Goal: Information Seeking & Learning: Learn about a topic

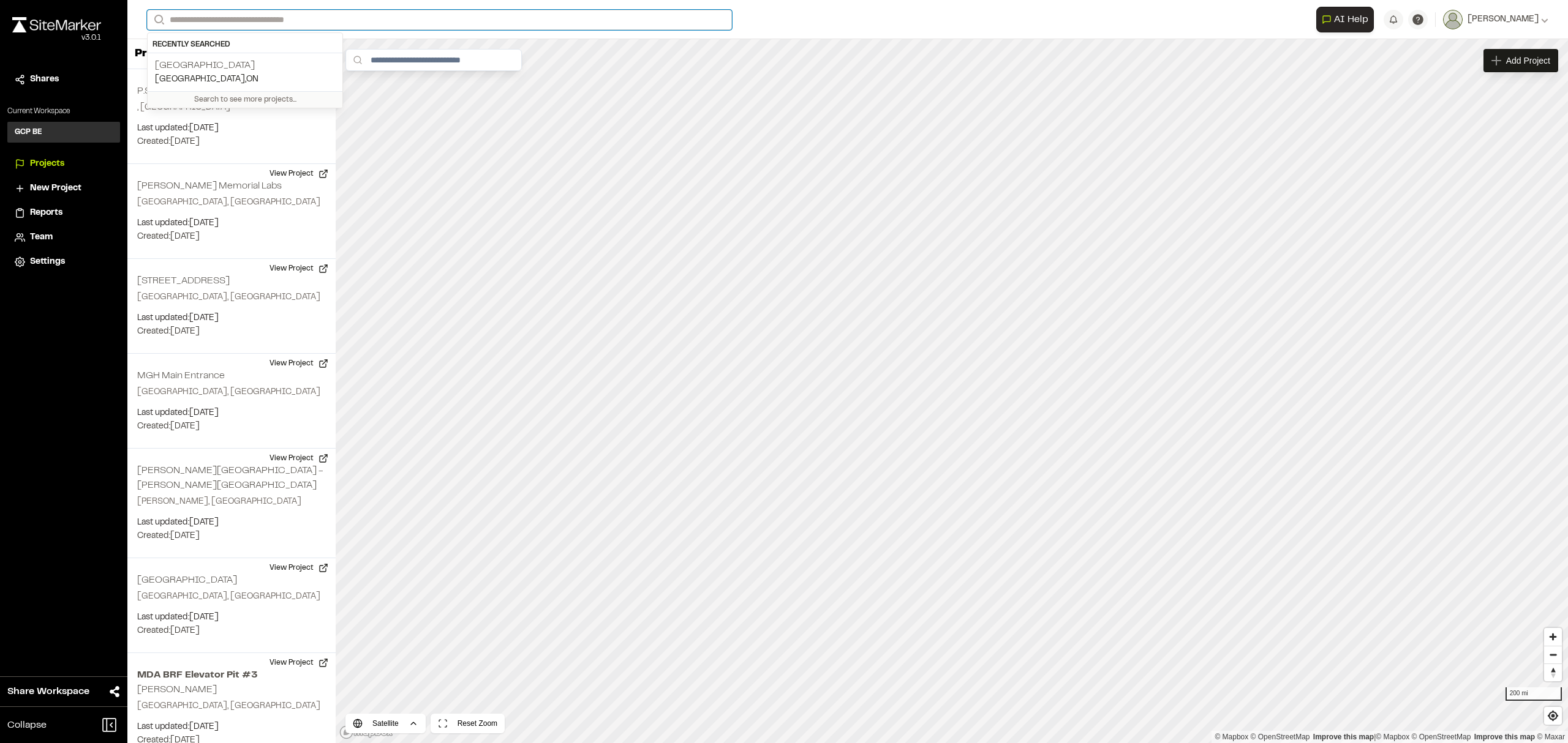
click at [184, 18] on input "Search" at bounding box center [439, 19] width 585 height 20
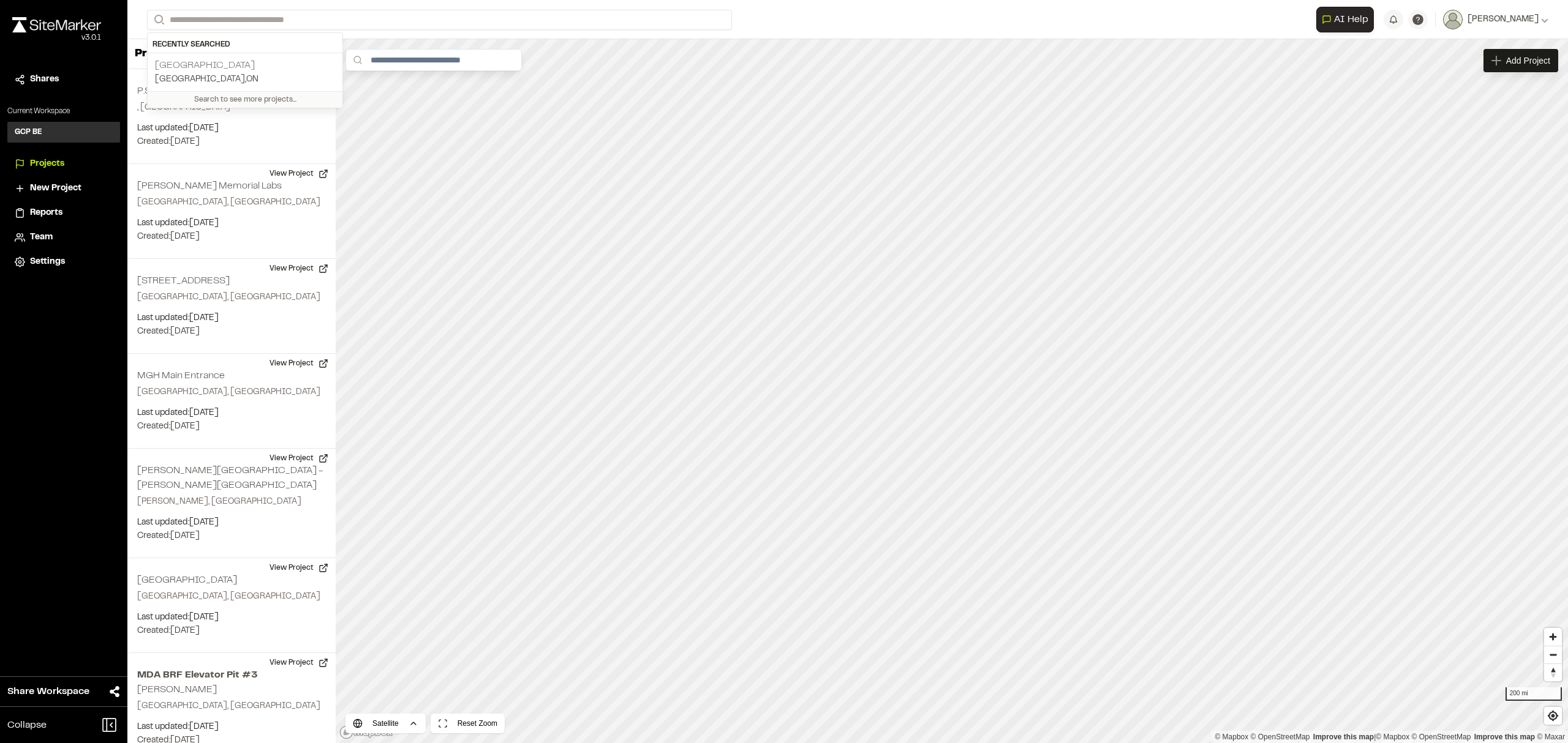
click at [200, 67] on p "[GEOGRAPHIC_DATA]" at bounding box center [245, 65] width 180 height 15
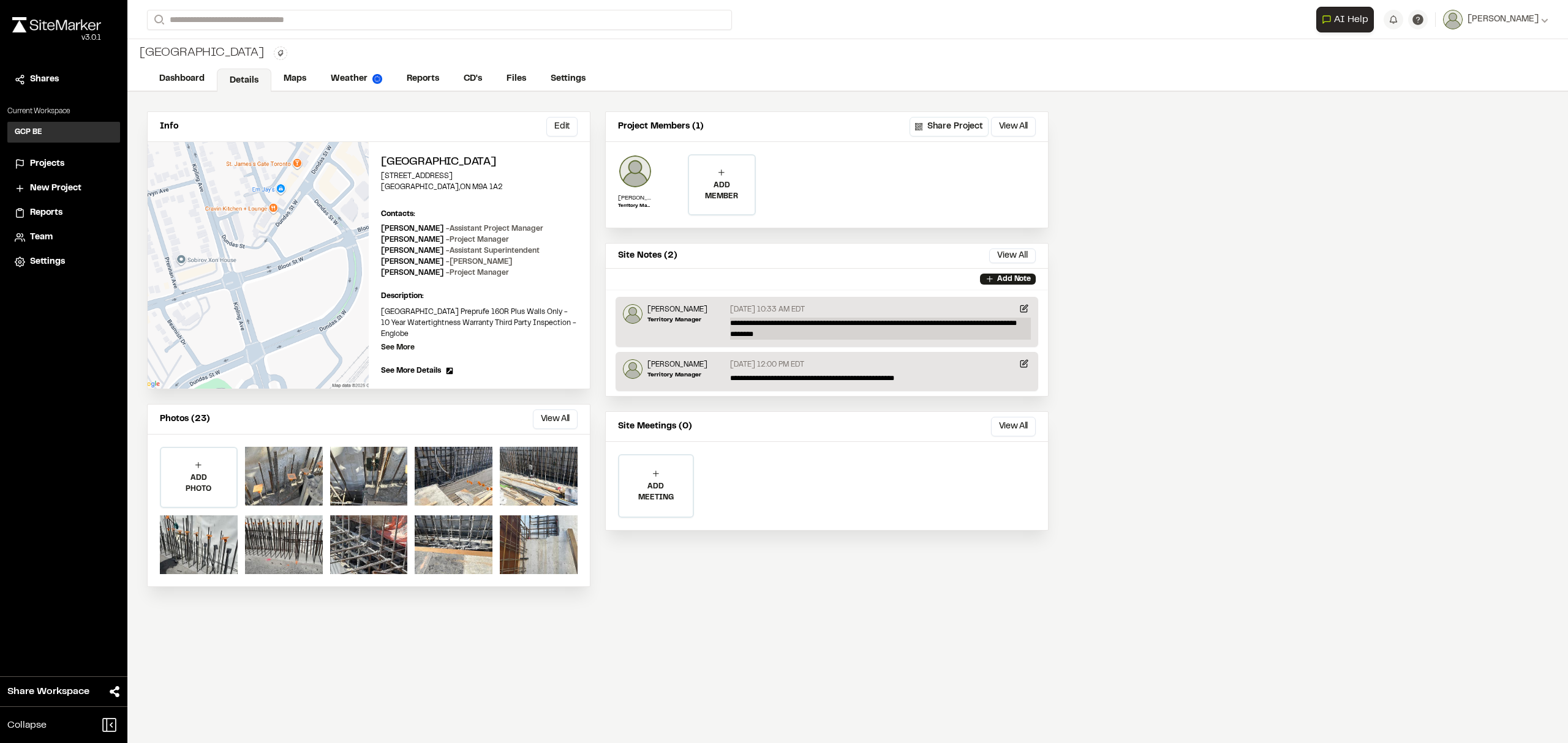
click at [748, 324] on p "**********" at bounding box center [881, 328] width 301 height 22
click at [638, 321] on img at bounding box center [633, 314] width 19 height 19
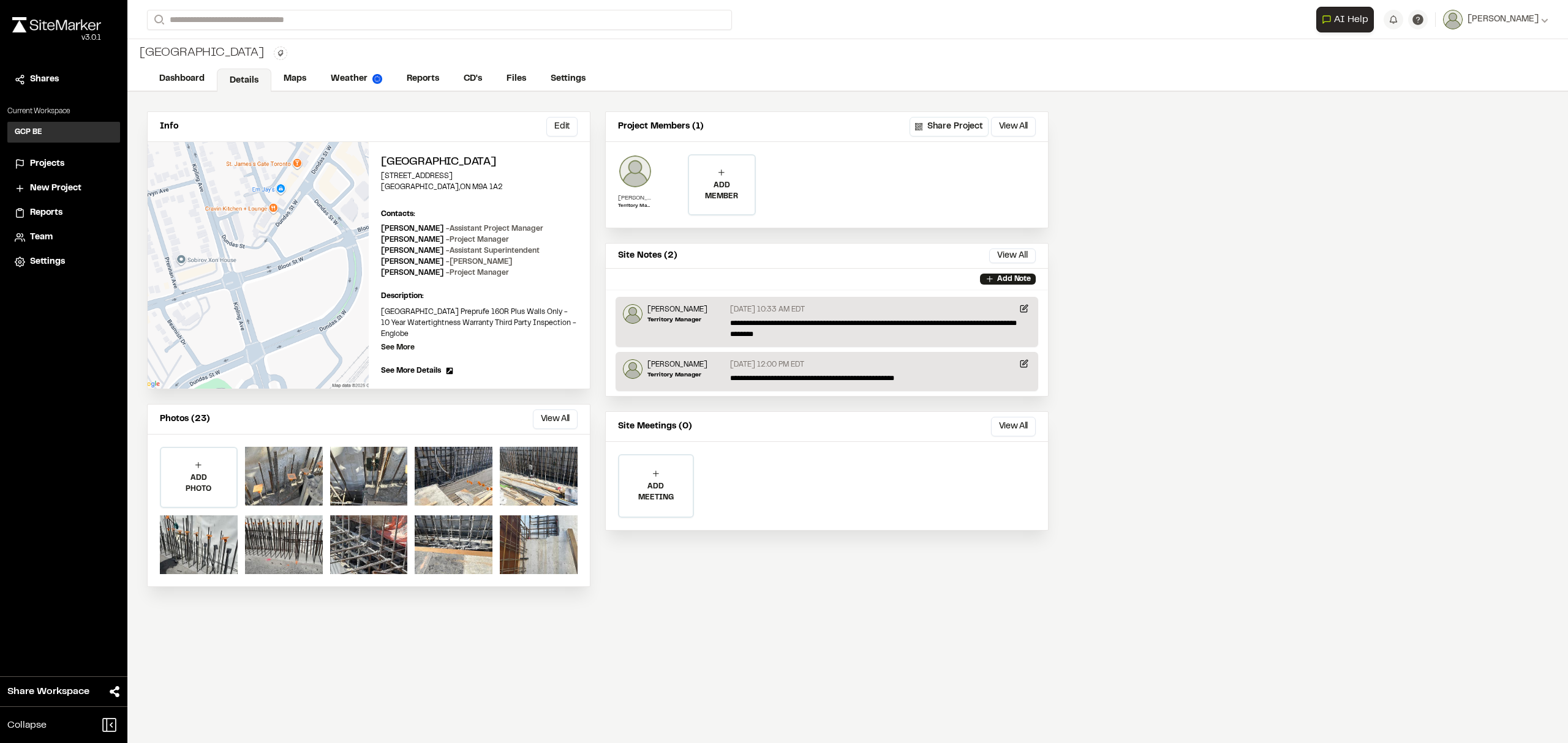
click at [635, 172] on img at bounding box center [635, 171] width 34 height 34
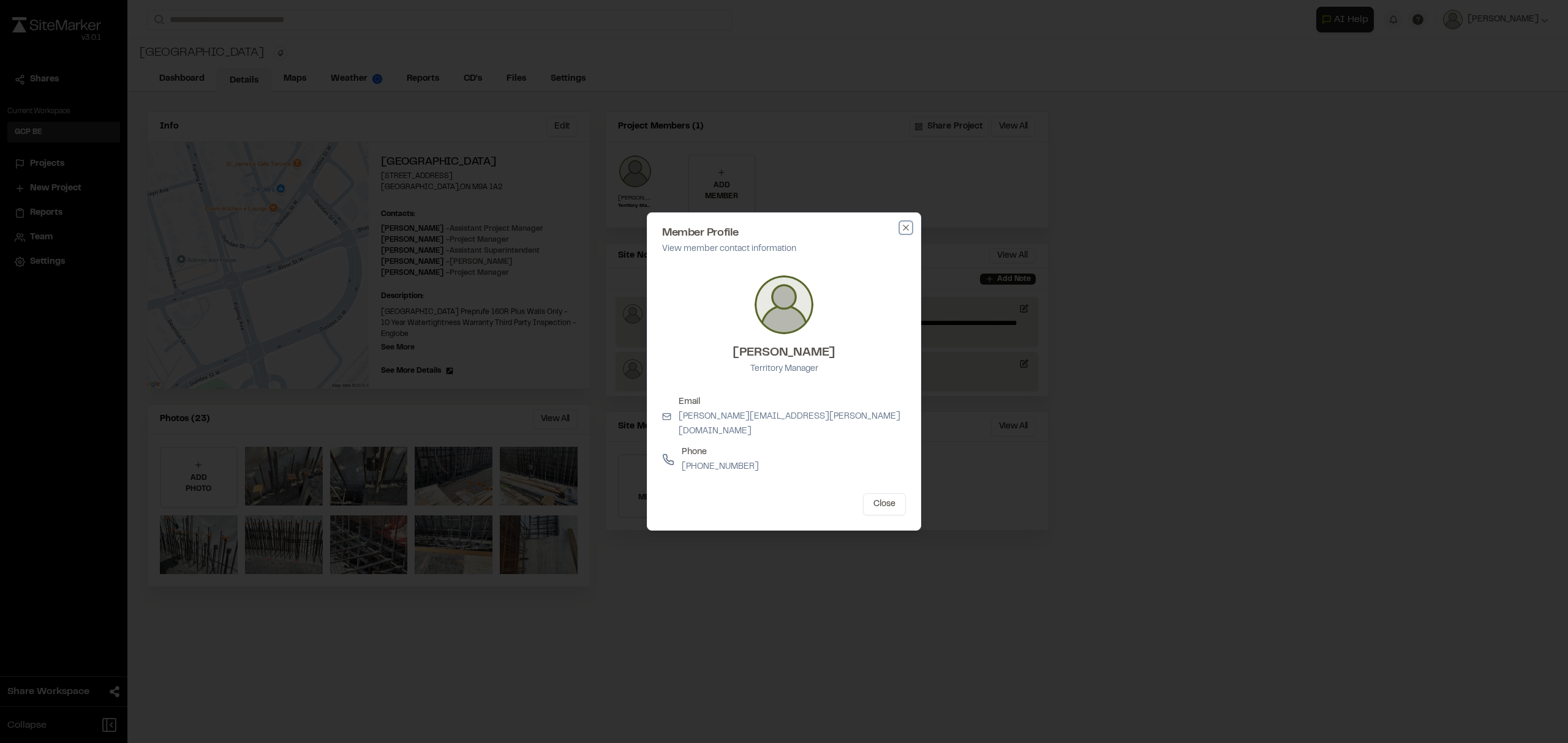
click at [909, 233] on icon "button" at bounding box center [905, 228] width 10 height 10
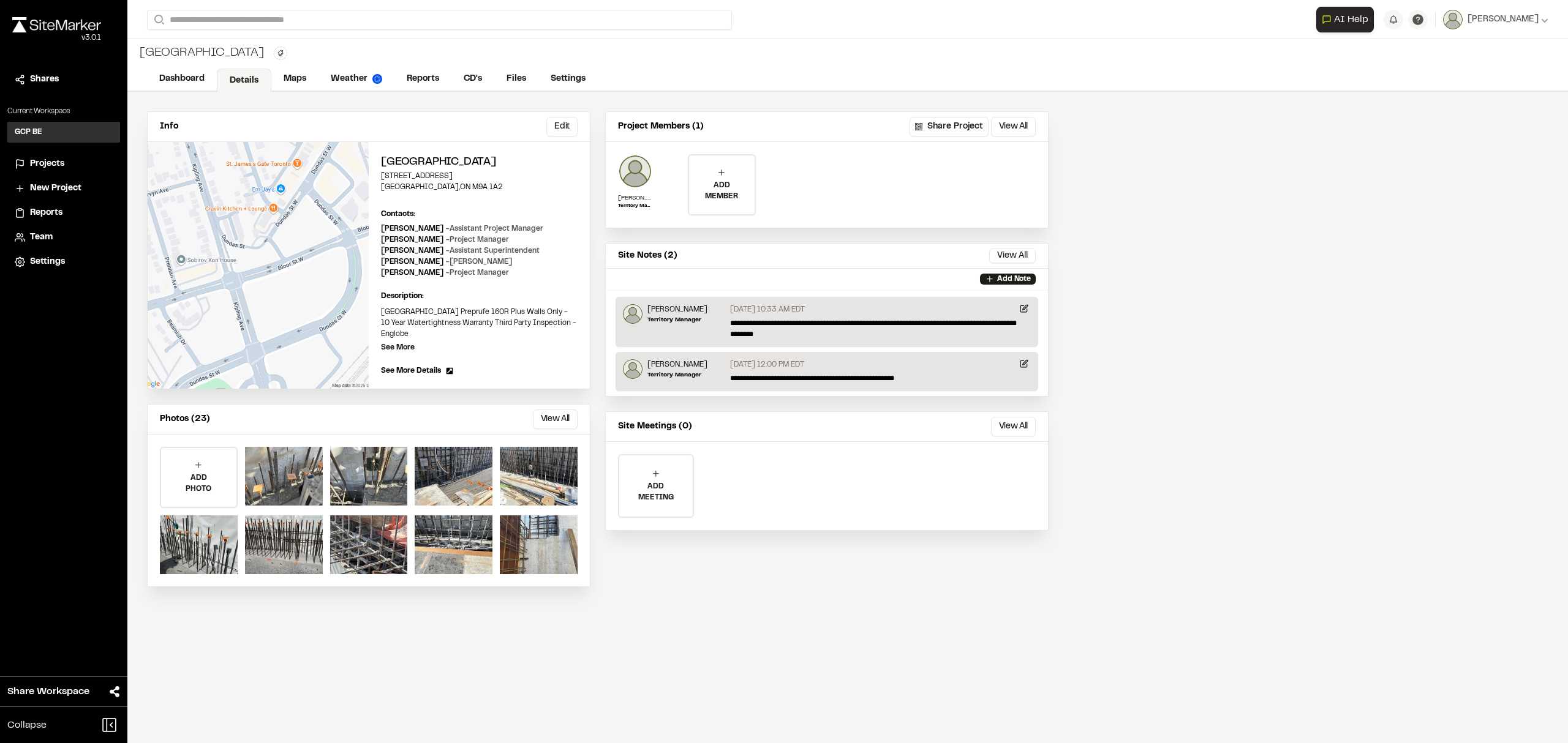
click at [415, 368] on span "See More Details" at bounding box center [411, 371] width 60 height 11
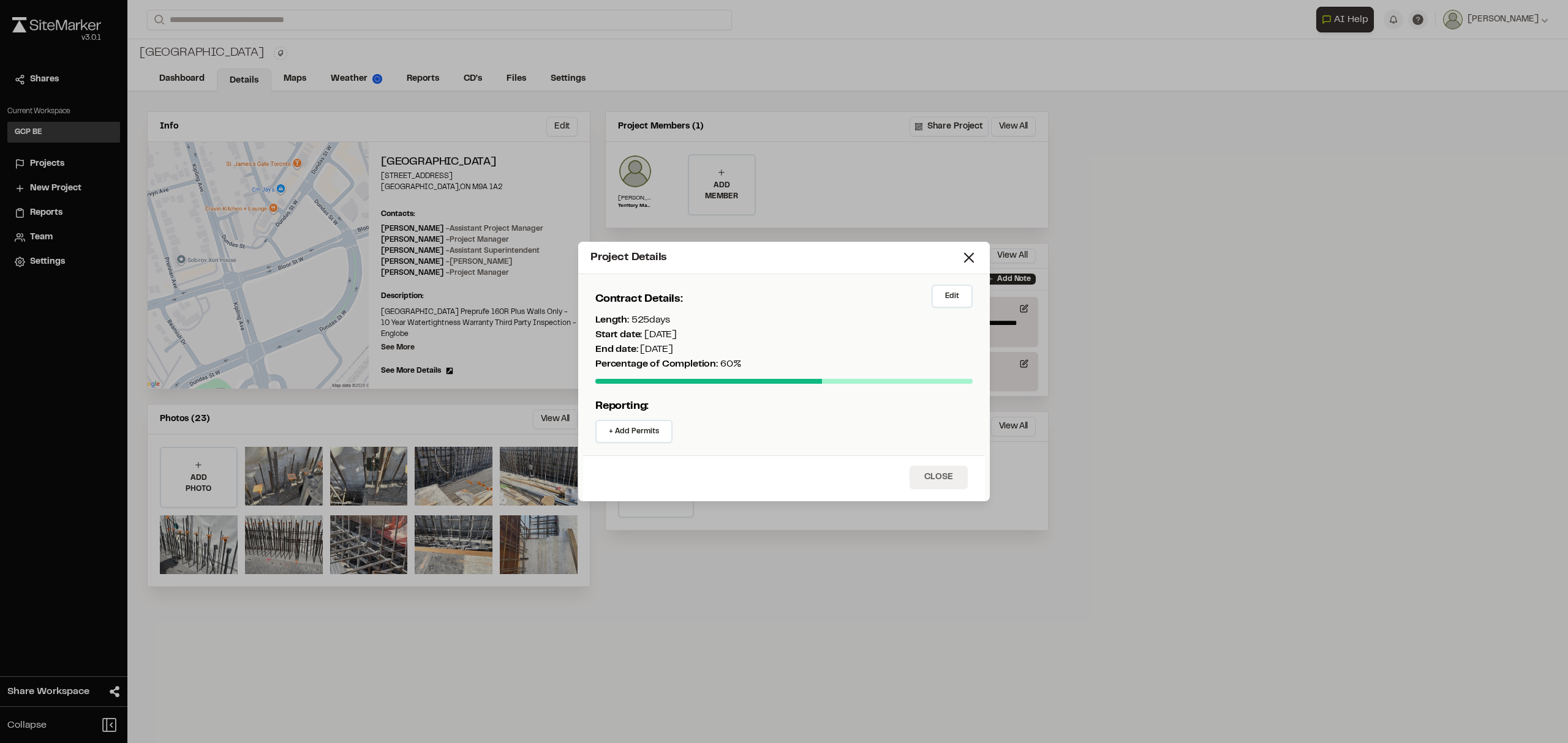
click at [927, 476] on button "Close" at bounding box center [939, 477] width 58 height 24
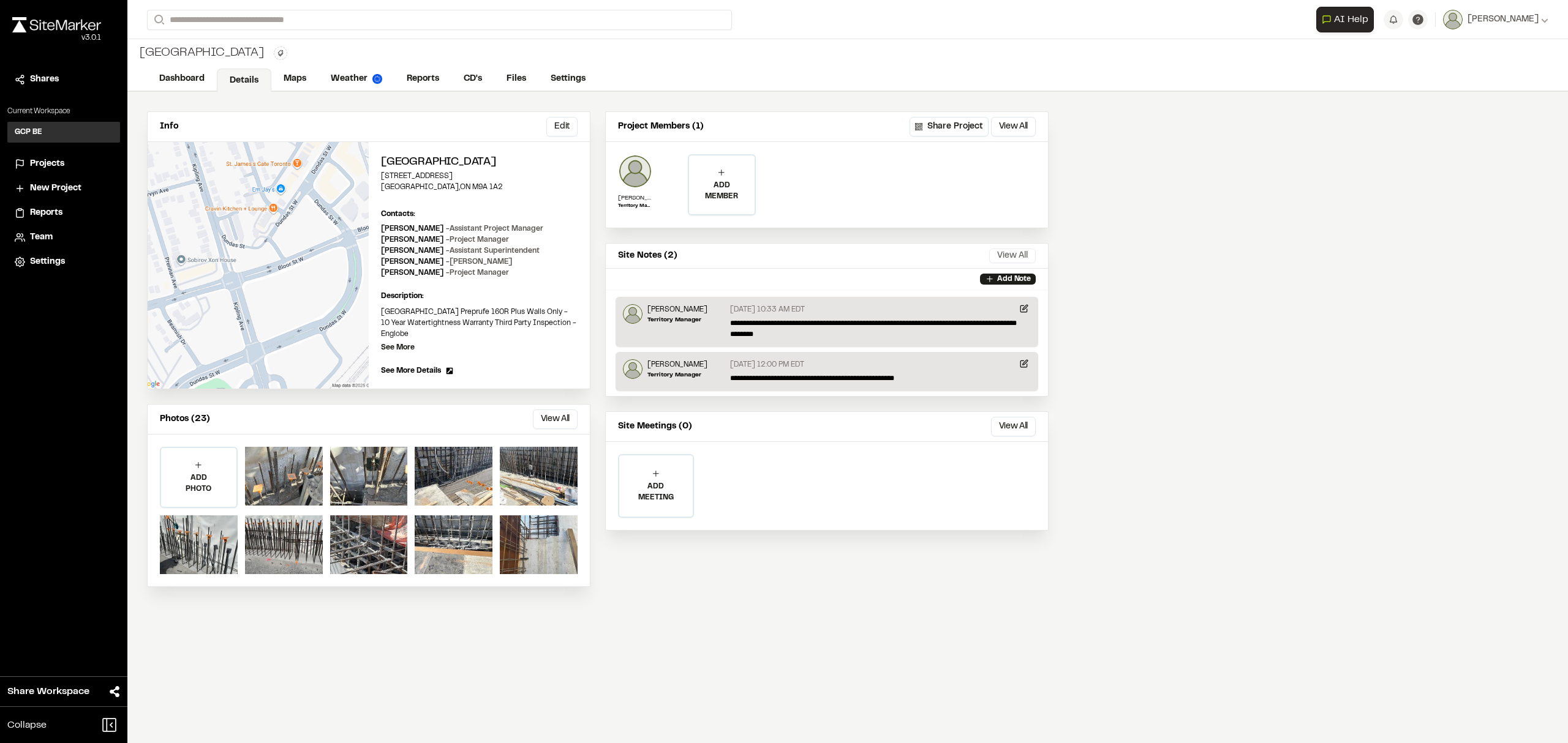
click at [1010, 254] on button "View All" at bounding box center [1012, 256] width 46 height 15
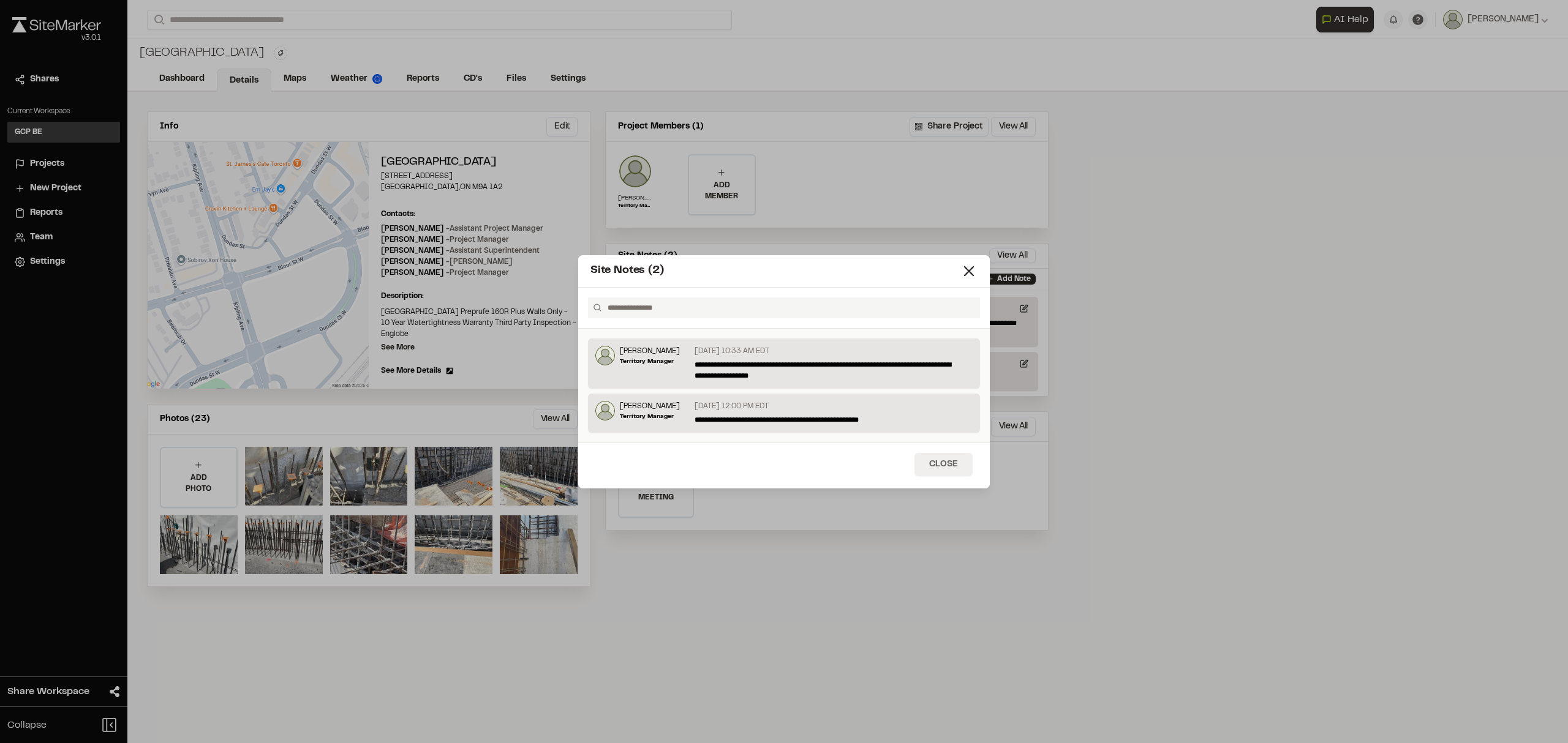
click at [939, 464] on button "Close" at bounding box center [944, 465] width 58 height 24
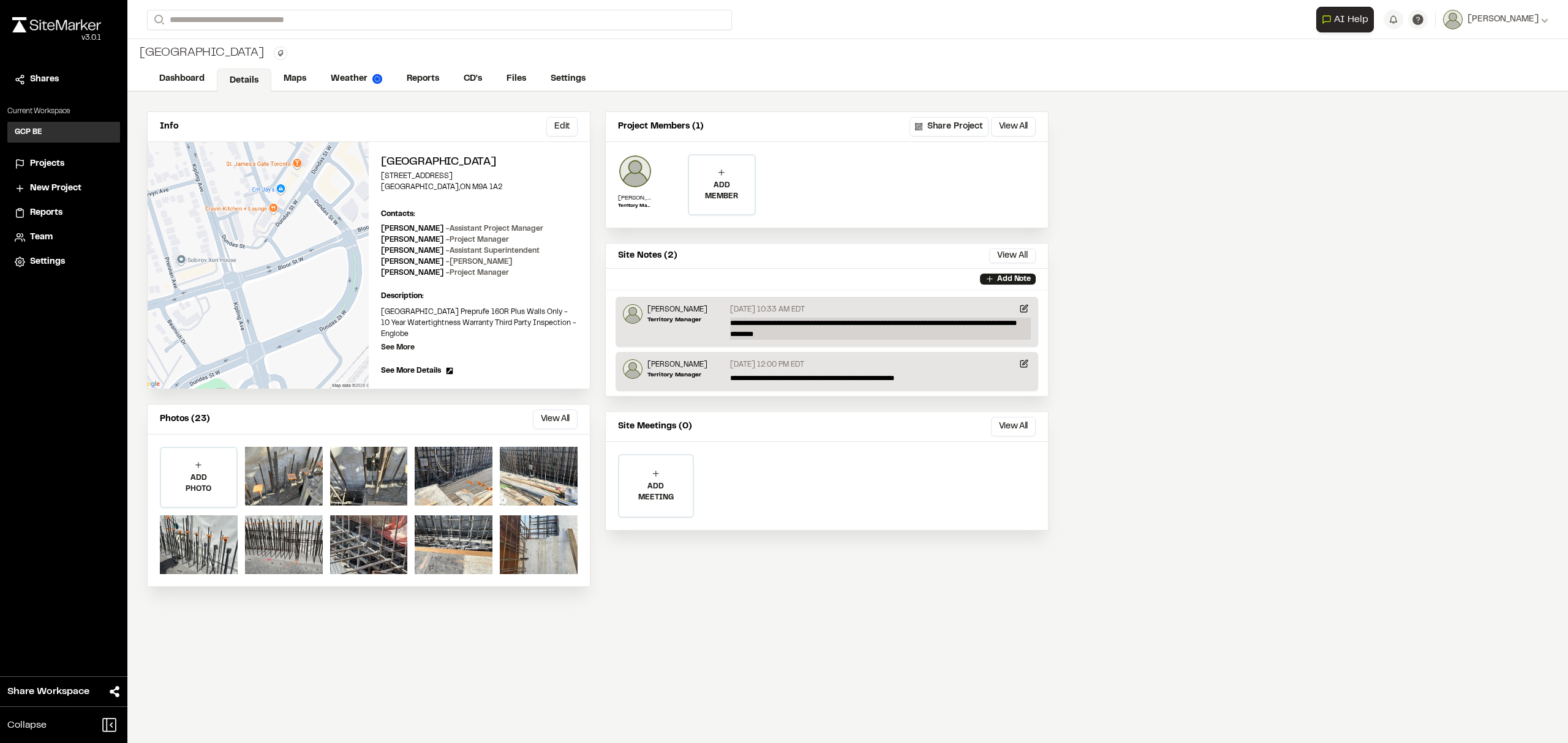
click at [753, 335] on p "**********" at bounding box center [881, 328] width 301 height 22
click at [302, 81] on link "Maps" at bounding box center [295, 80] width 48 height 24
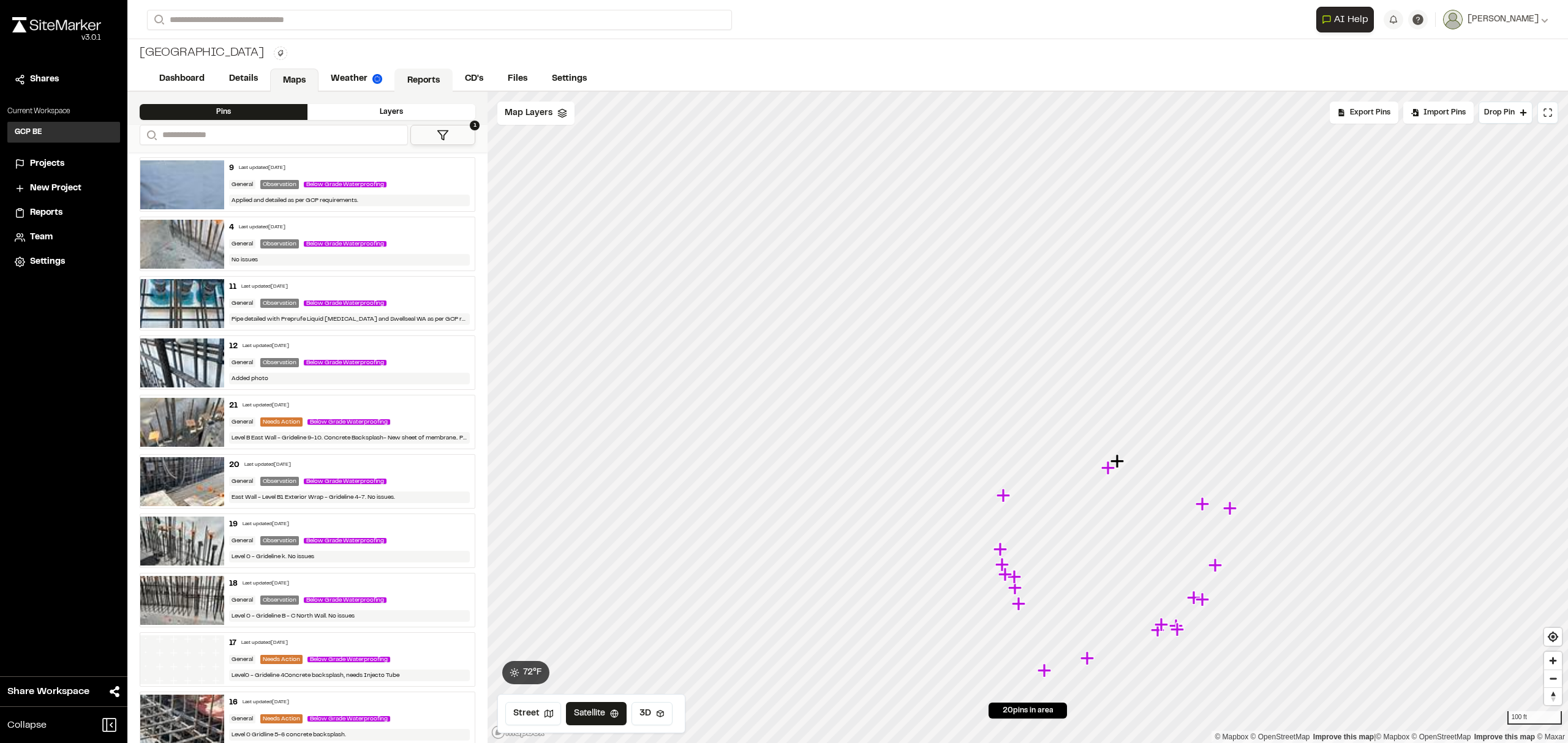
click at [421, 79] on link "Reports" at bounding box center [424, 80] width 58 height 24
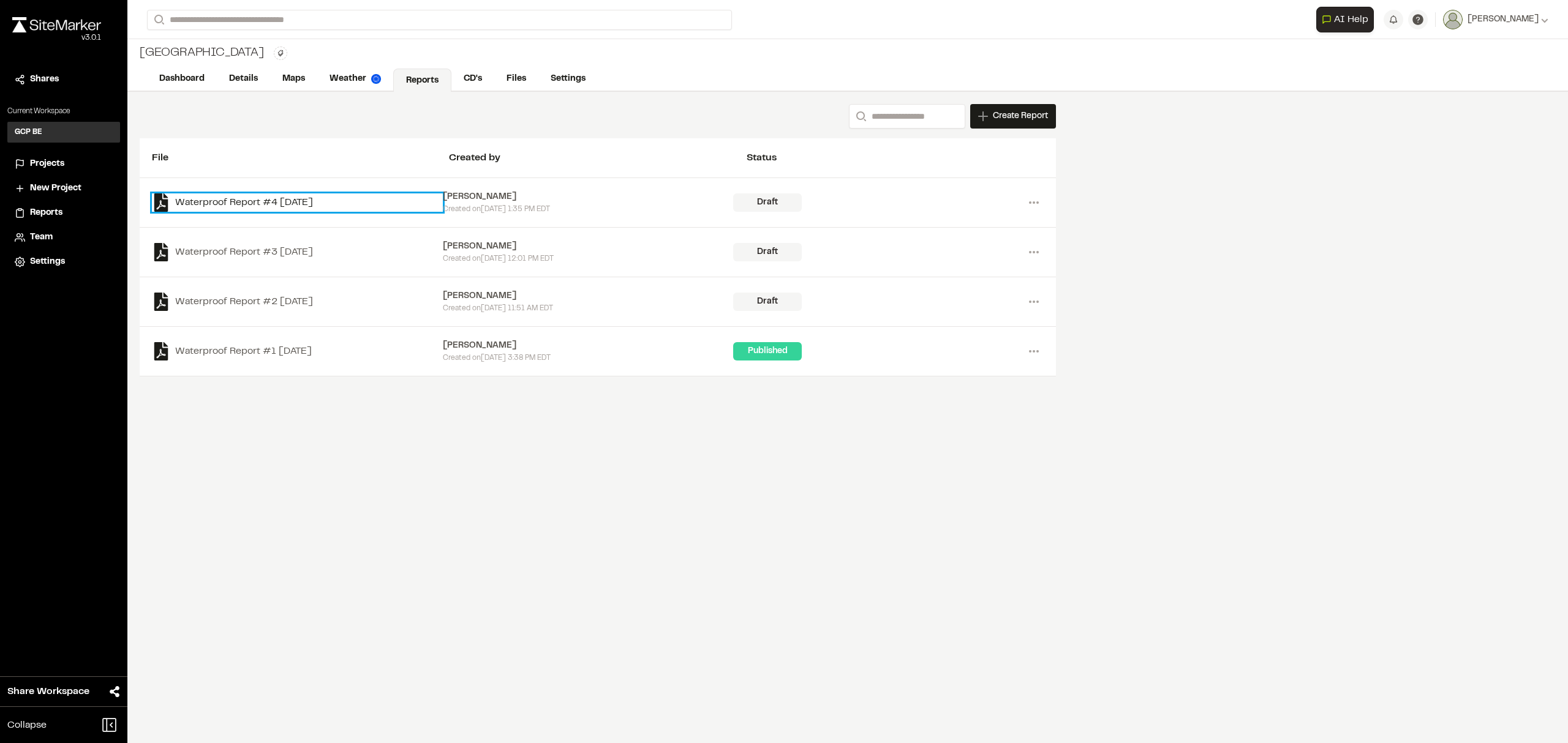
click at [295, 202] on link "Waterproof Report #4 [DATE]" at bounding box center [298, 202] width 291 height 18
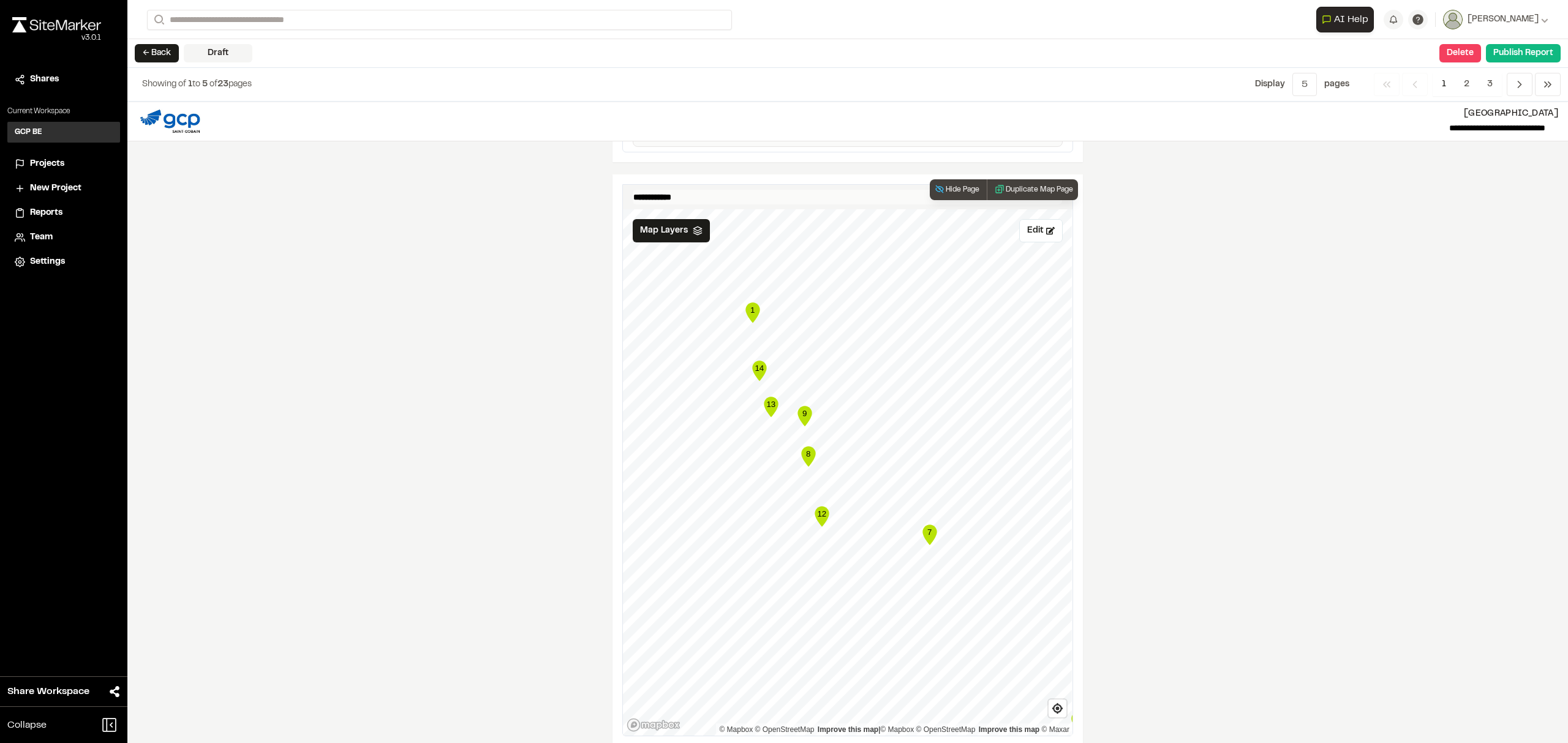
scroll to position [1306, 0]
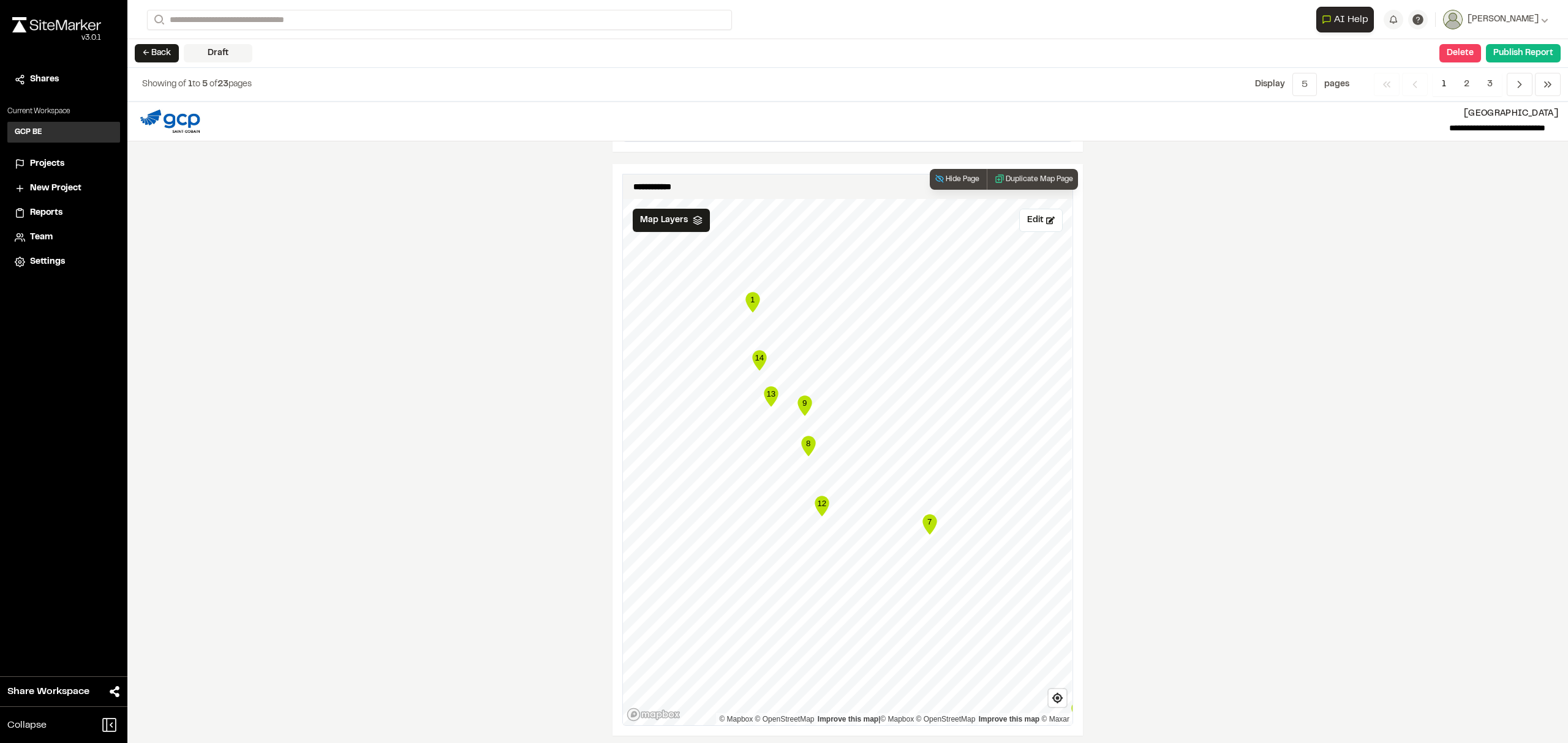
click at [785, 199] on div "1 2 3 4 5 6 7 8 9 10 11 12 13 14 15 16 17 18" at bounding box center [848, 199] width 450 height 0
click at [219, 48] on div "Draft" at bounding box center [218, 53] width 68 height 18
click at [156, 50] on button "← Back" at bounding box center [157, 53] width 44 height 18
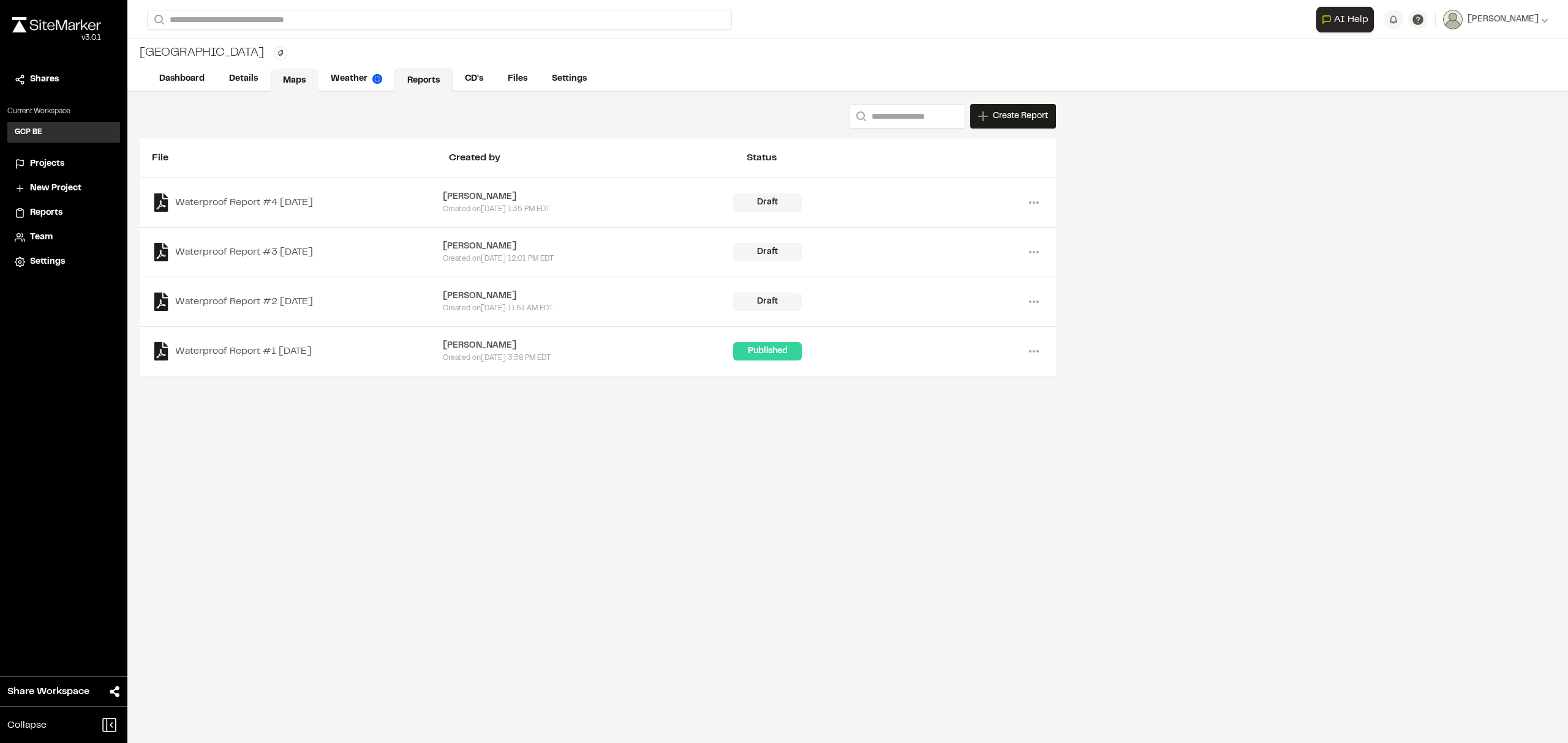
click at [299, 79] on link "Maps" at bounding box center [294, 80] width 48 height 24
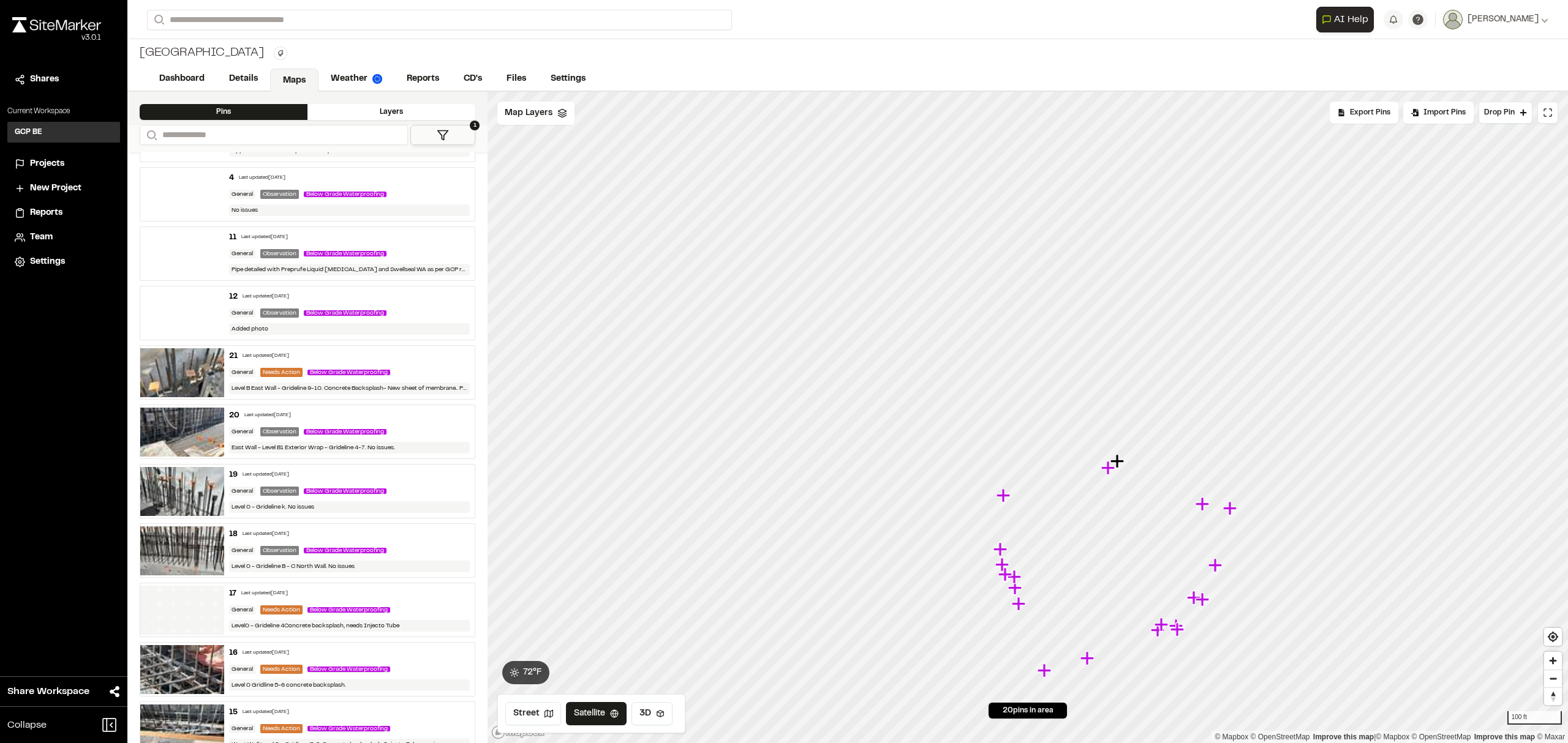
scroll to position [245, 0]
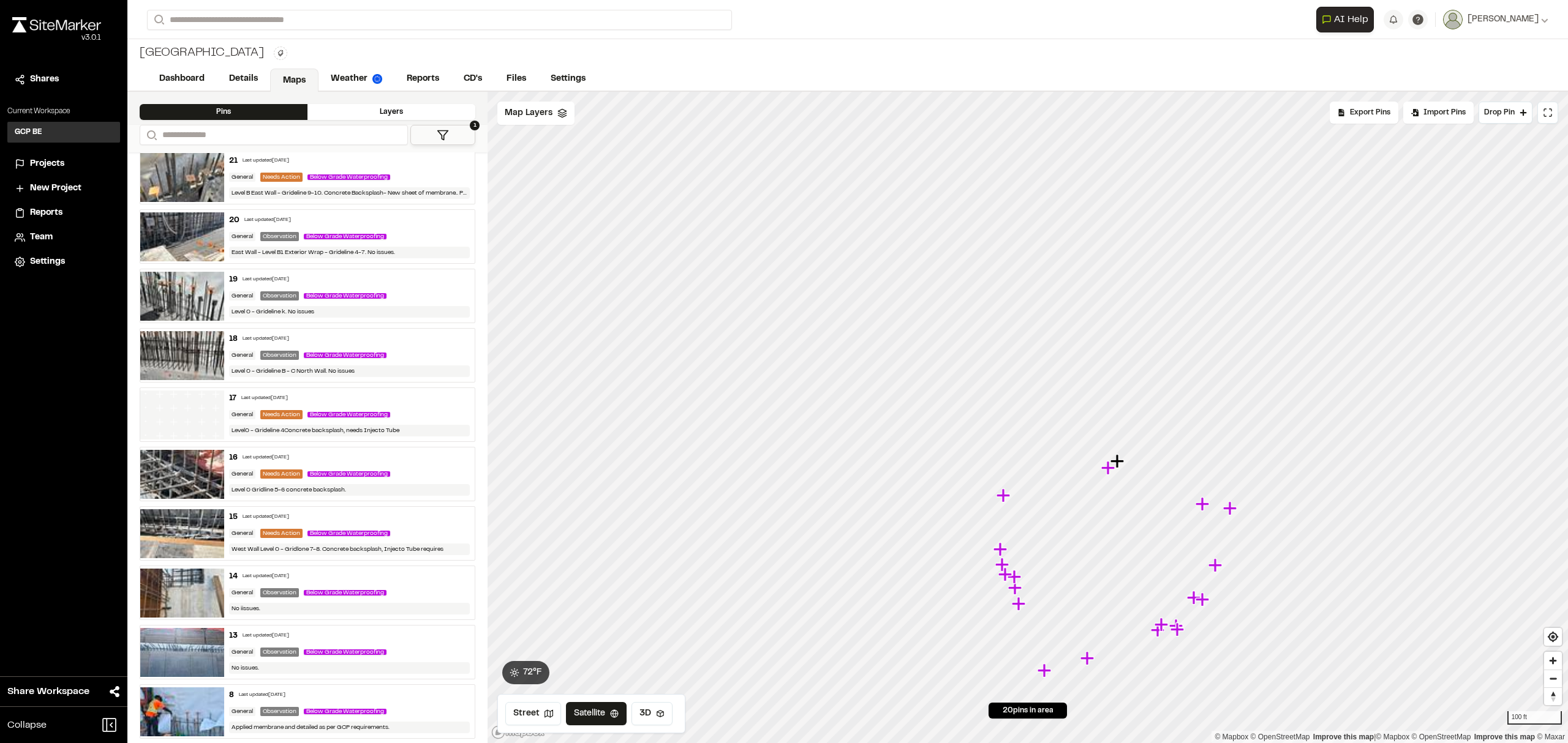
click at [1206, 508] on icon "Map marker" at bounding box center [1204, 504] width 16 height 16
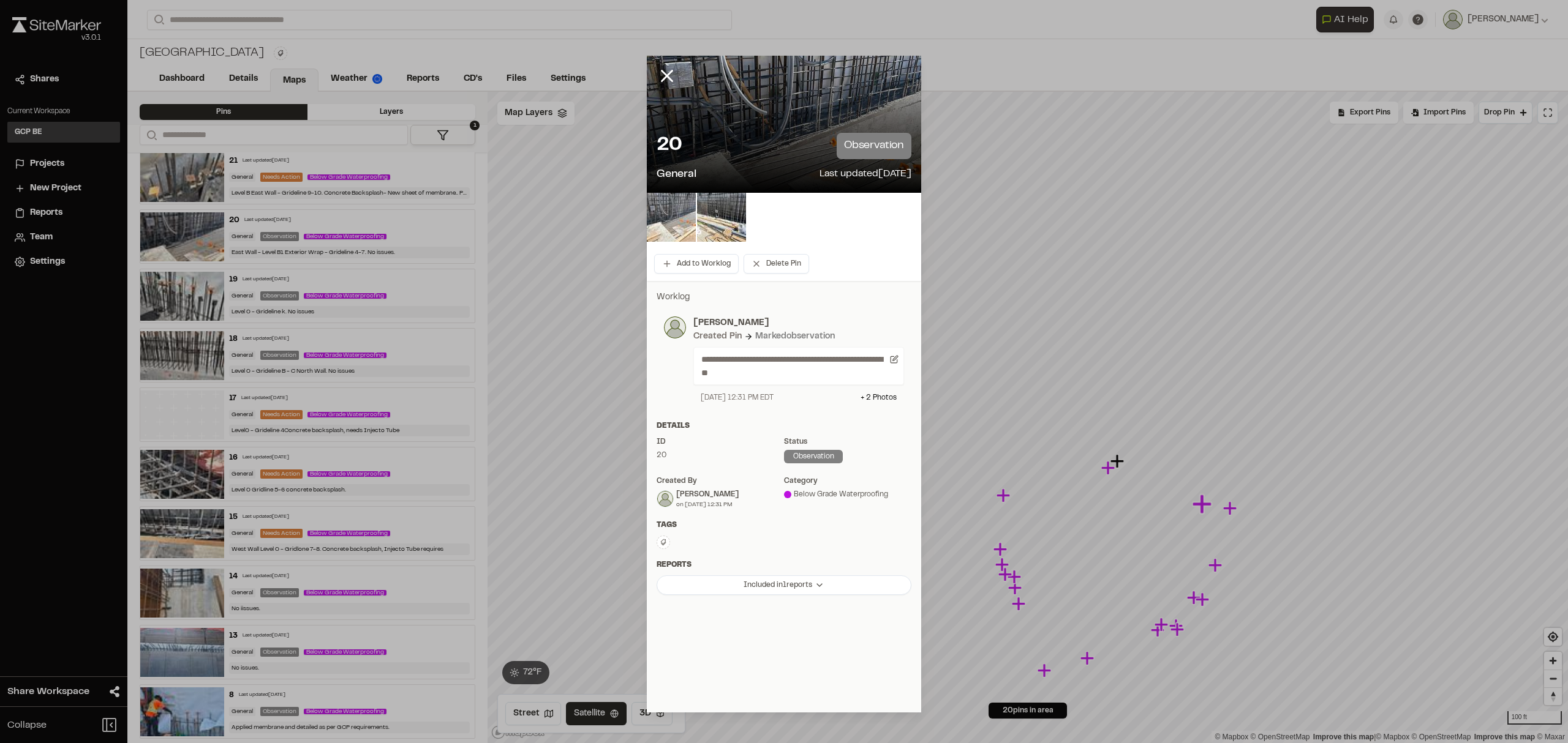
click at [675, 216] on img at bounding box center [671, 217] width 49 height 49
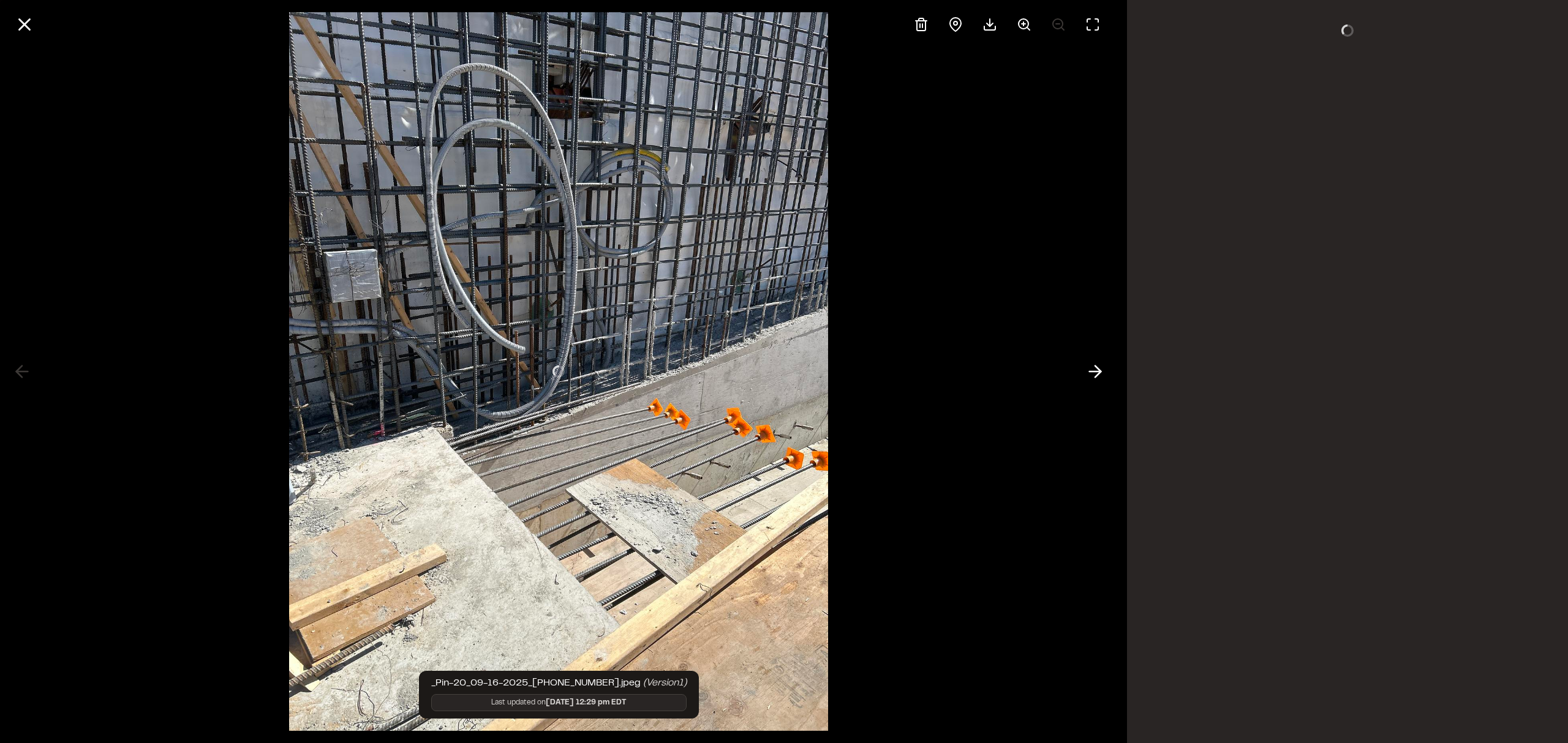
click at [675, 216] on div at bounding box center [559, 371] width 1117 height 743
click at [19, 25] on icon at bounding box center [25, 25] width 21 height 21
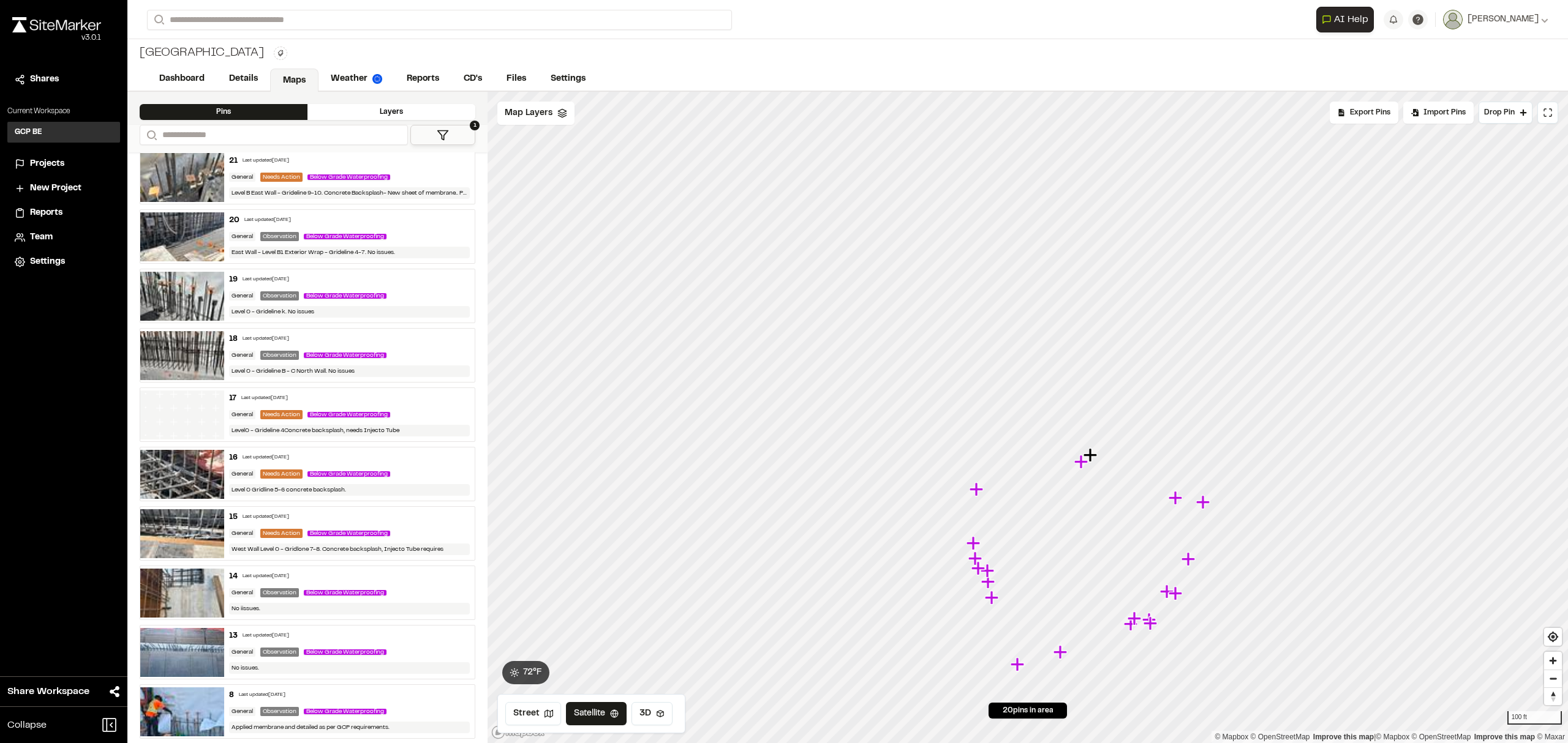
drag, startPoint x: 1233, startPoint y: 512, endPoint x: 1206, endPoint y: 505, distance: 27.9
click at [1206, 505] on icon "Map marker" at bounding box center [1205, 502] width 16 height 16
click at [404, 106] on div "Layers" at bounding box center [391, 112] width 168 height 16
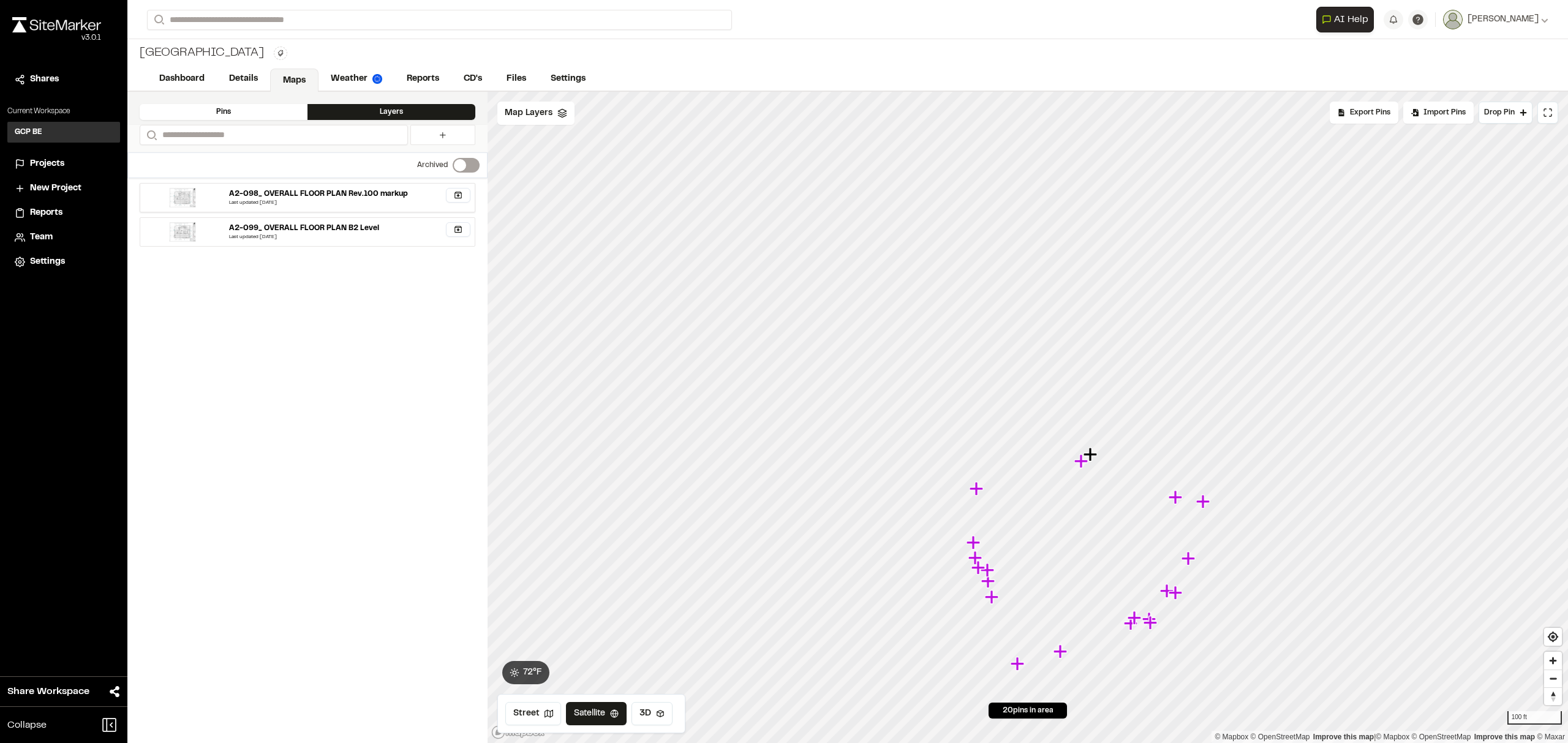
click at [309, 196] on div "A2-098_ OVERALL FLOOR PLAN Rev.100 markup" at bounding box center [319, 194] width 179 height 11
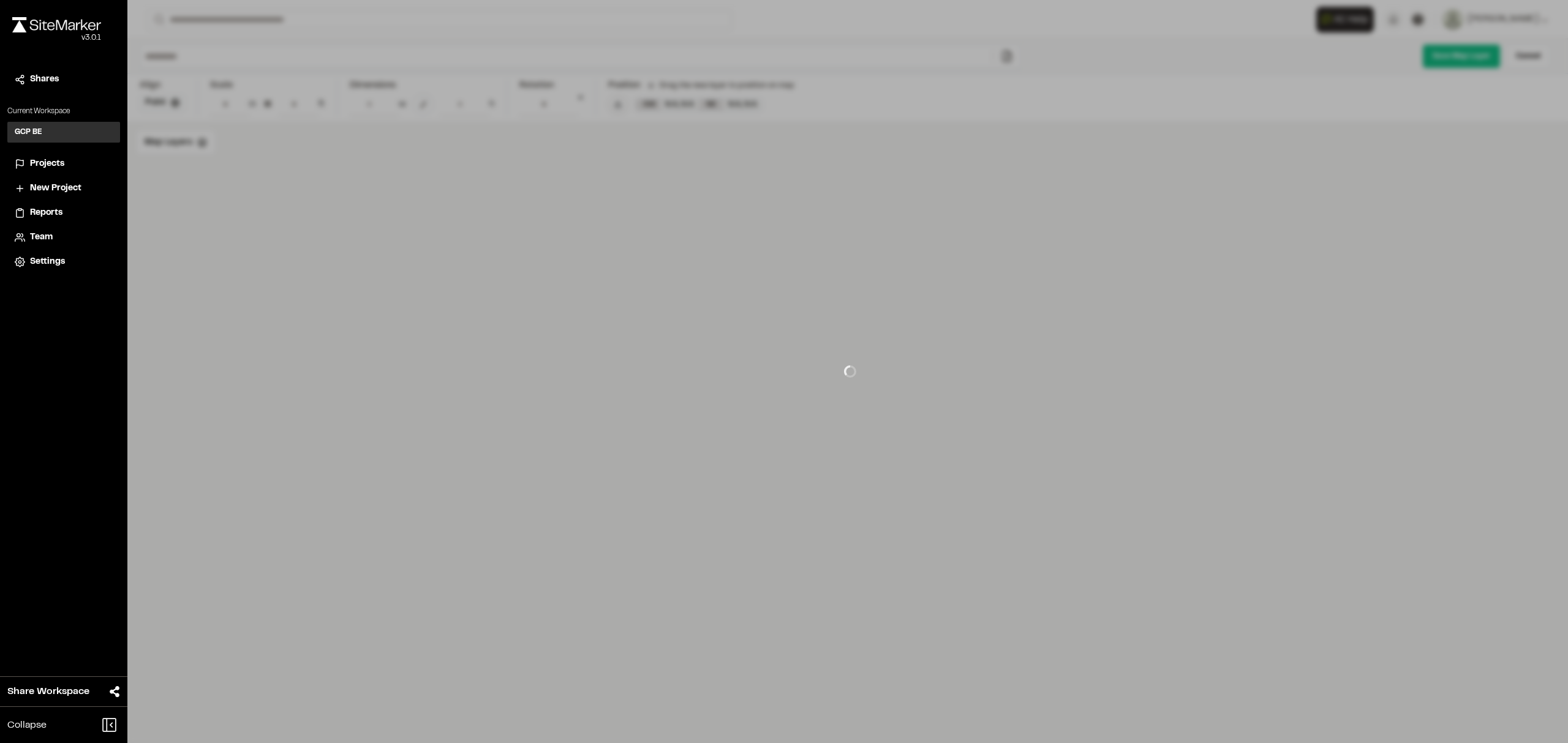
type input "**********"
type input "**"
type input "****"
type input "**********"
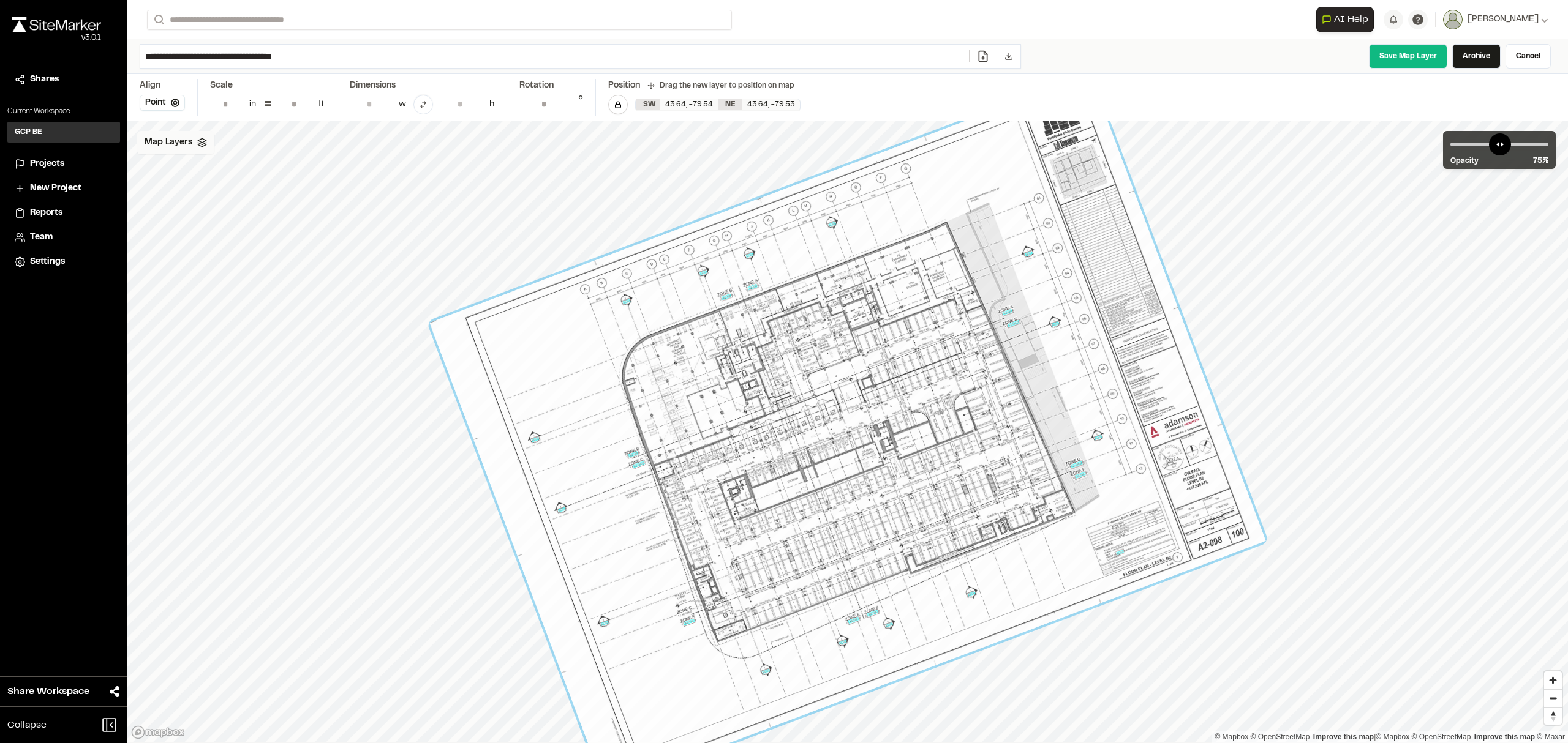
click at [170, 144] on span "Map Layers" at bounding box center [168, 142] width 48 height 13
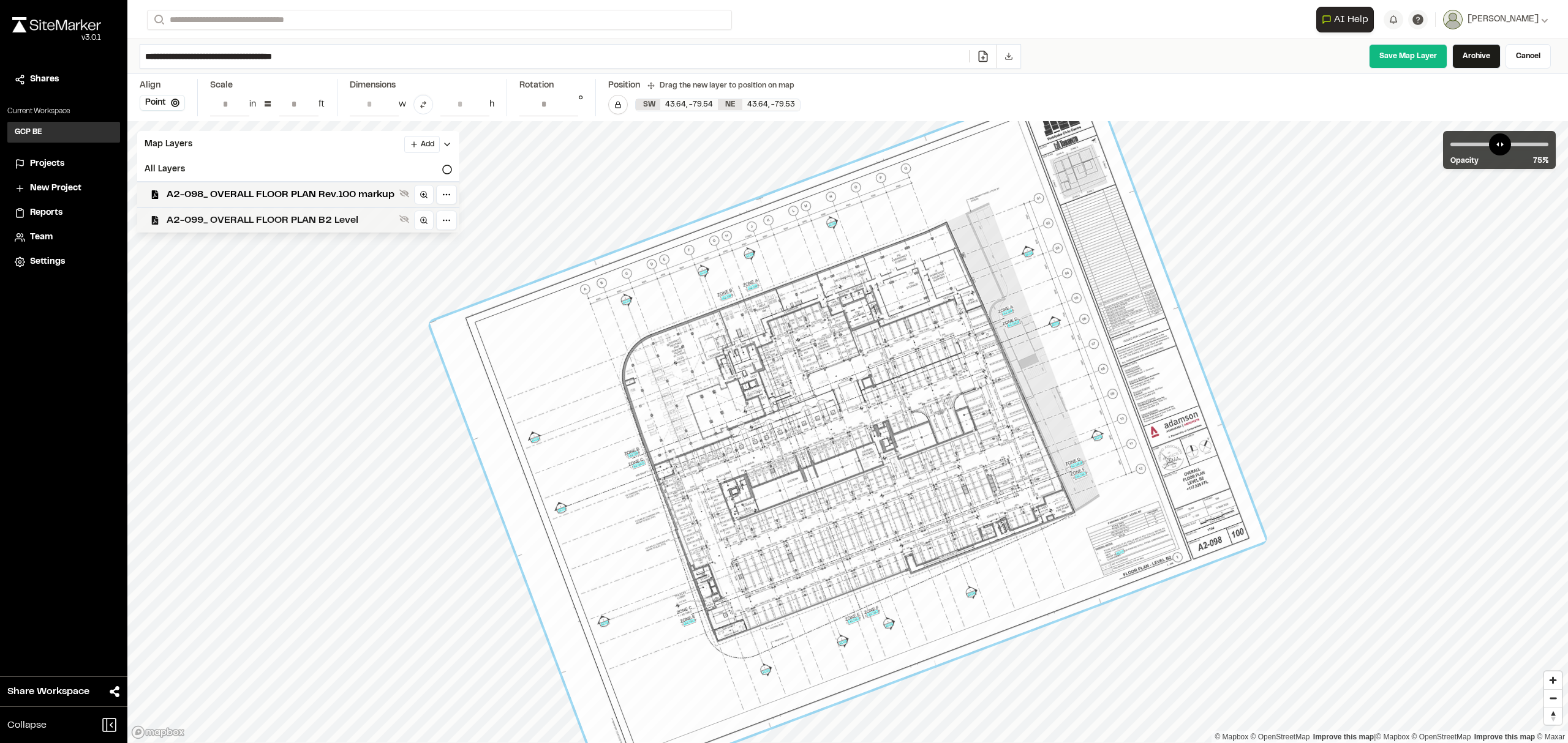
click at [225, 221] on span "A2-099_ OVERALL FLOOR PLAN B2 Level" at bounding box center [280, 220] width 228 height 15
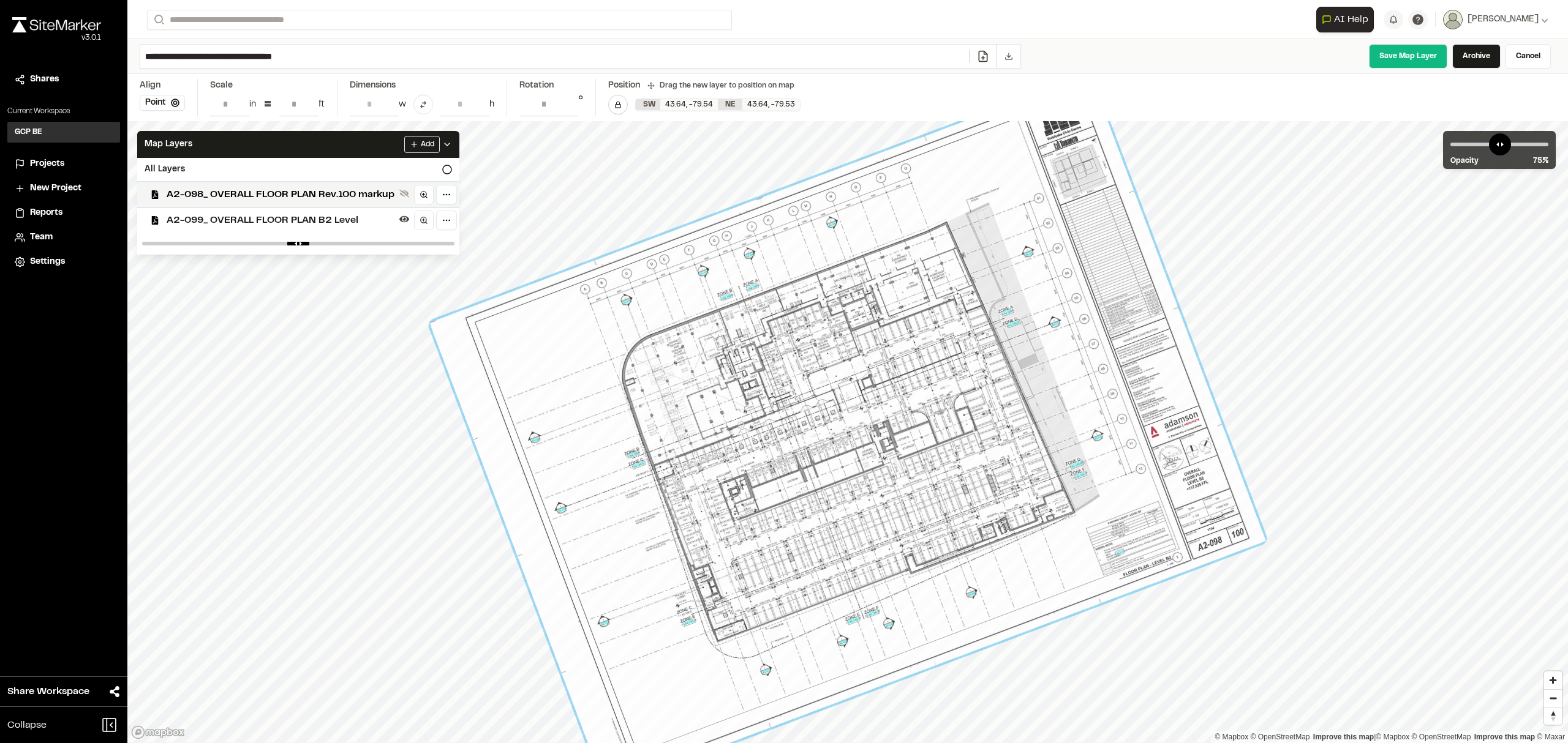
click at [564, 186] on div at bounding box center [847, 432] width 706 height 499
click at [450, 145] on polyline at bounding box center [447, 144] width 5 height 3
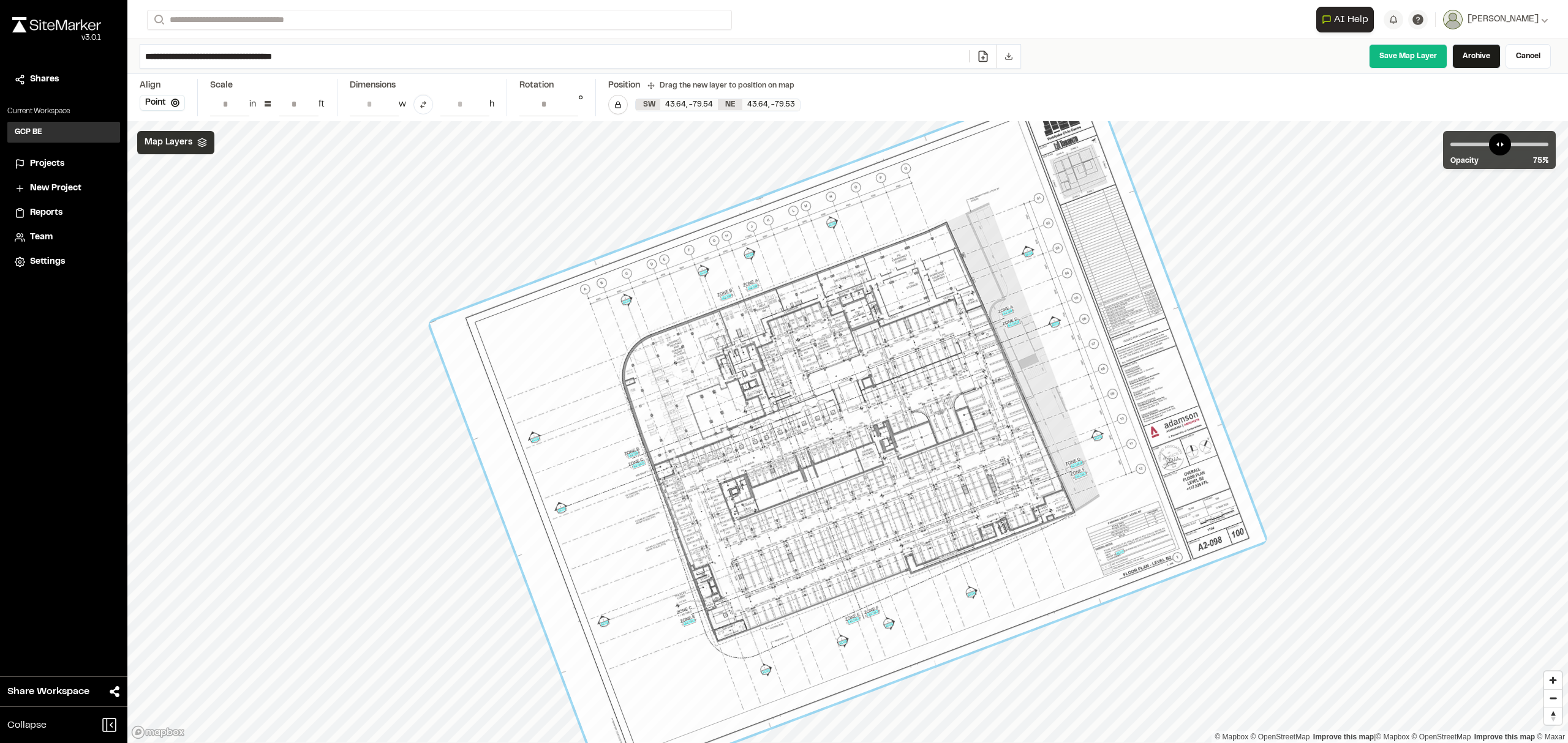
click at [185, 144] on span "Map Layers" at bounding box center [168, 142] width 48 height 13
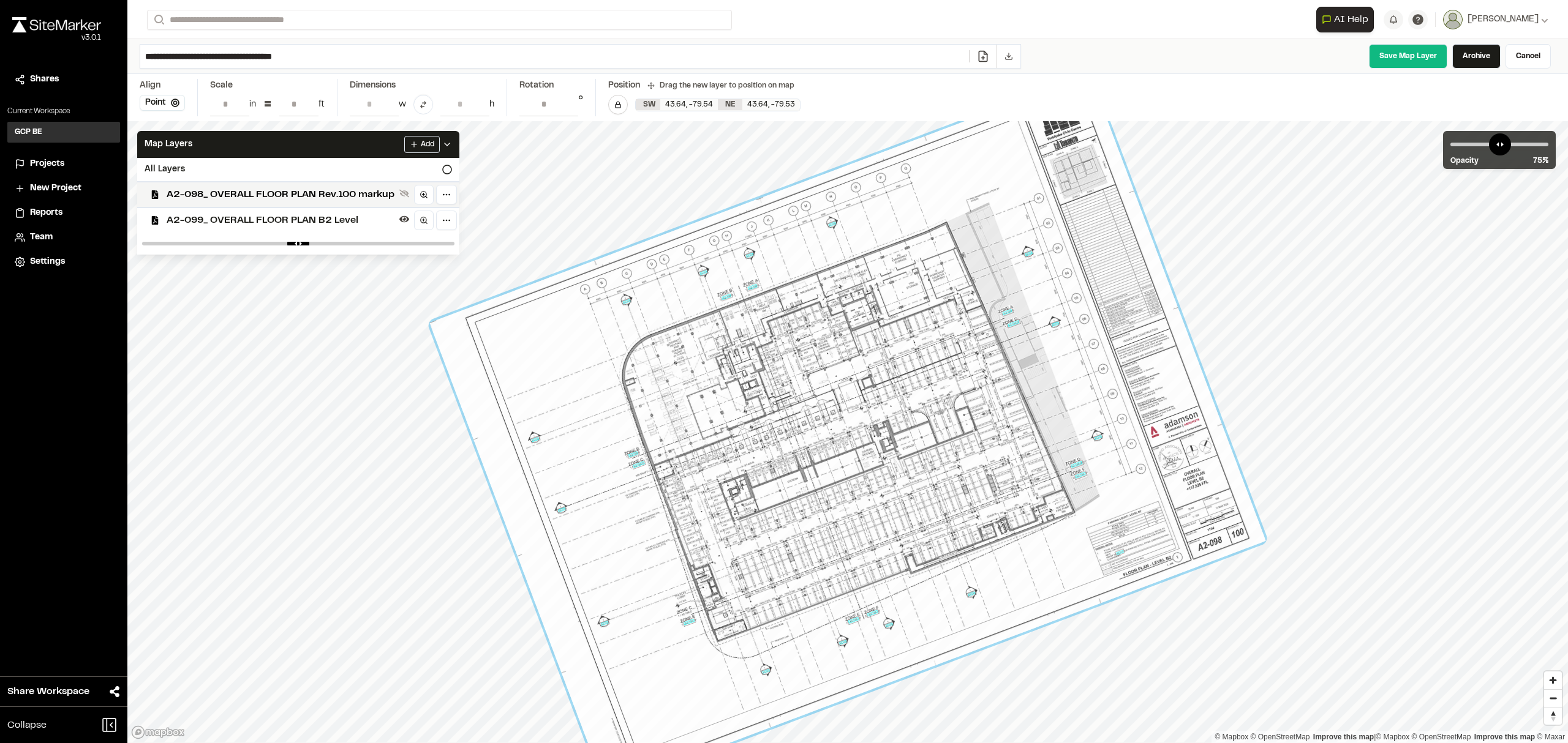
click at [390, 242] on div at bounding box center [299, 243] width 322 height 22
click at [360, 248] on div at bounding box center [299, 243] width 322 height 22
click at [450, 197] on html "**********" at bounding box center [784, 371] width 1568 height 743
click at [373, 408] on html "**********" at bounding box center [784, 371] width 1568 height 743
click at [1515, 58] on link "Cancel" at bounding box center [1529, 56] width 46 height 25
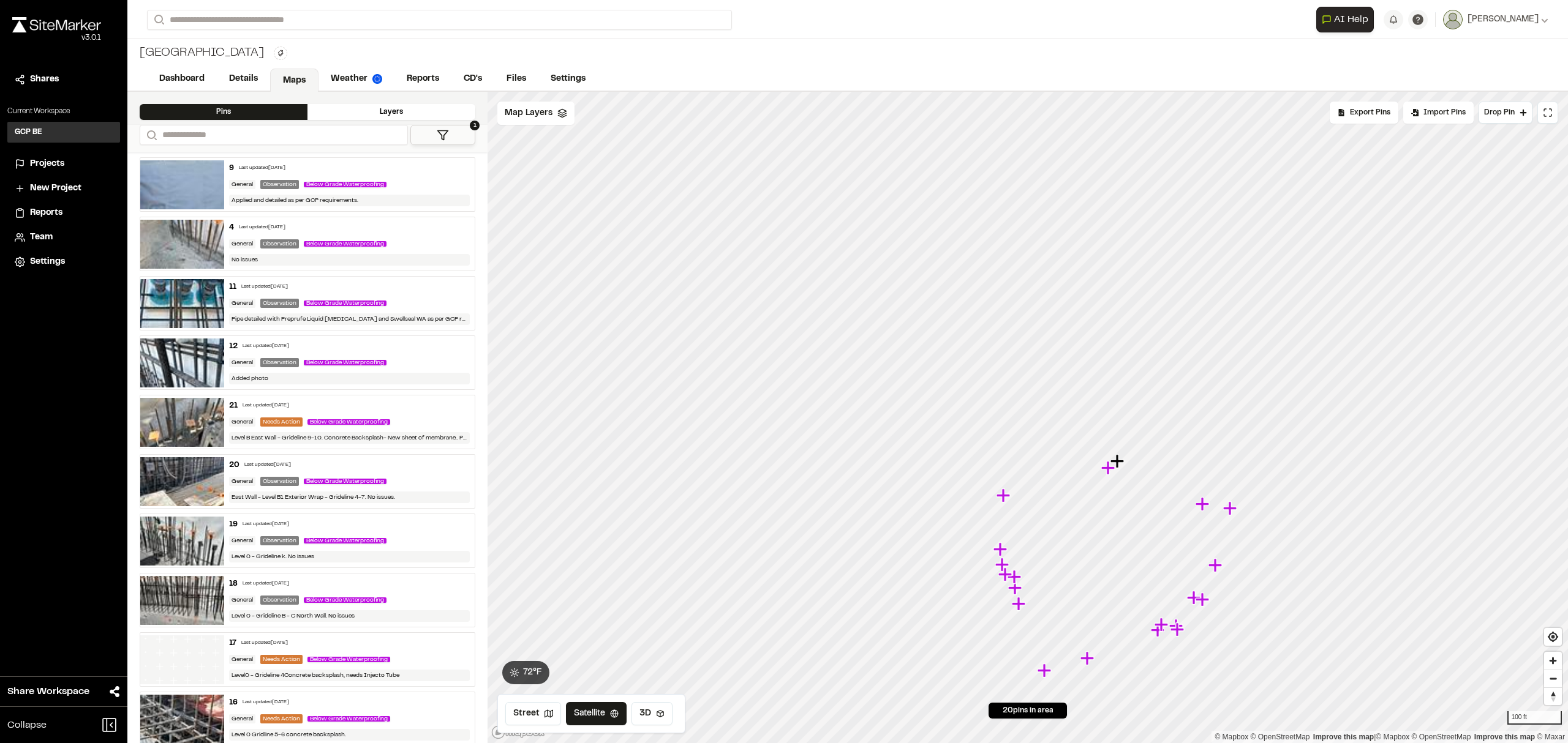
click at [290, 79] on link "Maps" at bounding box center [294, 80] width 48 height 24
click at [246, 79] on link "Details" at bounding box center [244, 80] width 54 height 24
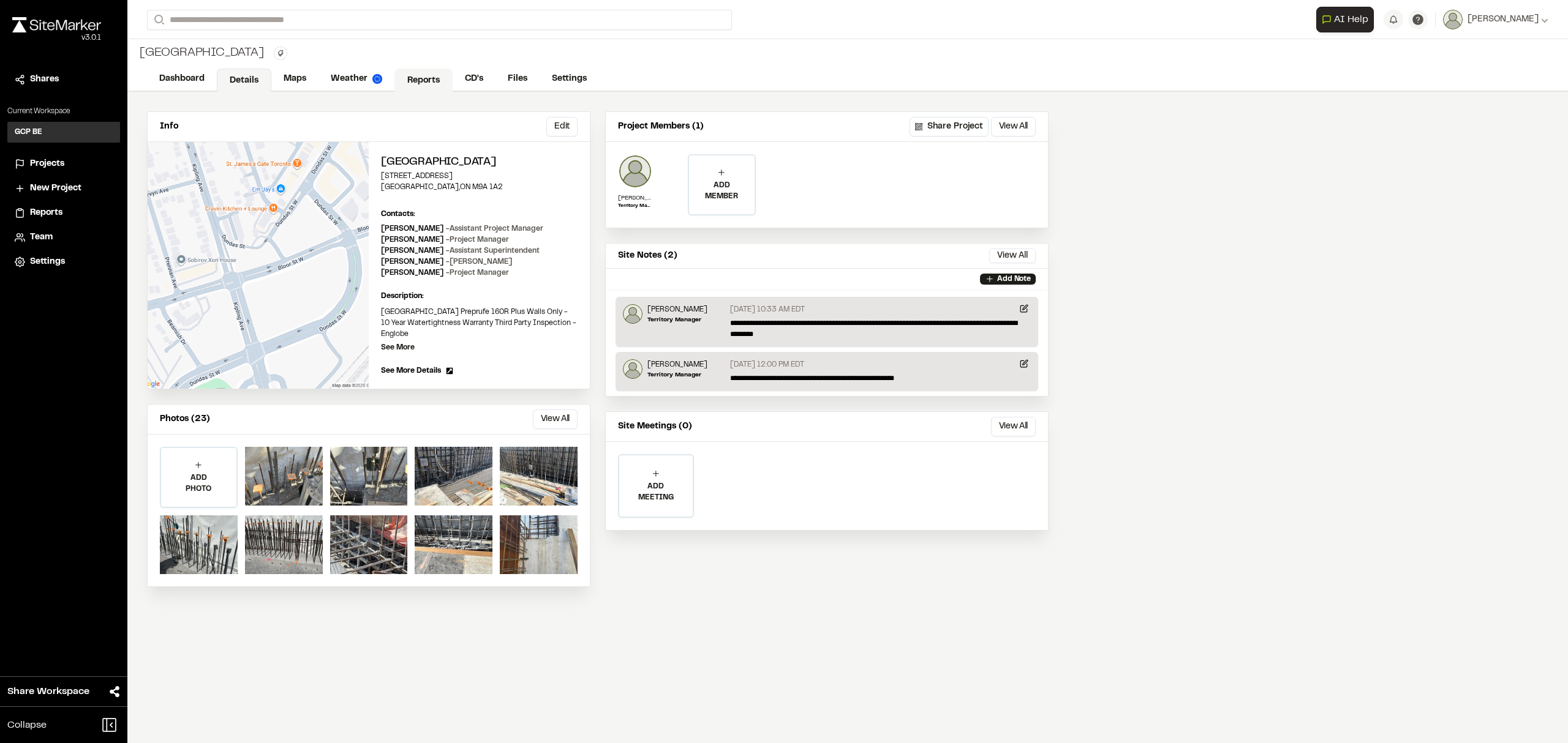
click at [432, 77] on link "Reports" at bounding box center [424, 80] width 58 height 24
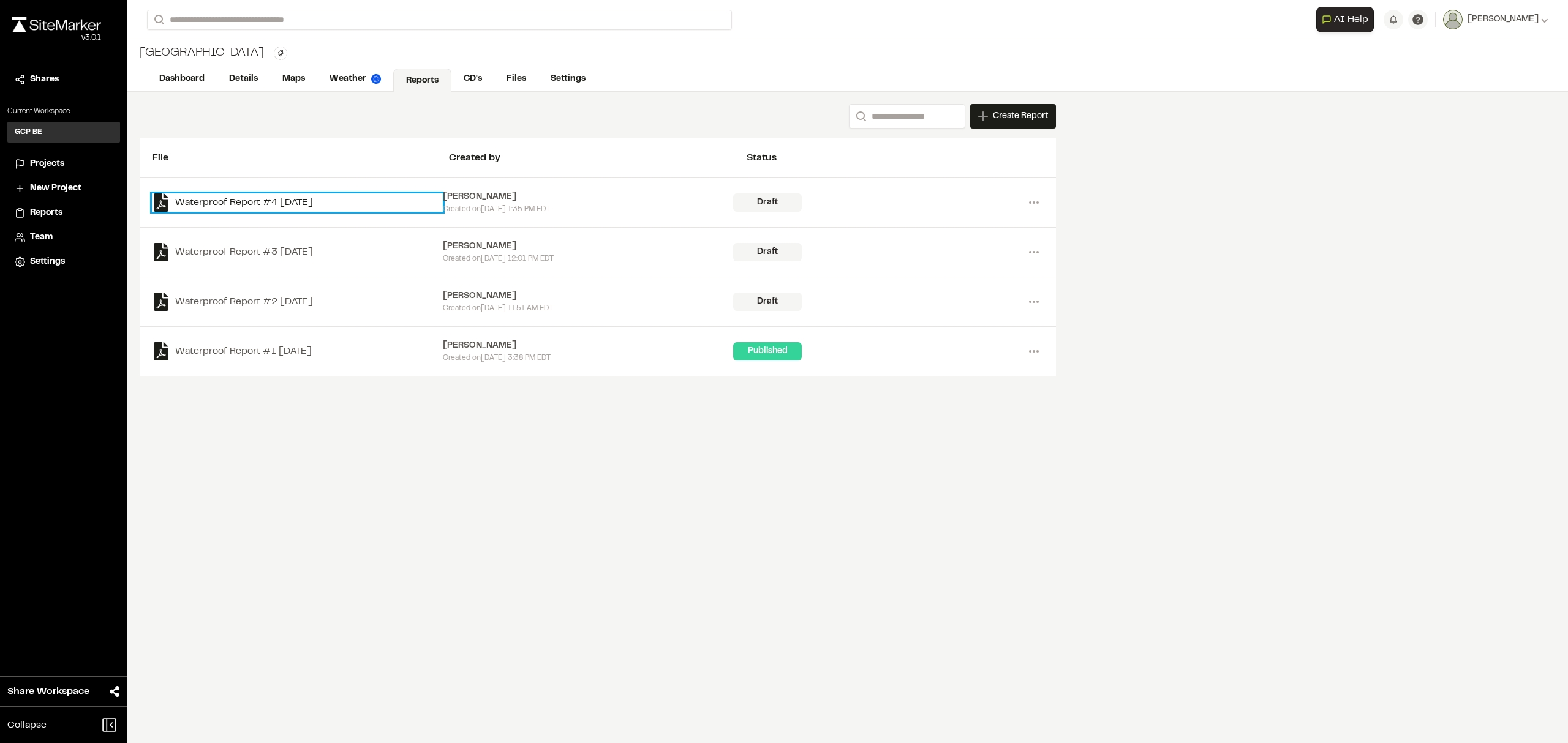
click at [305, 197] on link "Waterproof Report #4 [DATE]" at bounding box center [298, 202] width 291 height 18
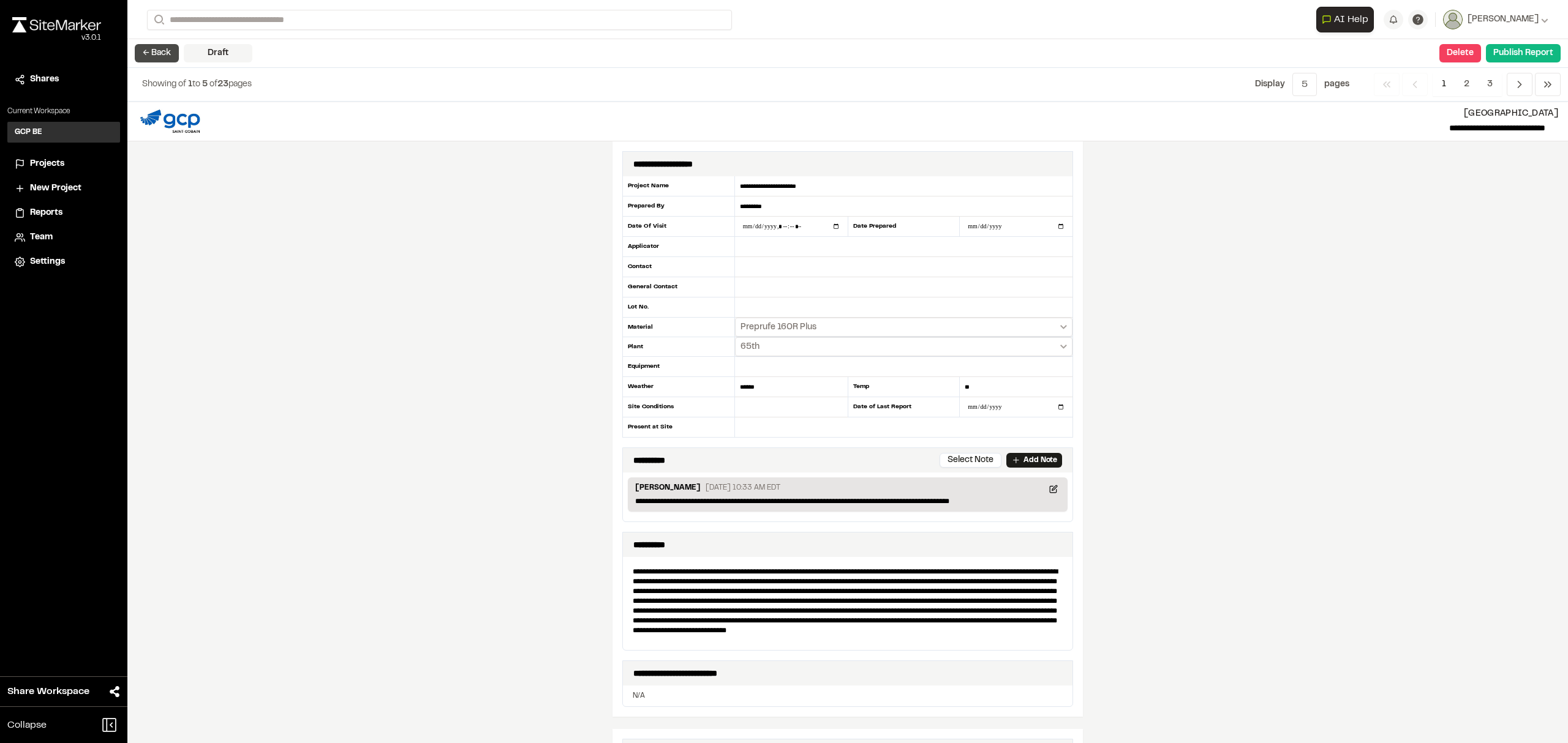
click at [163, 48] on button "← Back" at bounding box center [157, 53] width 44 height 18
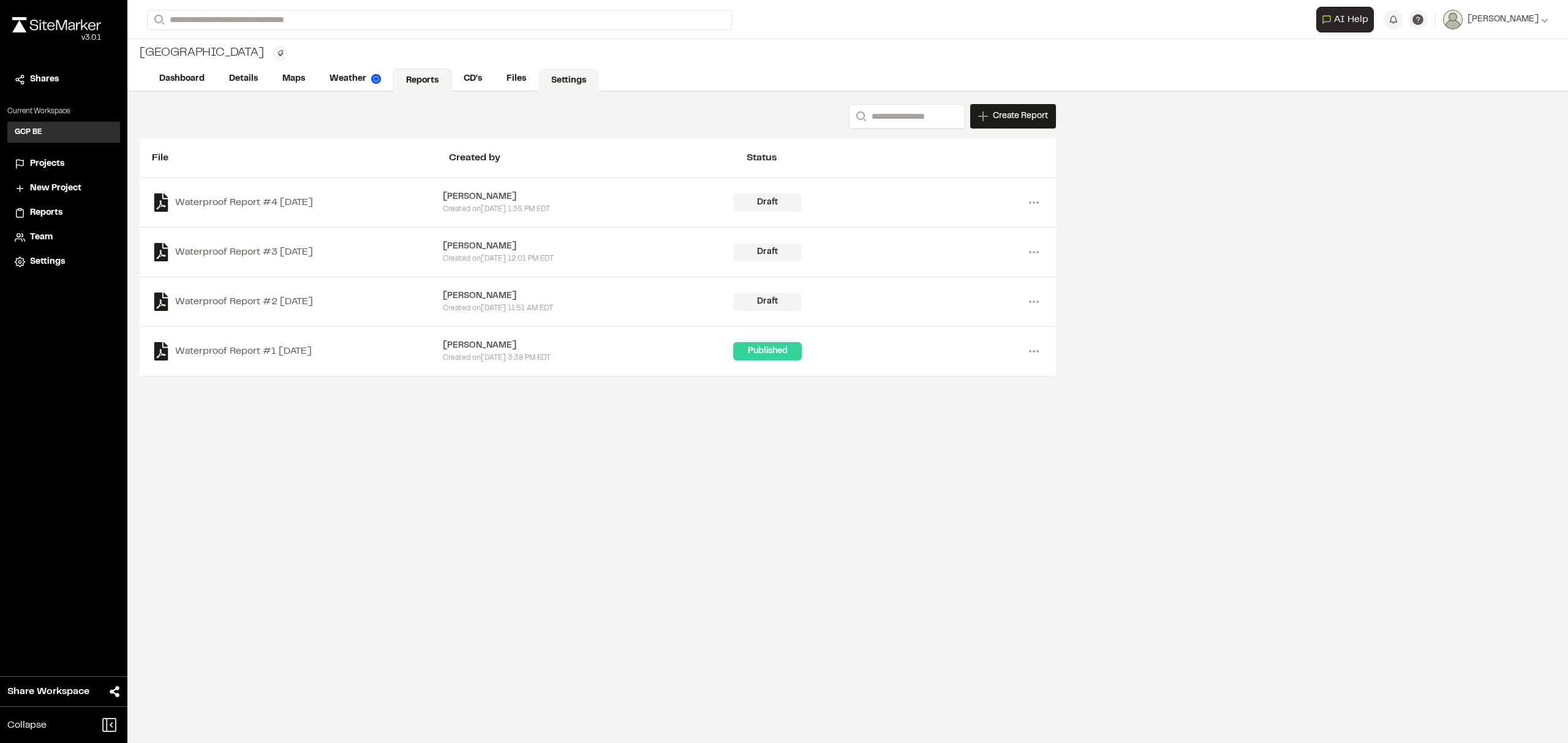
click at [560, 74] on link "Settings" at bounding box center [568, 80] width 60 height 24
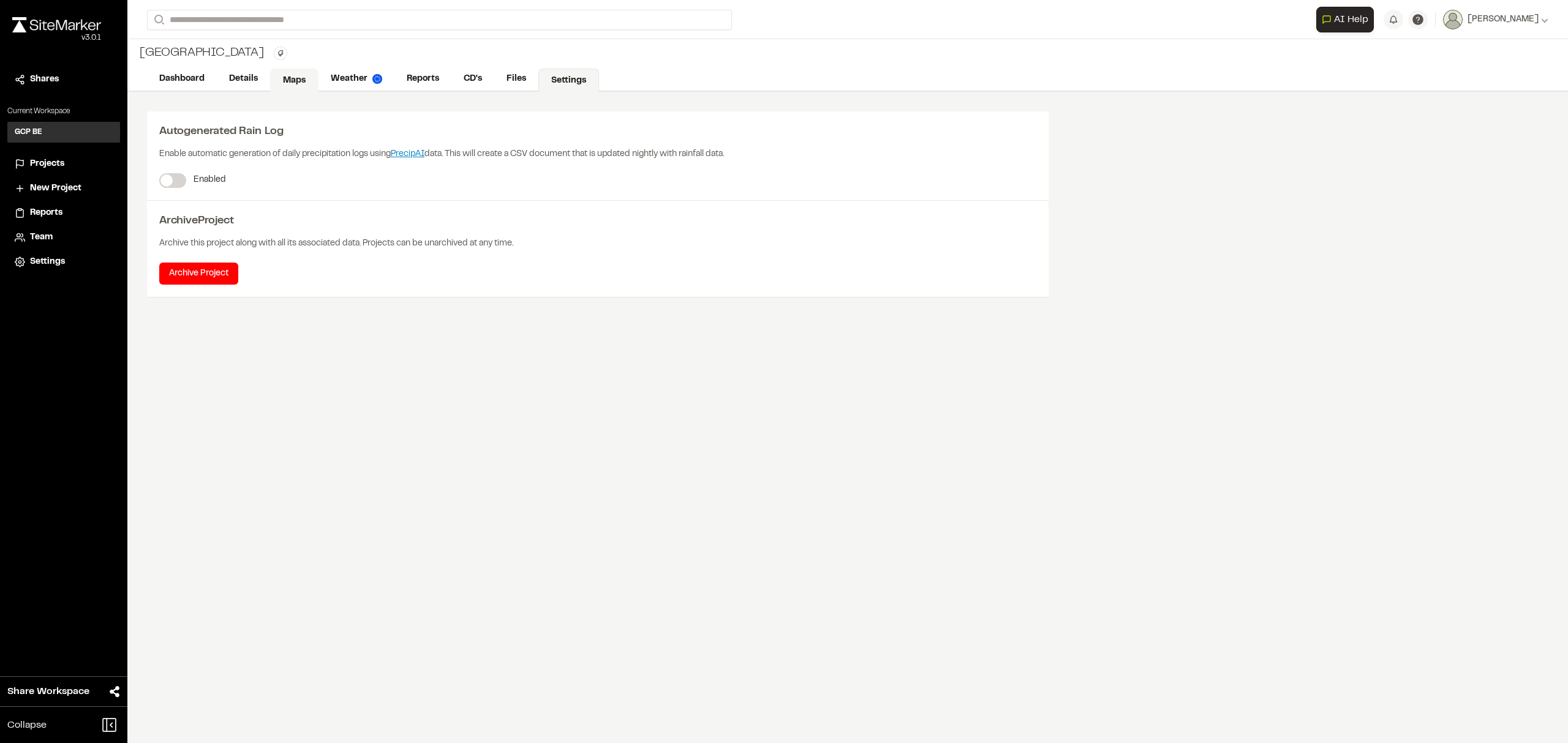
click at [299, 79] on link "Maps" at bounding box center [294, 80] width 48 height 24
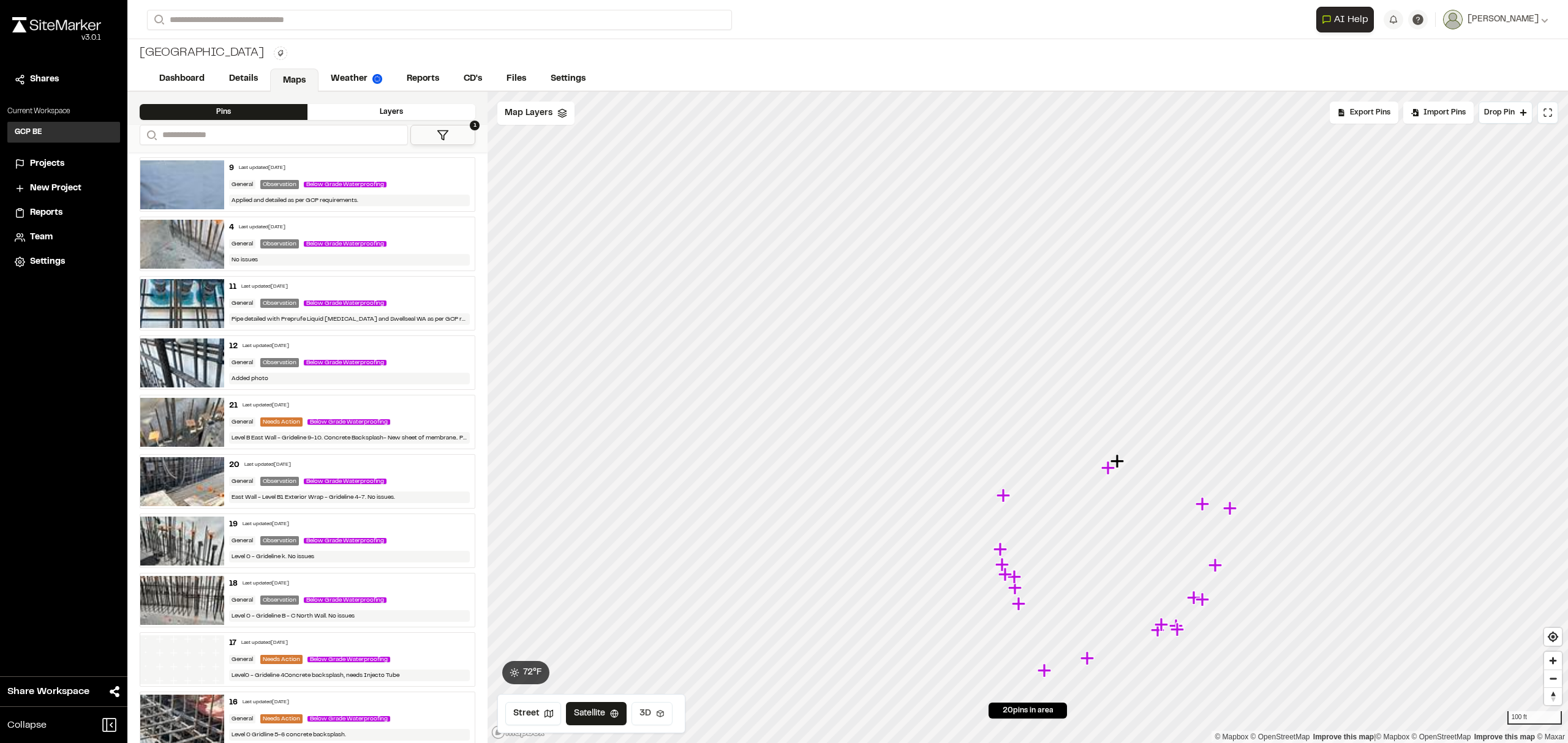
click at [650, 711] on button "3D" at bounding box center [651, 714] width 41 height 24
click at [591, 706] on button "Satellite" at bounding box center [598, 714] width 64 height 24
drag, startPoint x: 1206, startPoint y: 508, endPoint x: 1165, endPoint y: 472, distance: 54.6
click at [1165, 472] on icon "Map marker" at bounding box center [1164, 467] width 16 height 16
click at [1513, 111] on span "Drop Pin" at bounding box center [1499, 112] width 31 height 11
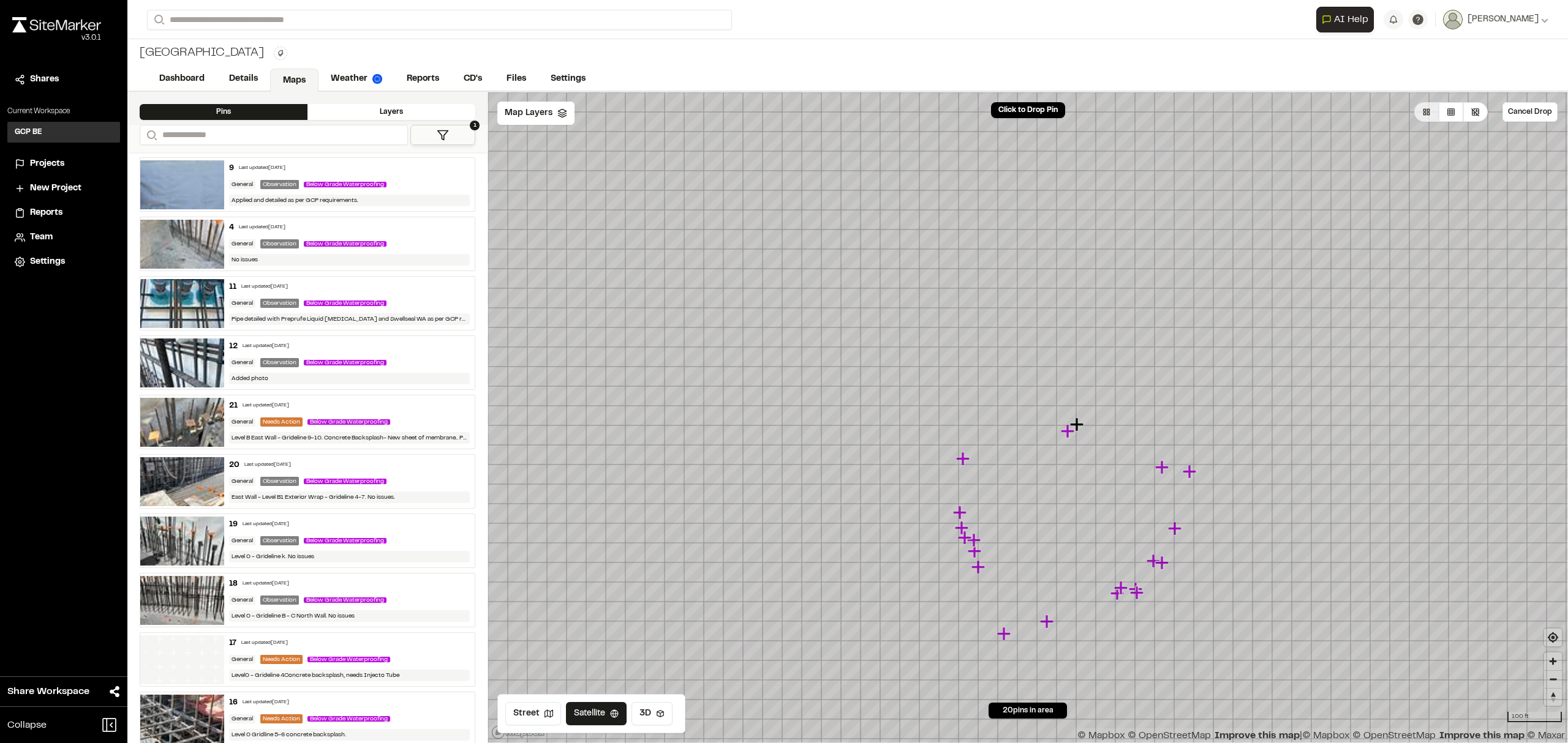
click at [1476, 114] on icon at bounding box center [1476, 112] width 9 height 9
click at [1518, 109] on button "Cancel Drop" at bounding box center [1529, 112] width 55 height 19
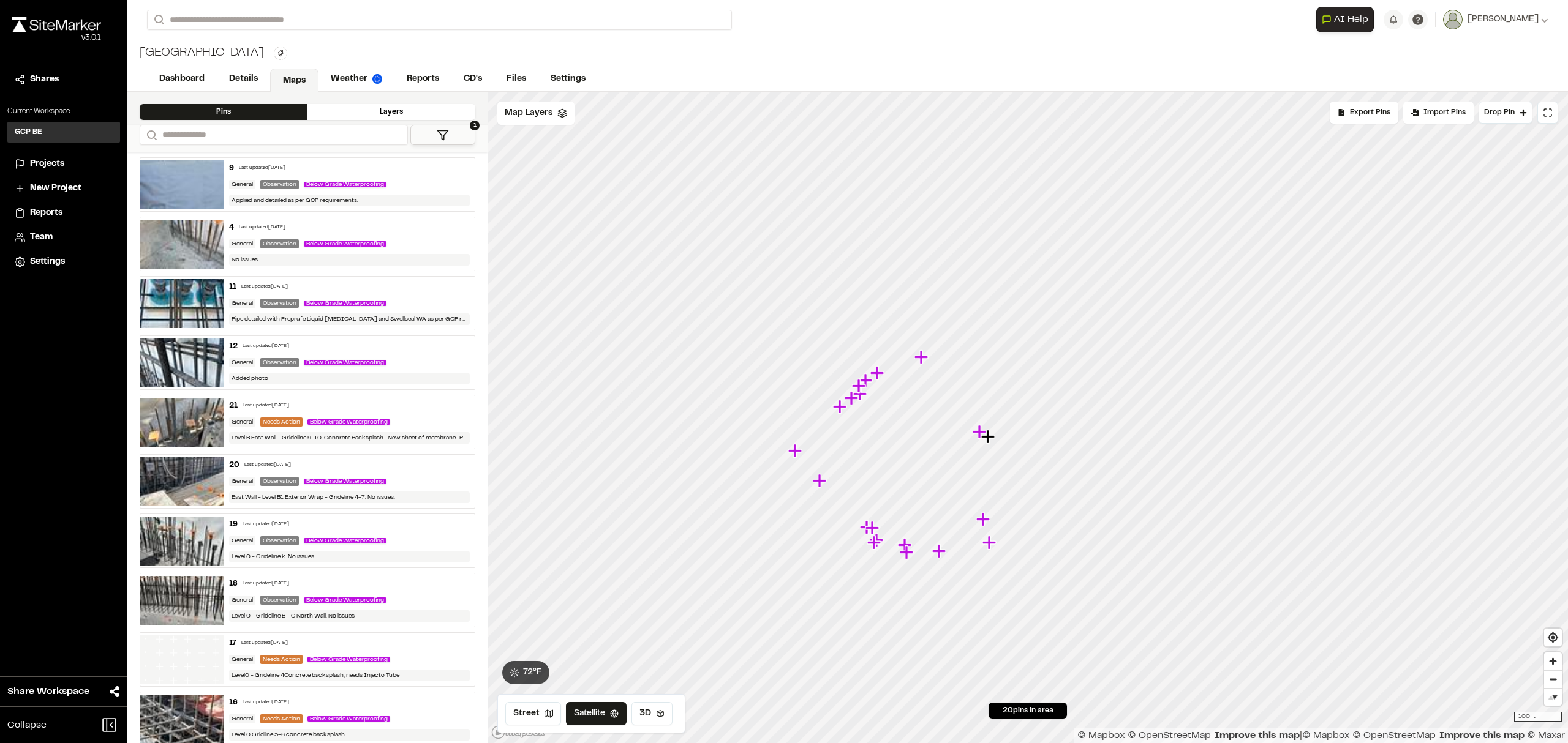
click at [990, 549] on icon "Map marker" at bounding box center [988, 542] width 13 height 13
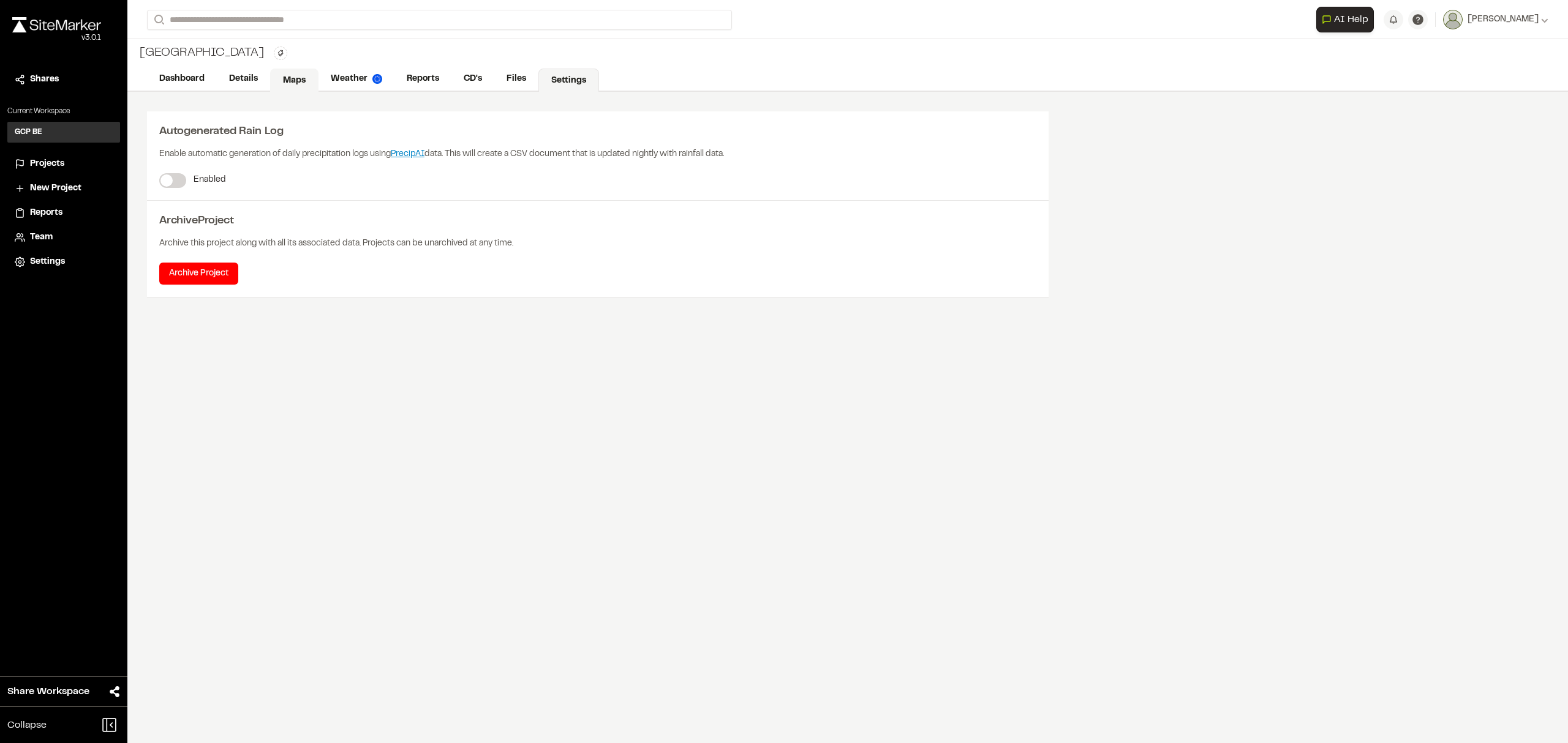
click at [310, 80] on link "Maps" at bounding box center [294, 80] width 48 height 24
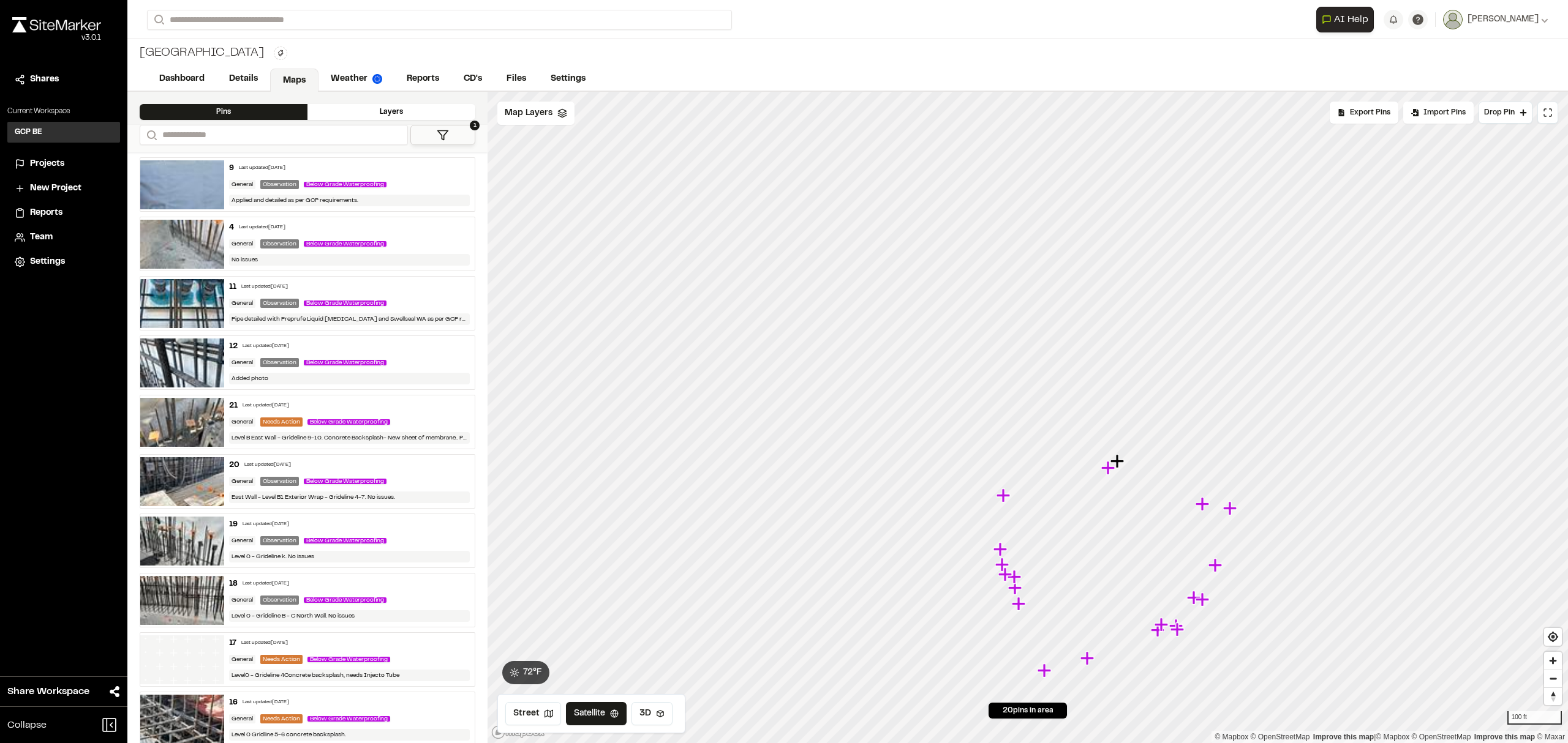
click at [317, 180] on div "Below Grade Waterproofing" at bounding box center [348, 184] width 88 height 11
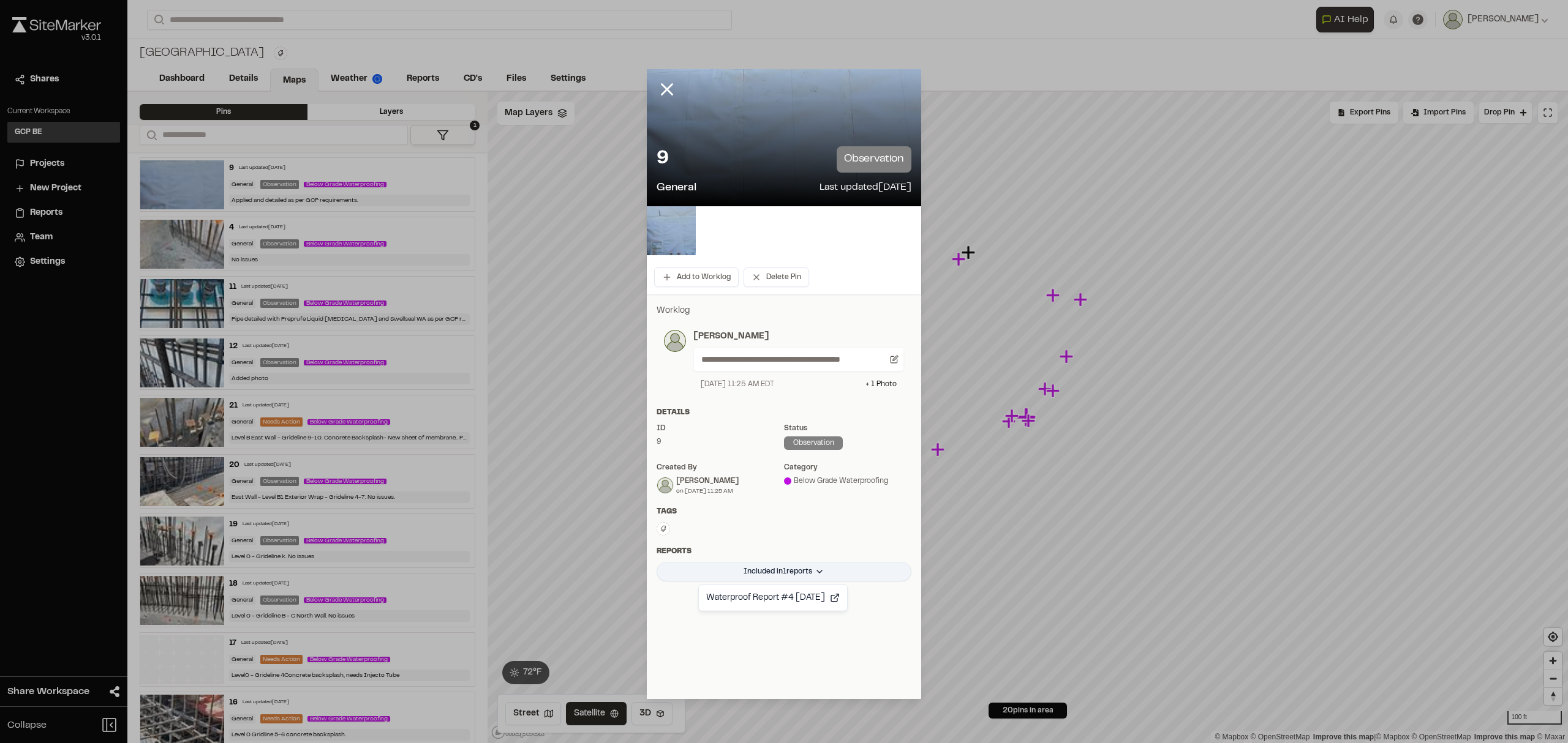
click at [821, 571] on html "**********" at bounding box center [784, 371] width 1568 height 743
click at [819, 629] on html "**********" at bounding box center [784, 371] width 1568 height 743
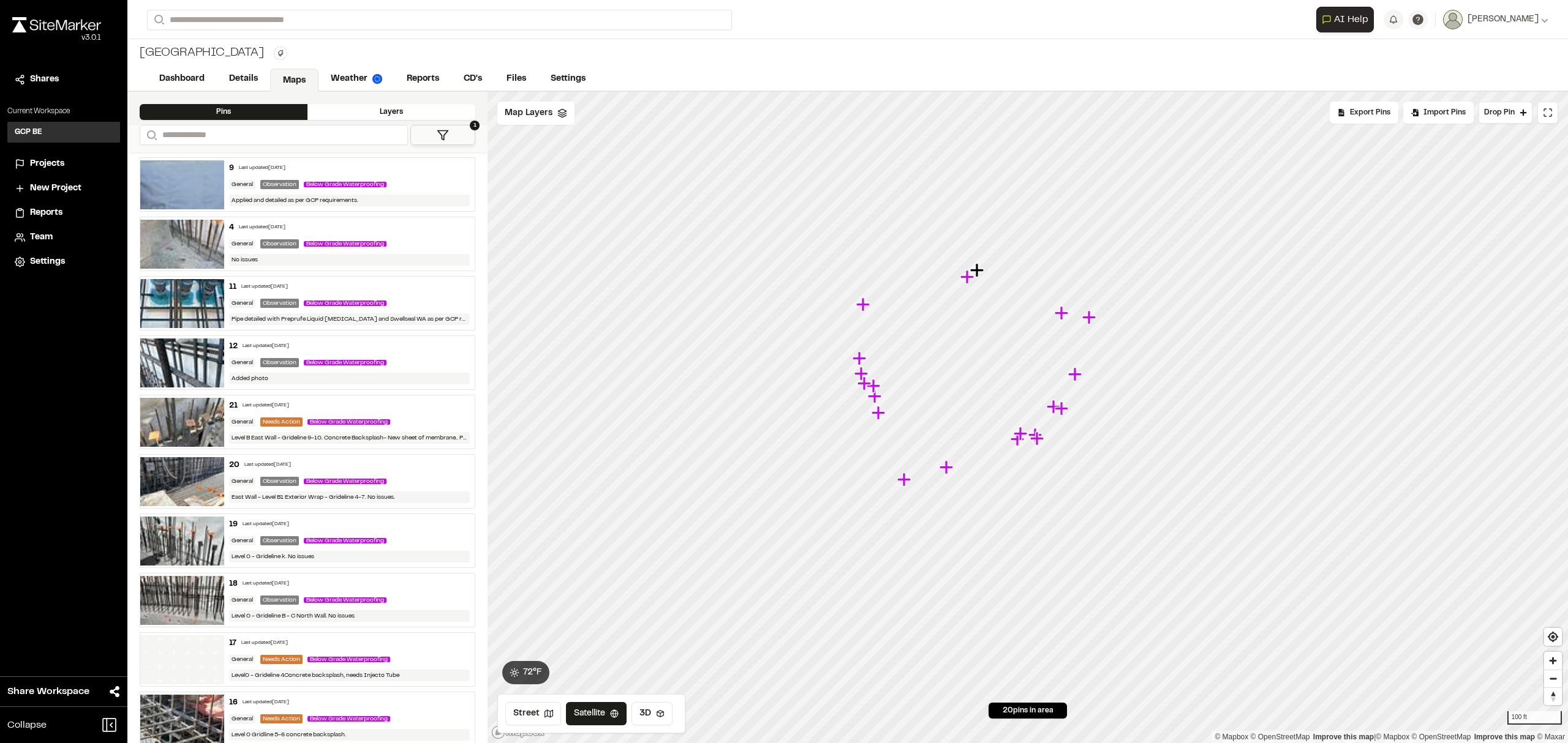
drag, startPoint x: 1053, startPoint y: 298, endPoint x: 1062, endPoint y: 317, distance: 21.0
click at [1062, 317] on icon "Map marker" at bounding box center [1061, 312] width 13 height 13
click at [193, 294] on img at bounding box center [182, 304] width 84 height 49
click at [340, 299] on div "Below Grade Waterproofing" at bounding box center [348, 303] width 88 height 11
click at [1549, 657] on span "Zoom in" at bounding box center [1553, 661] width 18 height 18
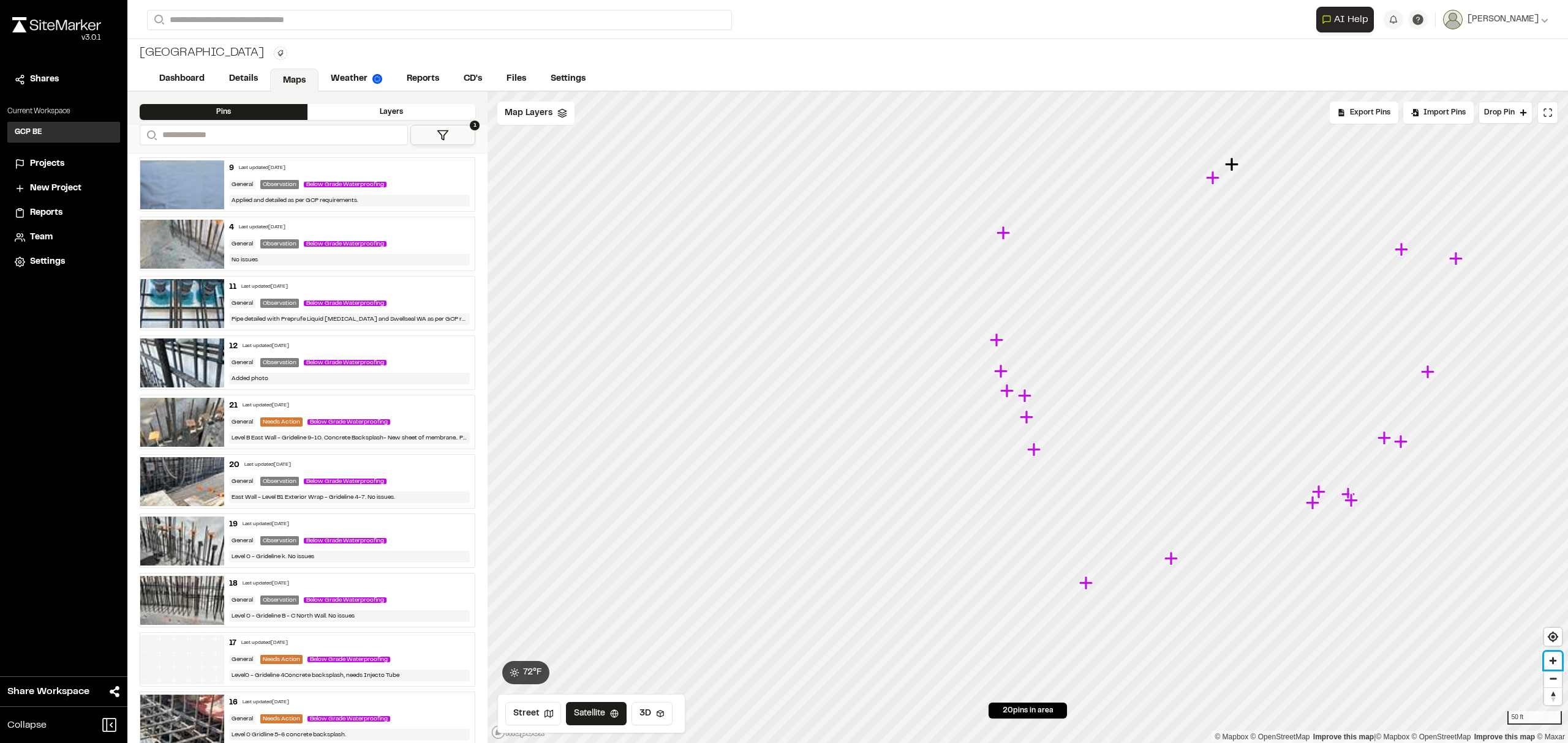
click at [1549, 657] on span "Zoom in" at bounding box center [1553, 661] width 18 height 18
click at [1556, 690] on span "Reset bearing to north" at bounding box center [1553, 697] width 18 height 18
click at [1554, 674] on span "Zoom out" at bounding box center [1553, 679] width 18 height 18
click at [272, 302] on div "Observation" at bounding box center [279, 303] width 39 height 9
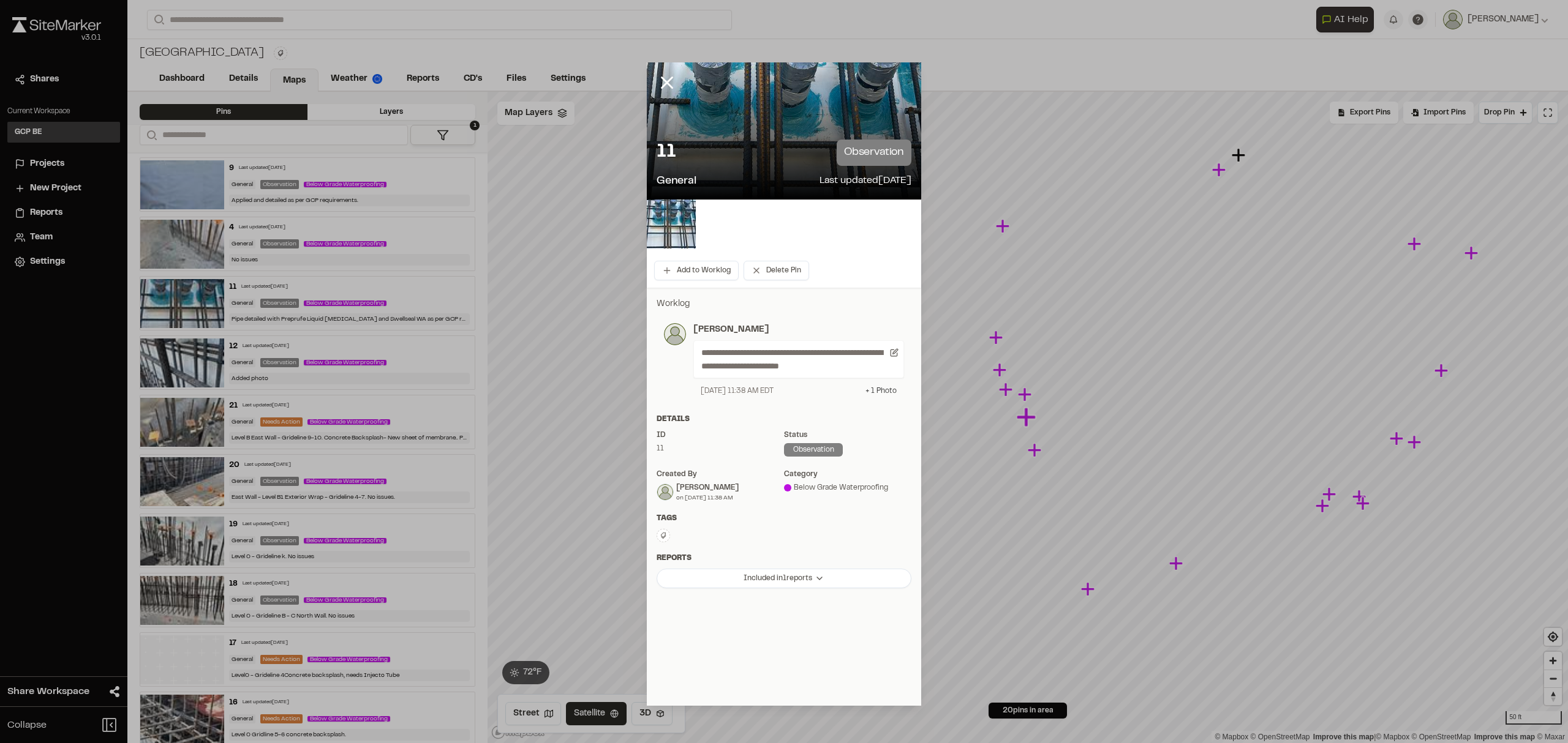
click at [880, 389] on div "+ 1 Photo" at bounding box center [882, 391] width 32 height 11
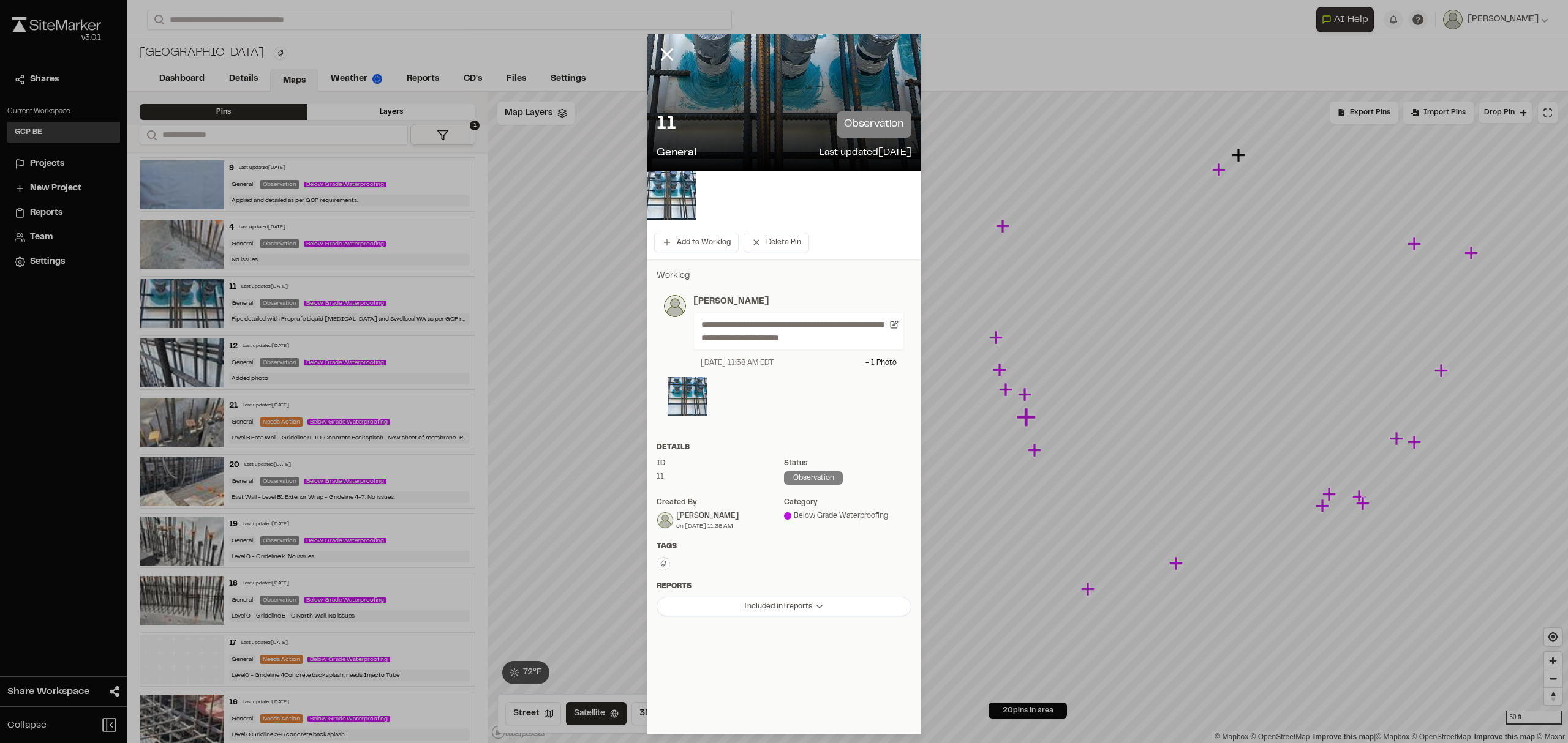
click at [814, 476] on div "observation" at bounding box center [813, 478] width 59 height 13
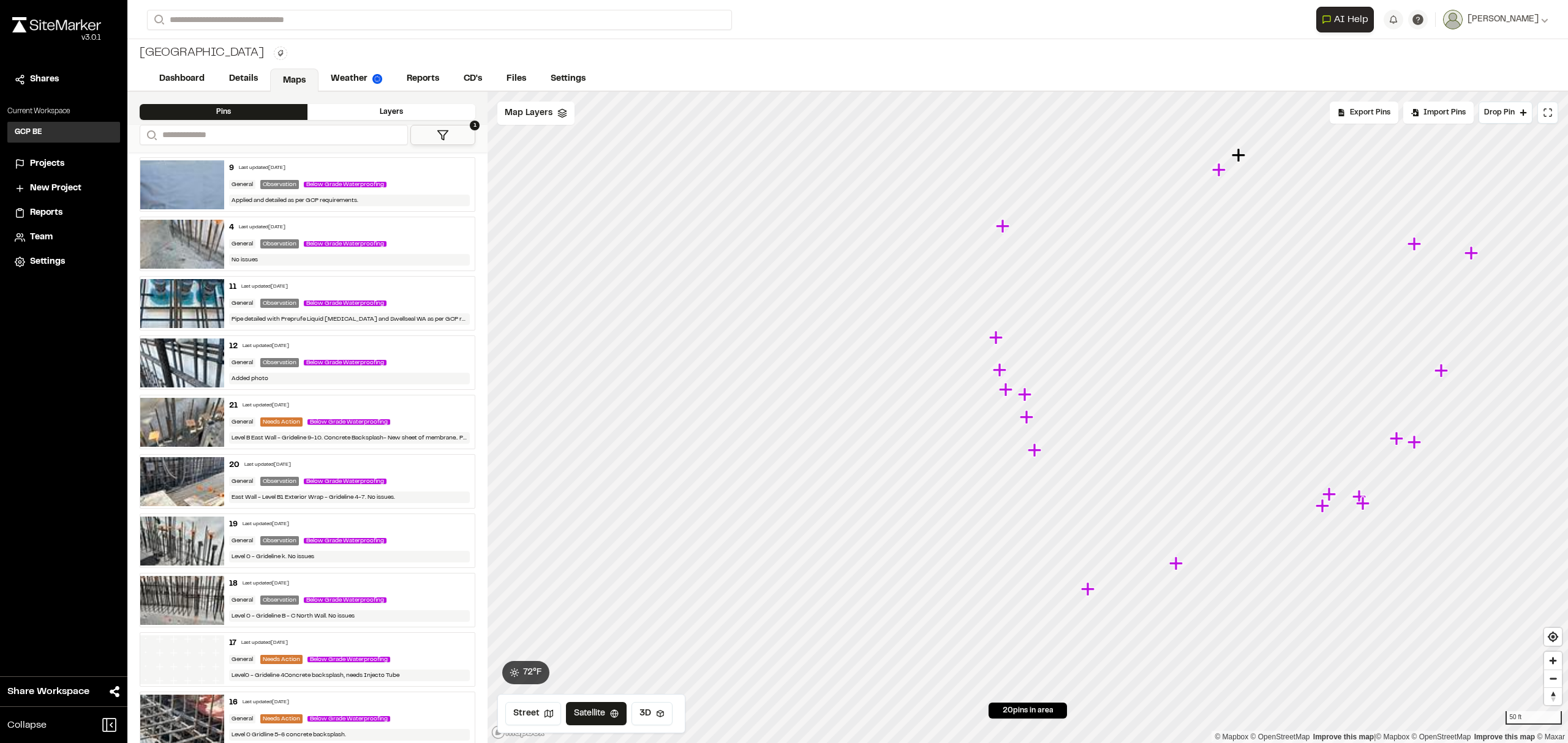
click at [189, 303] on img at bounding box center [182, 304] width 84 height 49
drag, startPoint x: 1030, startPoint y: 419, endPoint x: 1025, endPoint y: 404, distance: 15.8
click at [1025, 404] on icon "Map marker" at bounding box center [1021, 402] width 13 height 13
click at [185, 295] on img at bounding box center [182, 304] width 84 height 49
click at [172, 290] on img at bounding box center [182, 304] width 84 height 49
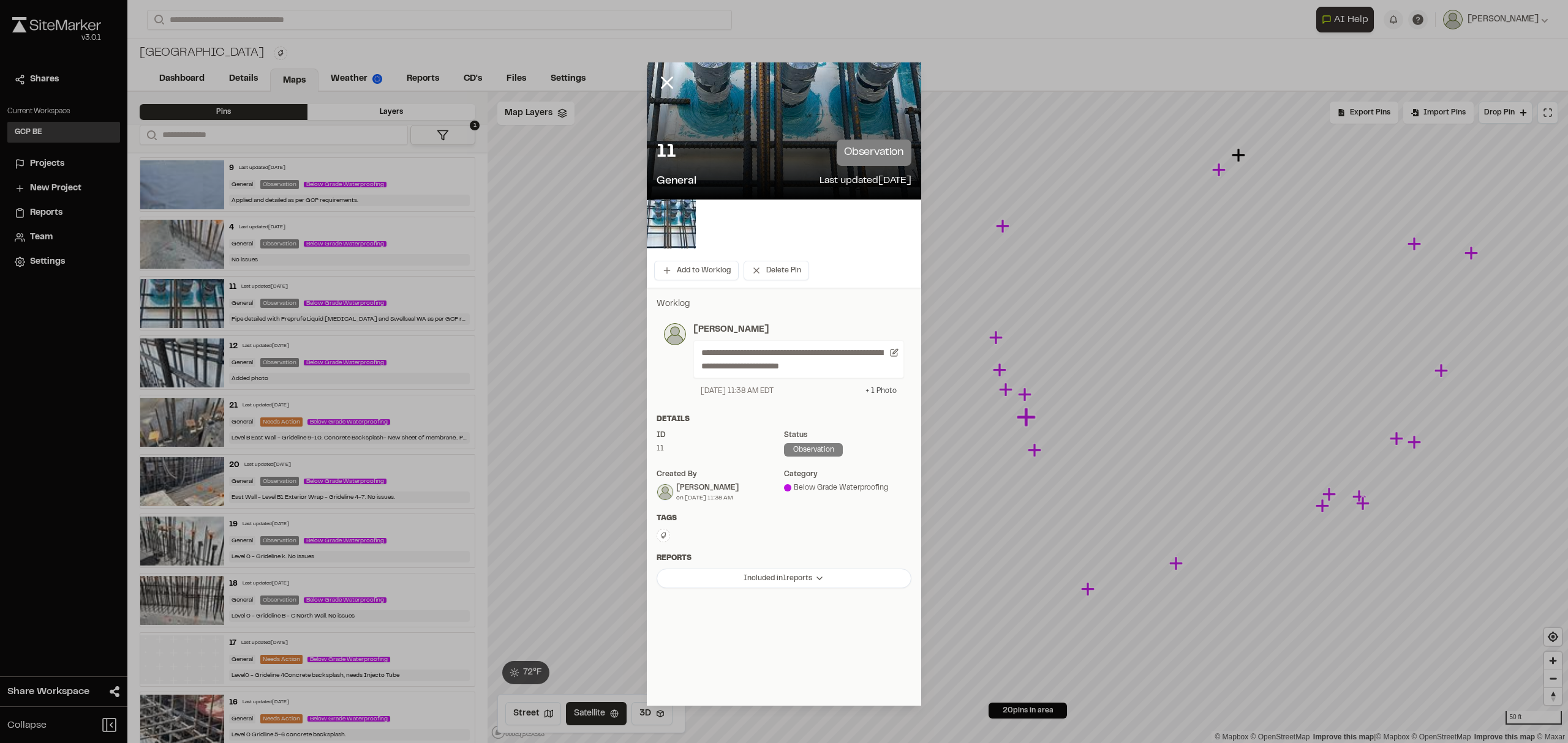
click at [885, 388] on div "+ 1 Photo" at bounding box center [882, 391] width 32 height 11
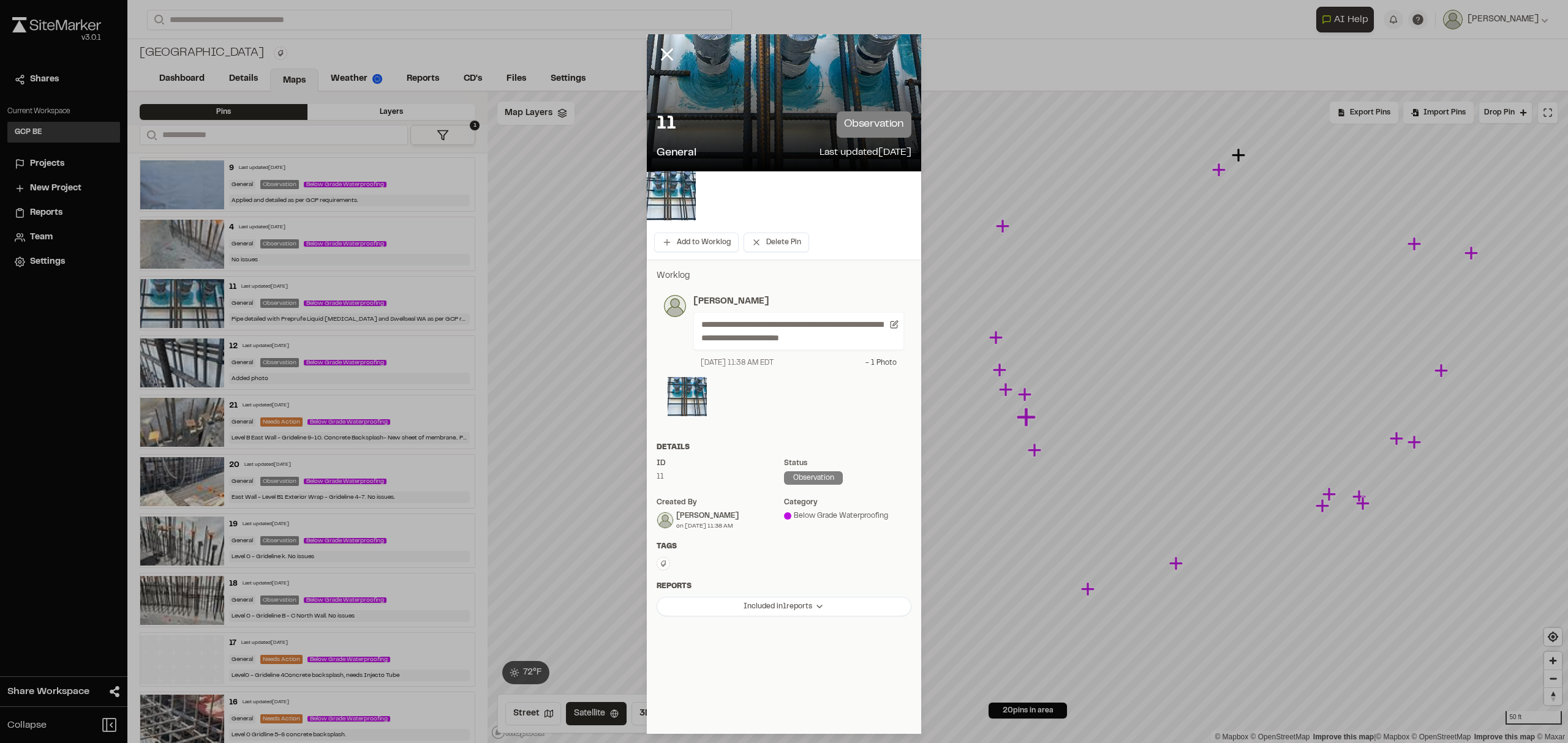
click at [876, 361] on div "- 1 Photo" at bounding box center [882, 363] width 32 height 11
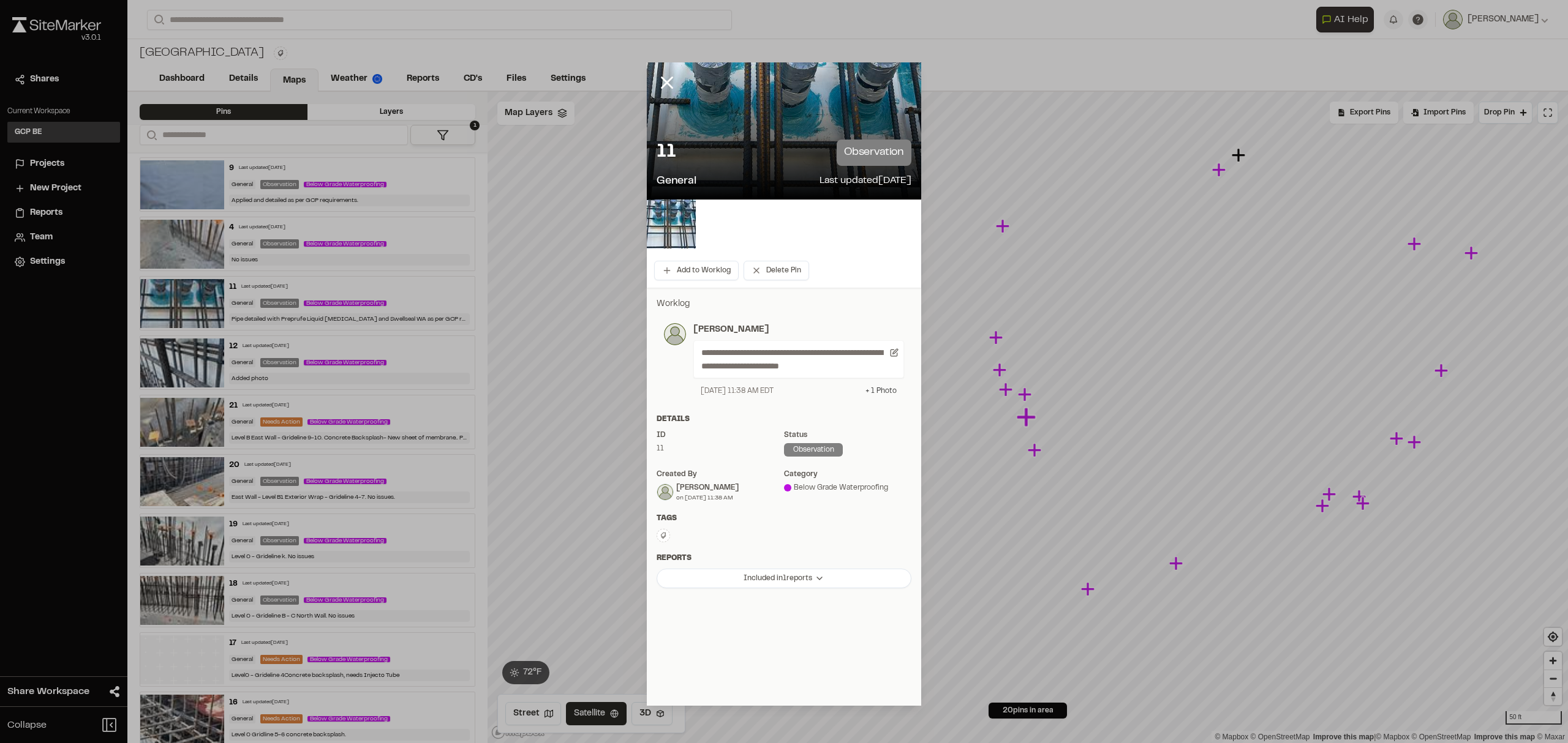
click at [875, 389] on div "+ 1 Photo" at bounding box center [882, 391] width 32 height 11
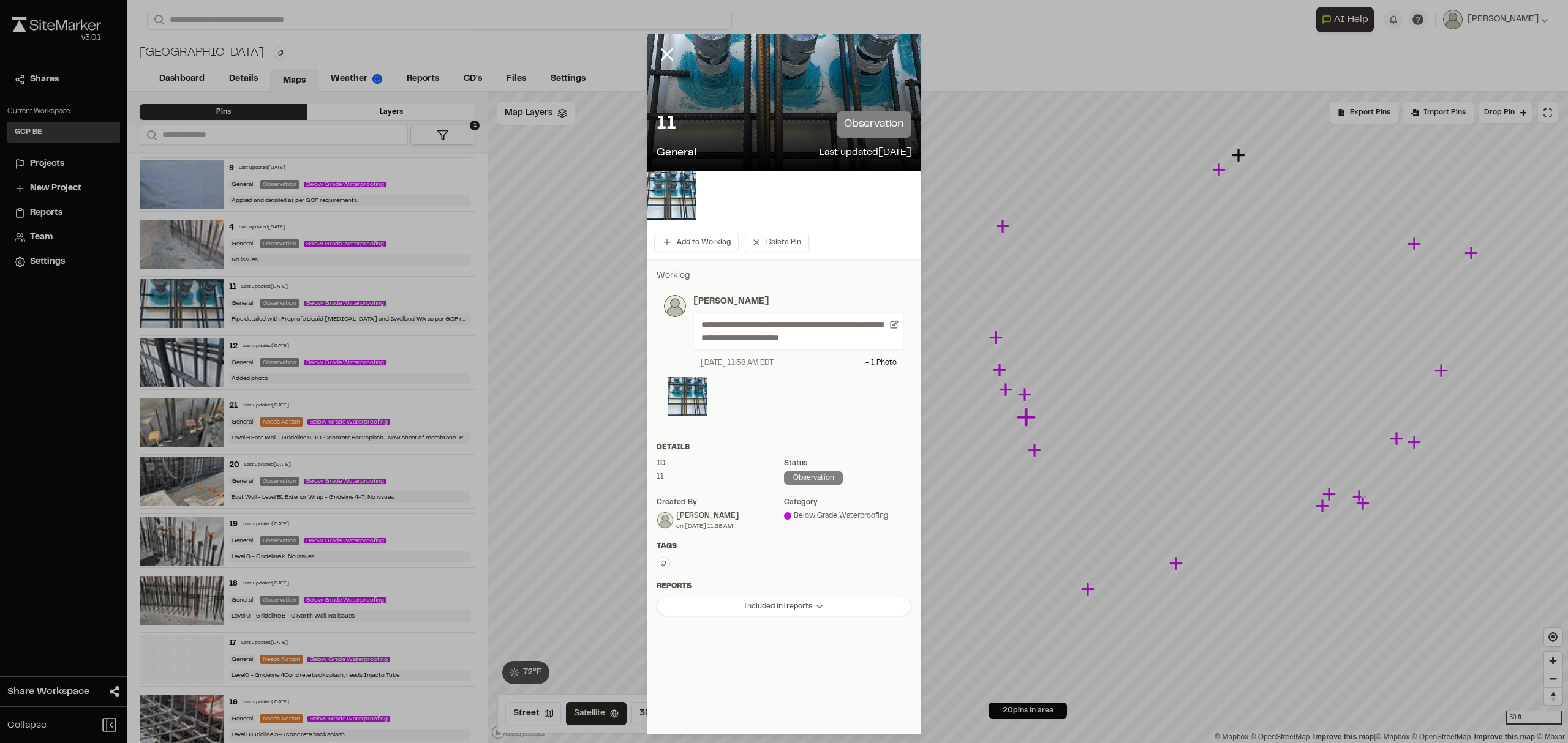
click at [662, 561] on icon at bounding box center [664, 564] width 7 height 7
click at [679, 676] on span "water proofing" at bounding box center [727, 678] width 125 height 13
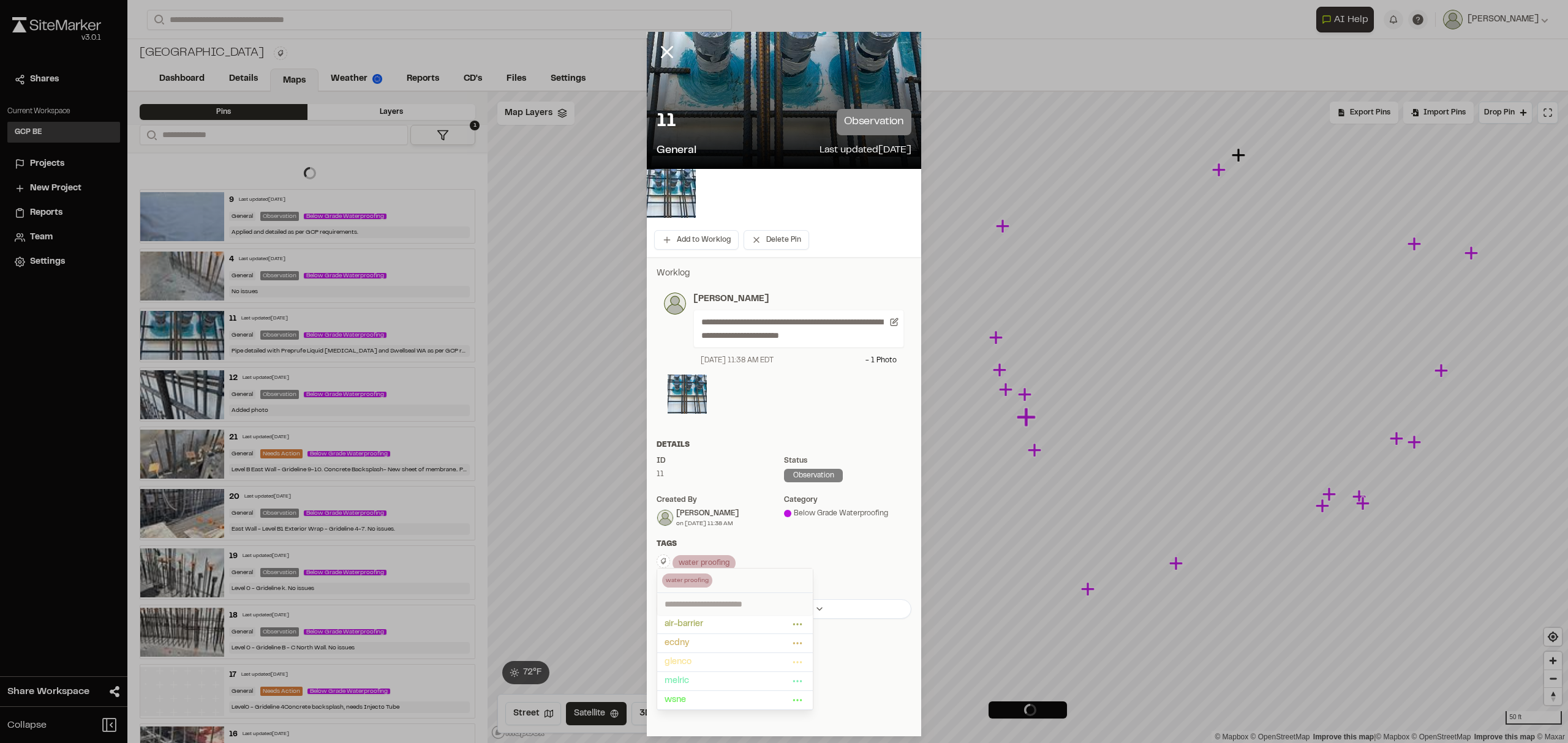
click at [733, 544] on div at bounding box center [784, 371] width 1568 height 743
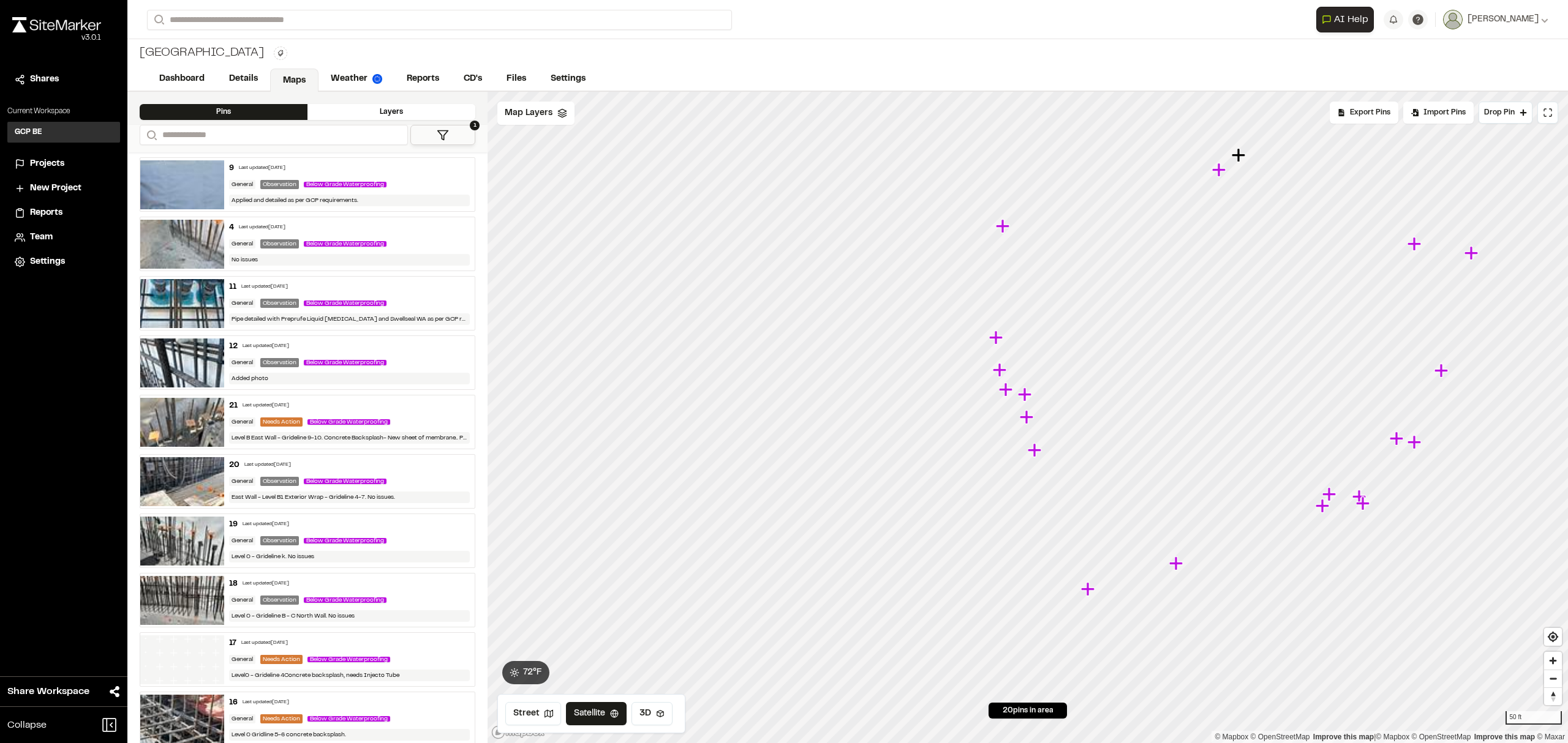
click at [195, 419] on img at bounding box center [182, 423] width 84 height 49
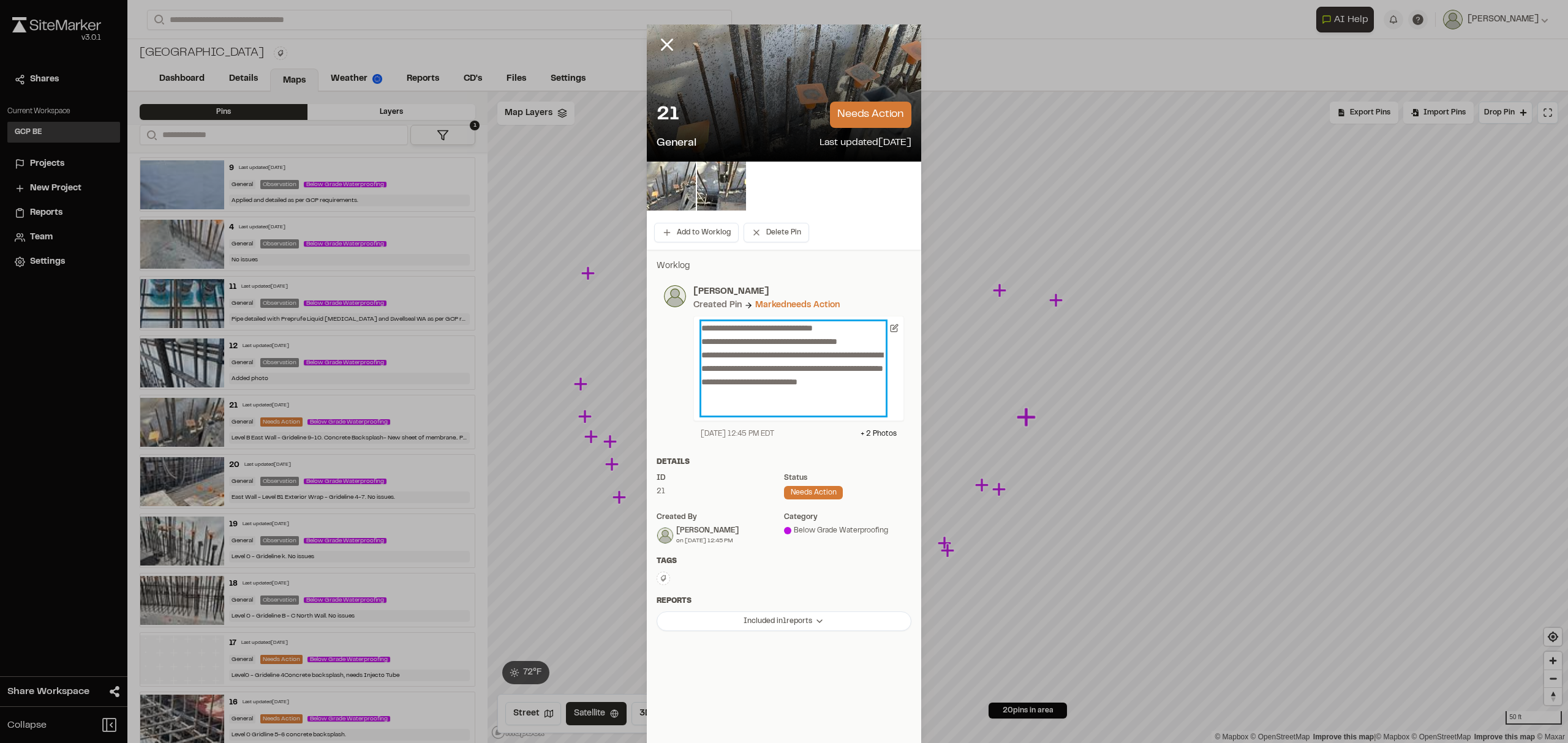
click at [798, 381] on p "**********" at bounding box center [793, 368] width 185 height 95
drag, startPoint x: 777, startPoint y: 44, endPoint x: 644, endPoint y: 30, distance: 133.7
click at [647, 30] on div "21 needs action General Last updated [DATE]" at bounding box center [784, 93] width 274 height 137
click at [719, 190] on img at bounding box center [721, 186] width 49 height 49
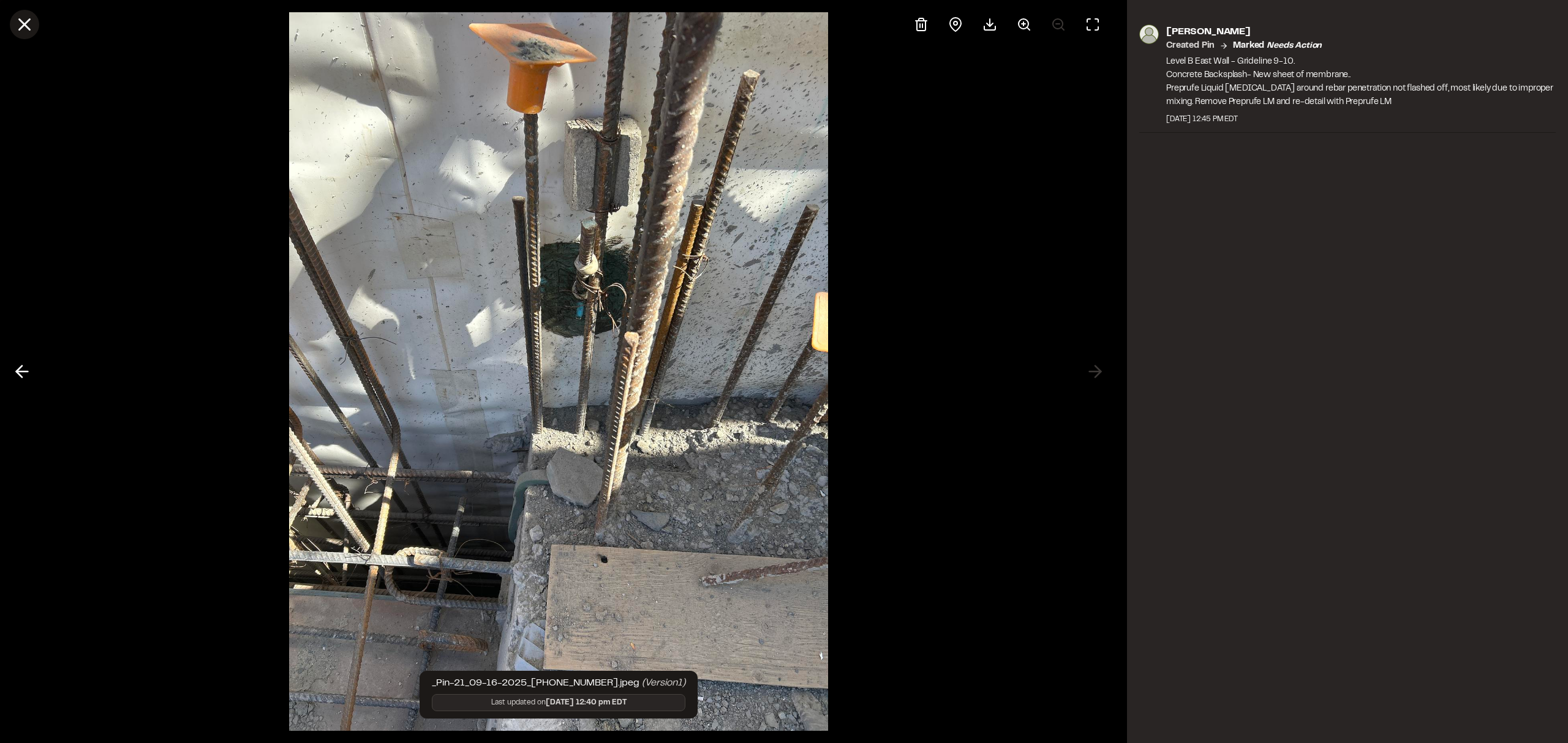
click at [27, 24] on icon at bounding box center [25, 25] width 21 height 21
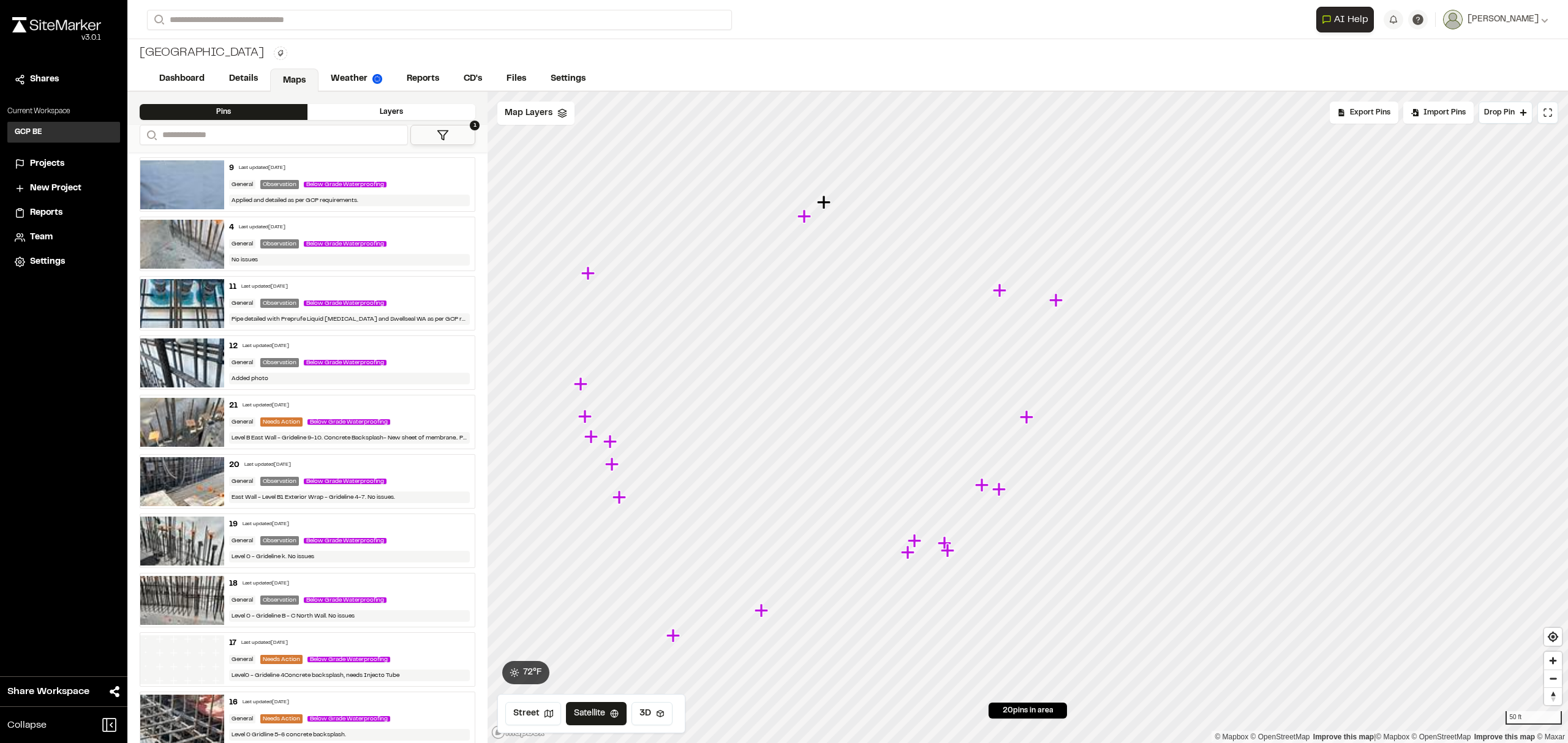
click at [179, 662] on img at bounding box center [182, 660] width 84 height 49
click at [193, 594] on img at bounding box center [182, 600] width 84 height 49
click at [268, 600] on div "Observation" at bounding box center [279, 600] width 39 height 9
click at [236, 599] on div "General" at bounding box center [243, 600] width 26 height 9
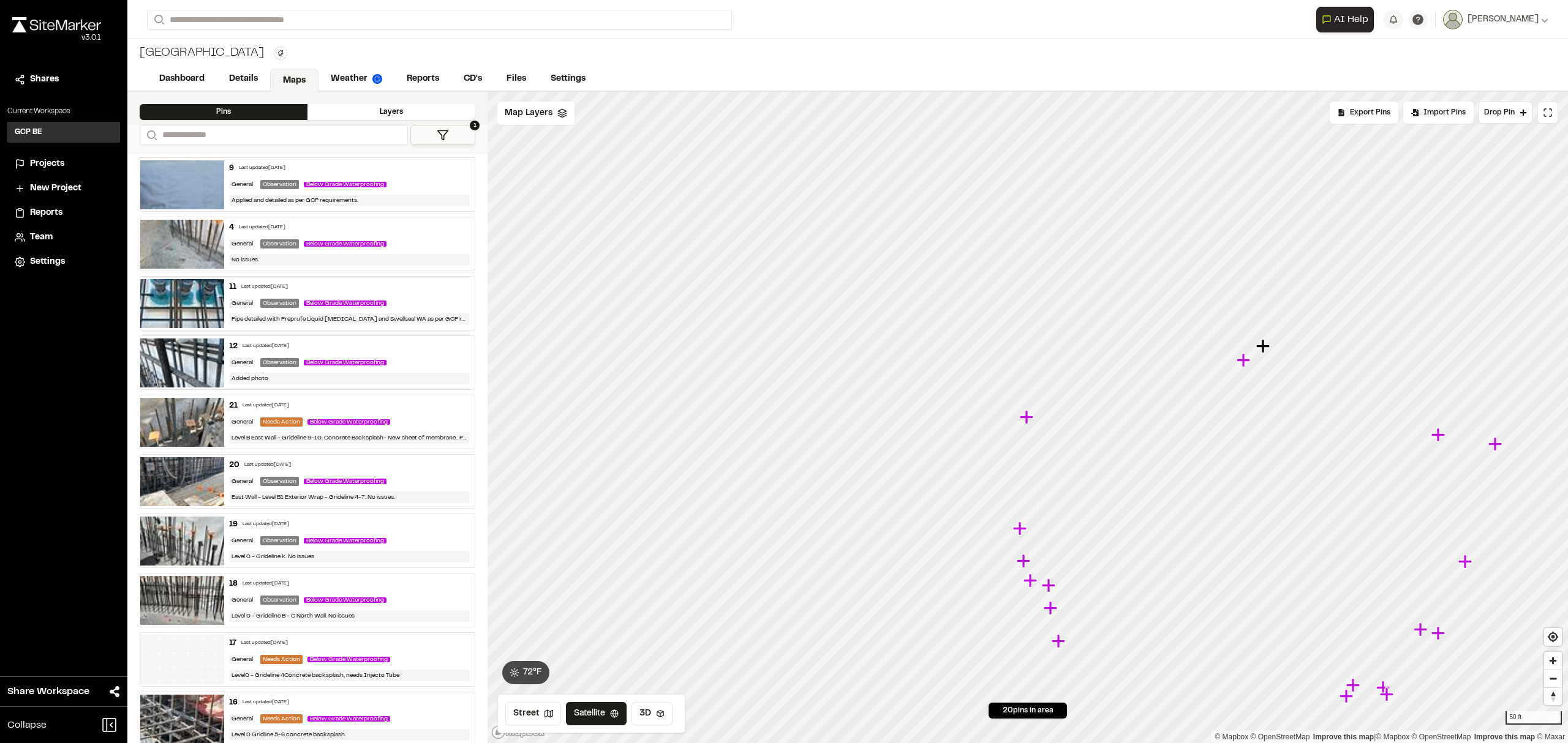
click at [324, 599] on div "Below Grade Waterproofing" at bounding box center [348, 599] width 88 height 11
click at [1246, 366] on icon "Map marker" at bounding box center [1245, 361] width 16 height 16
click at [566, 76] on link "Settings" at bounding box center [568, 79] width 60 height 24
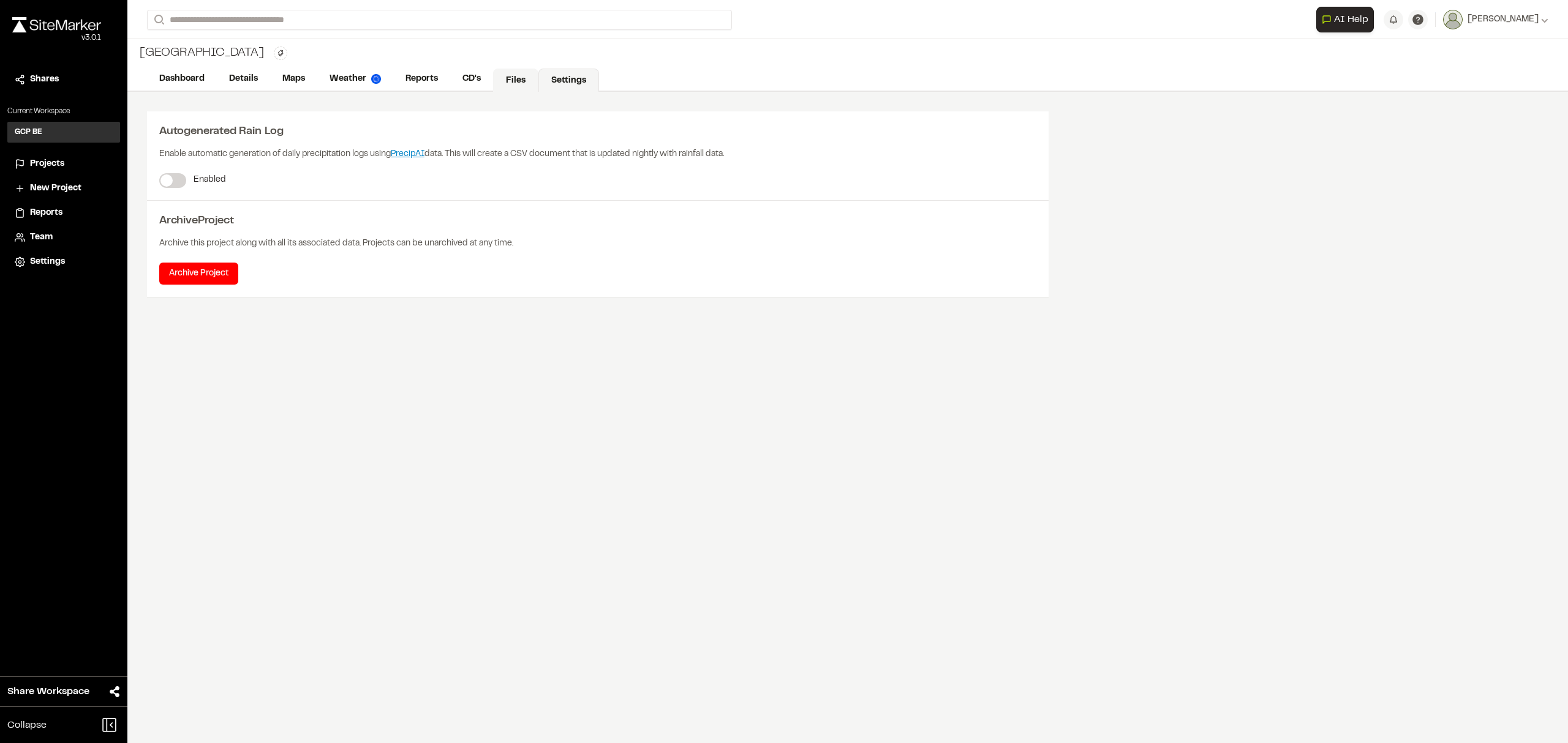
click at [520, 76] on link "Files" at bounding box center [516, 80] width 46 height 24
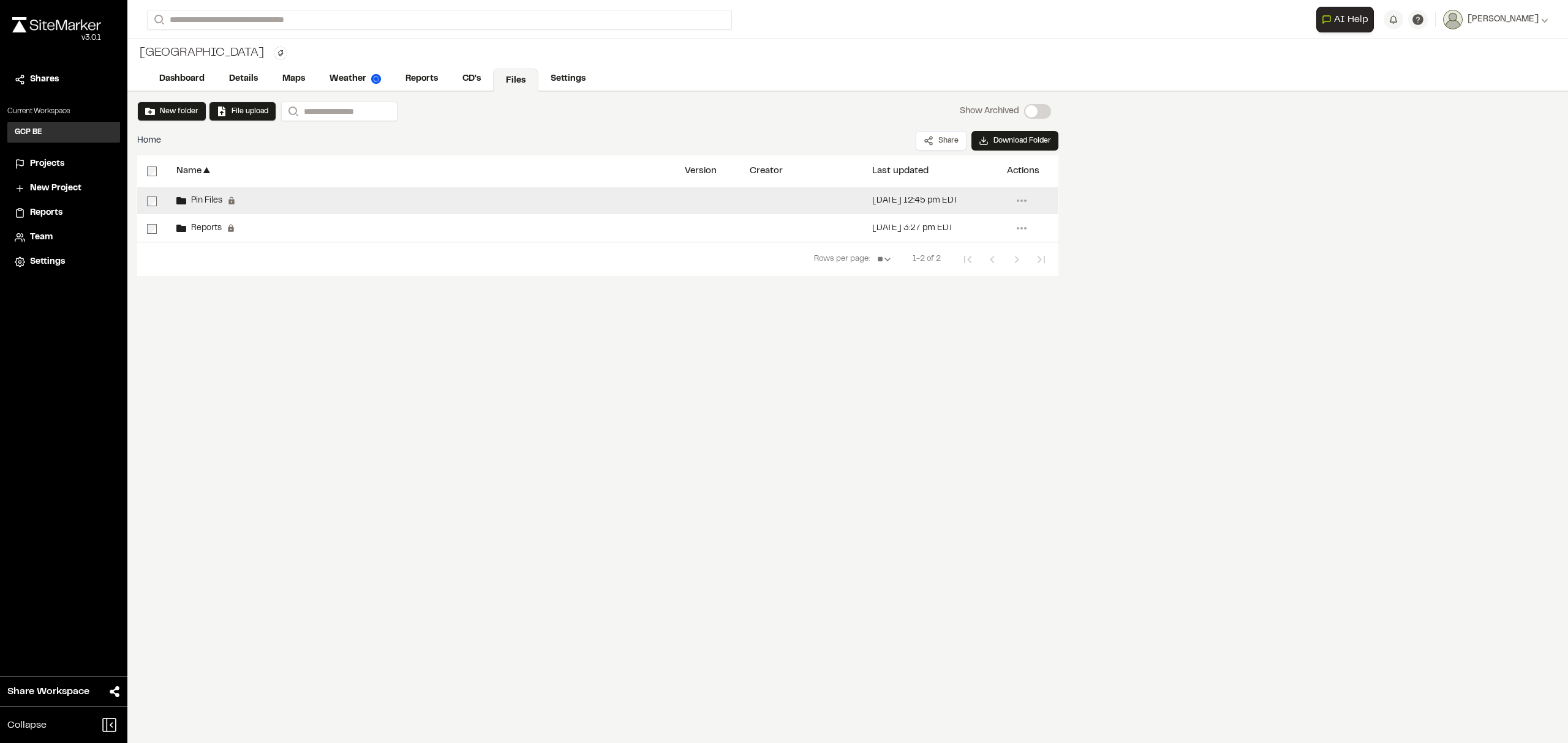
click at [929, 200] on div "[DATE] 12:45 pm EDT" at bounding box center [915, 200] width 86 height 8
click at [1021, 196] on icon at bounding box center [1022, 200] width 19 height 19
click at [944, 265] on link "View" at bounding box center [978, 264] width 107 height 18
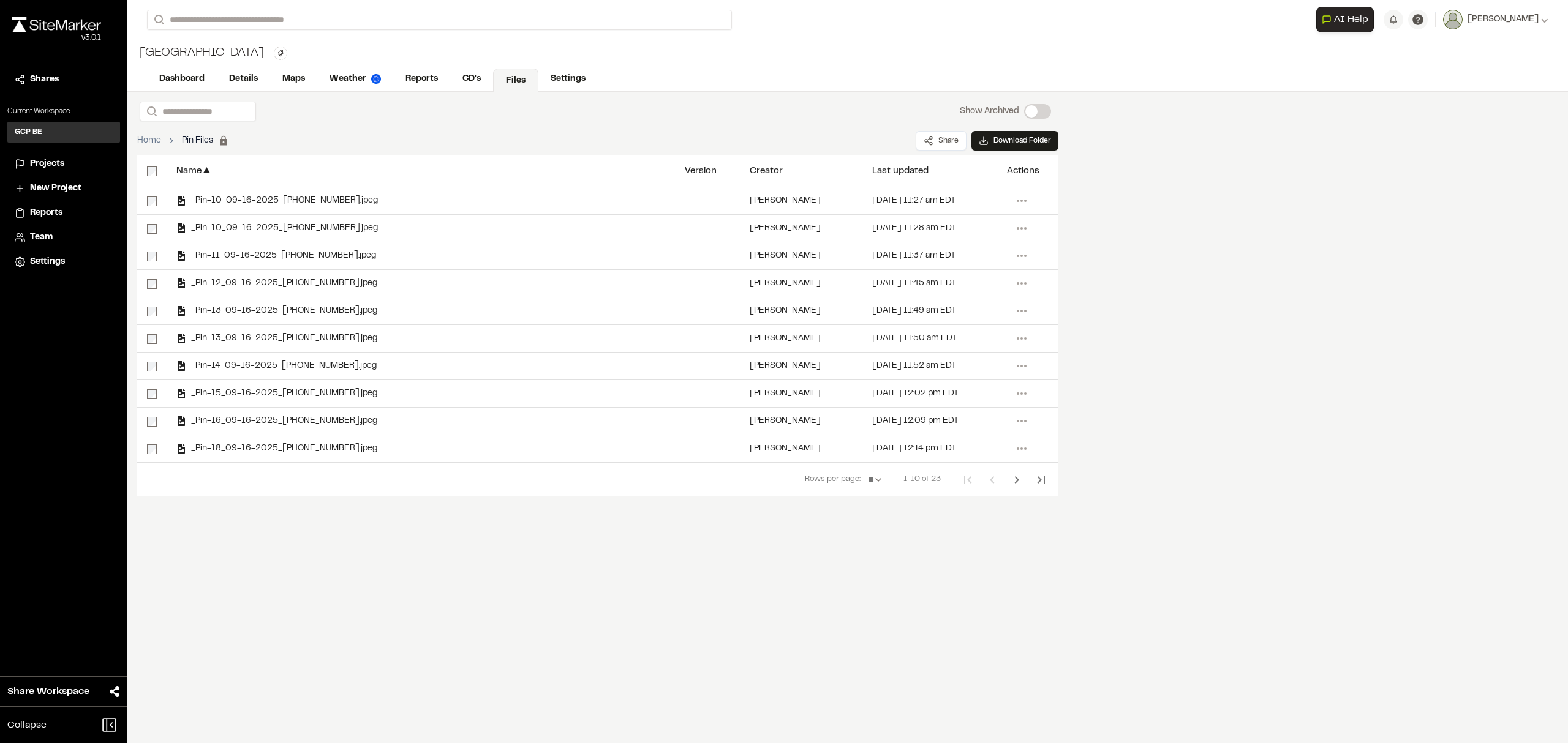
click at [944, 622] on div "Search Show Archived Show Archived Home Pin Files Permanent folders aren't edit…" at bounding box center [848, 417] width 1441 height 651
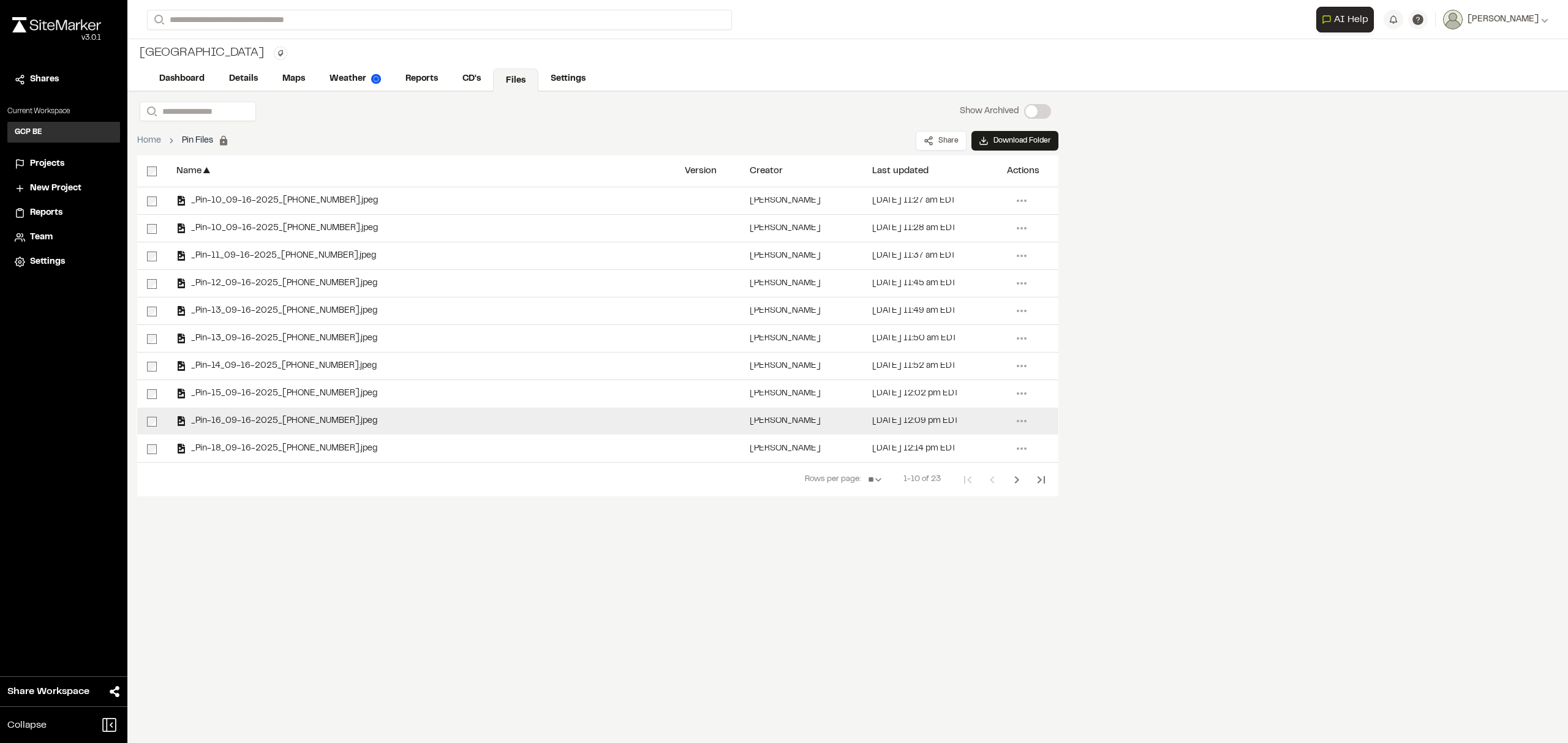
click at [335, 419] on span "_Pin-16_09-16-2025_[PHONE_NUMBER].jpeg" at bounding box center [282, 421] width 191 height 8
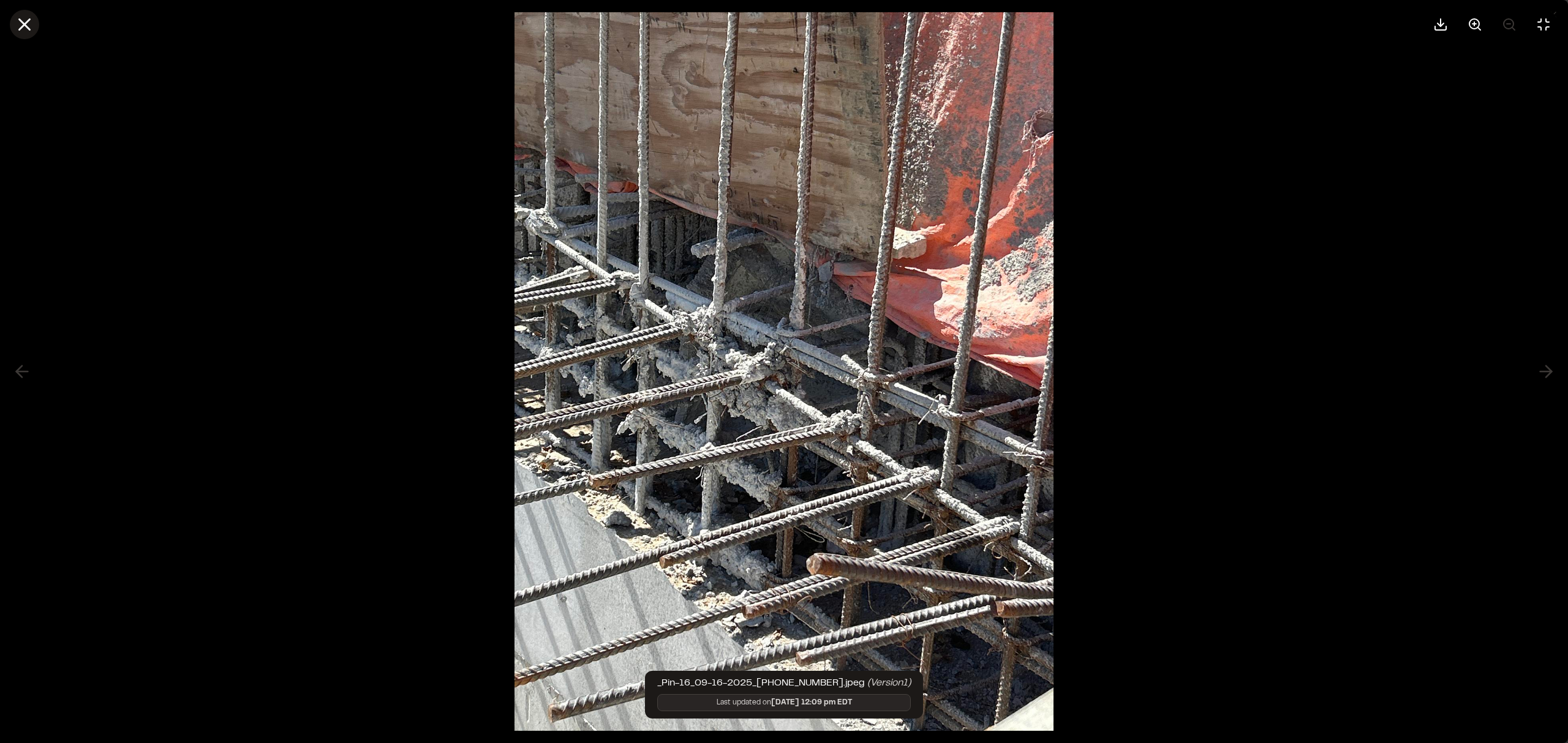
click at [22, 18] on icon at bounding box center [25, 25] width 21 height 21
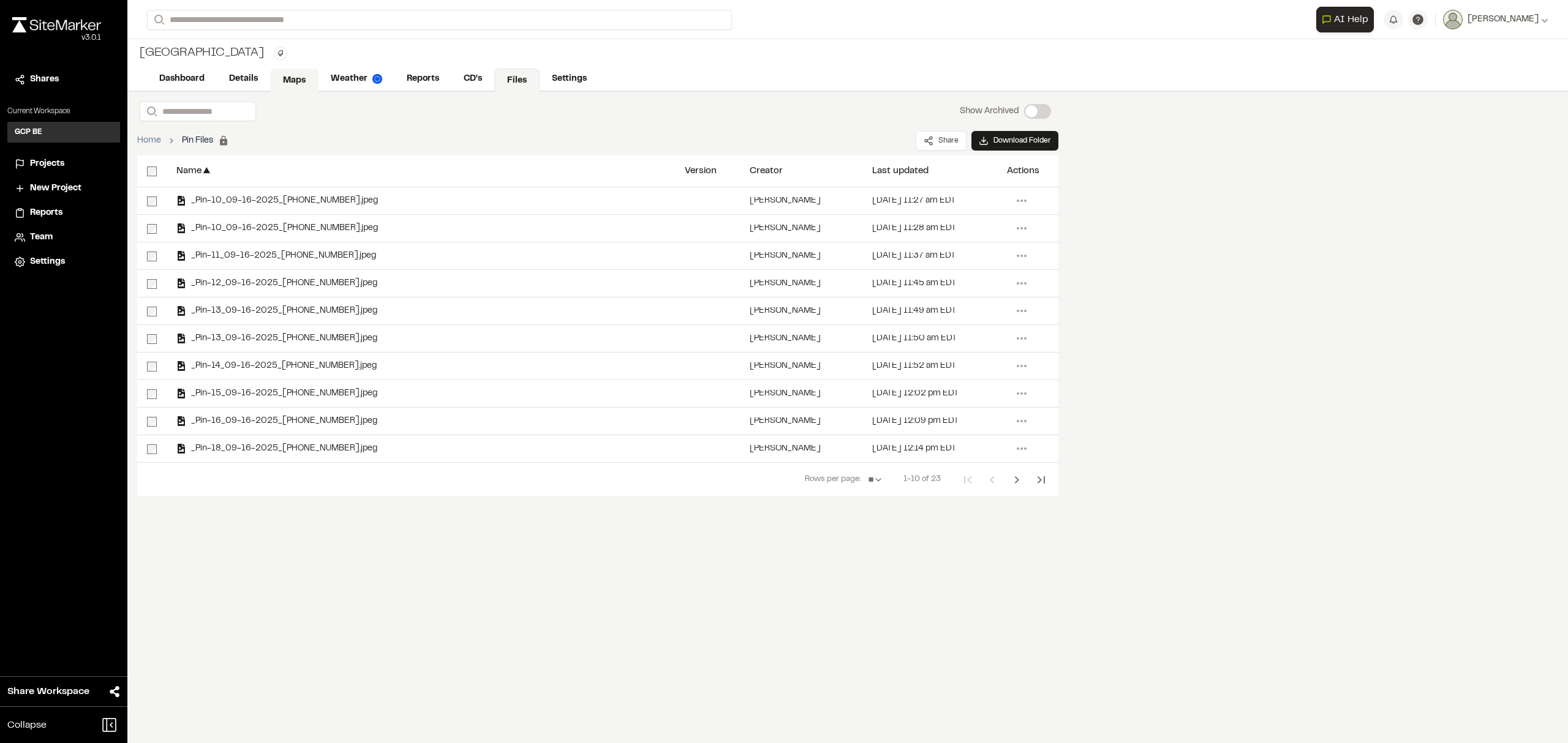
click at [290, 76] on link "Maps" at bounding box center [294, 80] width 48 height 24
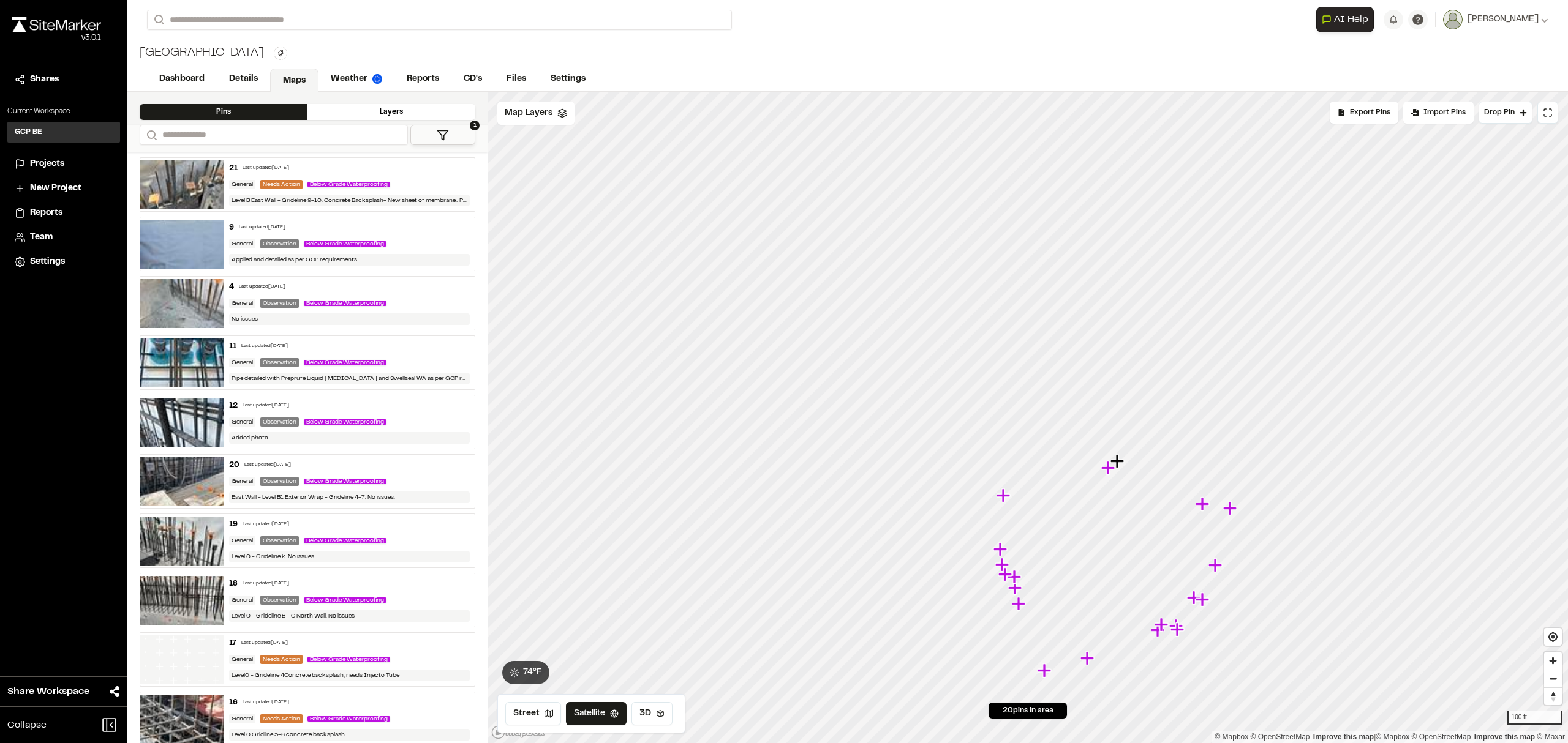
click at [444, 131] on icon at bounding box center [443, 136] width 12 height 12
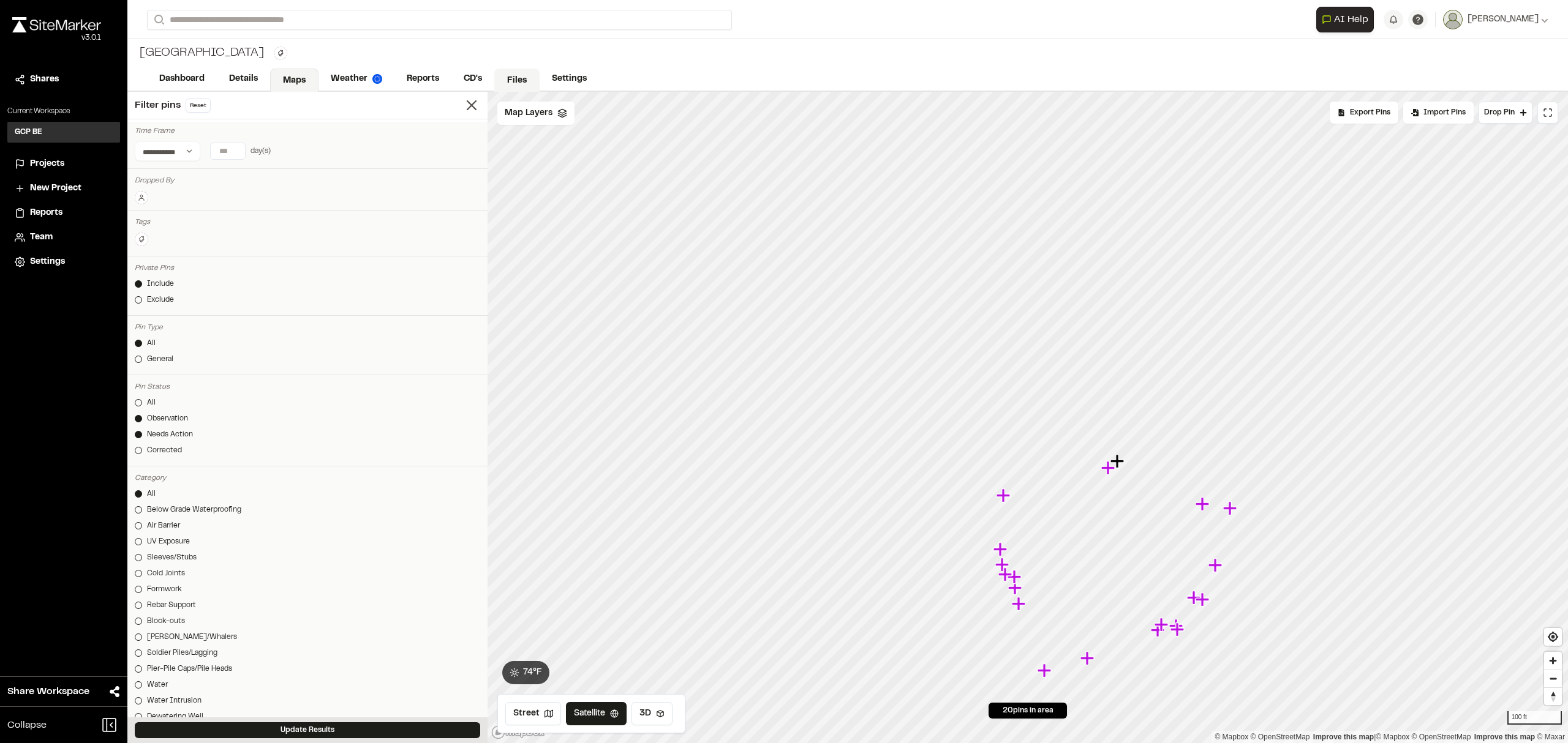
click at [515, 80] on link "Files" at bounding box center [517, 80] width 46 height 24
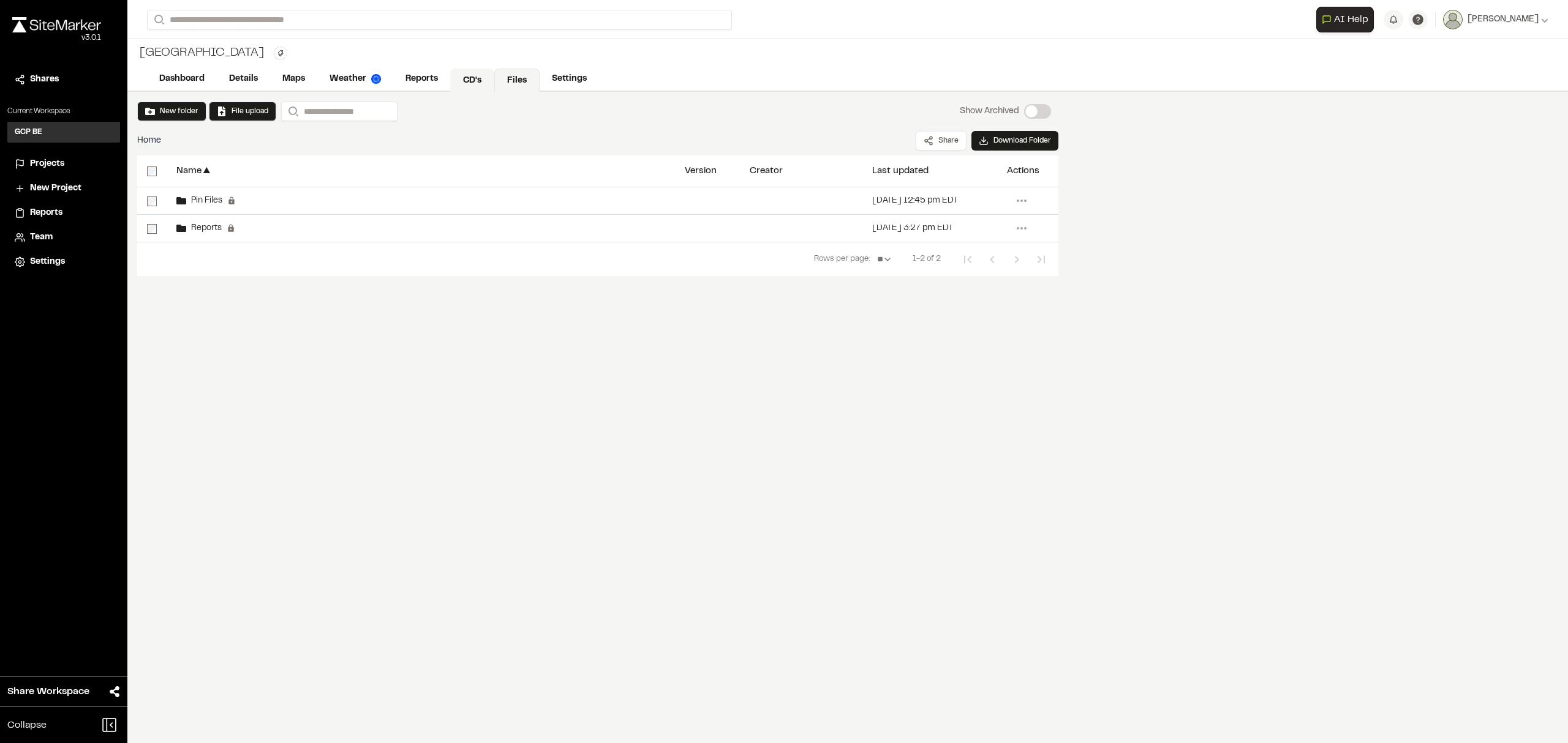
click at [475, 76] on link "CD's" at bounding box center [472, 80] width 44 height 24
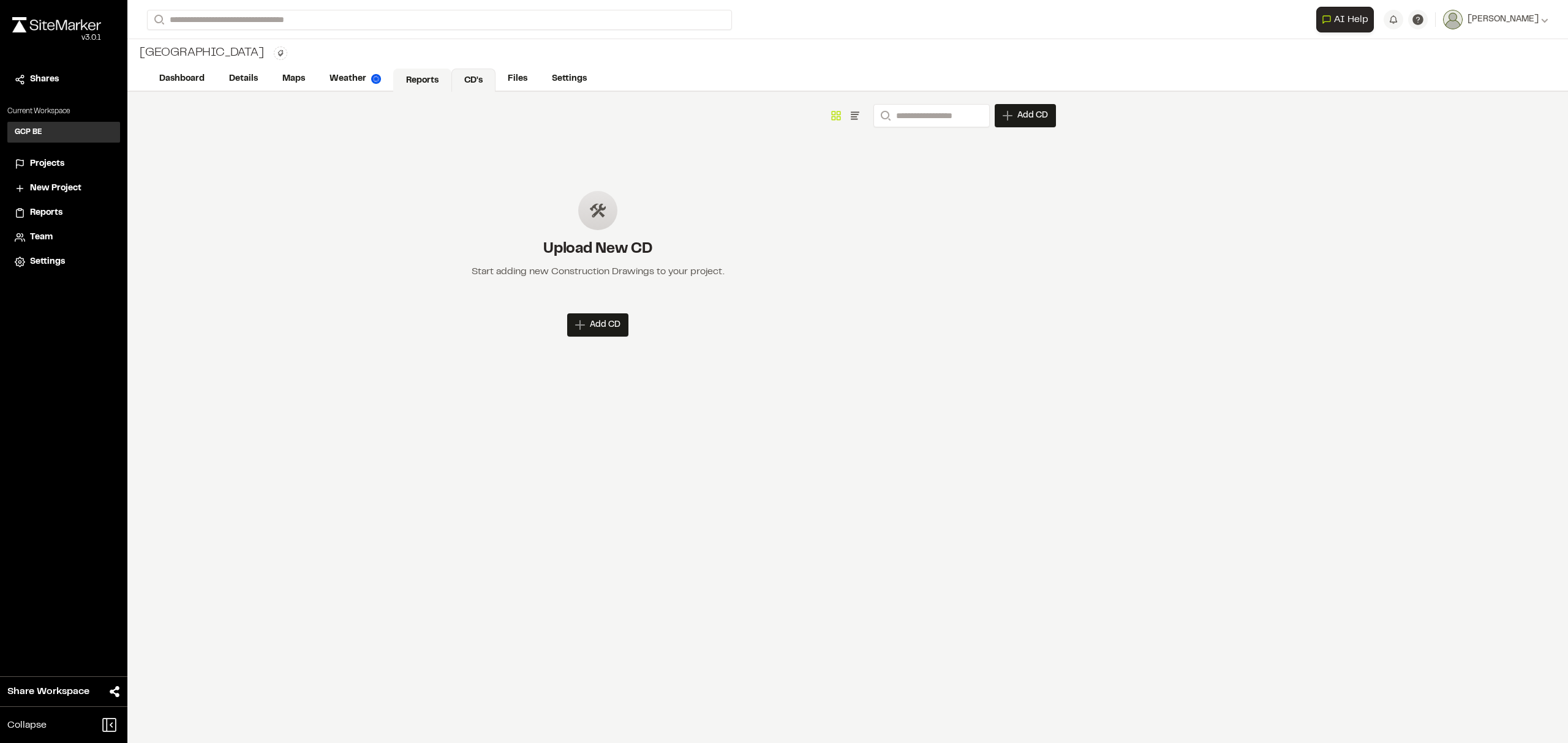
click at [425, 76] on link "Reports" at bounding box center [422, 80] width 58 height 24
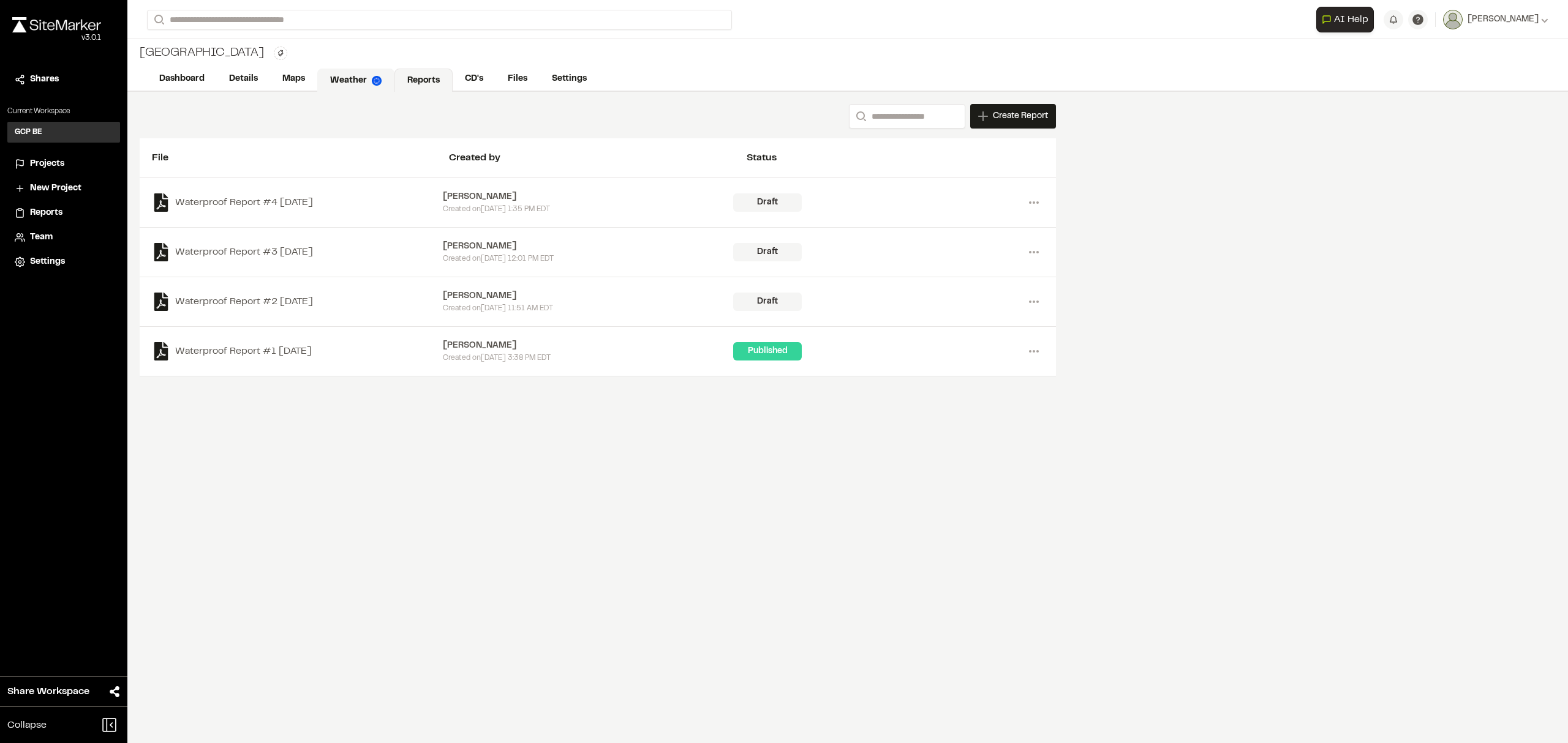
click at [356, 74] on link "Weather" at bounding box center [355, 80] width 77 height 24
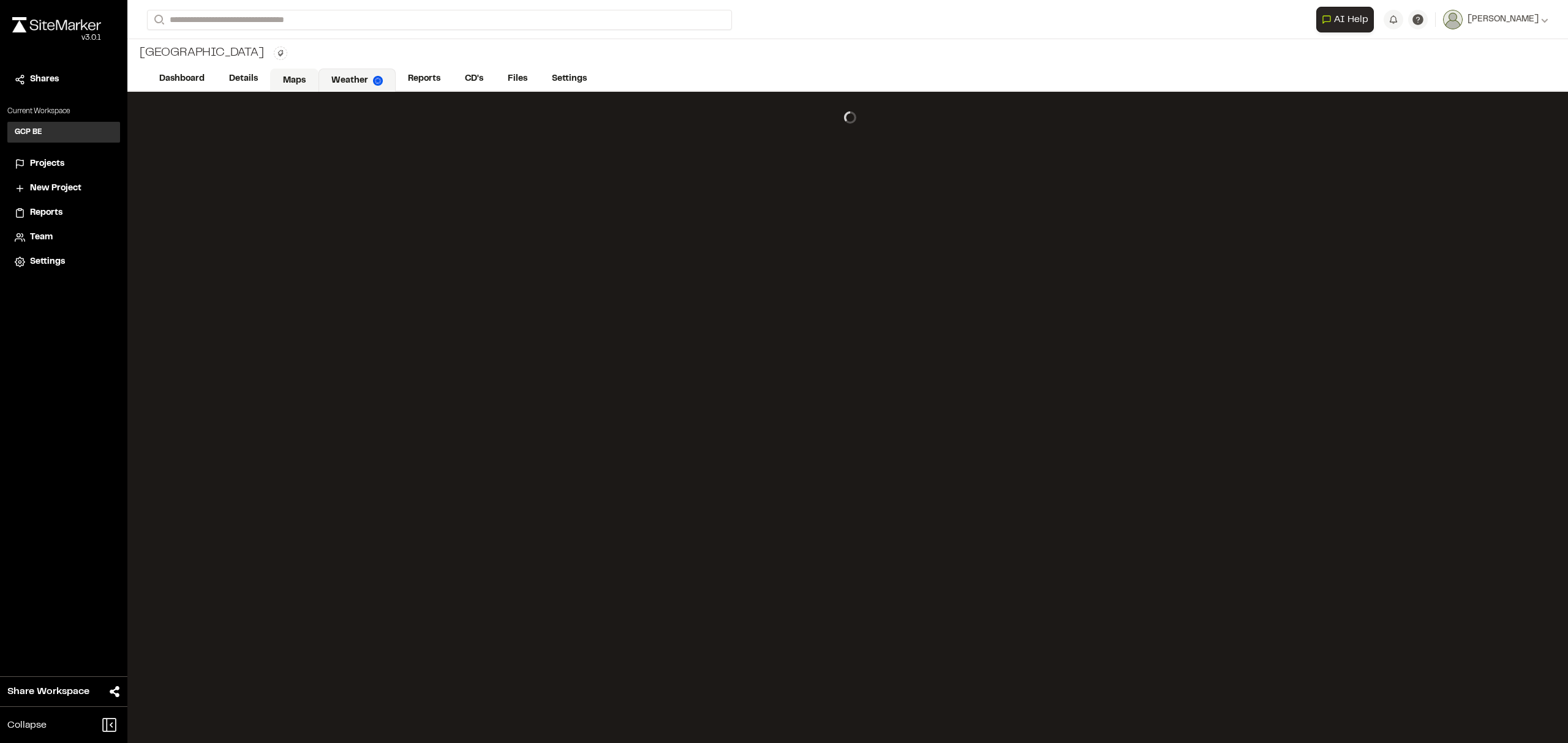
click at [292, 79] on link "Maps" at bounding box center [294, 80] width 48 height 24
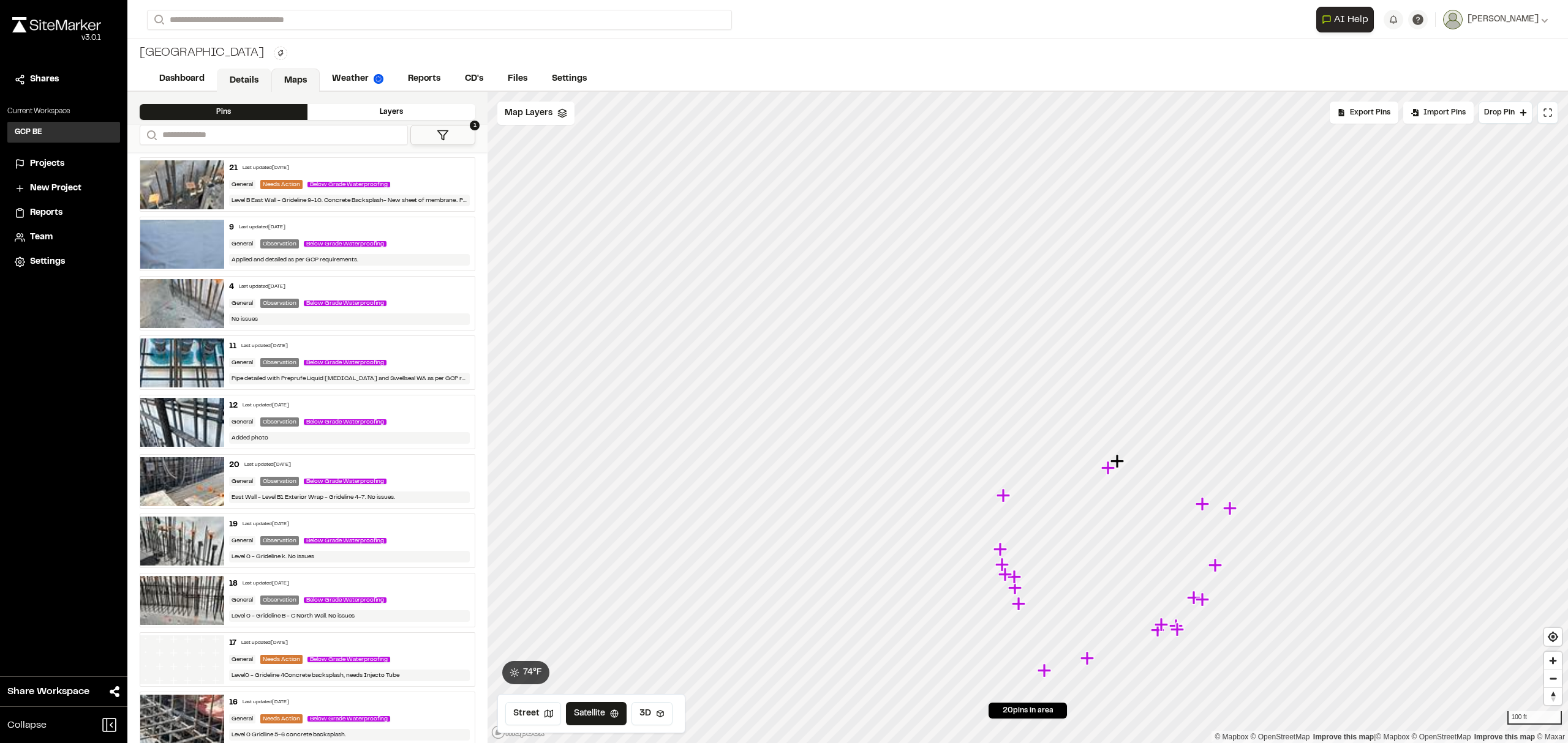
click at [245, 79] on link "Details" at bounding box center [244, 80] width 54 height 24
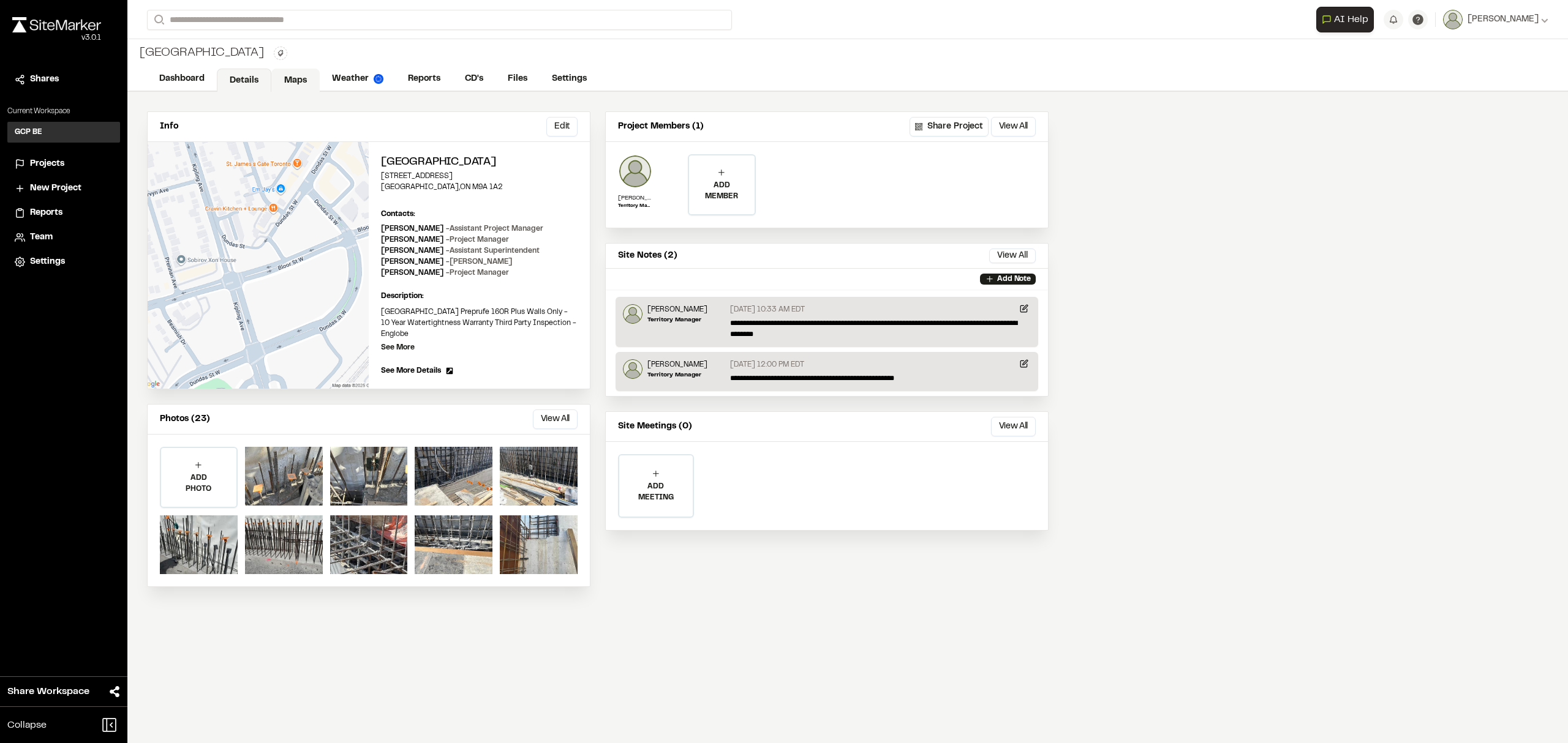
click at [301, 76] on link "Maps" at bounding box center [295, 80] width 48 height 24
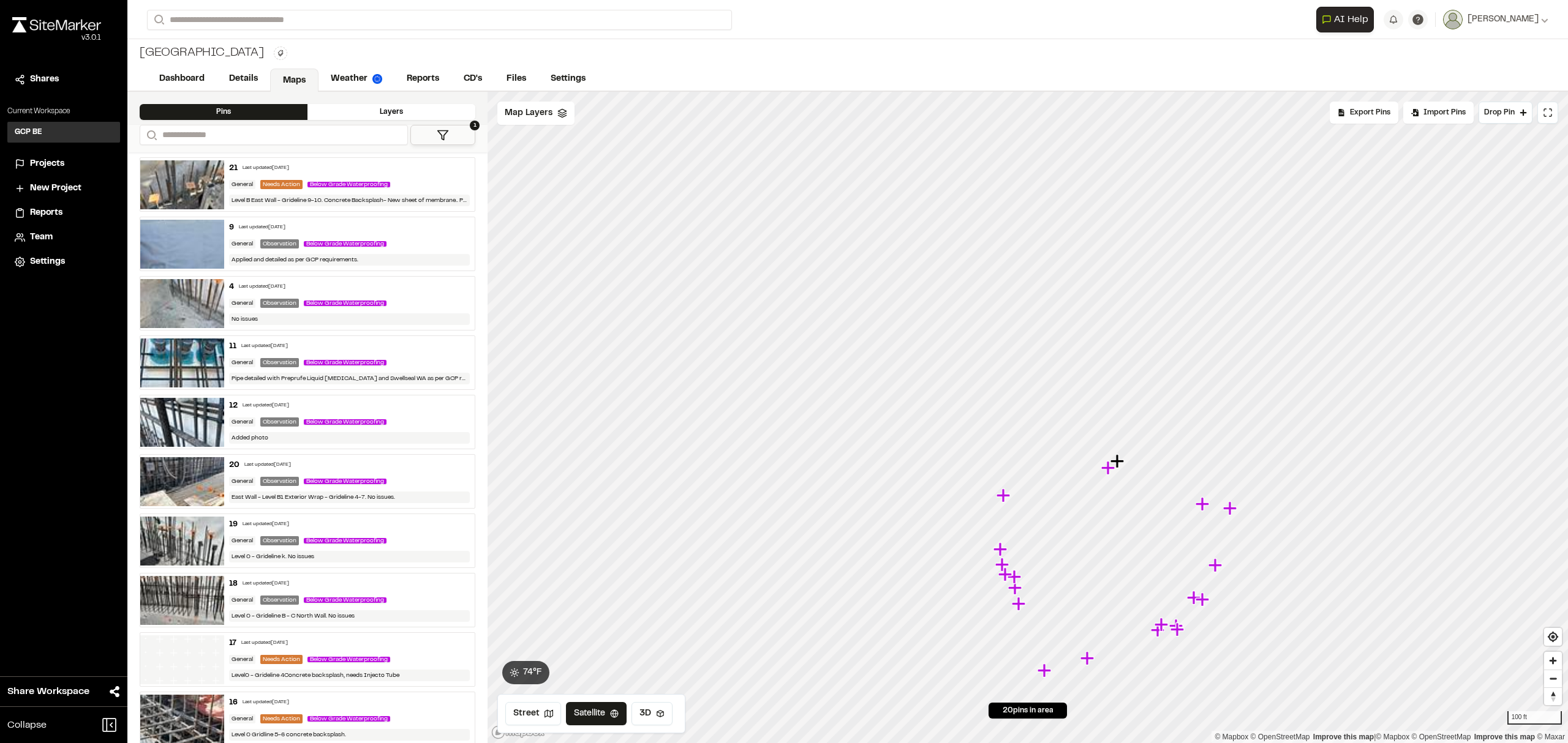
click at [166, 180] on img at bounding box center [182, 185] width 84 height 49
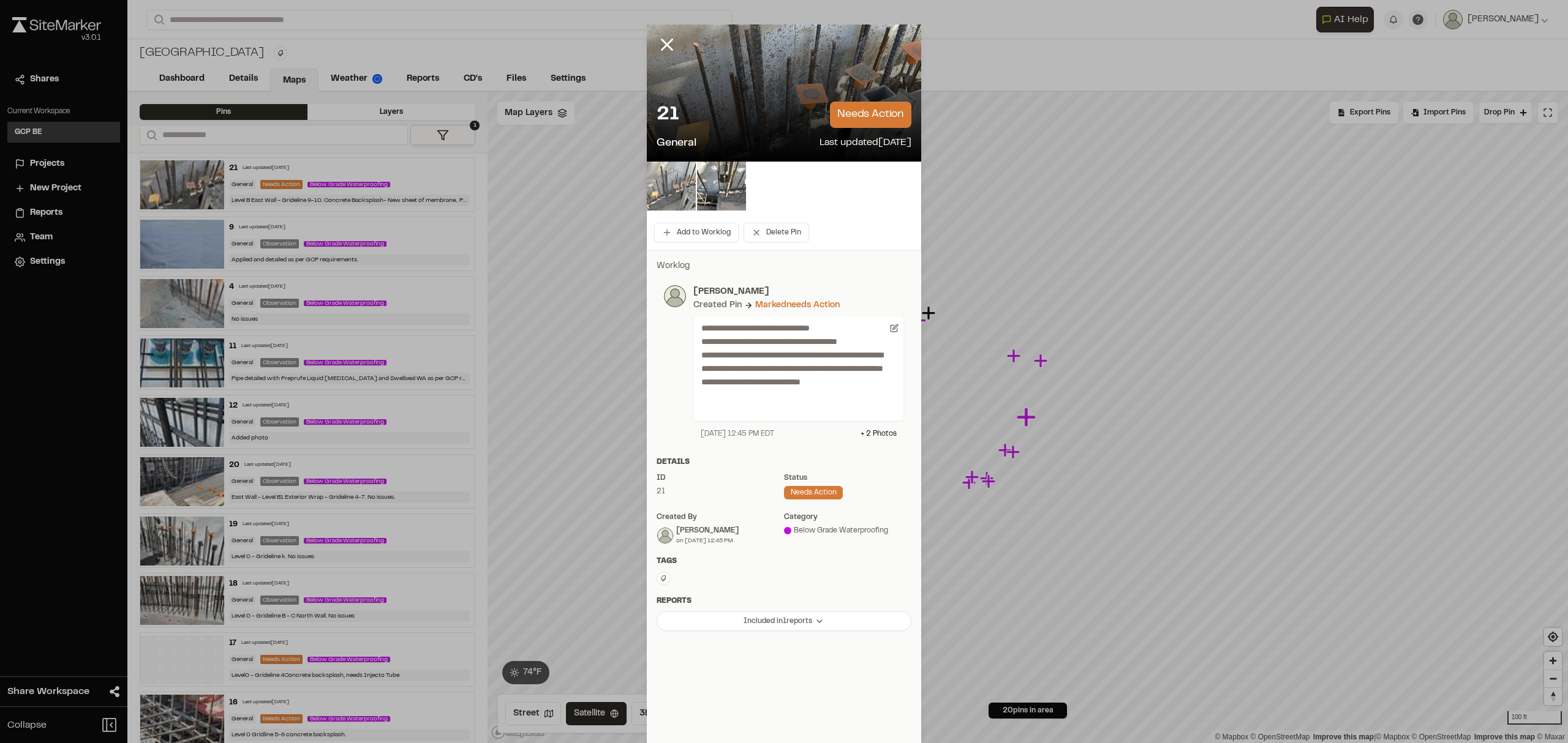
click at [668, 178] on img at bounding box center [671, 186] width 49 height 49
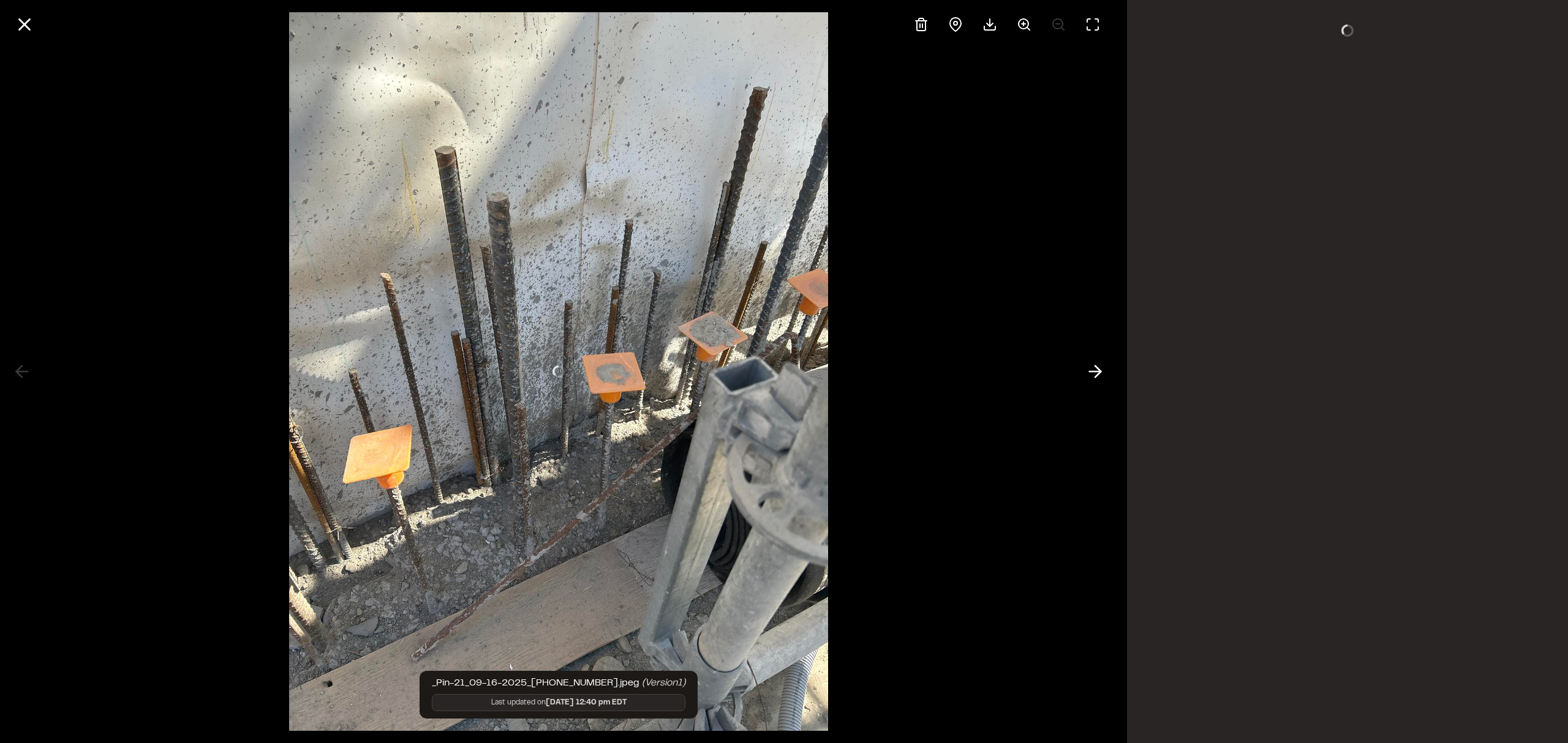
click at [668, 178] on div at bounding box center [559, 371] width 1117 height 743
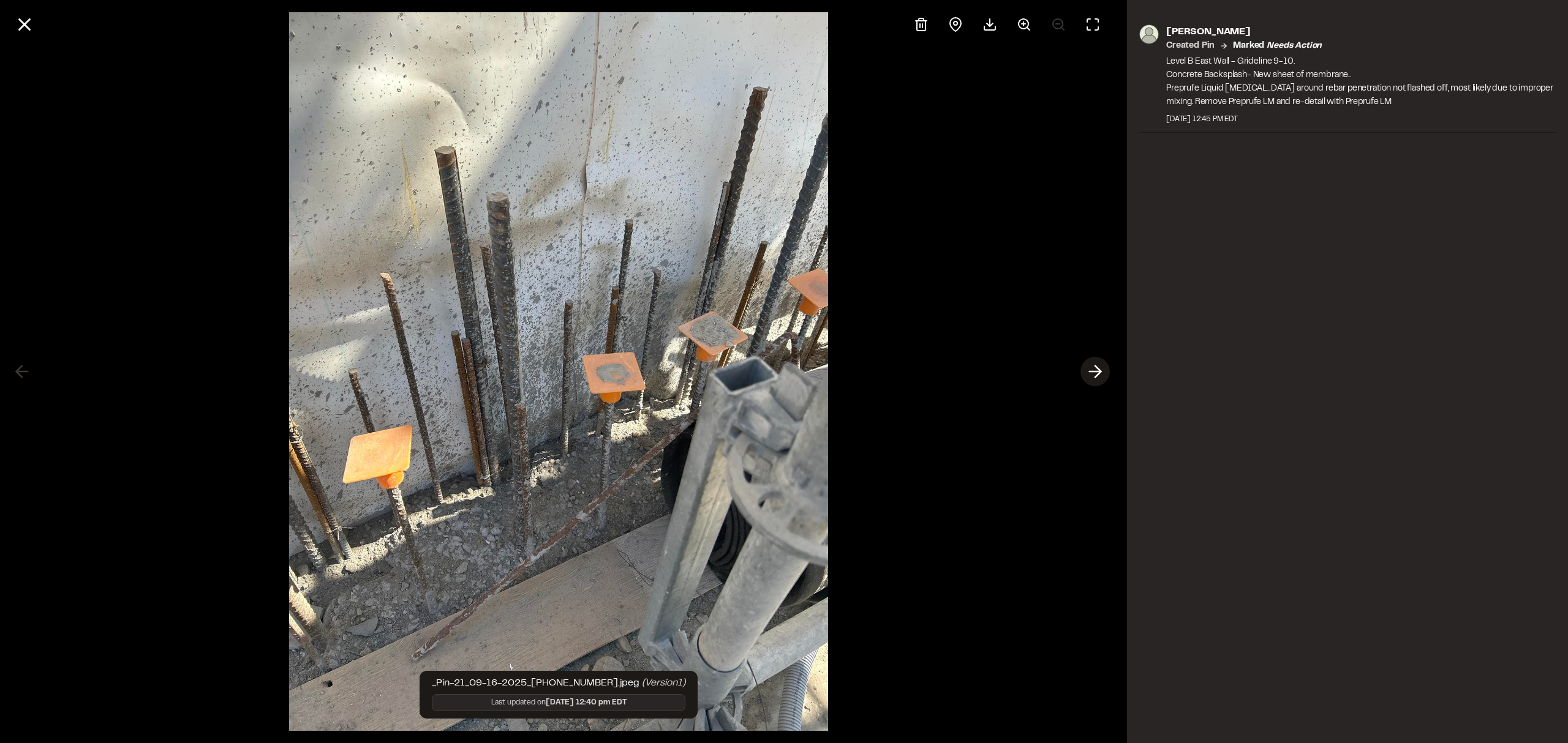
click at [1094, 368] on icon at bounding box center [1095, 372] width 19 height 21
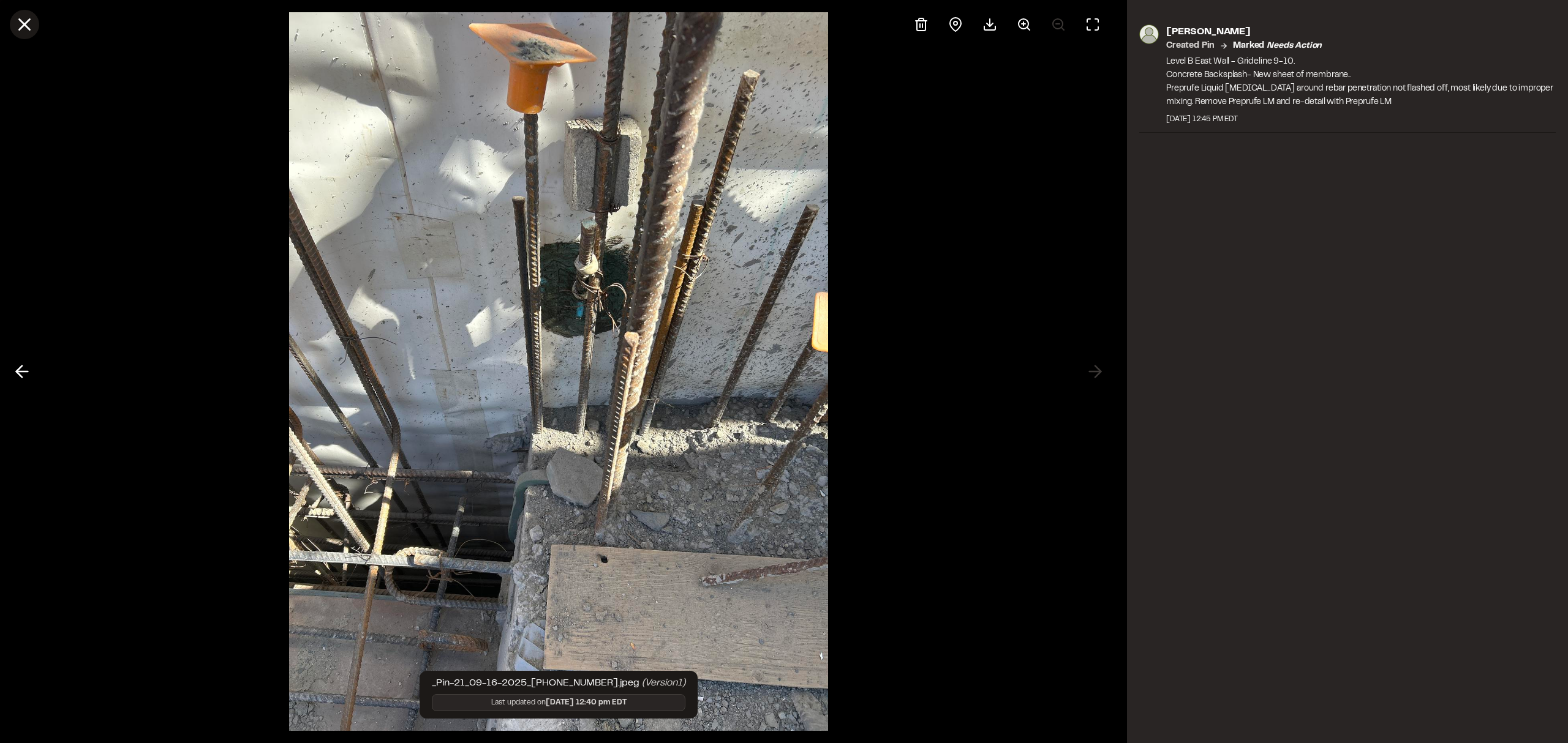
click at [27, 27] on line at bounding box center [25, 25] width 11 height 11
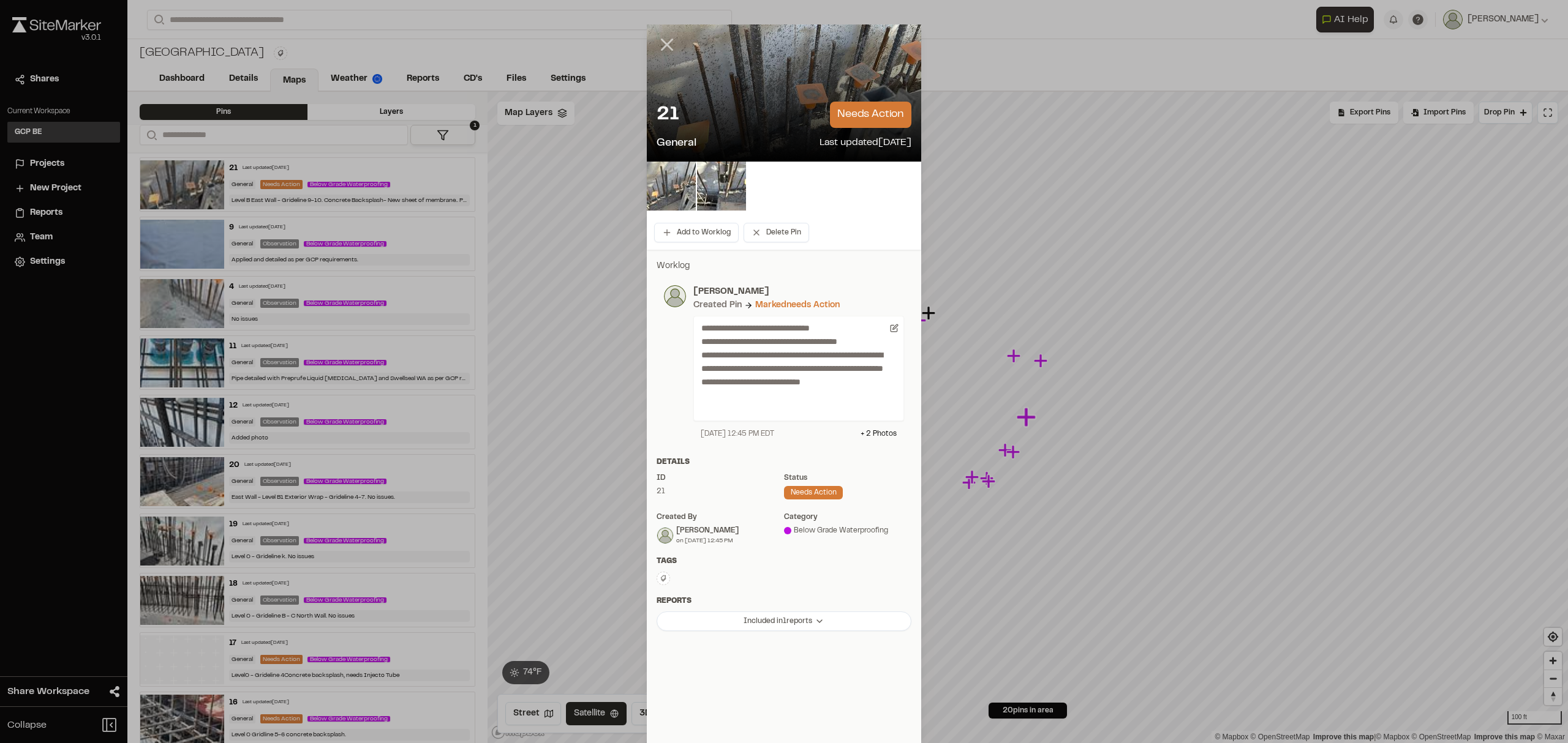
click at [662, 45] on line at bounding box center [667, 45] width 11 height 11
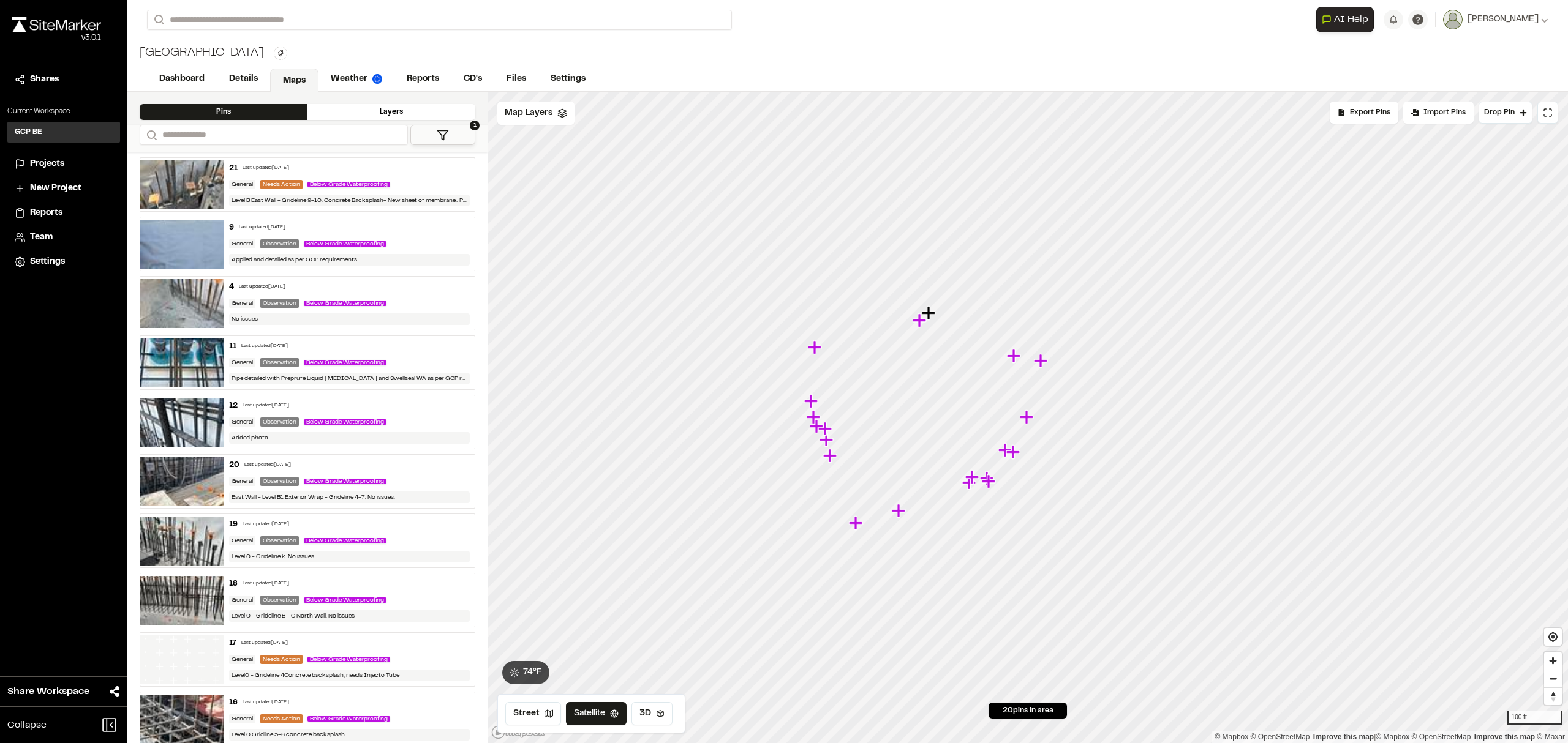
click at [1016, 459] on icon "Map marker" at bounding box center [1015, 452] width 16 height 16
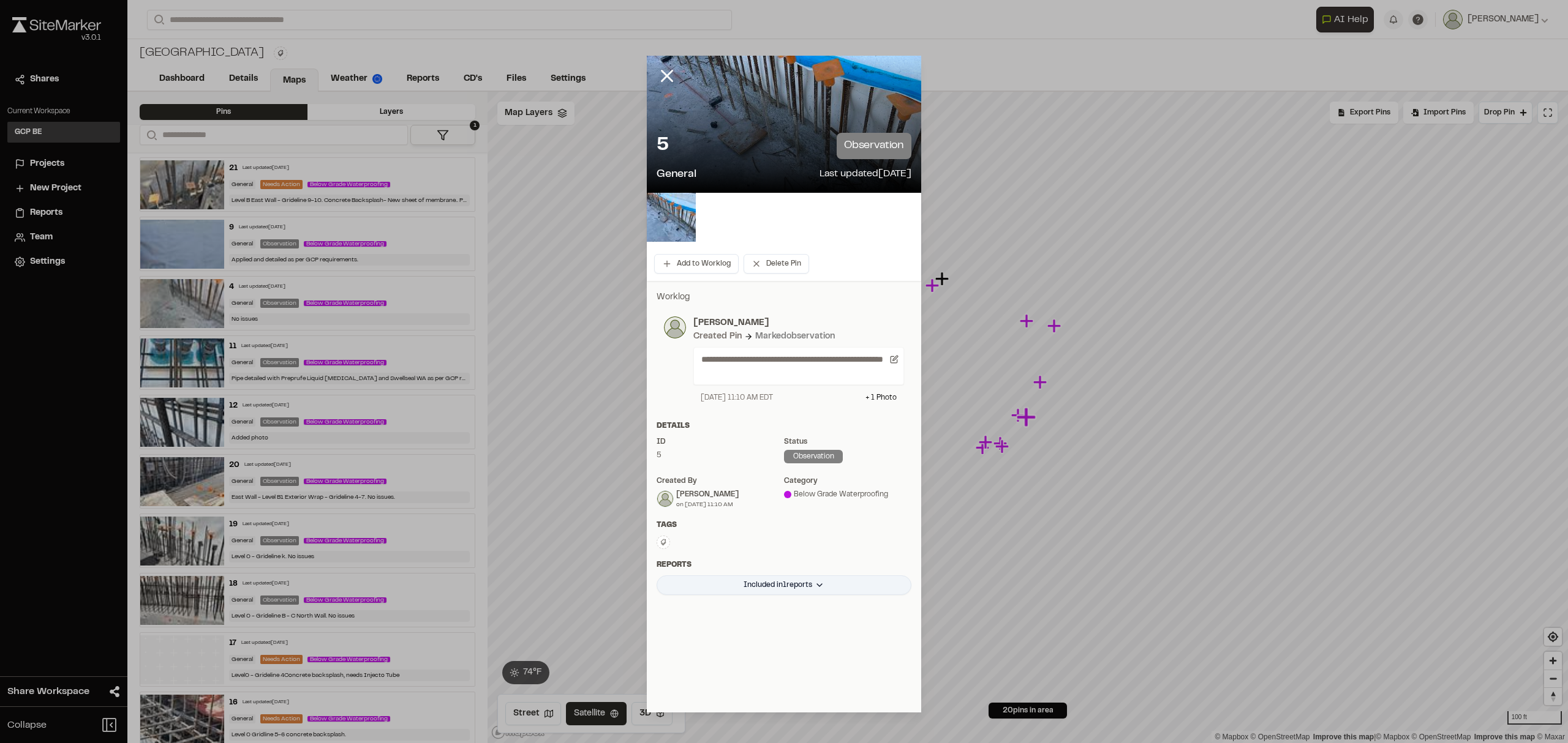
click at [762, 583] on html "**********" at bounding box center [784, 371] width 1568 height 743
click at [763, 511] on html "**********" at bounding box center [784, 371] width 1568 height 743
click at [763, 537] on div "Type Enter or comma to add tag." at bounding box center [784, 543] width 255 height 14
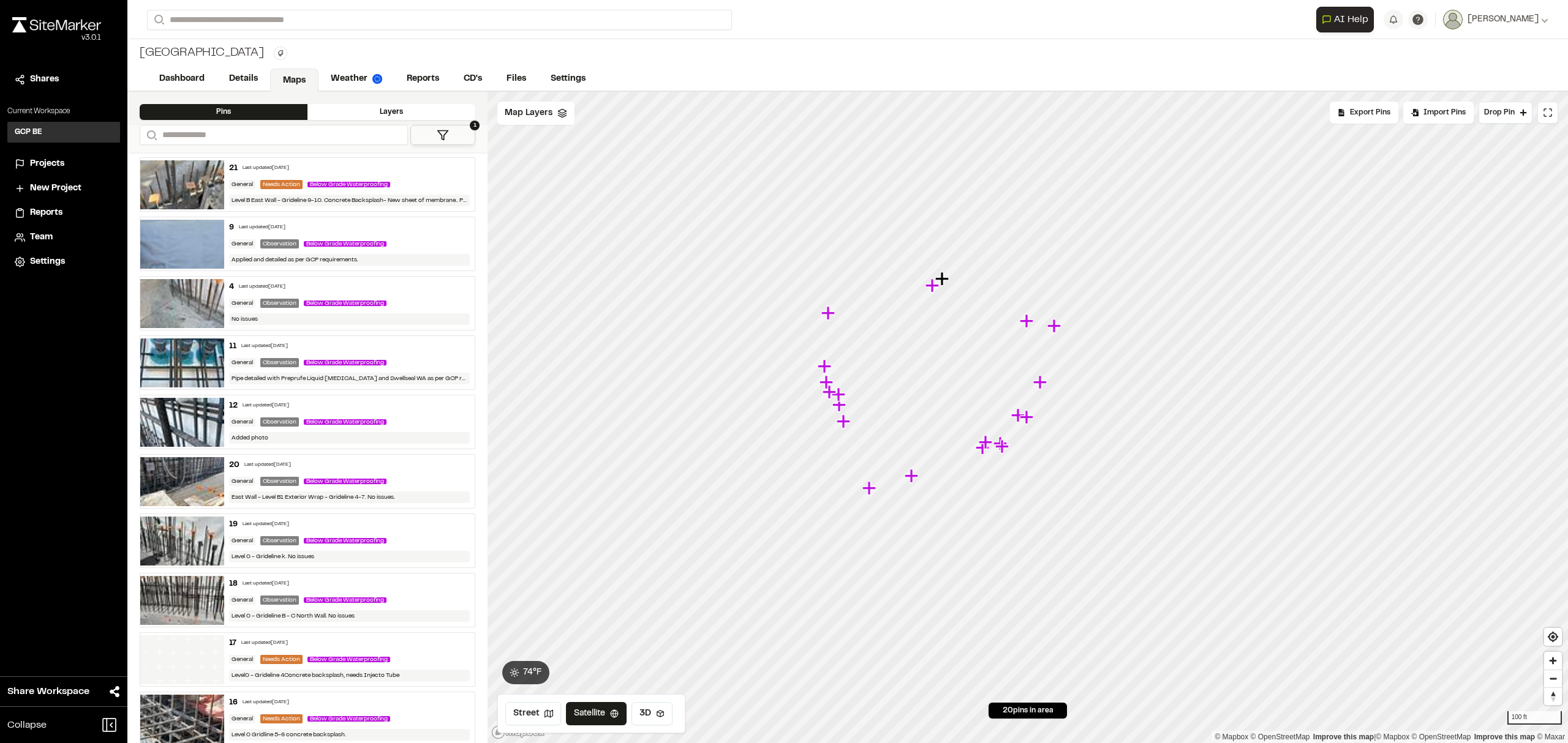
click at [181, 648] on img at bounding box center [182, 660] width 84 height 49
click at [193, 595] on img at bounding box center [182, 600] width 84 height 49
click at [199, 539] on img at bounding box center [182, 542] width 84 height 49
click at [189, 476] on img at bounding box center [182, 482] width 84 height 49
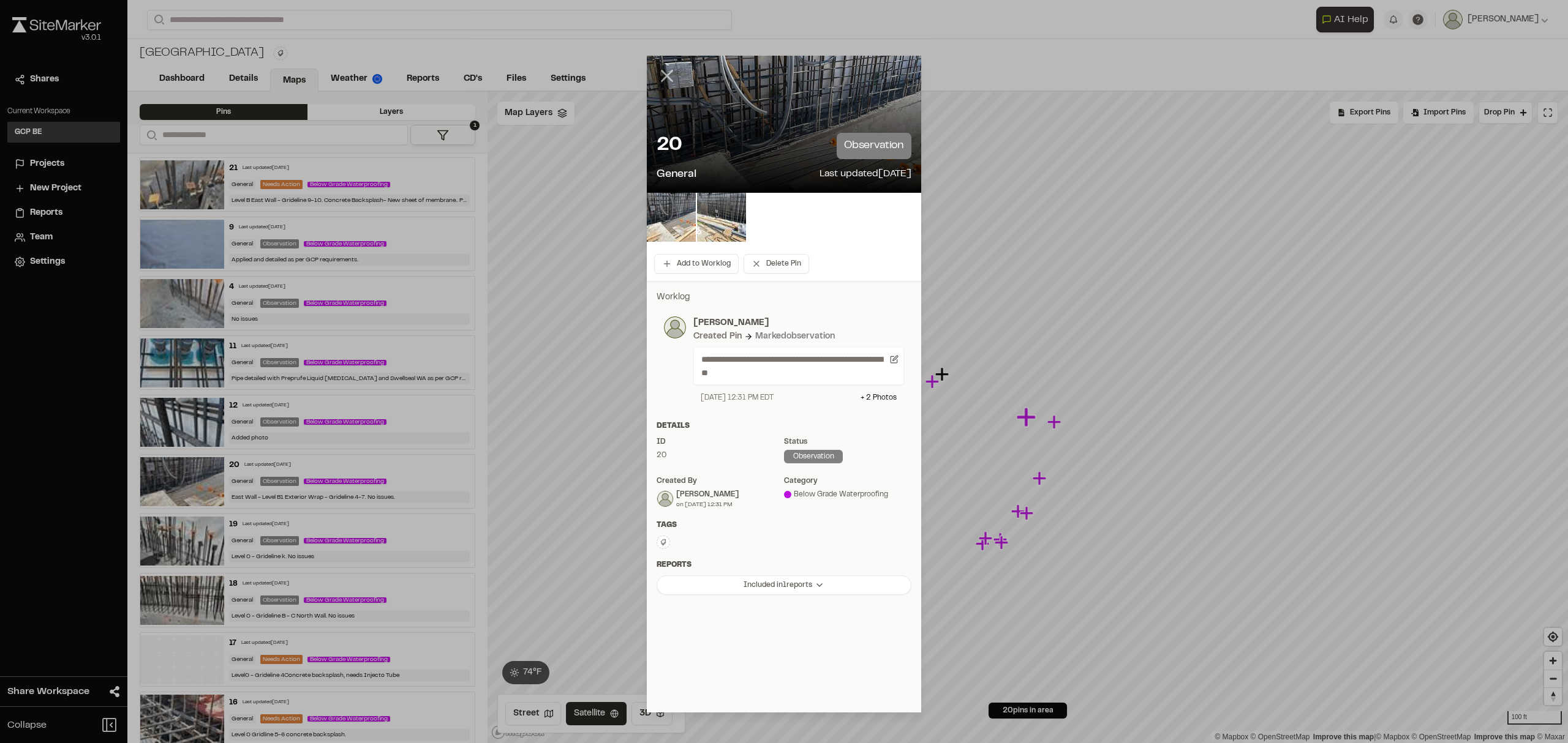
click at [670, 76] on icon at bounding box center [667, 76] width 21 height 21
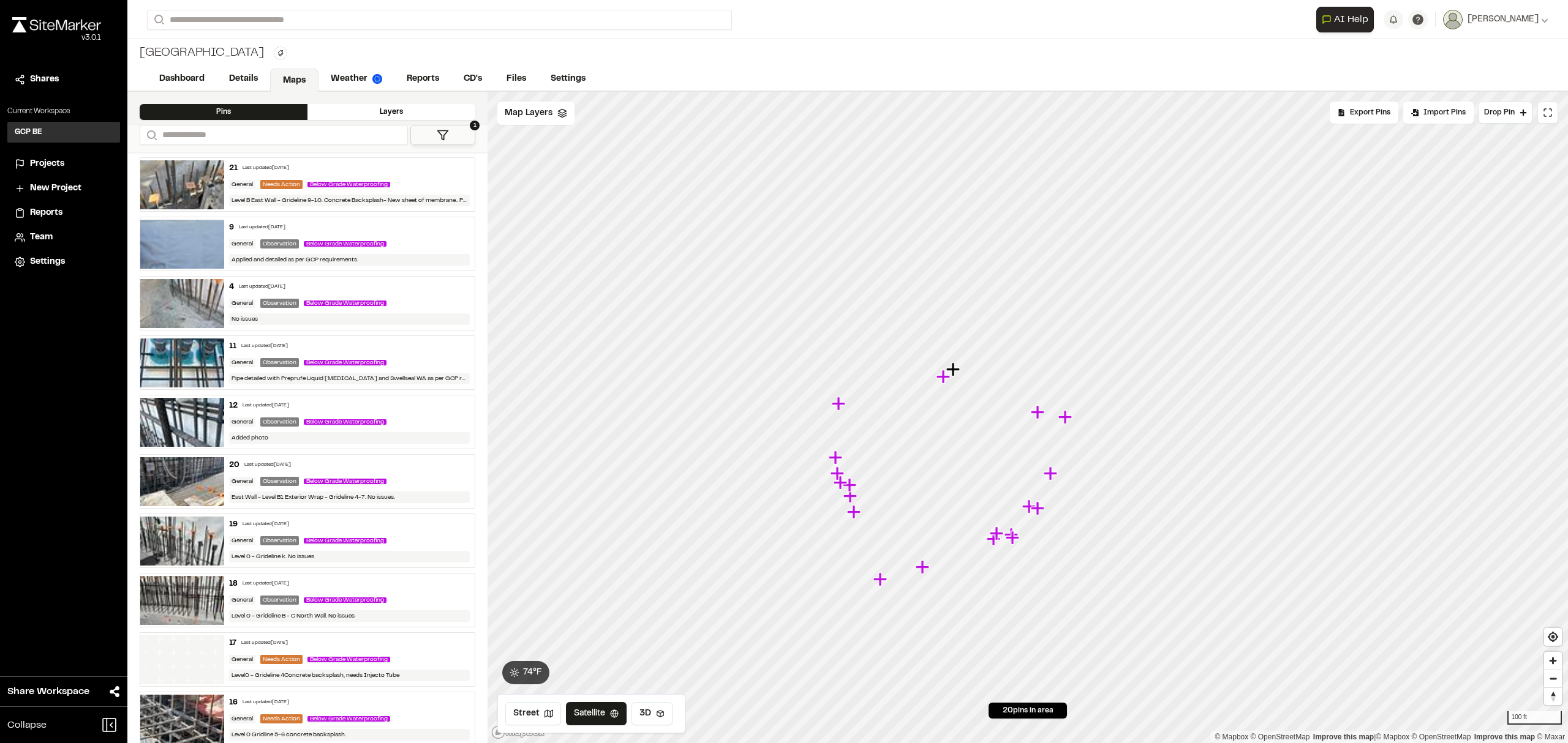
drag, startPoint x: 945, startPoint y: 377, endPoint x: 956, endPoint y: 372, distance: 12.1
click at [956, 372] on icon "Map marker" at bounding box center [954, 370] width 16 height 16
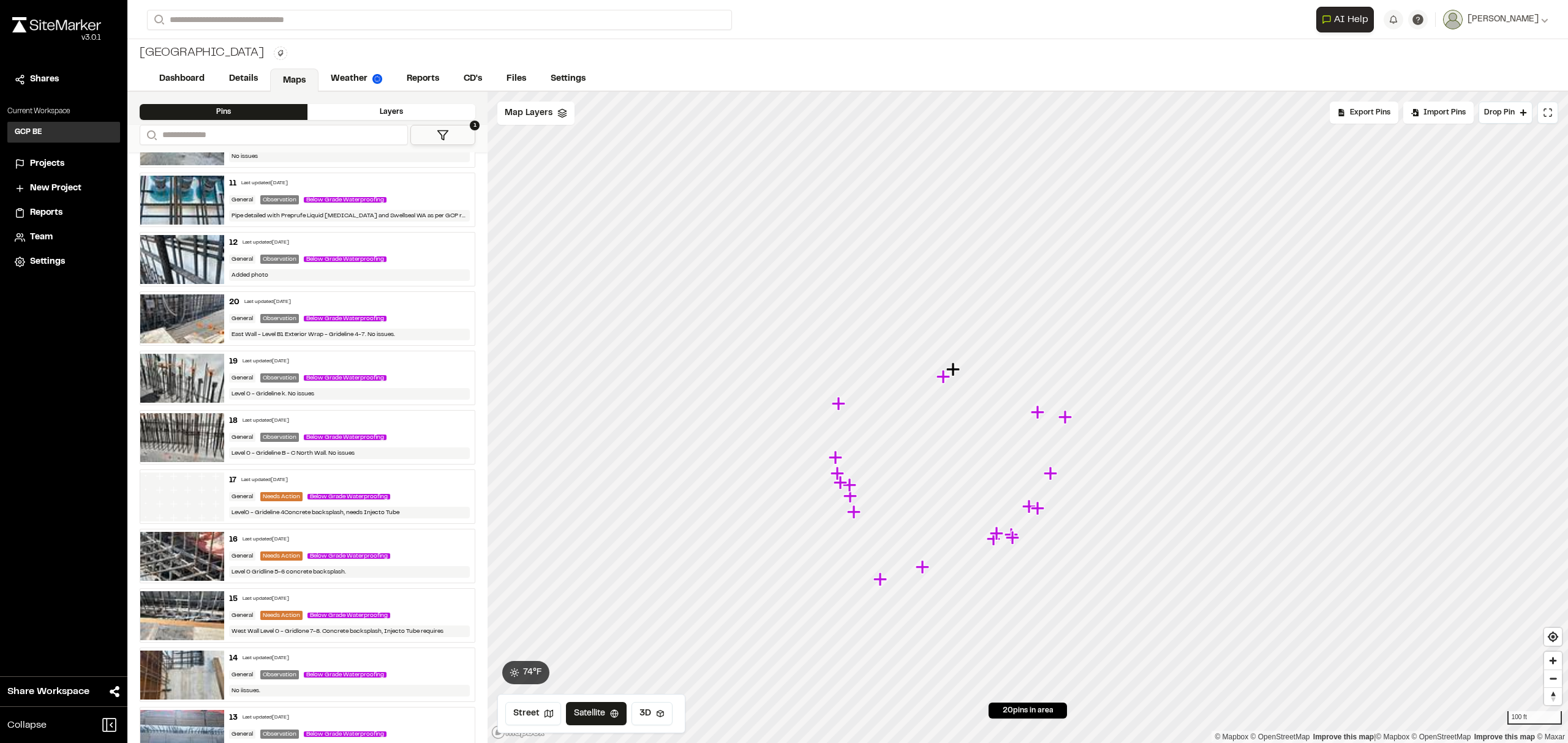
click at [181, 190] on img at bounding box center [182, 200] width 84 height 49
click at [1522, 111] on icon at bounding box center [1523, 113] width 7 height 7
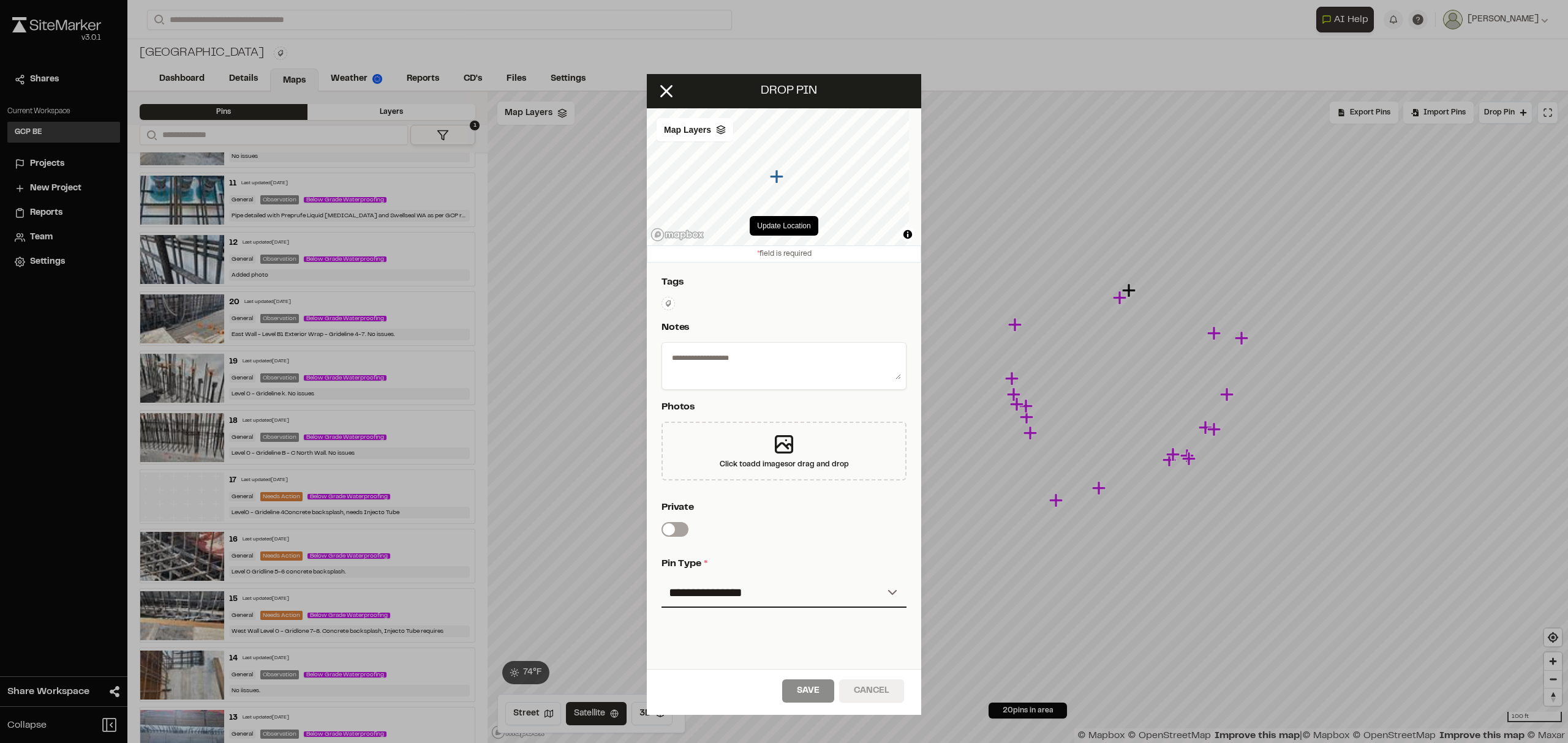
click at [860, 689] on button "Cancel" at bounding box center [872, 691] width 65 height 24
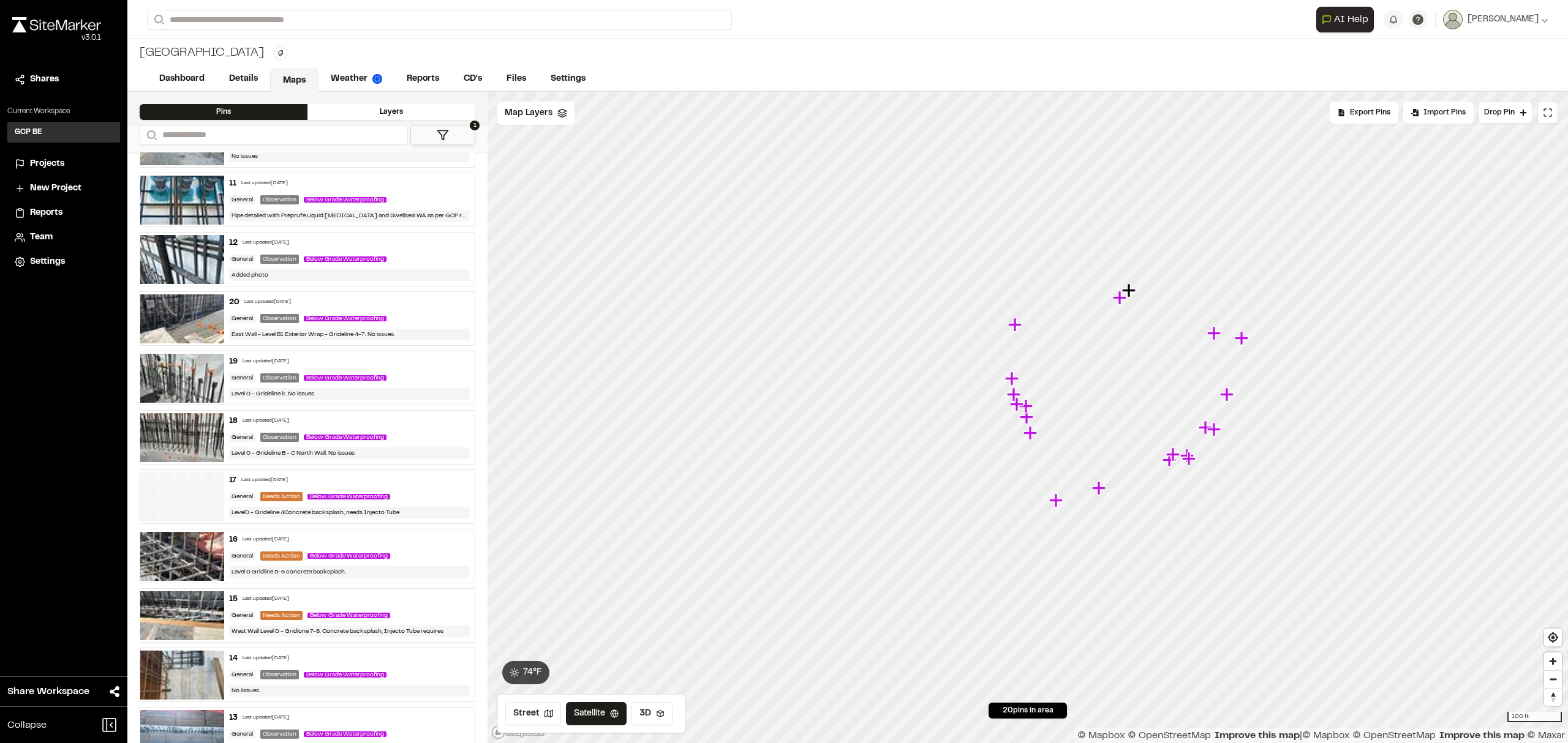
click at [179, 191] on img at bounding box center [182, 200] width 84 height 49
click at [1029, 425] on icon "Map marker" at bounding box center [1031, 433] width 16 height 16
click at [1028, 421] on icon "Map marker" at bounding box center [1026, 417] width 13 height 13
click at [1027, 421] on icon "Map marker" at bounding box center [1026, 417] width 13 height 13
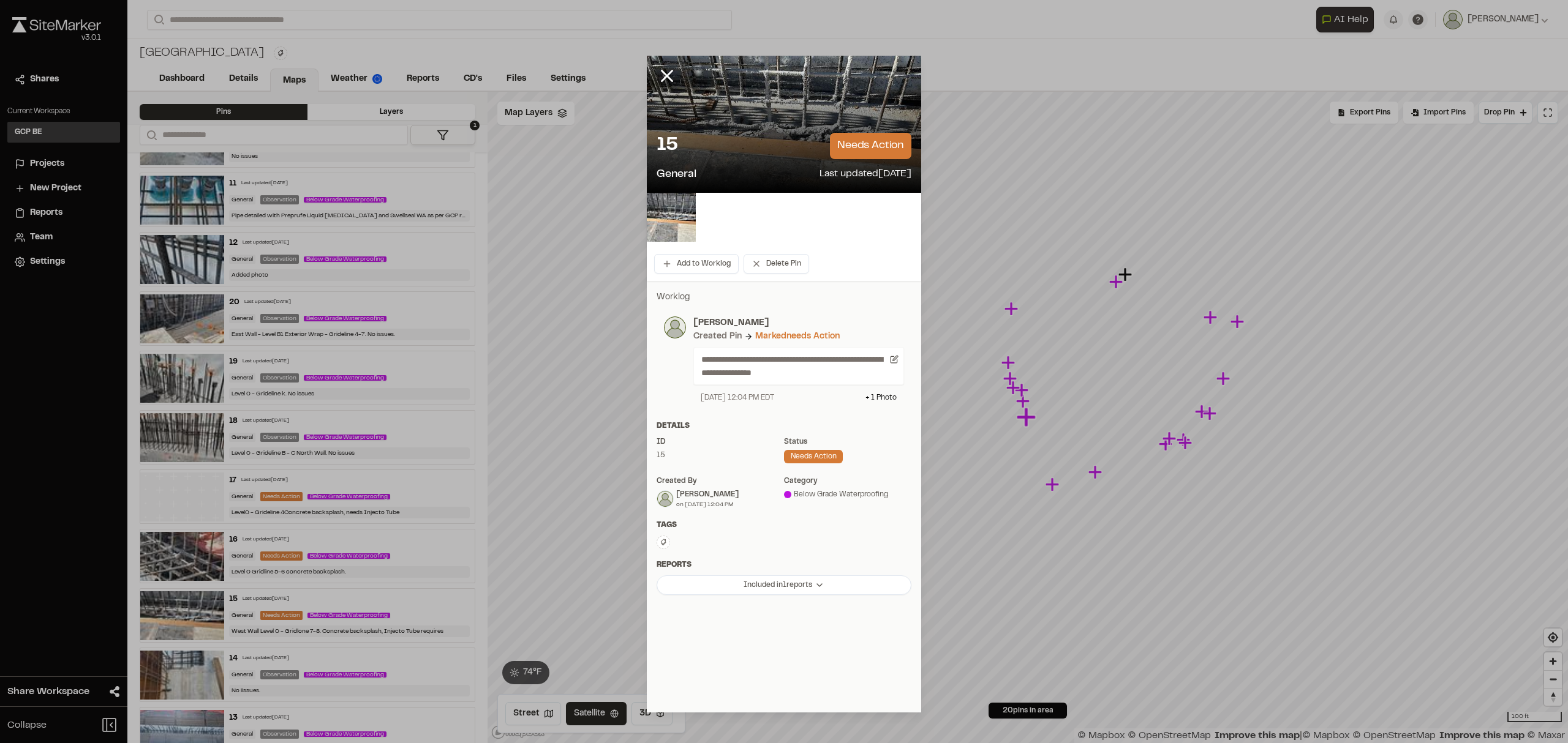
drag, startPoint x: 863, startPoint y: 144, endPoint x: 785, endPoint y: 221, distance: 109.6
click at [785, 221] on div at bounding box center [784, 217] width 274 height 49
click at [692, 260] on button "Add to Worklog" at bounding box center [696, 263] width 85 height 19
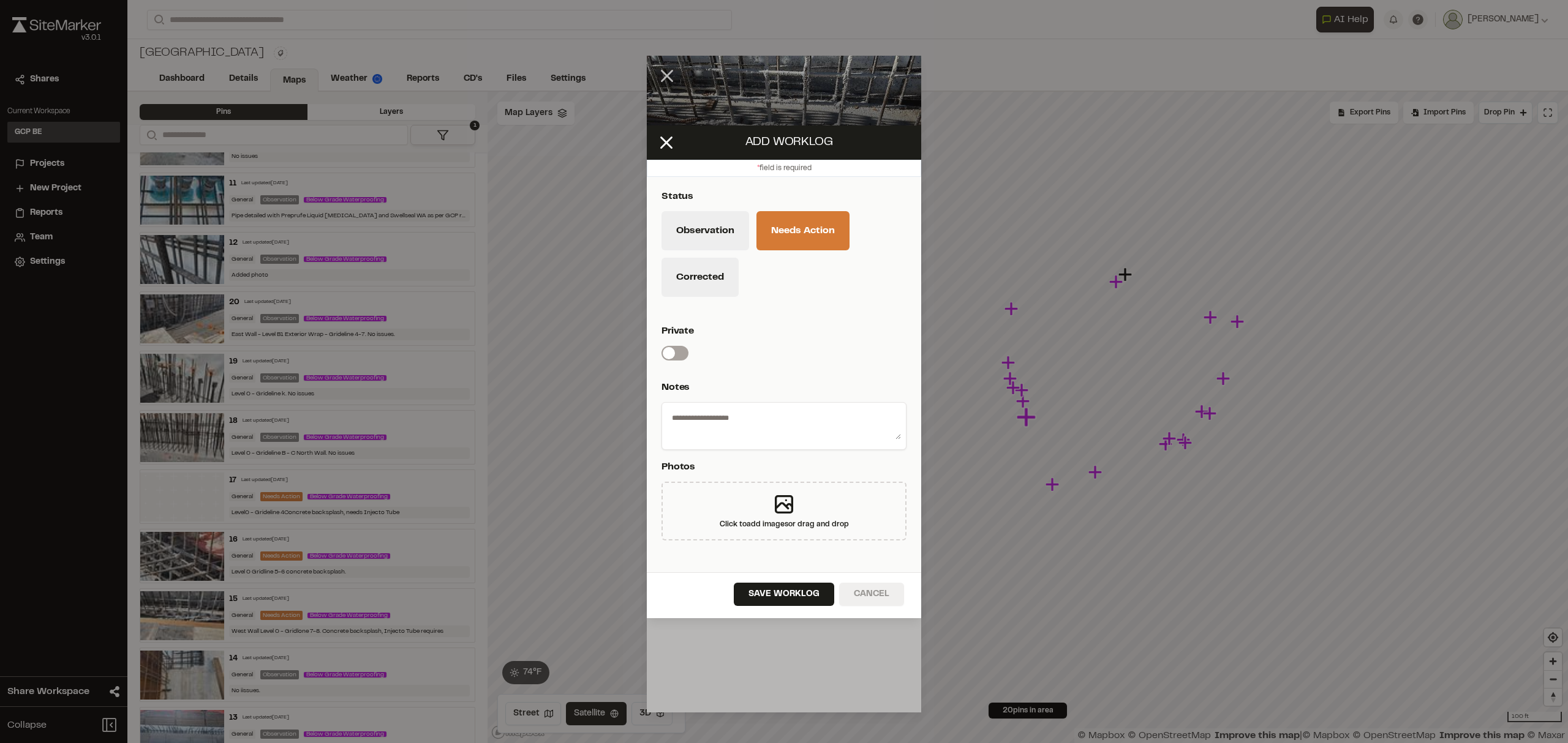
click at [865, 588] on button "Cancel" at bounding box center [872, 594] width 65 height 24
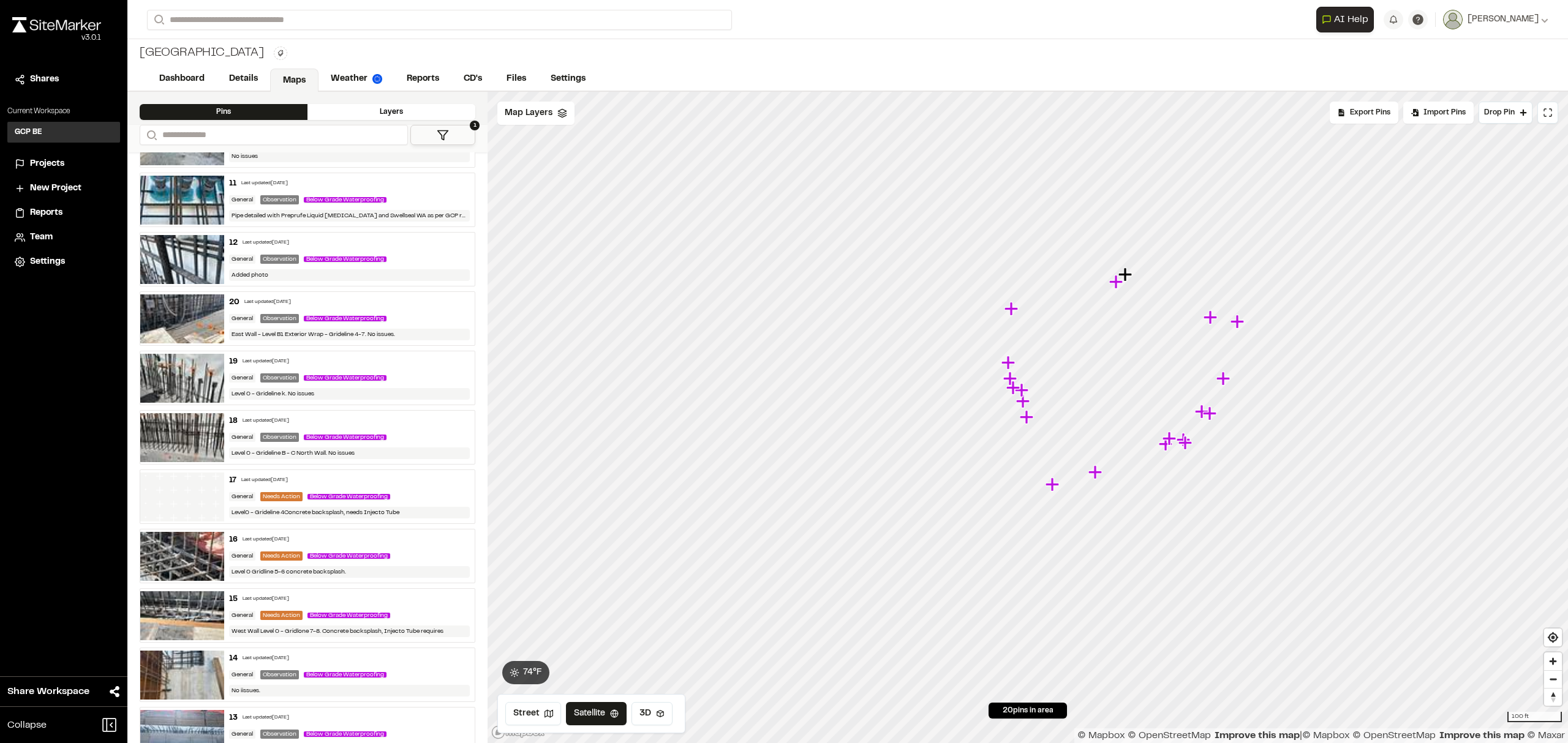
click at [243, 76] on link "Details" at bounding box center [243, 79] width 53 height 24
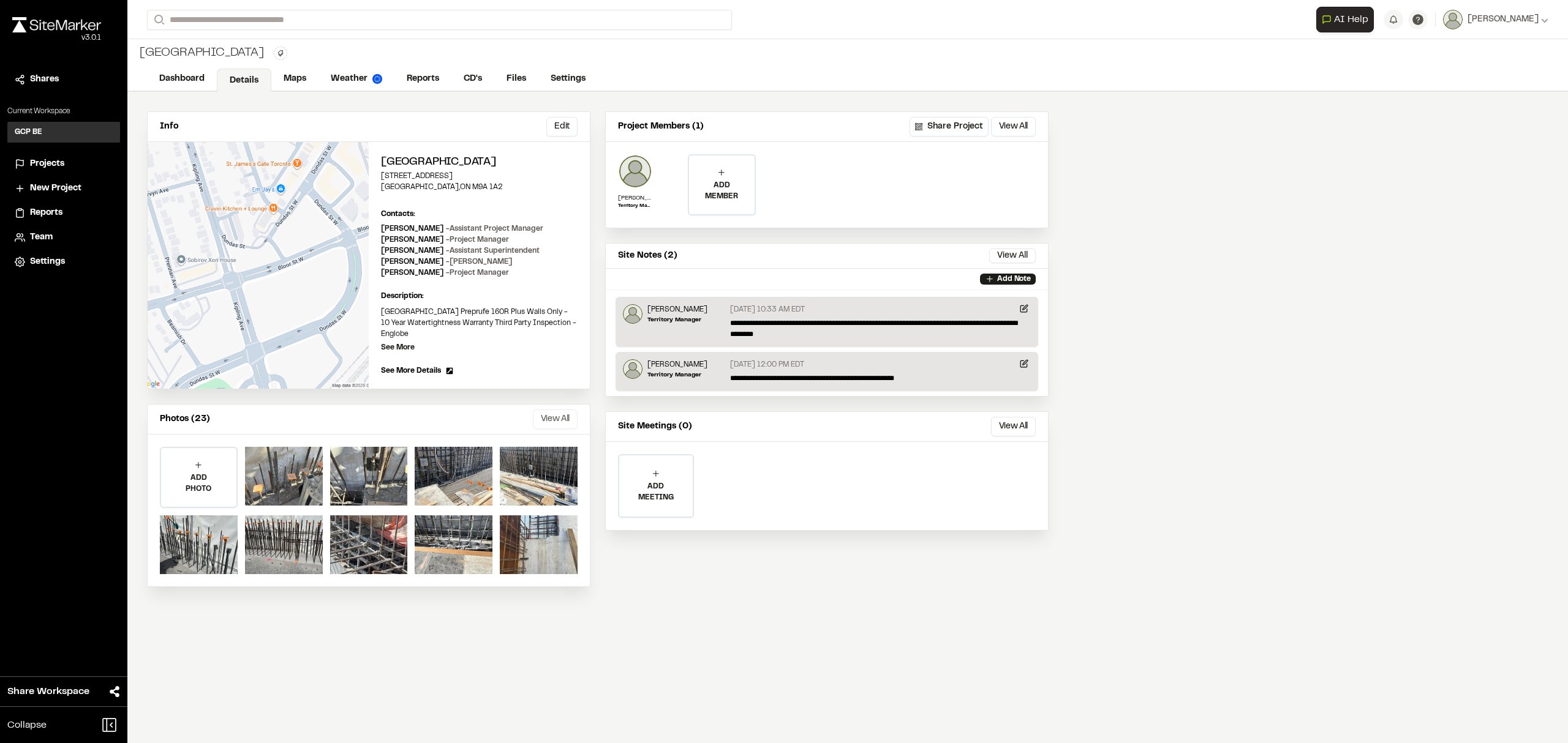
click at [549, 415] on button "View All" at bounding box center [555, 419] width 45 height 19
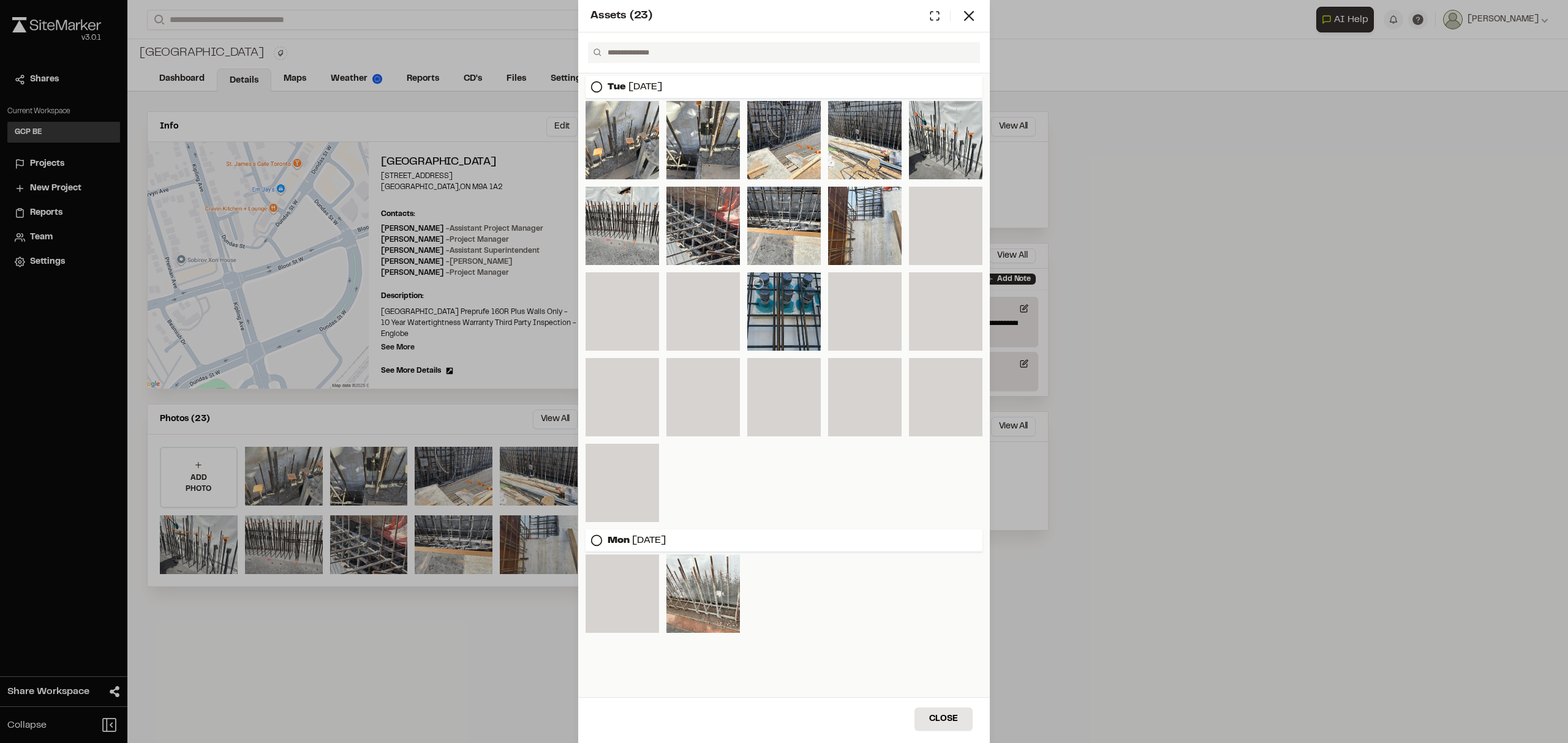
click at [774, 317] on div at bounding box center [784, 312] width 74 height 79
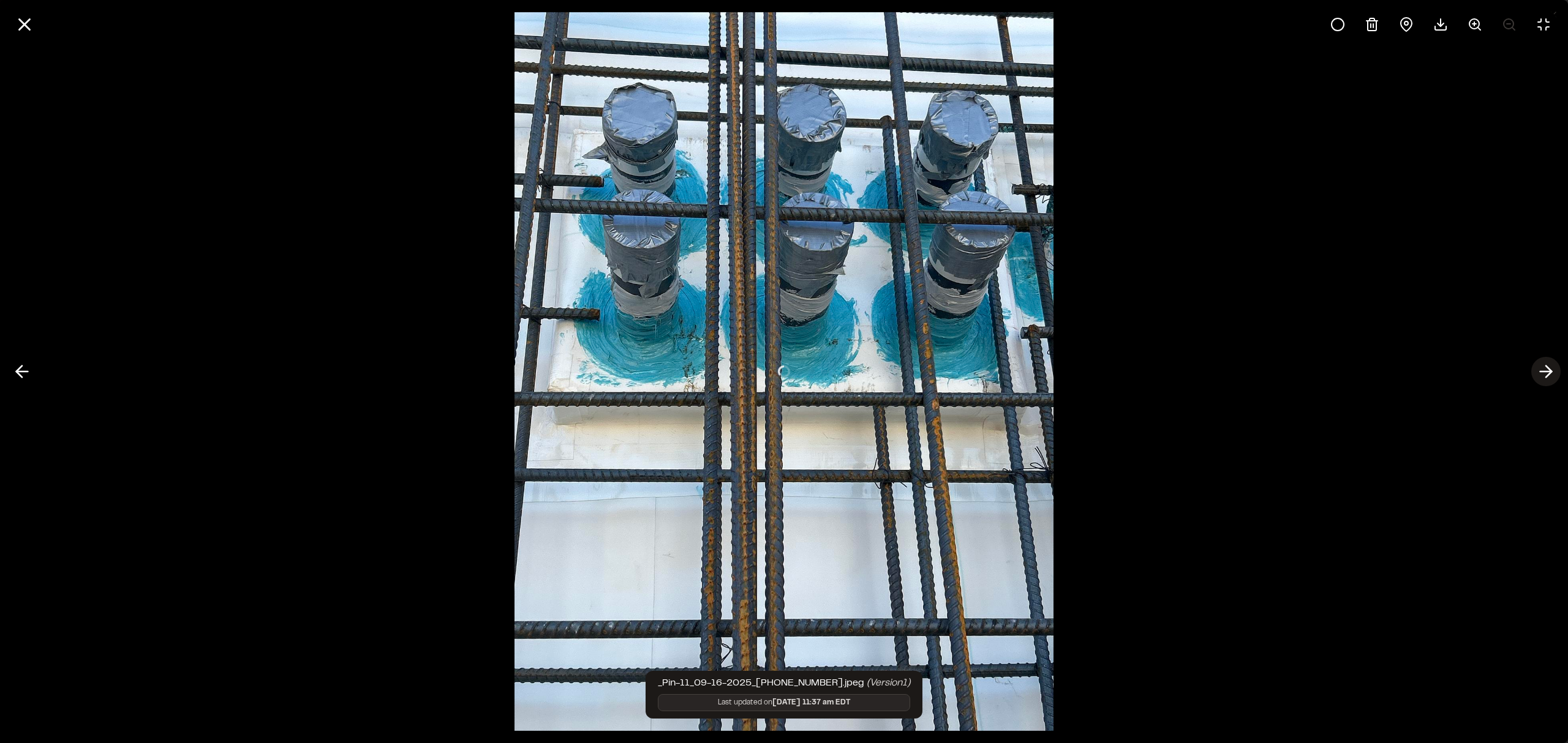
click at [1546, 366] on polyline at bounding box center [1549, 371] width 5 height 11
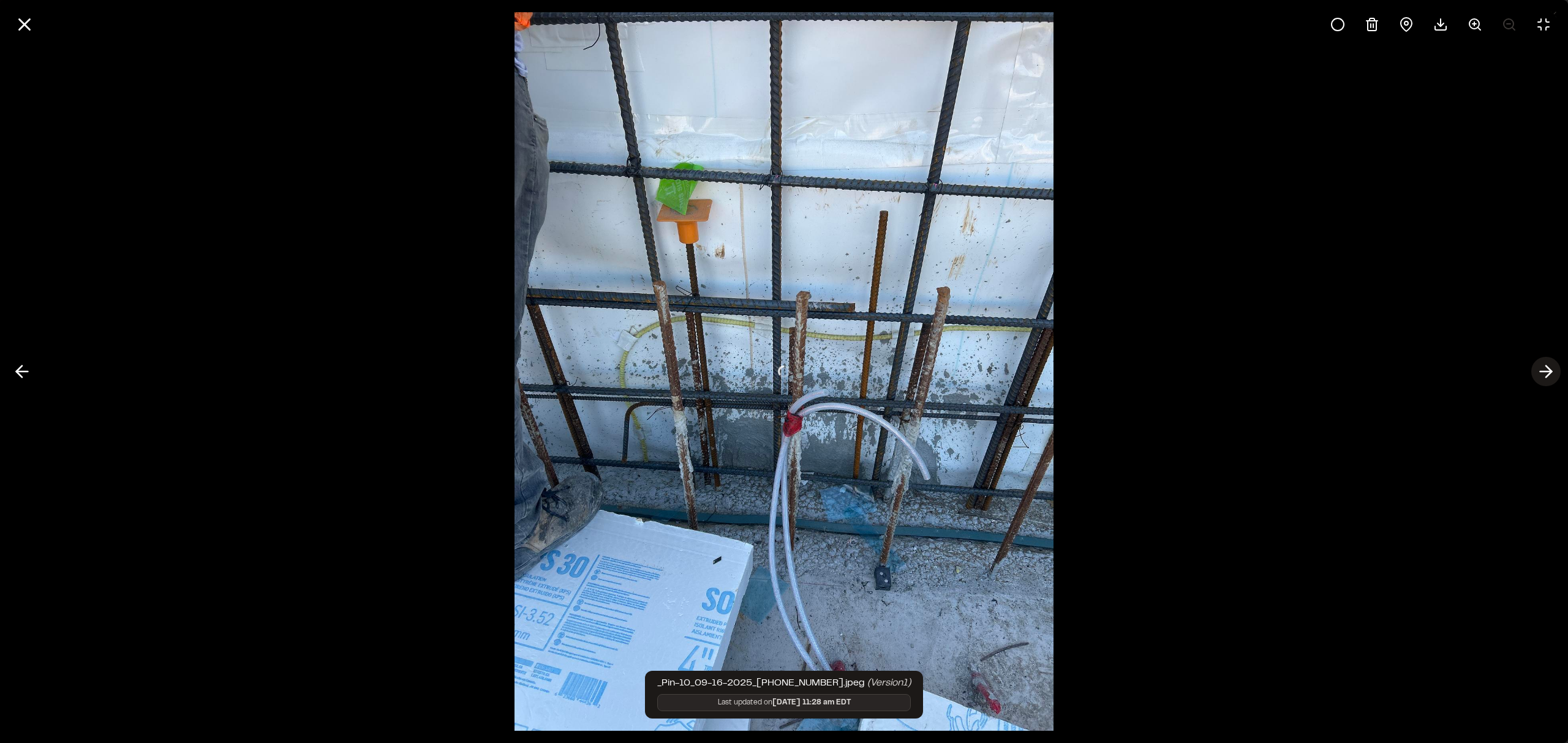
click at [1546, 366] on polyline at bounding box center [1549, 371] width 5 height 11
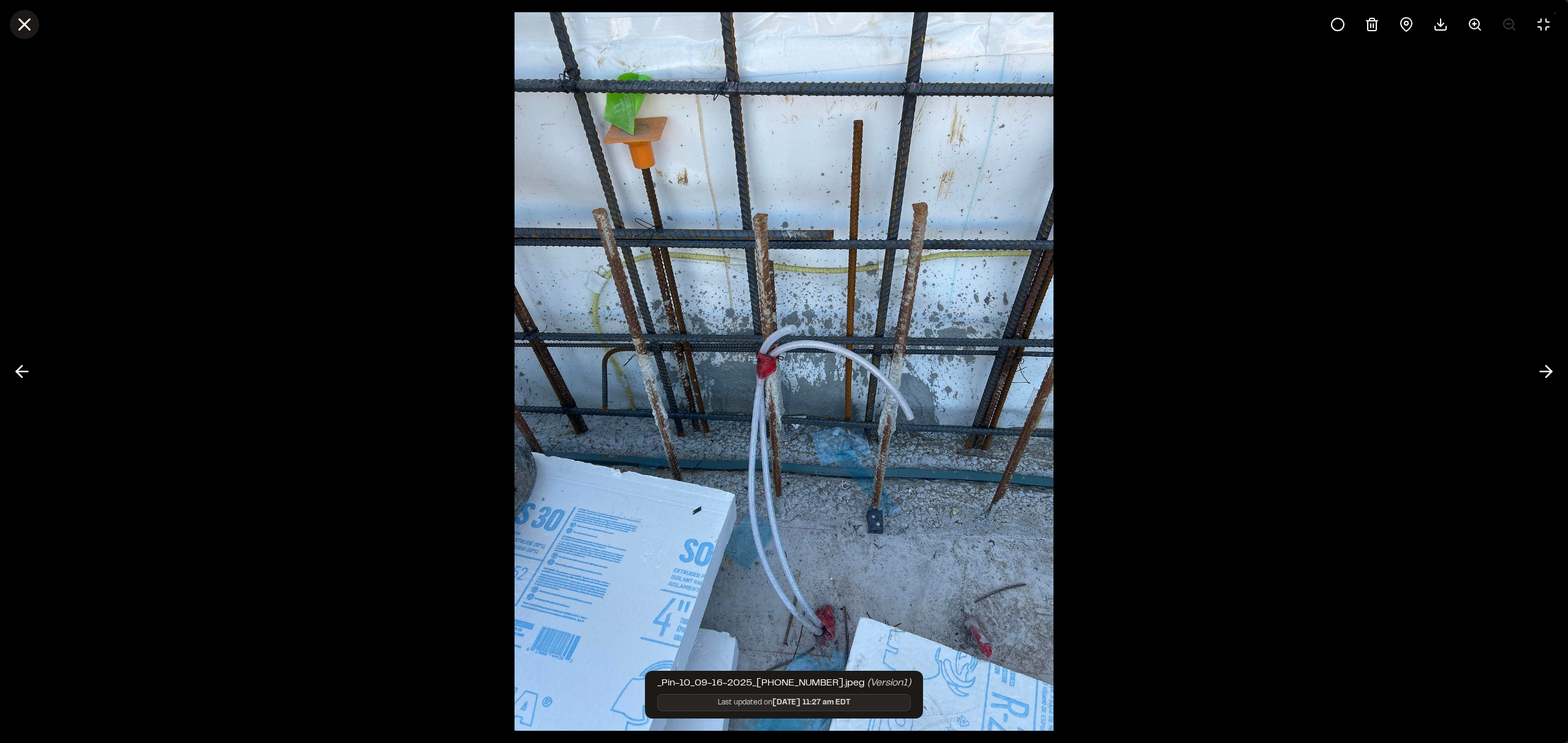
click at [23, 22] on line at bounding box center [25, 25] width 11 height 11
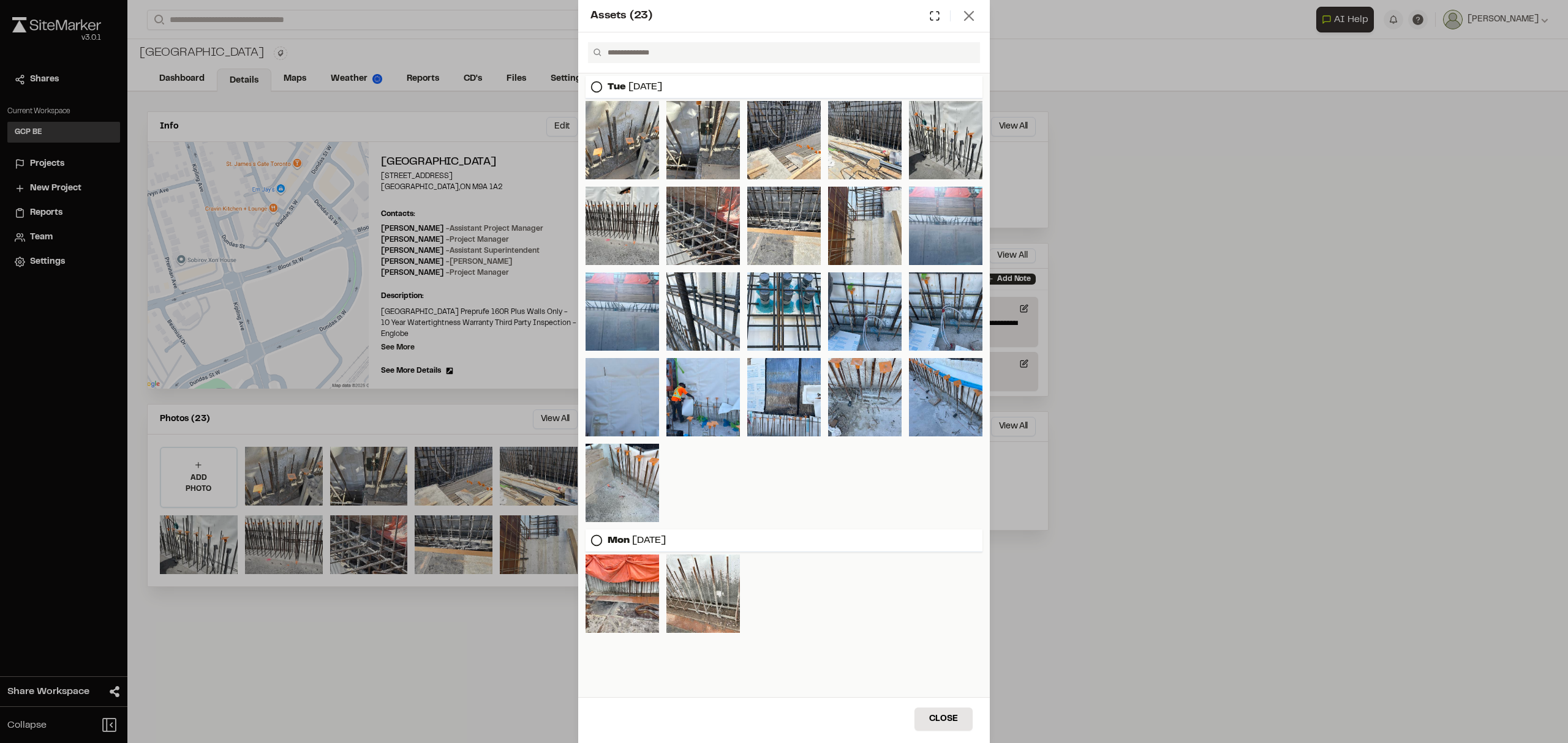
click at [968, 15] on line at bounding box center [969, 16] width 9 height 9
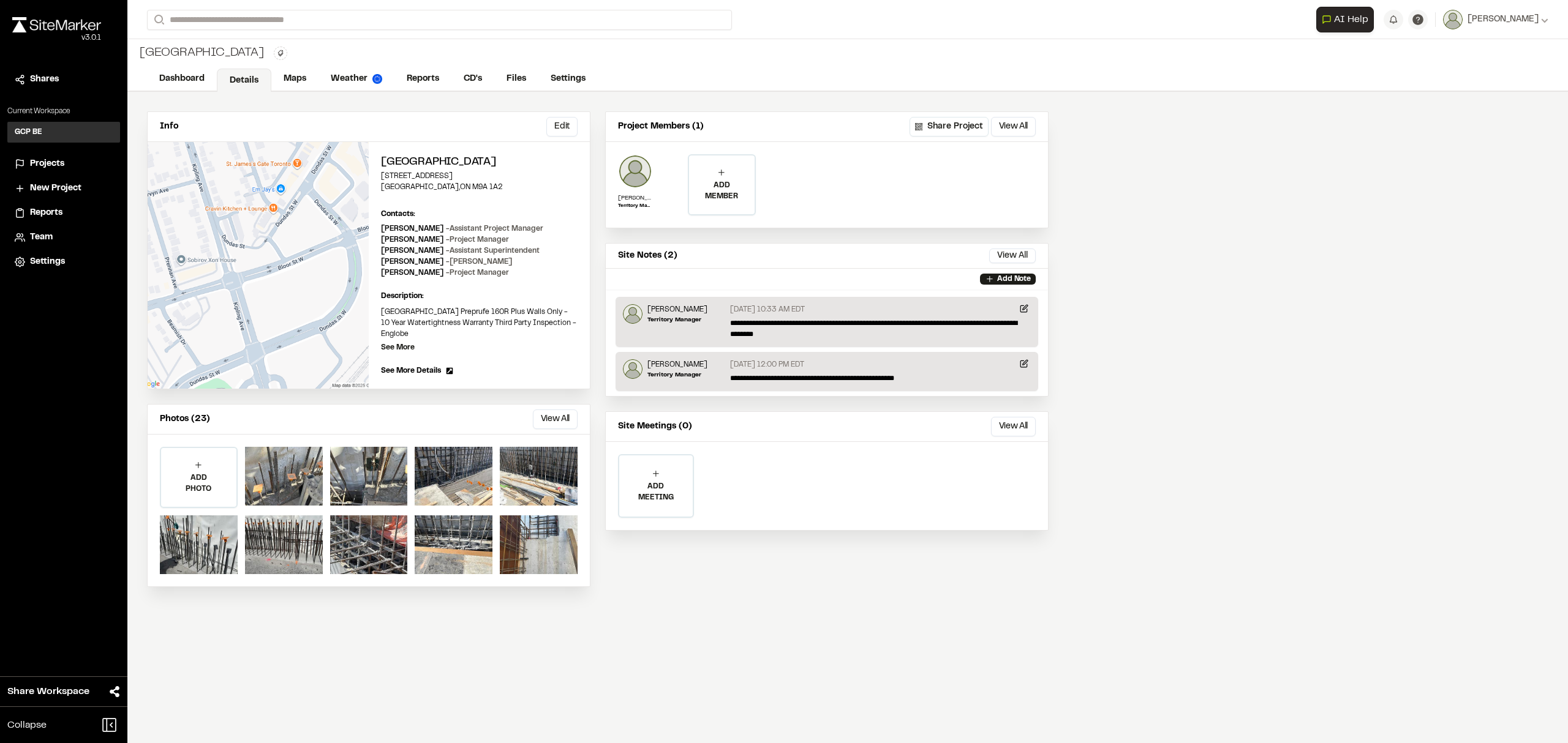
click at [295, 79] on div "Assets ( 23 ) [DATE] [DATE] Close Select Download Zoom to Pin Unselect Download…" at bounding box center [784, 381] width 1568 height 743
click at [303, 81] on link "Maps" at bounding box center [295, 80] width 48 height 24
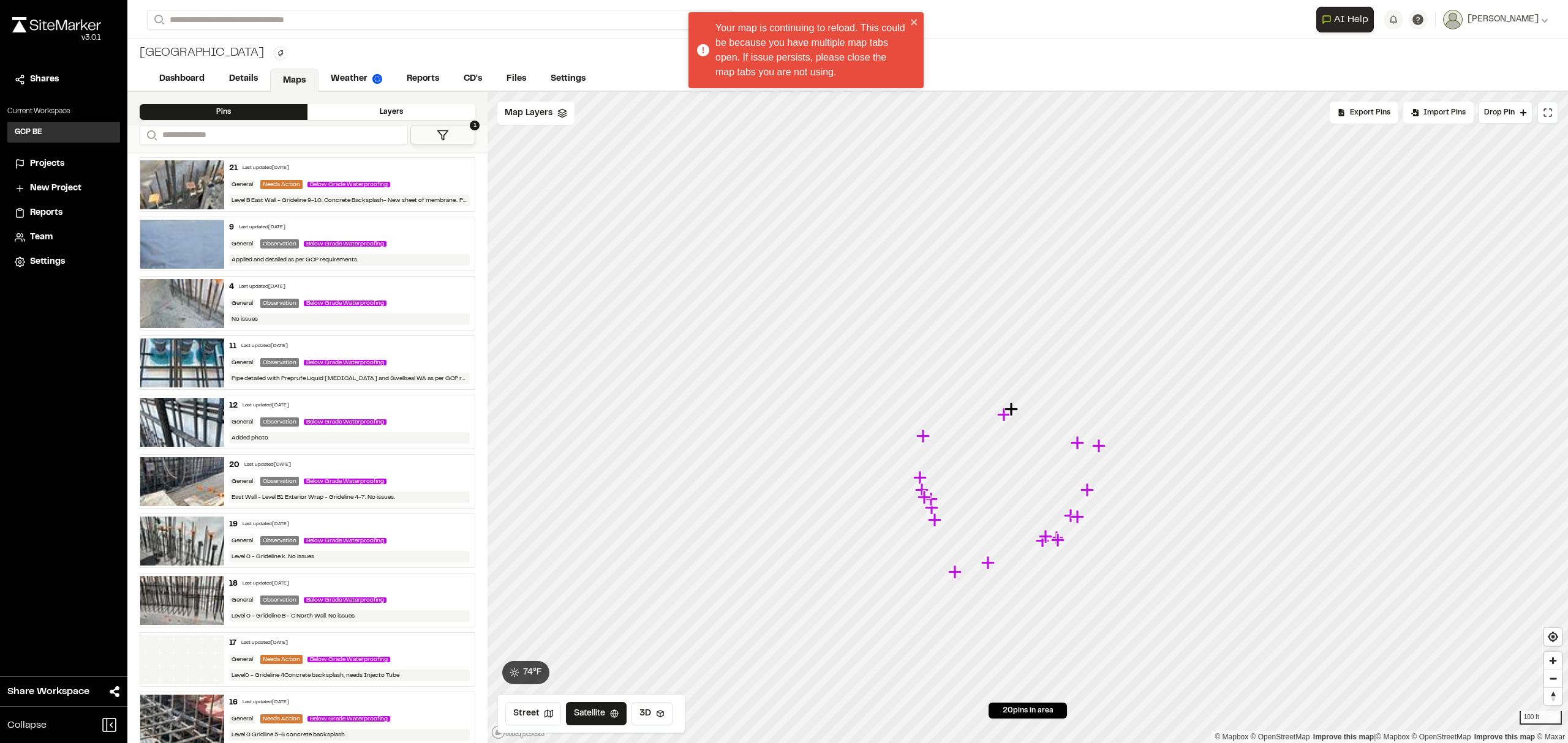
click at [47, 160] on span "Projects" at bounding box center [46, 164] width 34 height 13
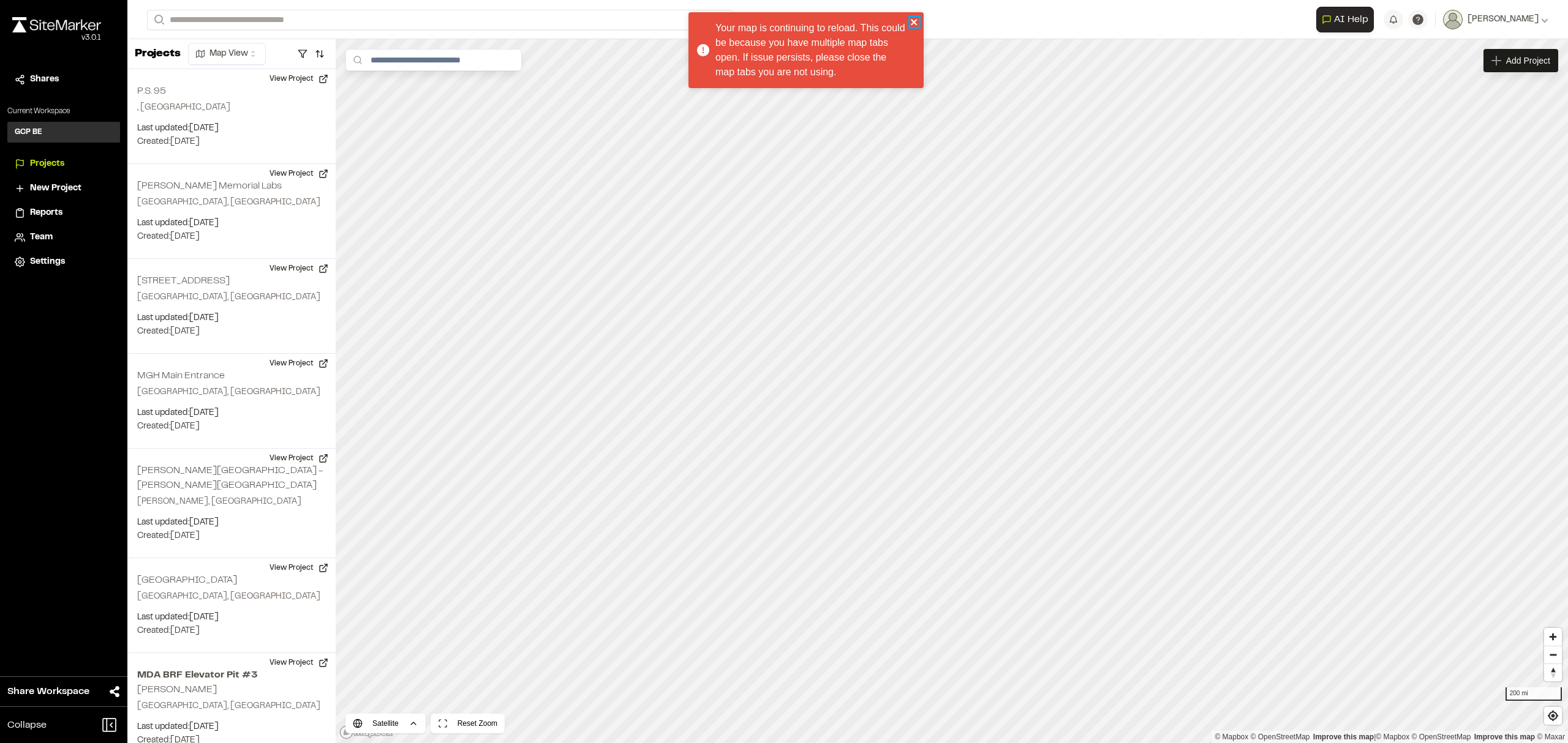
click at [911, 18] on icon "close" at bounding box center [915, 22] width 9 height 10
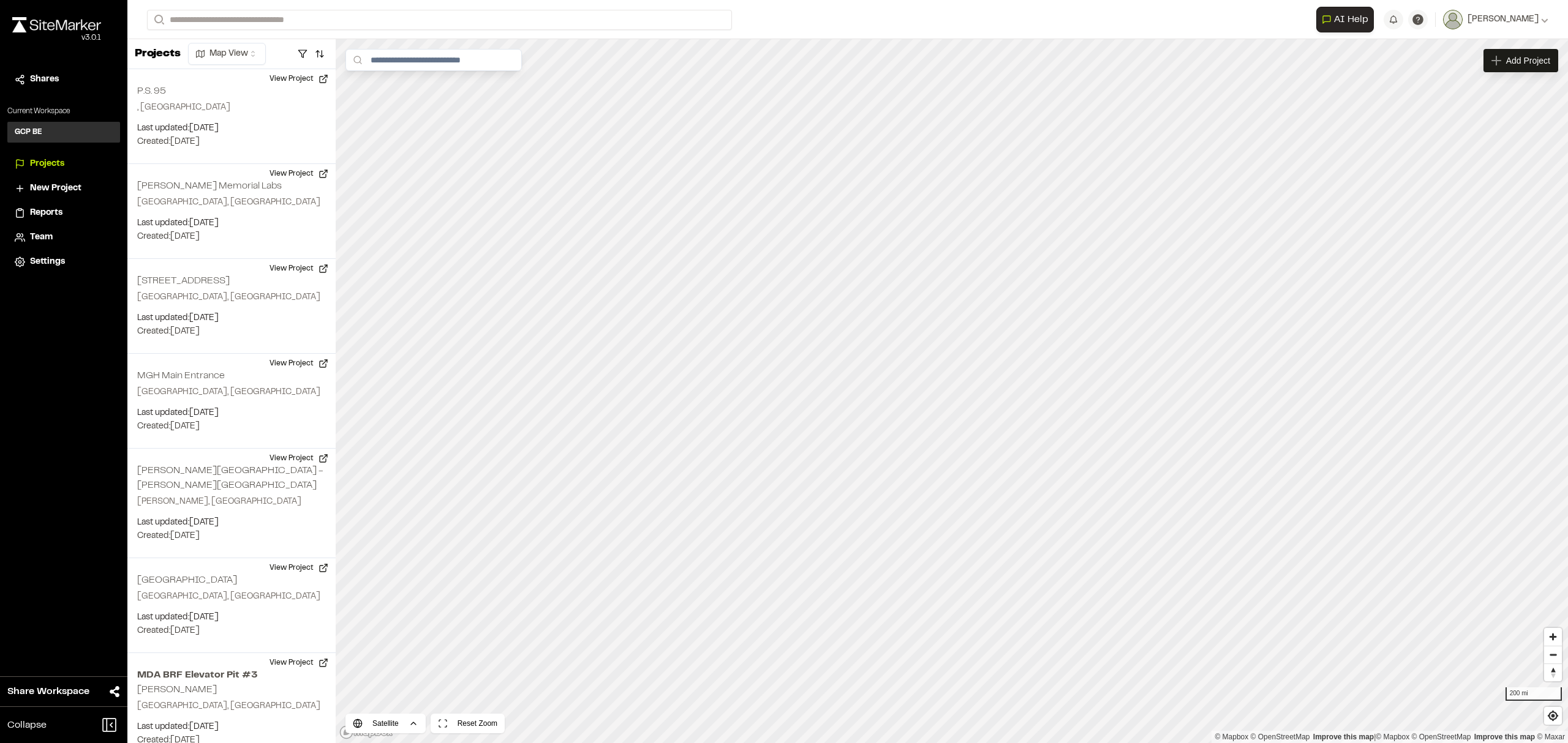
click at [48, 162] on span "Projects" at bounding box center [46, 164] width 34 height 13
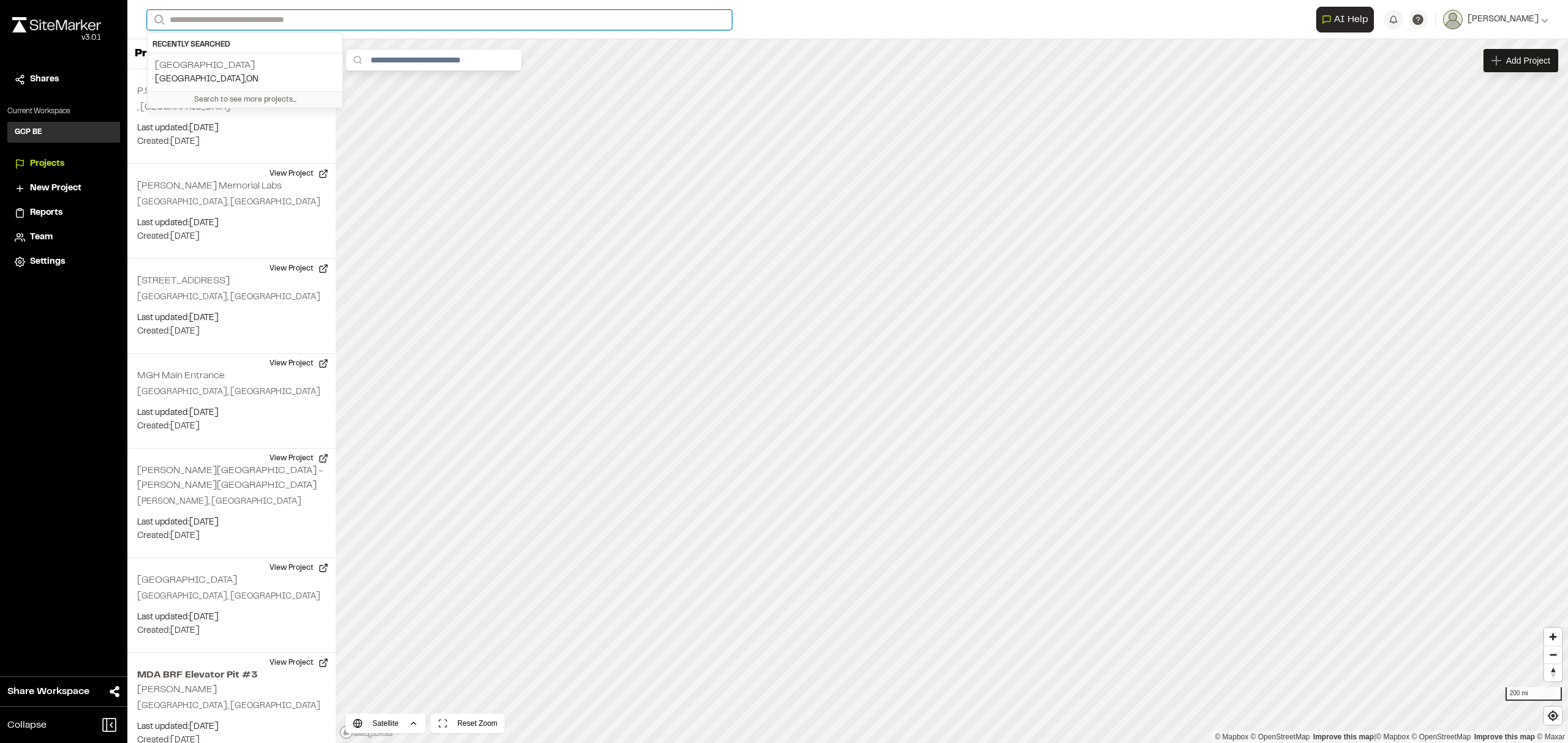
click at [187, 25] on input "Search" at bounding box center [439, 19] width 585 height 20
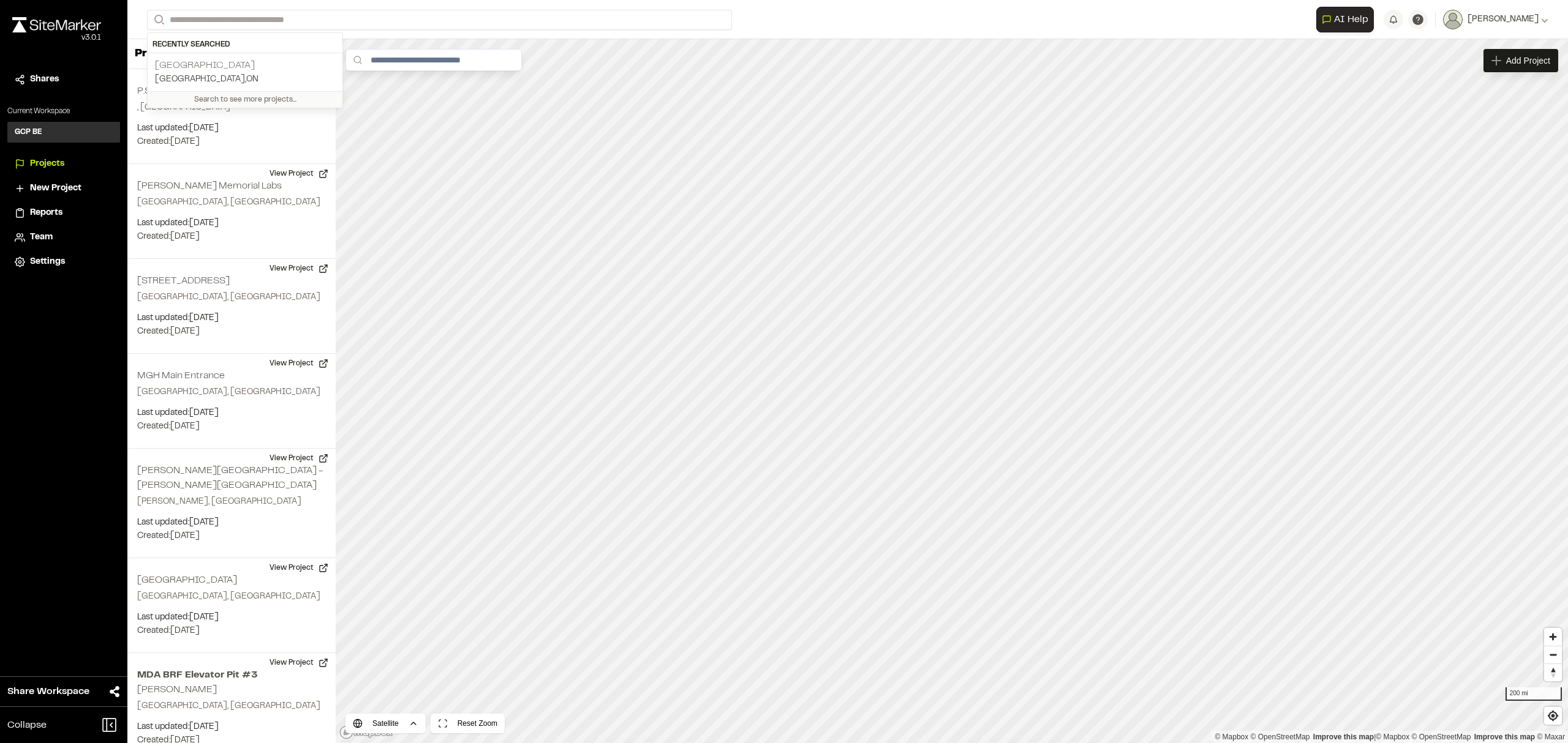
click at [192, 64] on p "[GEOGRAPHIC_DATA]" at bounding box center [245, 65] width 180 height 15
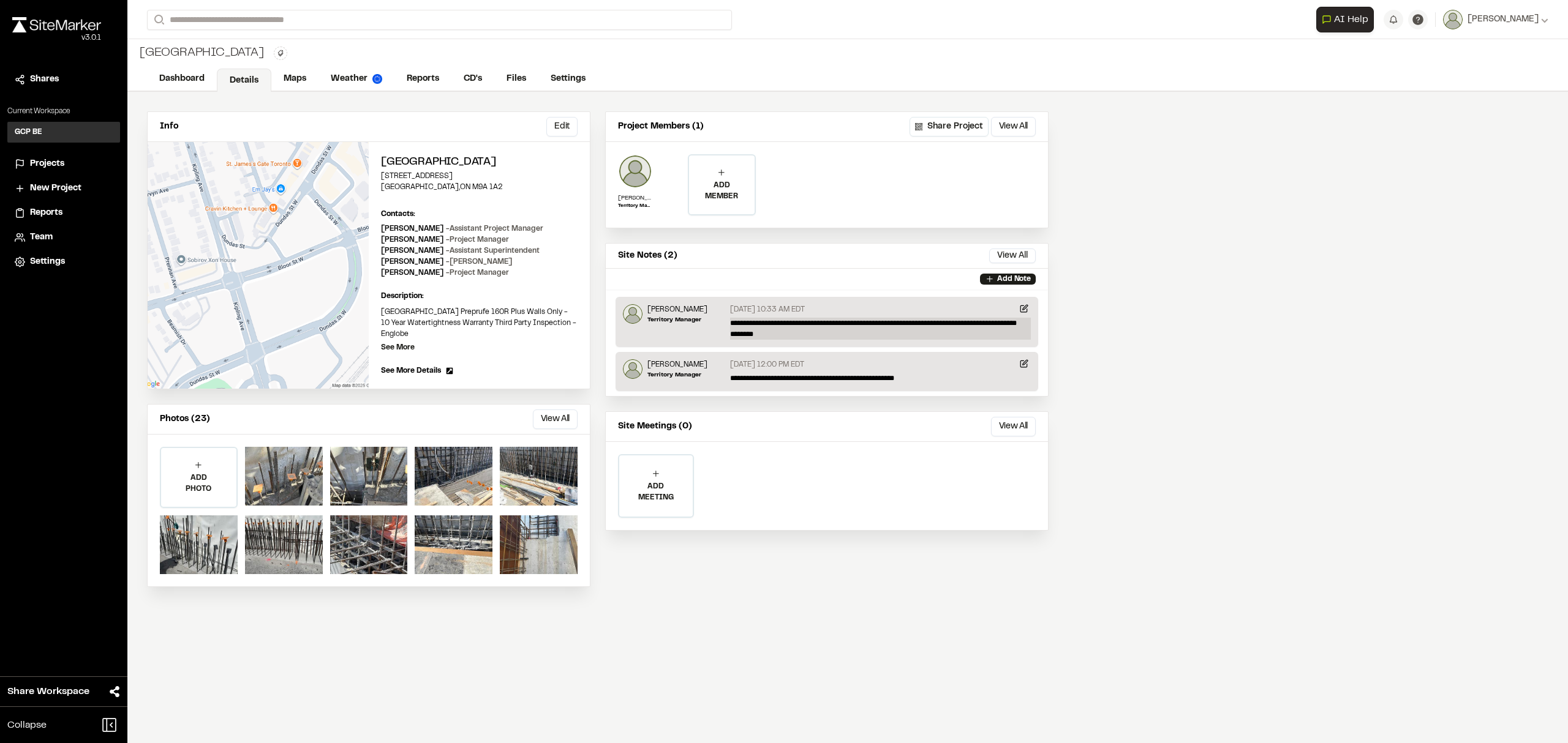
click at [777, 333] on p "**********" at bounding box center [881, 328] width 301 height 22
click at [243, 77] on link "Details" at bounding box center [244, 80] width 54 height 24
click at [288, 77] on link "Maps" at bounding box center [295, 80] width 48 height 24
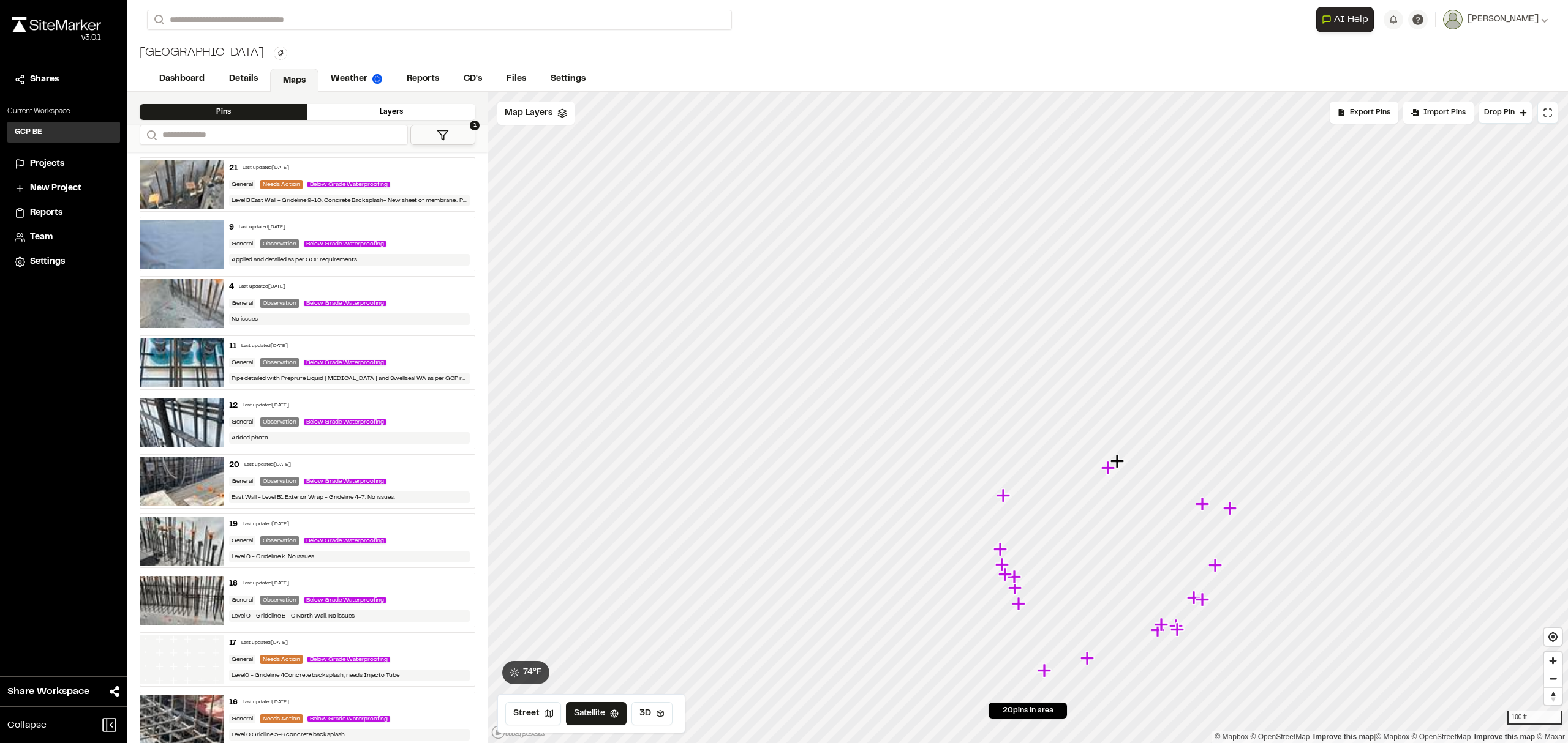
click at [189, 354] on img at bounding box center [182, 363] width 84 height 49
drag, startPoint x: 1025, startPoint y: 417, endPoint x: 1028, endPoint y: 422, distance: 5.8
click at [1358, 111] on span "Export Pins" at bounding box center [1370, 112] width 40 height 11
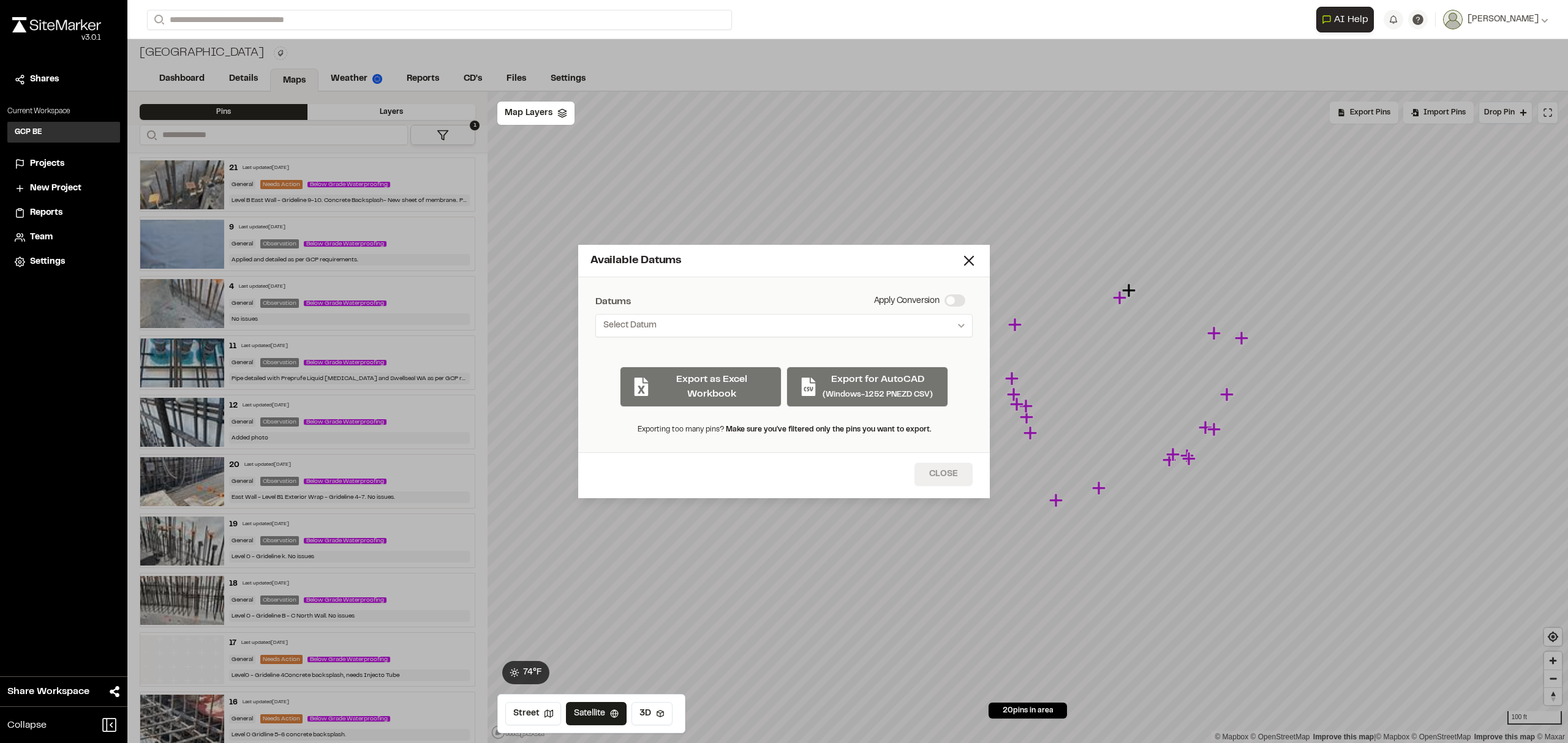
click at [942, 478] on button "Close" at bounding box center [944, 474] width 58 height 24
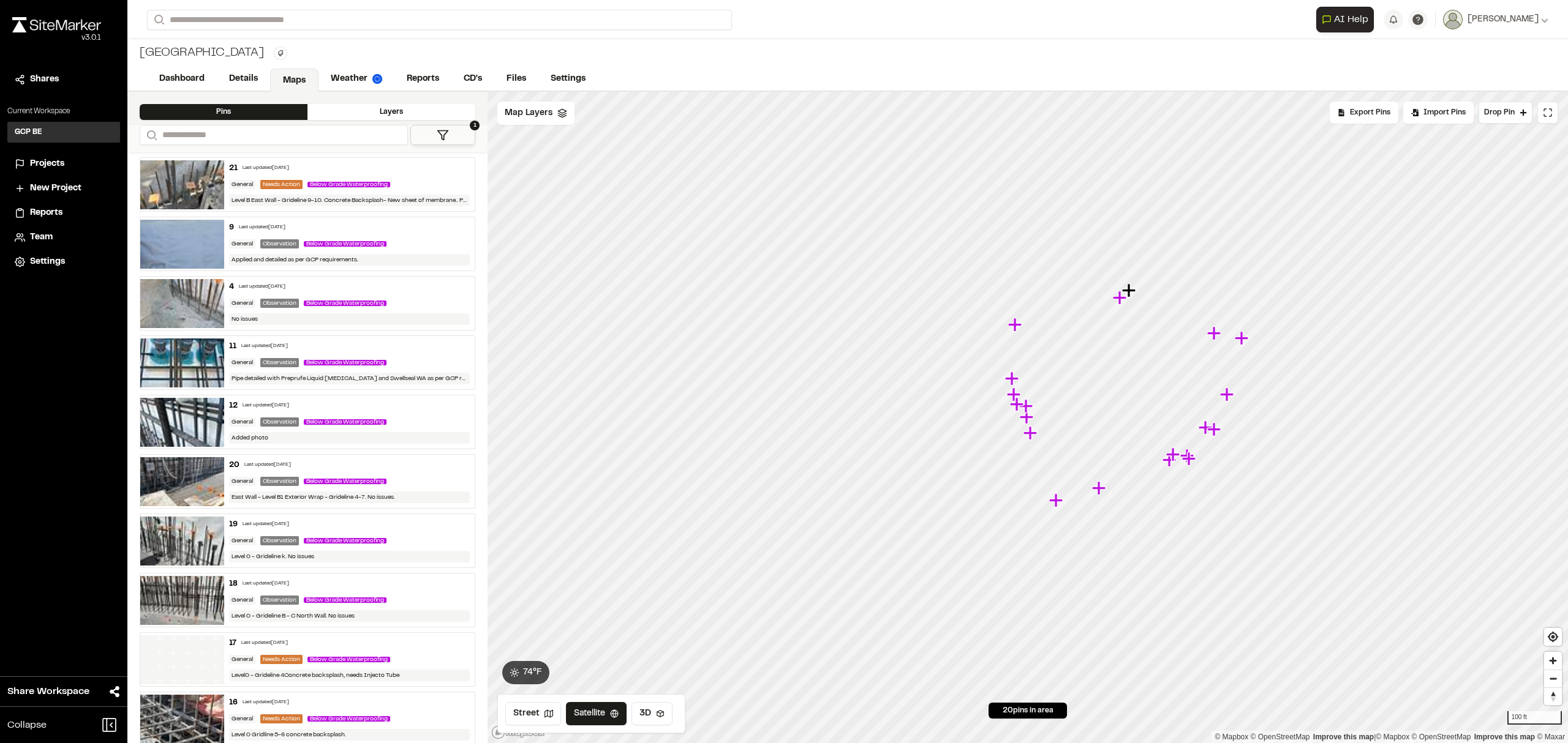
click at [191, 354] on img at bounding box center [182, 363] width 84 height 49
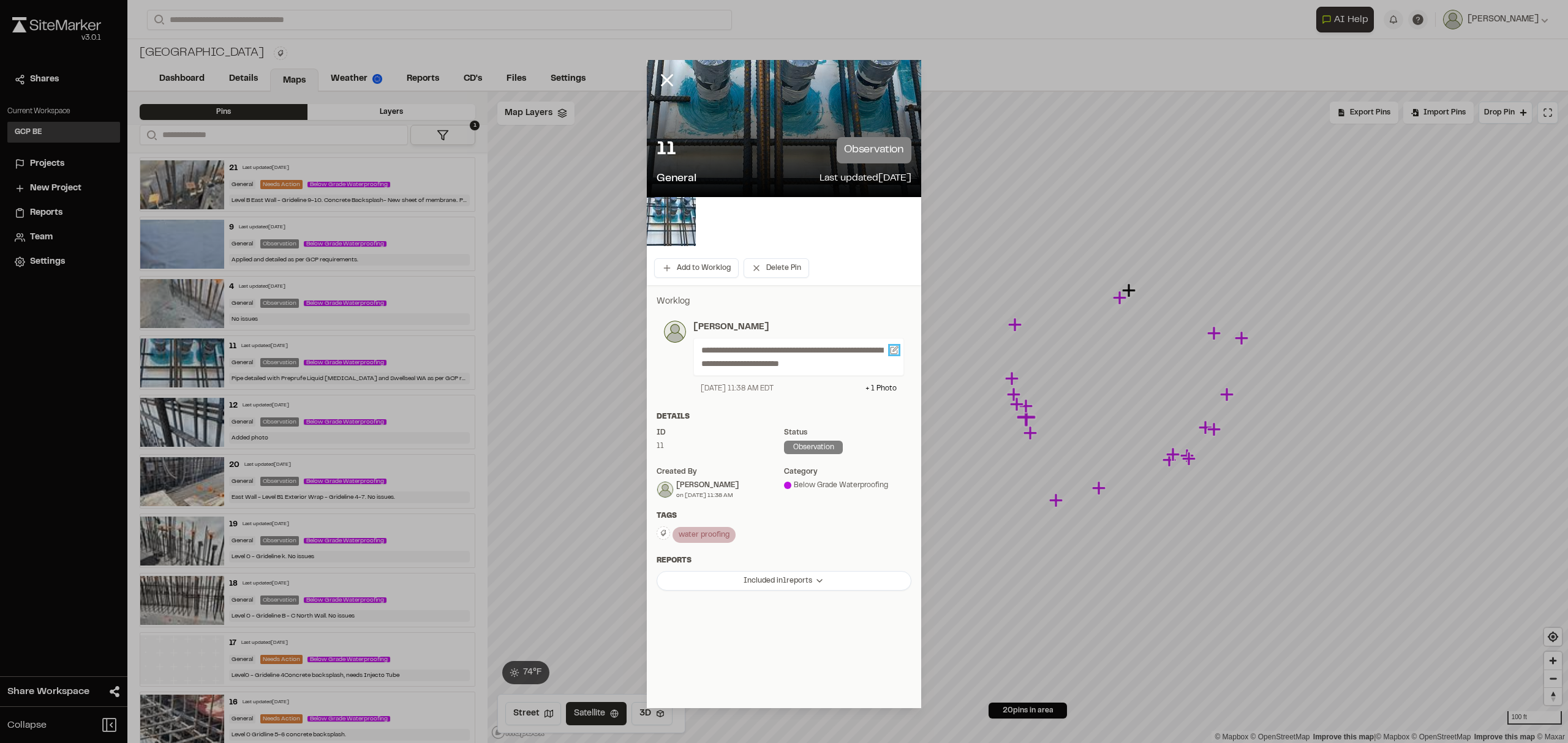
click at [895, 348] on icon at bounding box center [895, 350] width 9 height 9
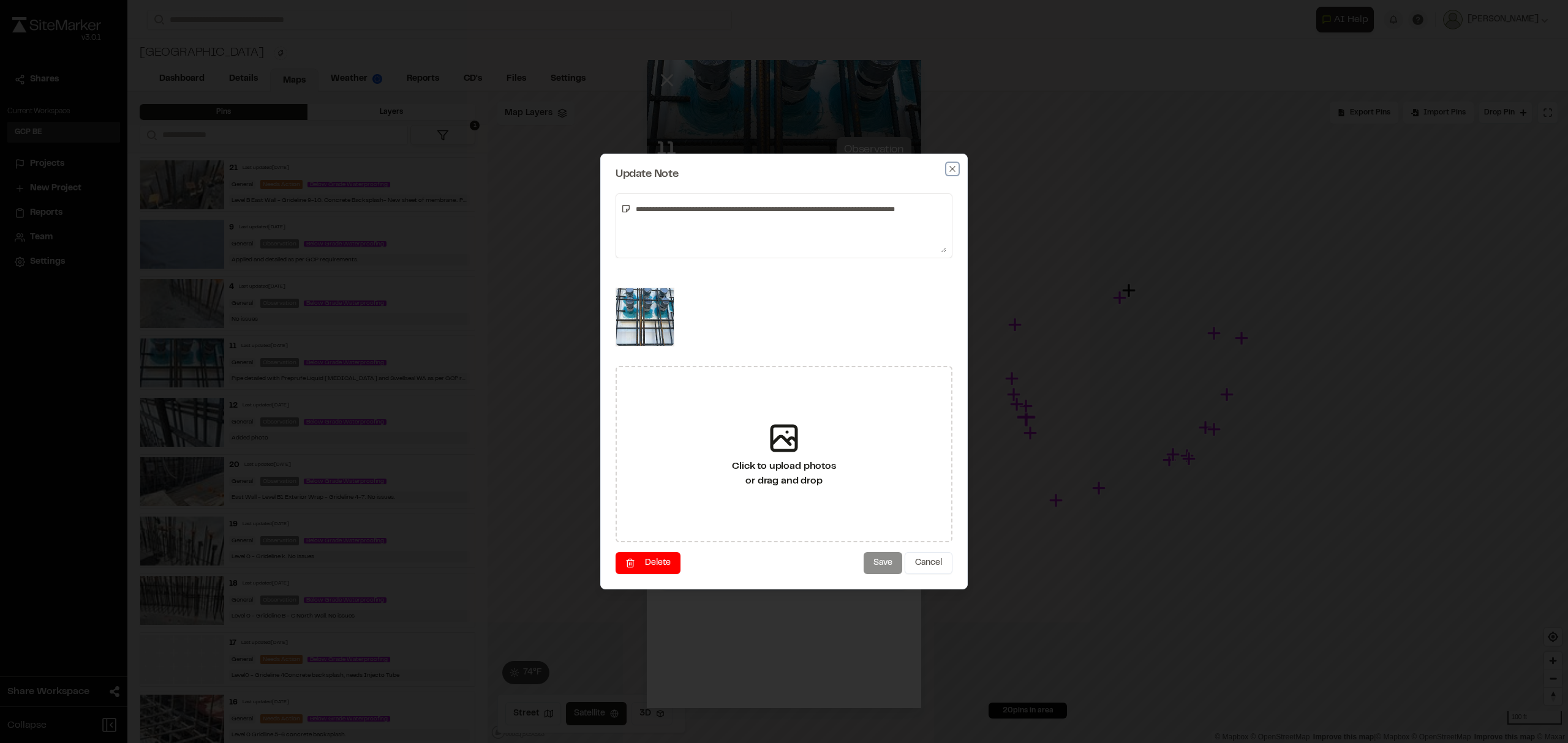
click at [950, 166] on icon "button" at bounding box center [953, 169] width 5 height 5
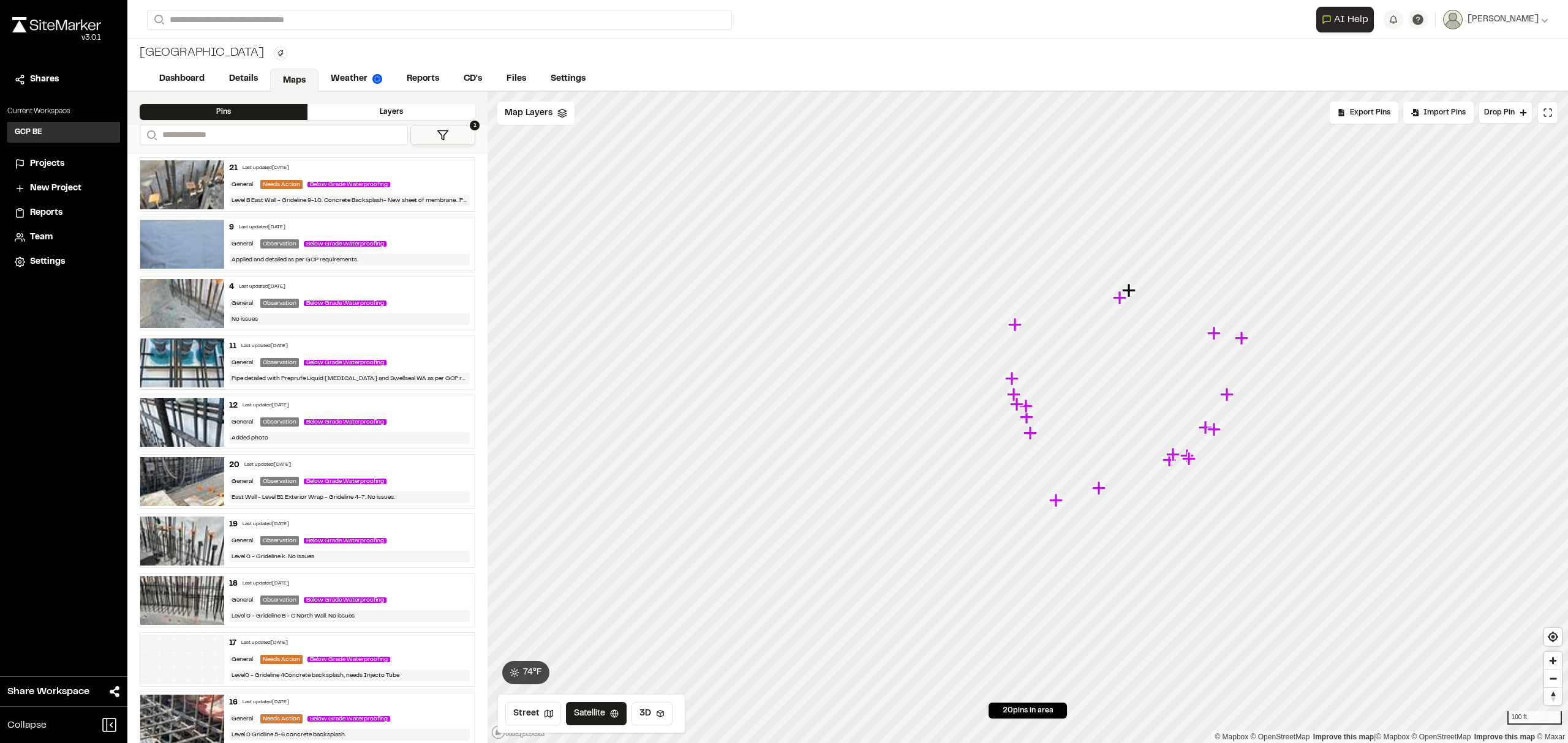
drag, startPoint x: 186, startPoint y: 358, endPoint x: 174, endPoint y: 366, distance: 14.4
click at [174, 366] on img at bounding box center [182, 363] width 84 height 49
click at [425, 76] on link "Reports" at bounding box center [423, 79] width 57 height 24
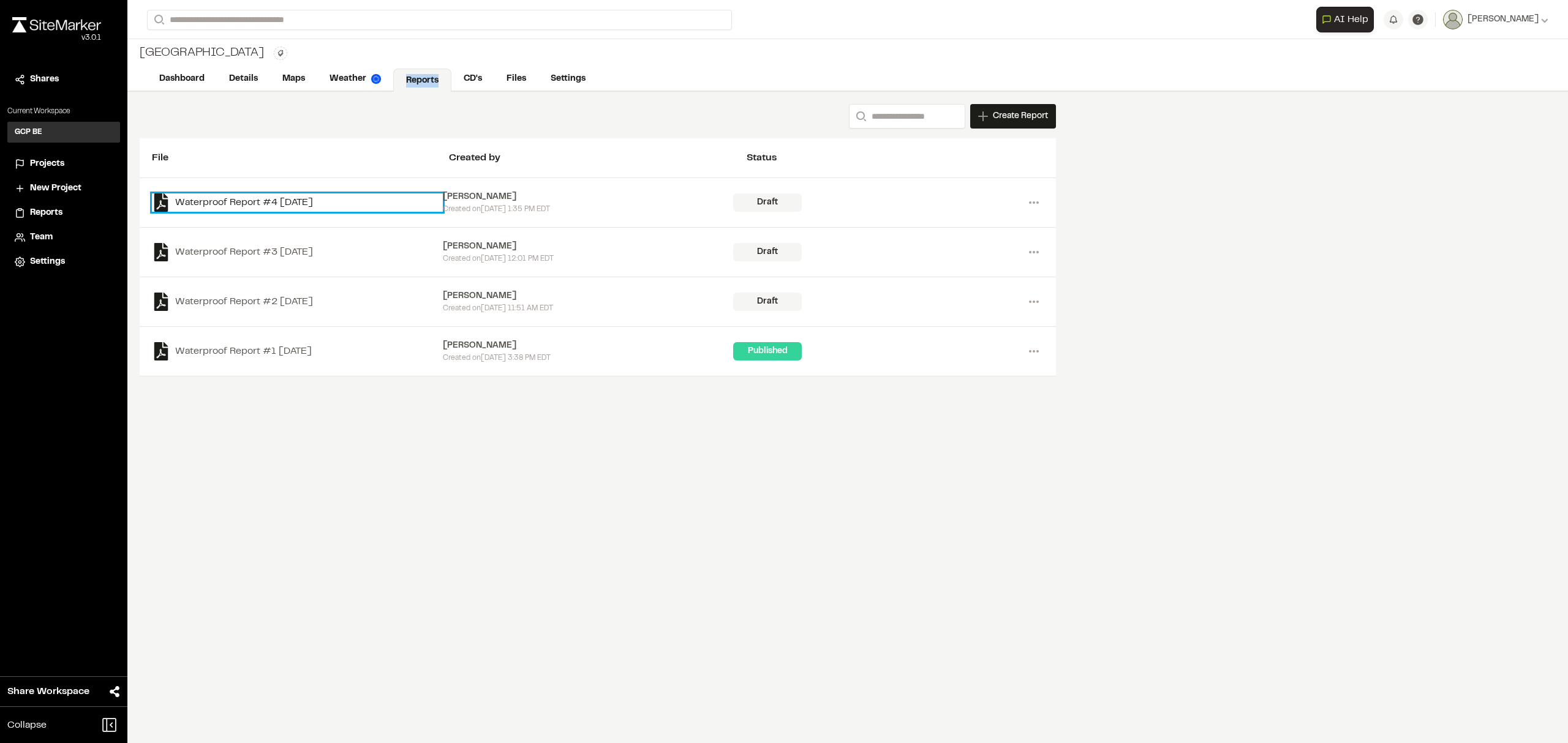
click at [243, 202] on link "Waterproof Report #4 [DATE]" at bounding box center [298, 202] width 291 height 18
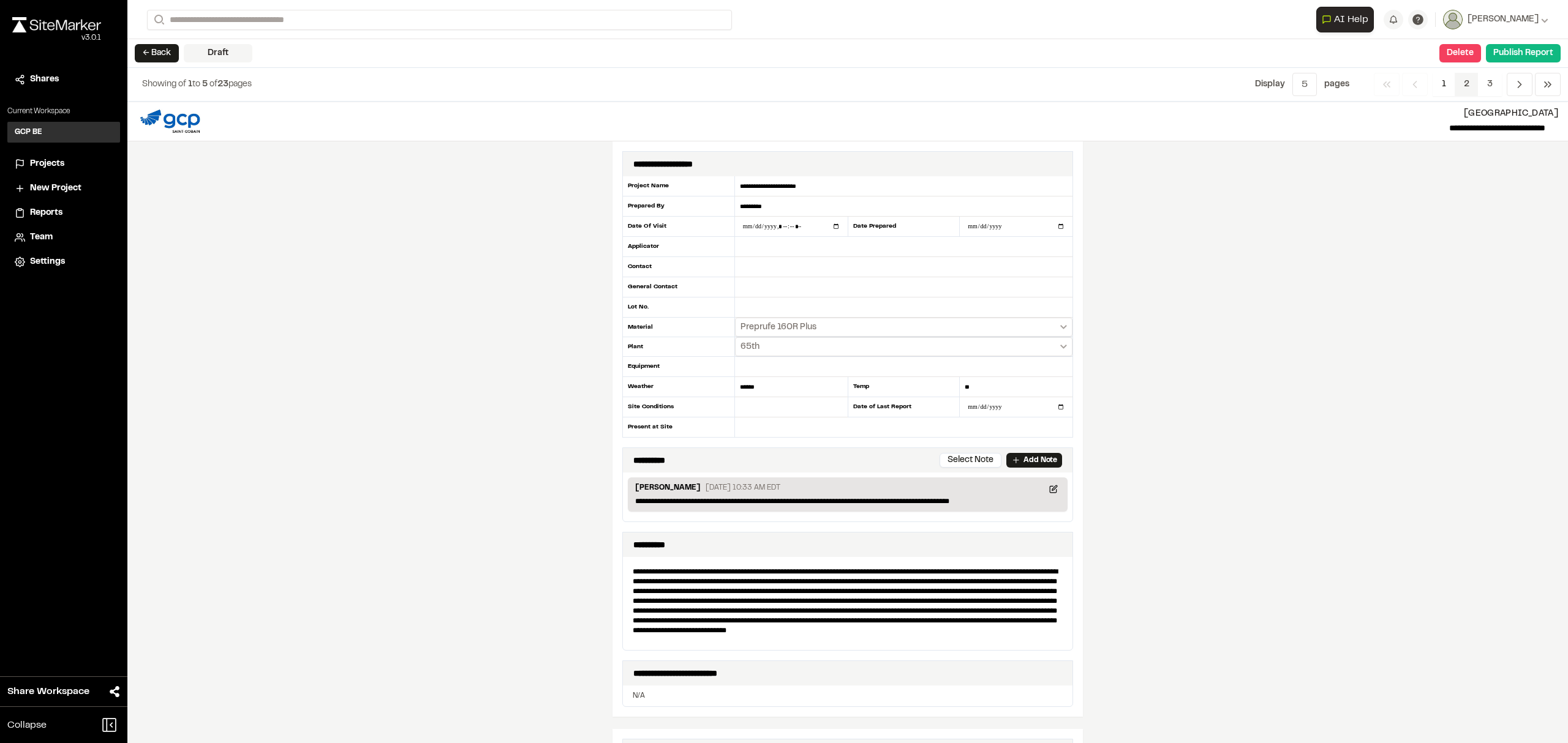
click at [1469, 82] on span "2" at bounding box center [1466, 84] width 24 height 24
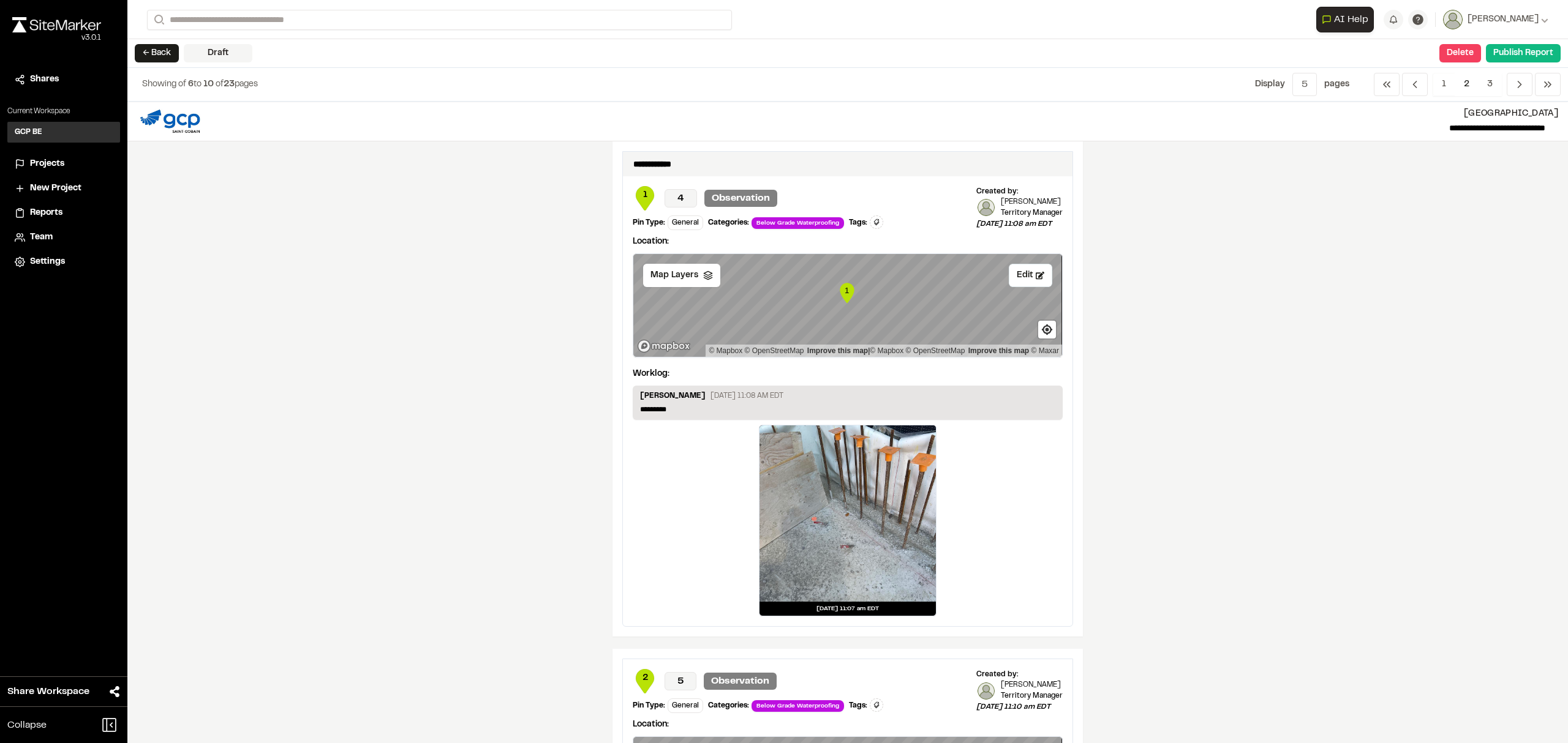
click at [1466, 81] on span "2" at bounding box center [1466, 84] width 24 height 24
click at [1466, 84] on span "2" at bounding box center [1466, 84] width 24 height 24
click at [1491, 84] on span "3" at bounding box center [1489, 84] width 24 height 24
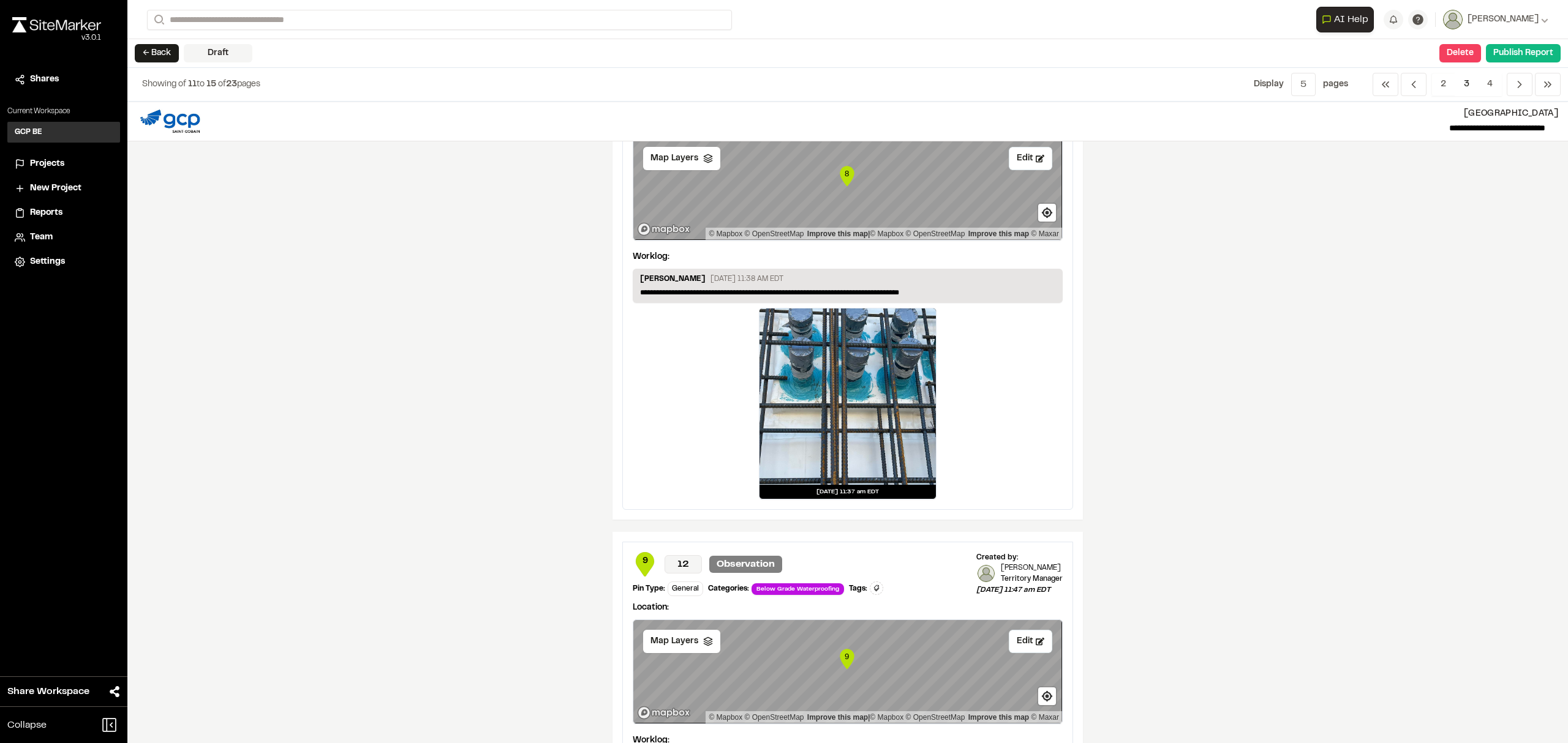
scroll to position [1062, 0]
click at [897, 348] on div at bounding box center [848, 396] width 177 height 177
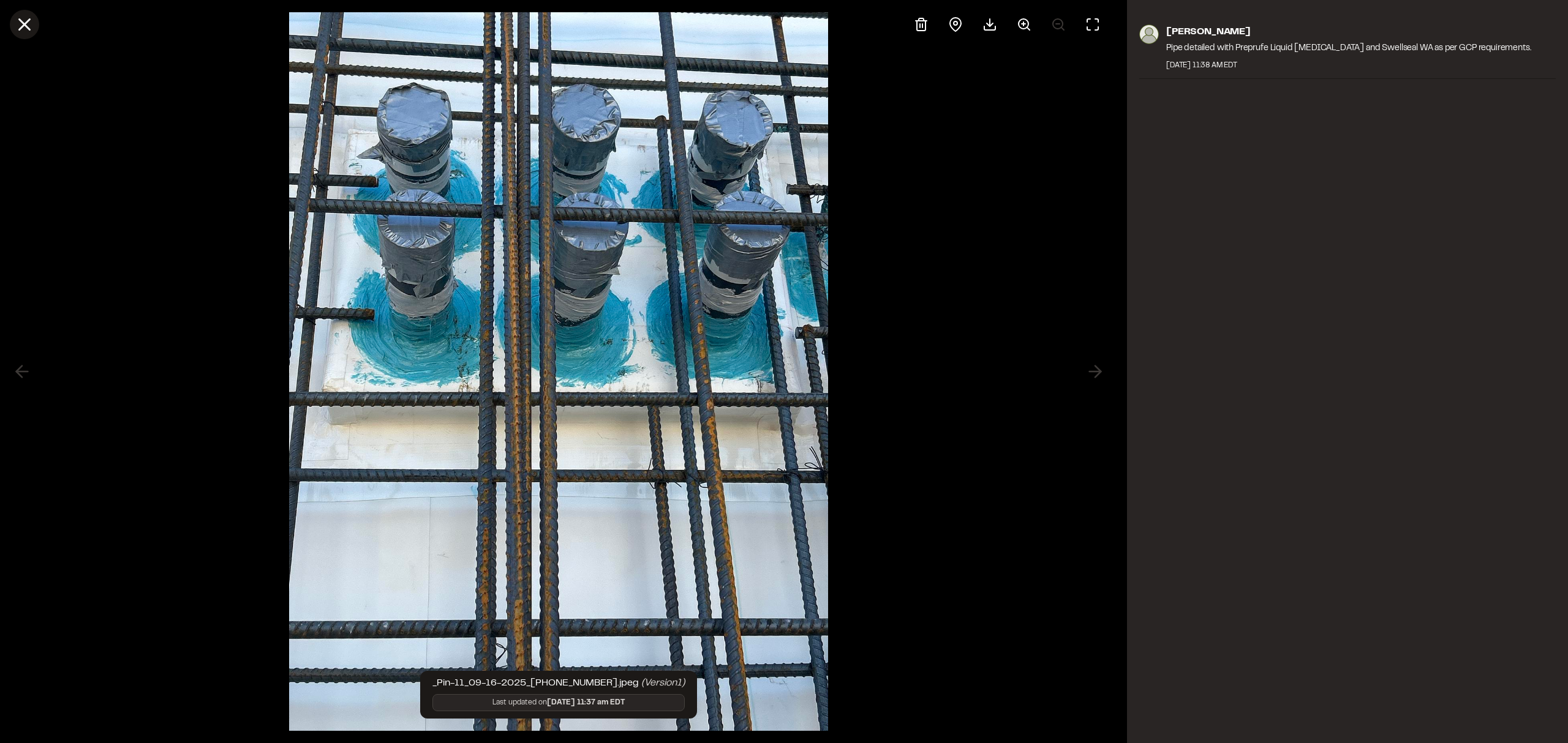
click at [23, 20] on icon at bounding box center [25, 25] width 21 height 21
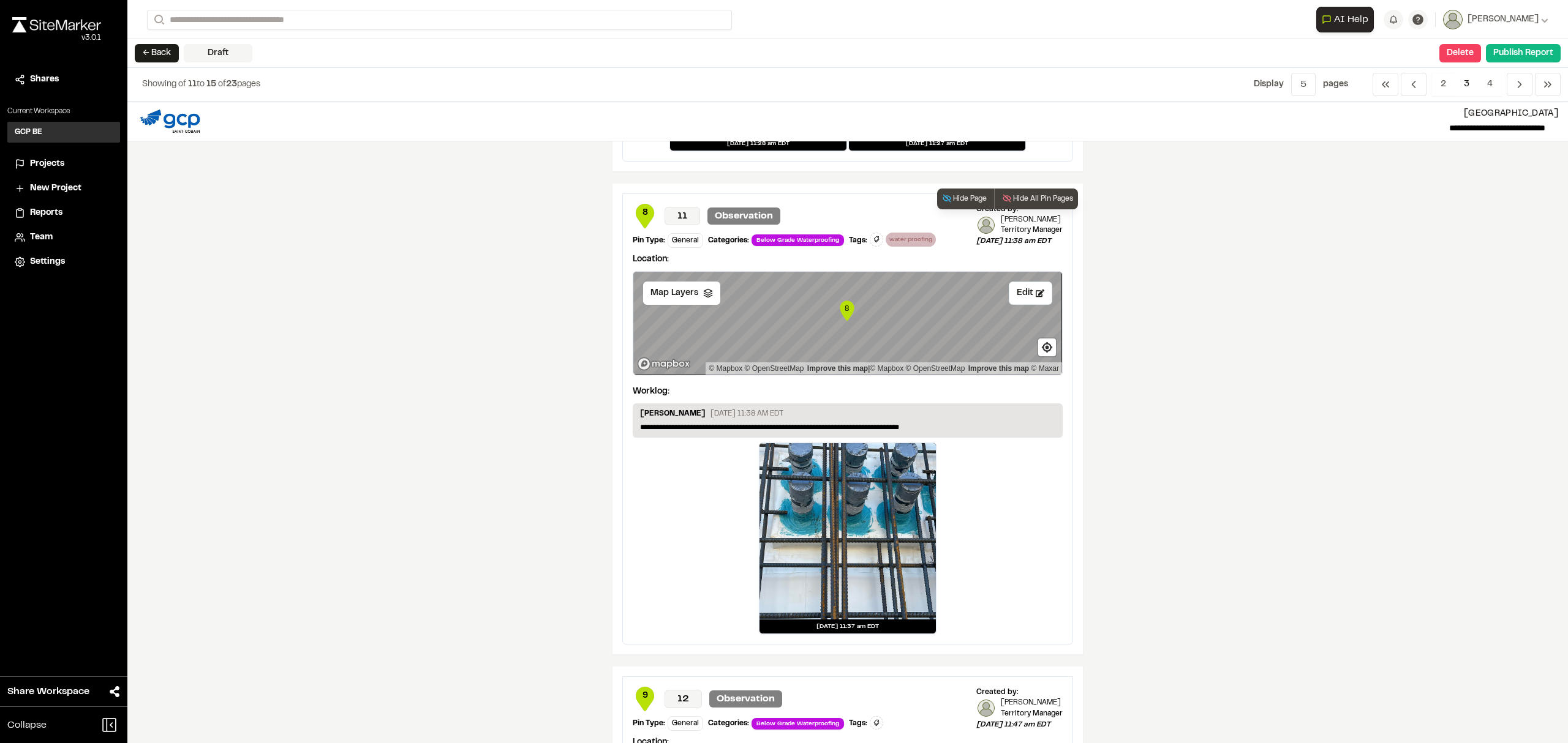
scroll to position [898, 0]
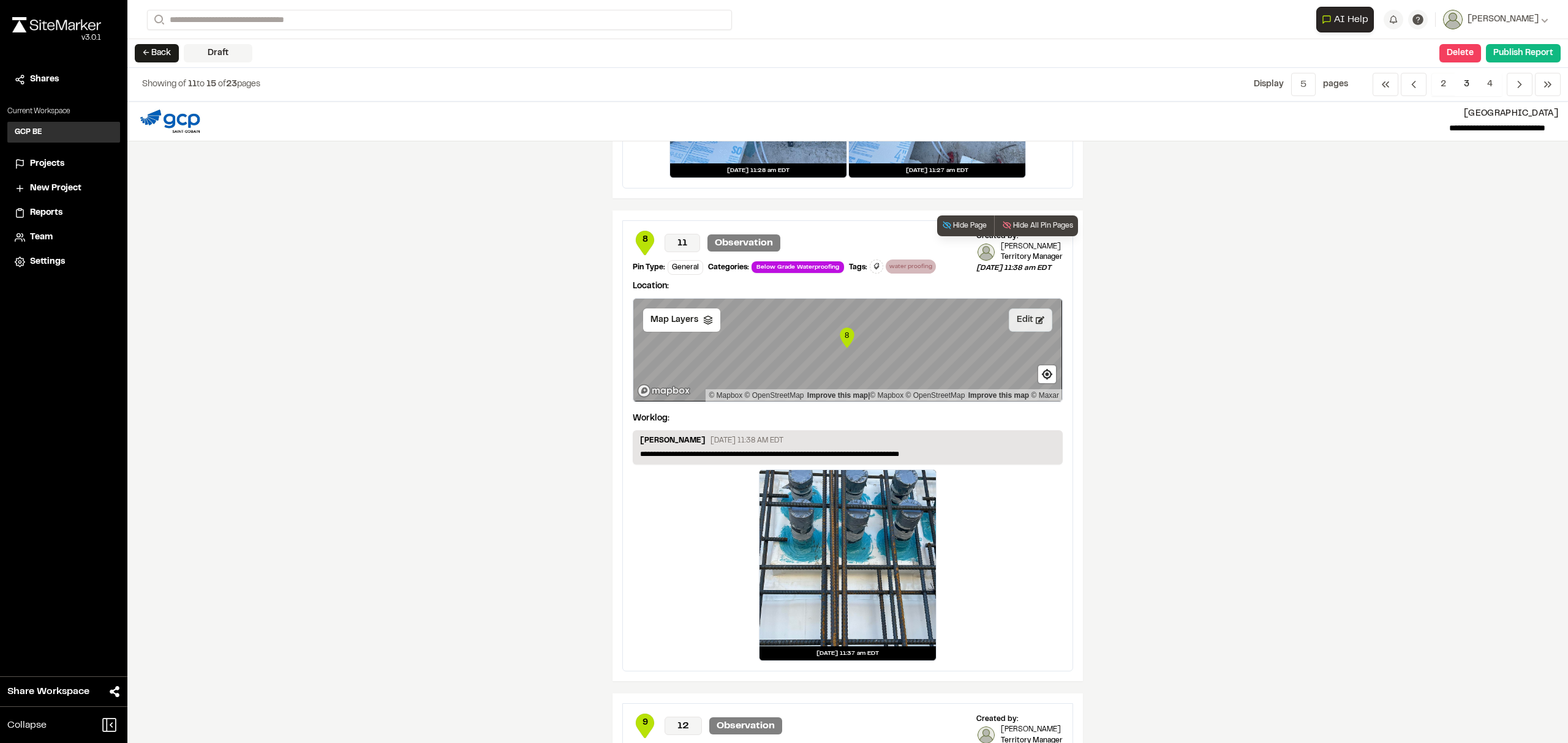
click at [1010, 319] on button "Edit" at bounding box center [1030, 320] width 44 height 24
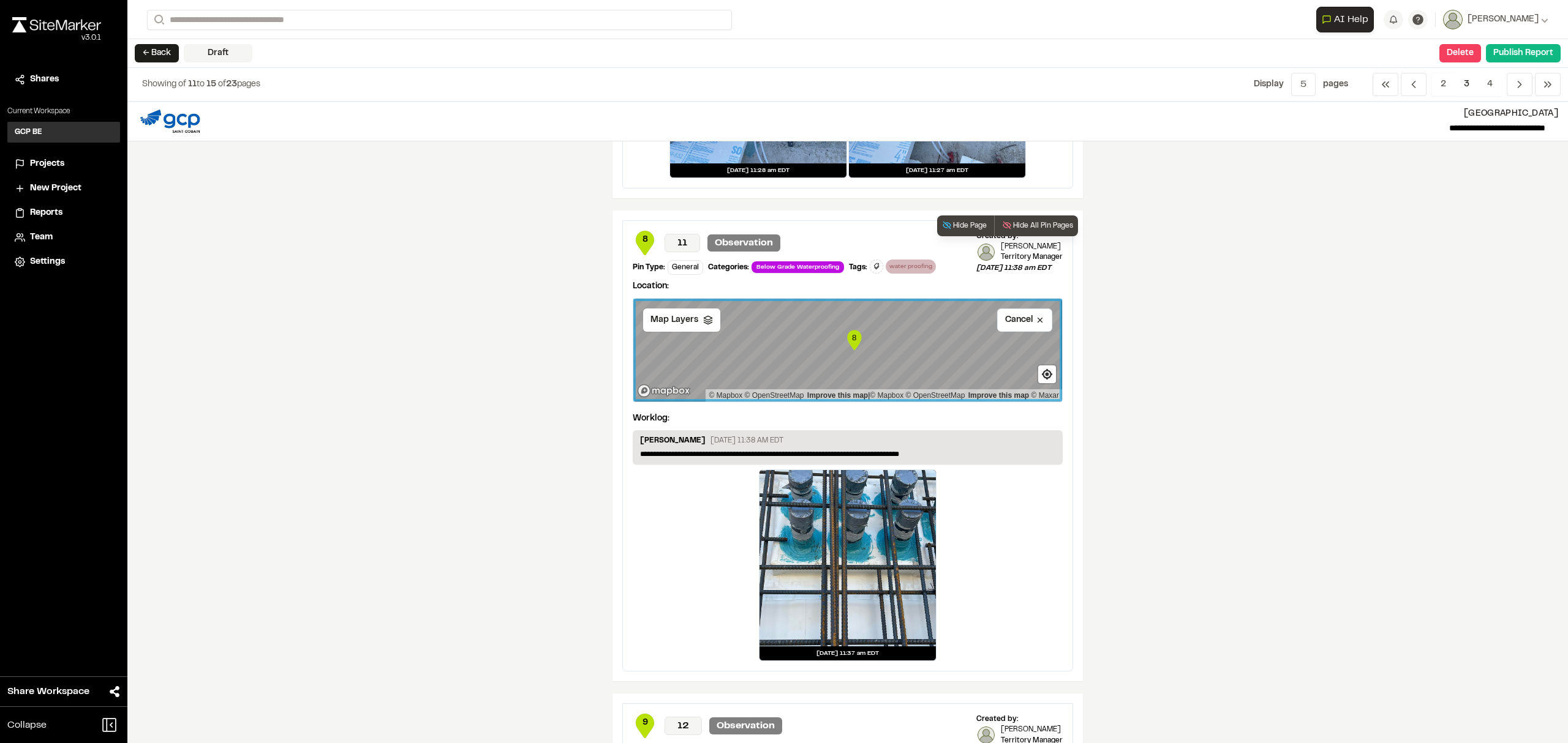
drag, startPoint x: 844, startPoint y: 341, endPoint x: 852, endPoint y: 344, distance: 8.5
click at [852, 344] on icon "Map marker" at bounding box center [854, 340] width 14 height 20
click at [1038, 378] on span "Find my location" at bounding box center [1047, 375] width 18 height 18
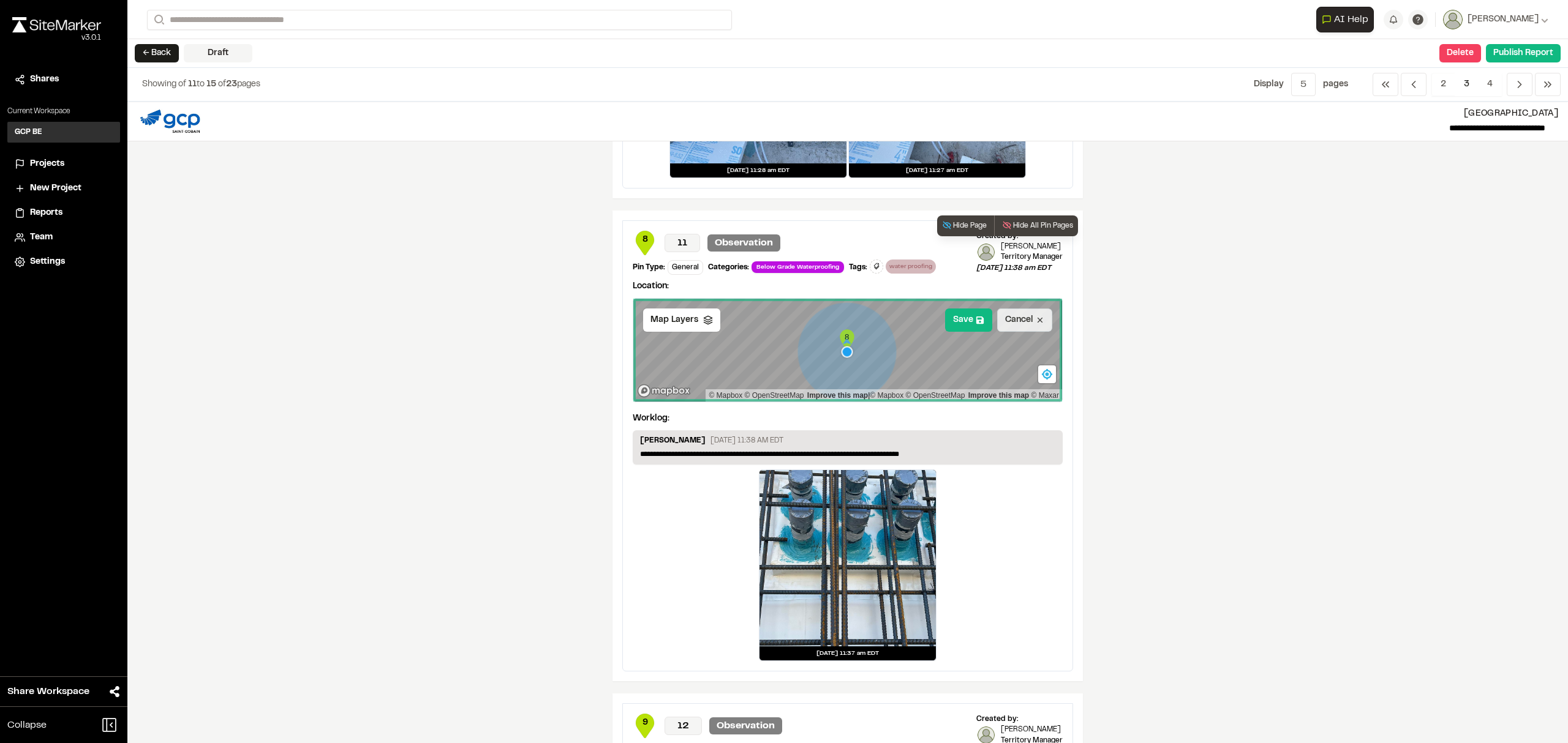
click at [1016, 322] on button "Cancel" at bounding box center [1024, 320] width 55 height 24
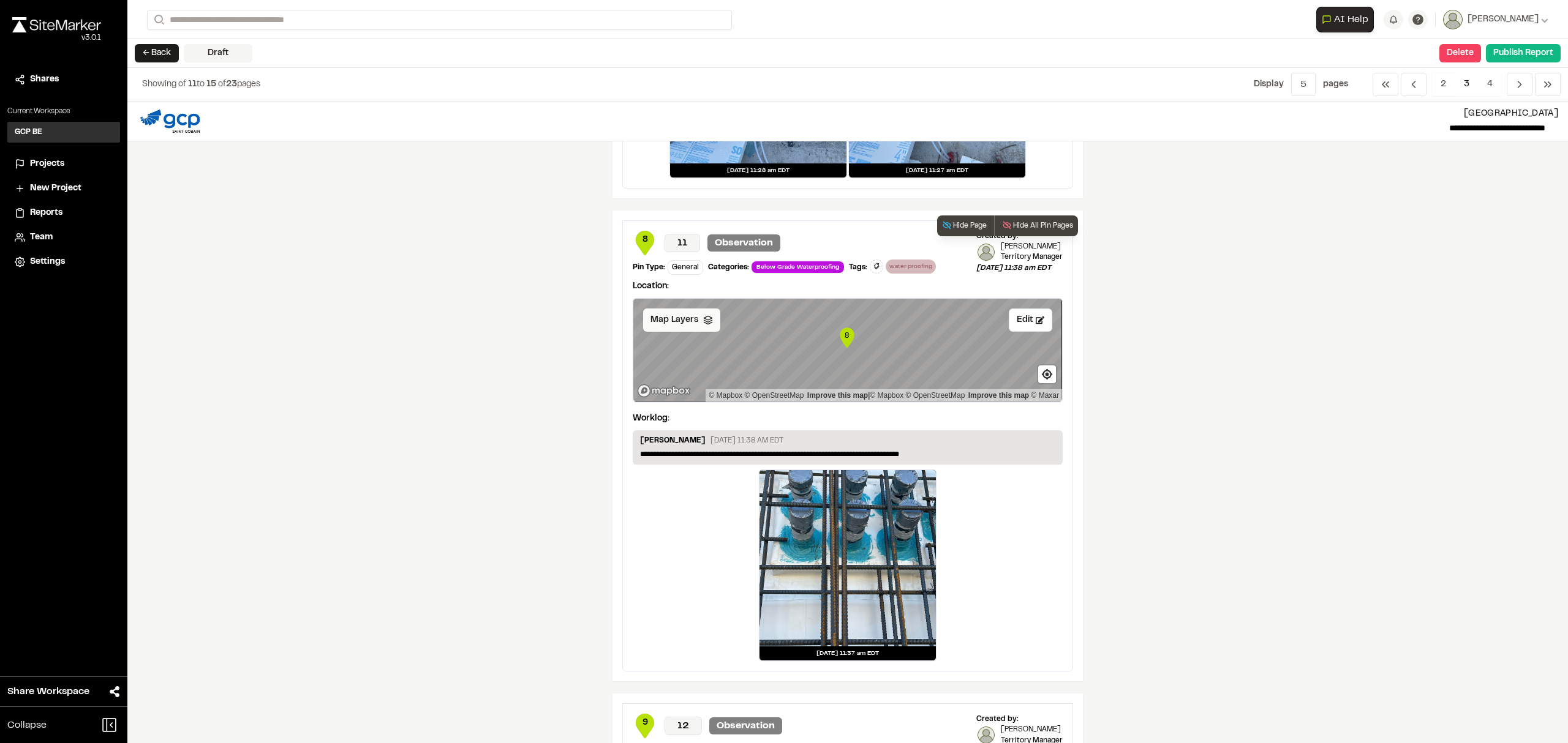
click at [681, 326] on span "Map Layers" at bounding box center [674, 319] width 48 height 13
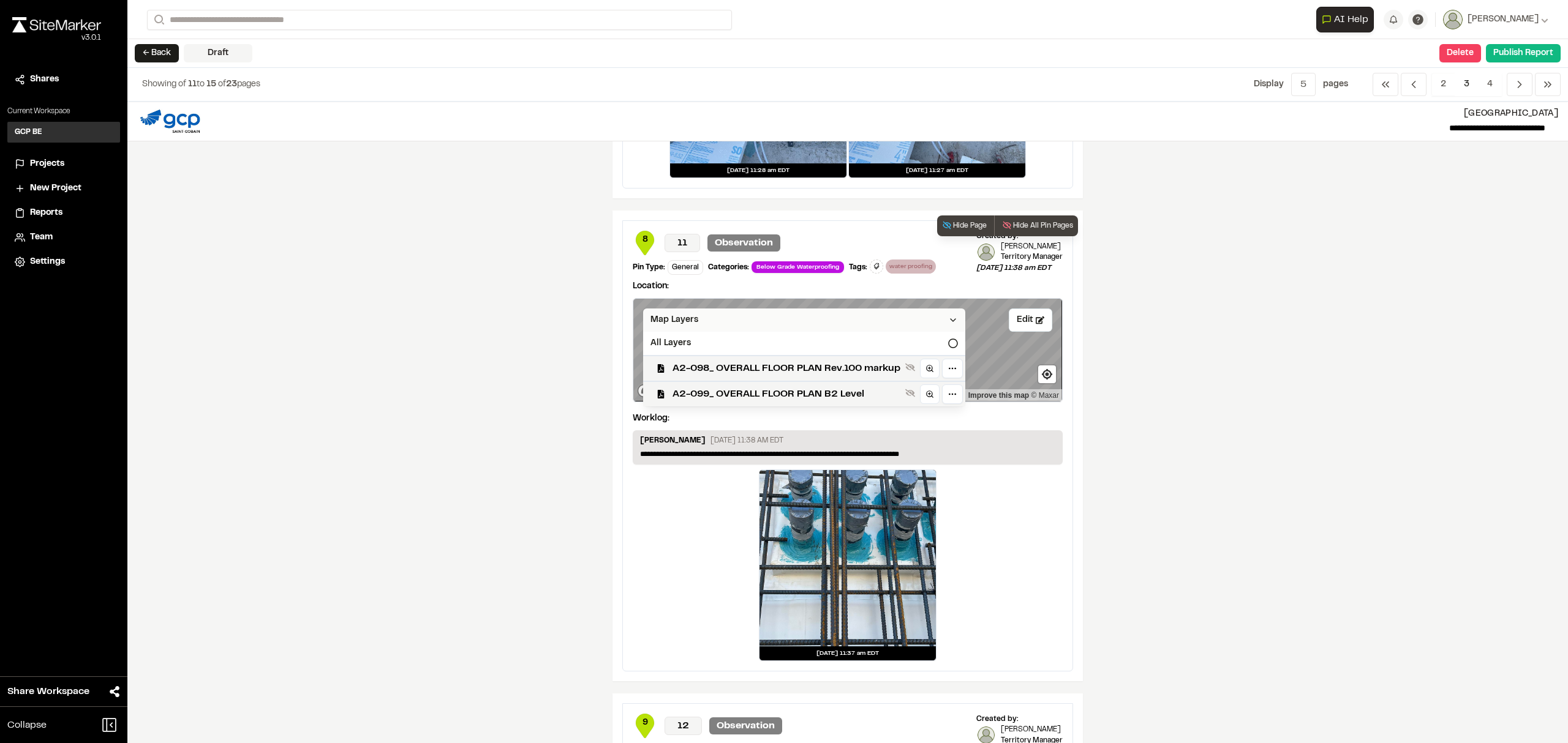
click at [681, 326] on span "Map Layers" at bounding box center [674, 319] width 48 height 13
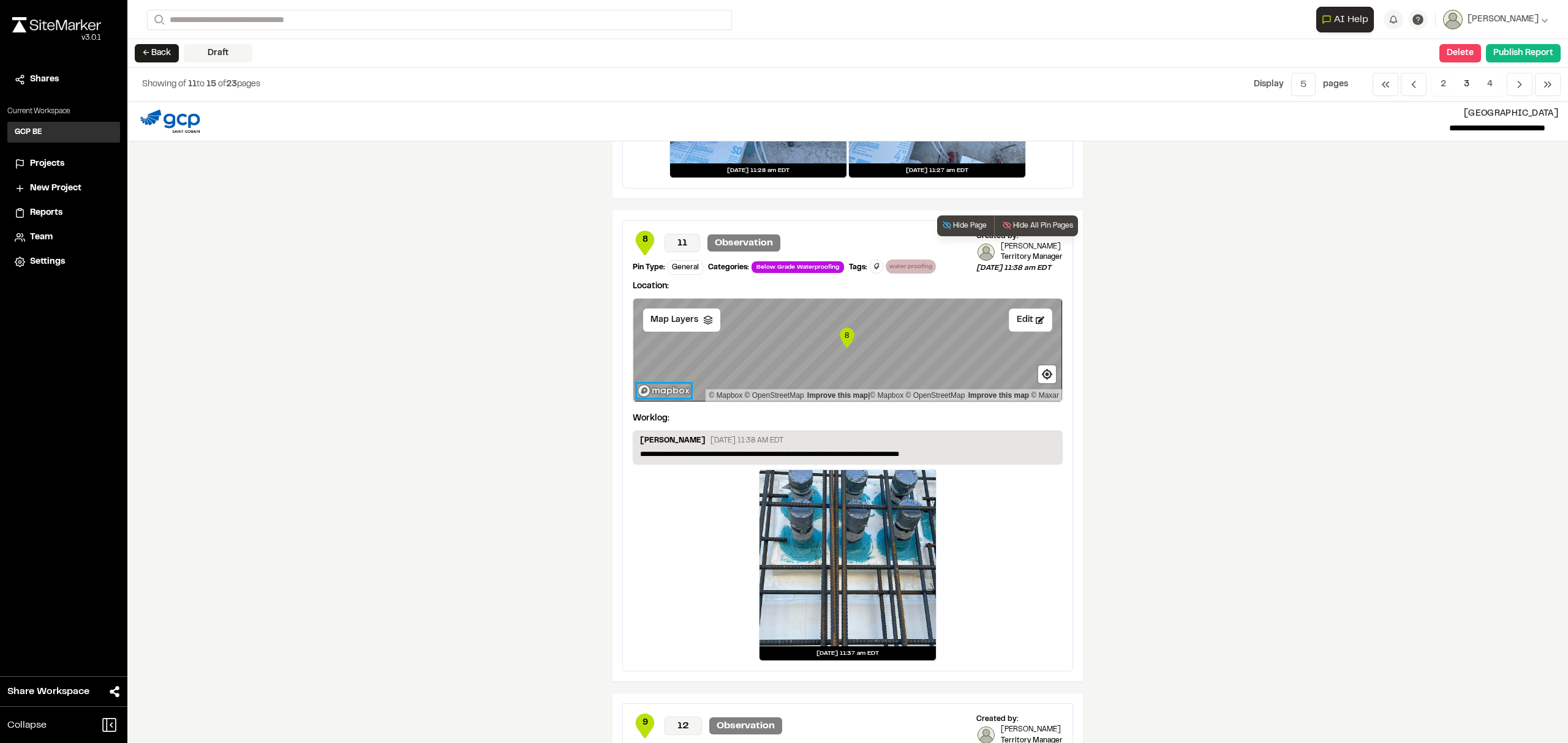
click at [652, 395] on link "Mapbox logo" at bounding box center [664, 391] width 54 height 14
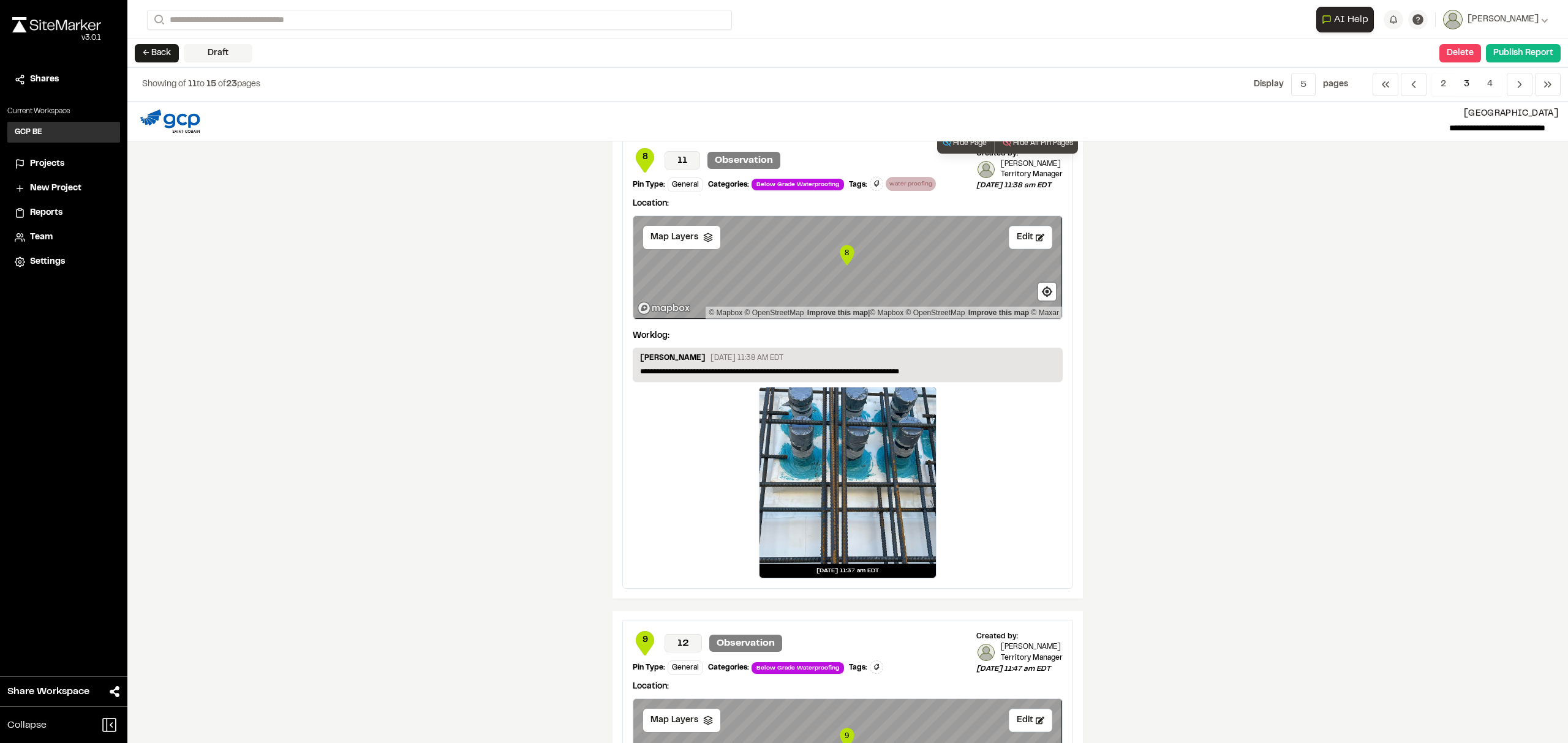
scroll to position [980, 0]
drag, startPoint x: 849, startPoint y: 472, endPoint x: 699, endPoint y: 432, distance: 155.2
click at [699, 432] on div "[DATE] 11:37 am EDT" at bounding box center [847, 483] width 430 height 192
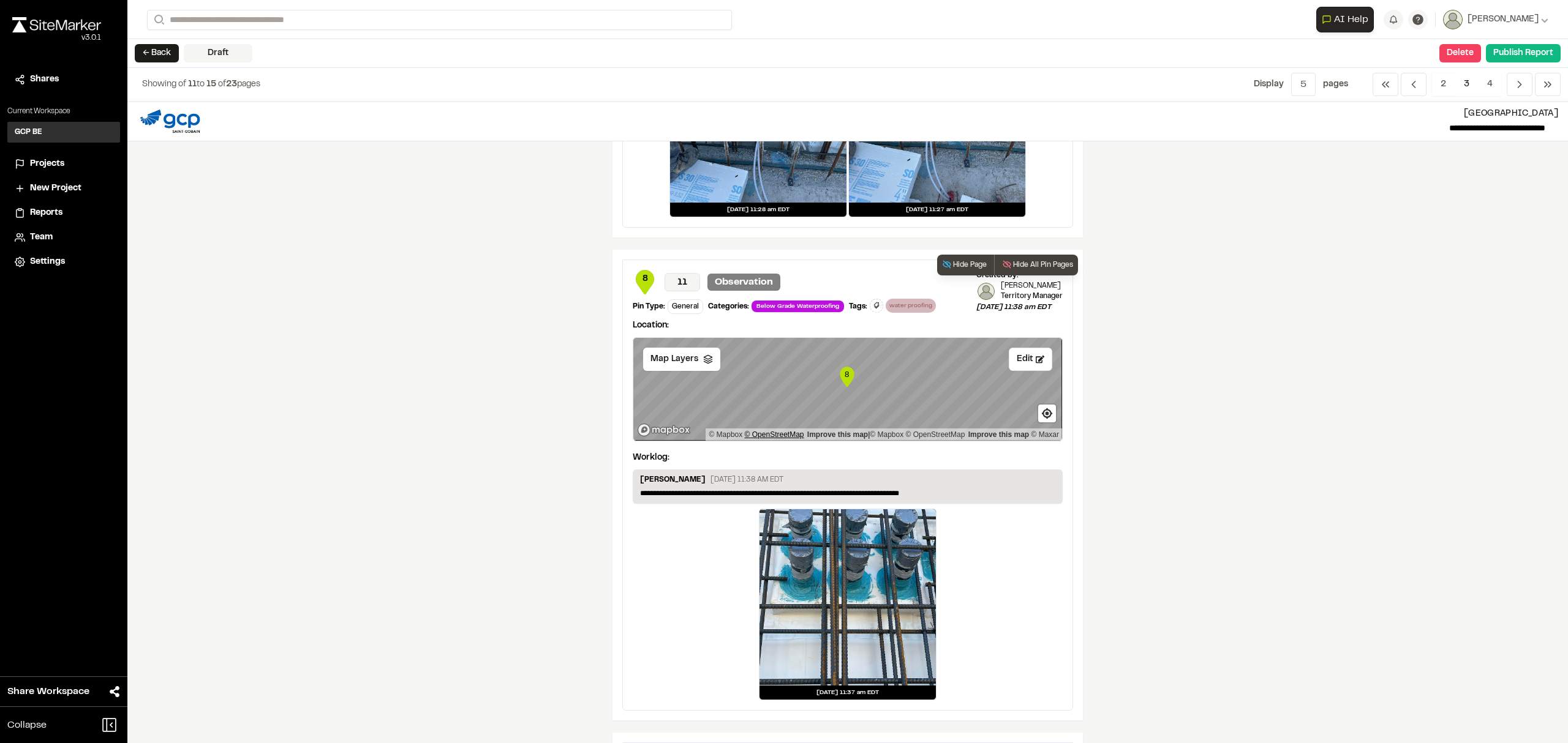
scroll to position [817, 0]
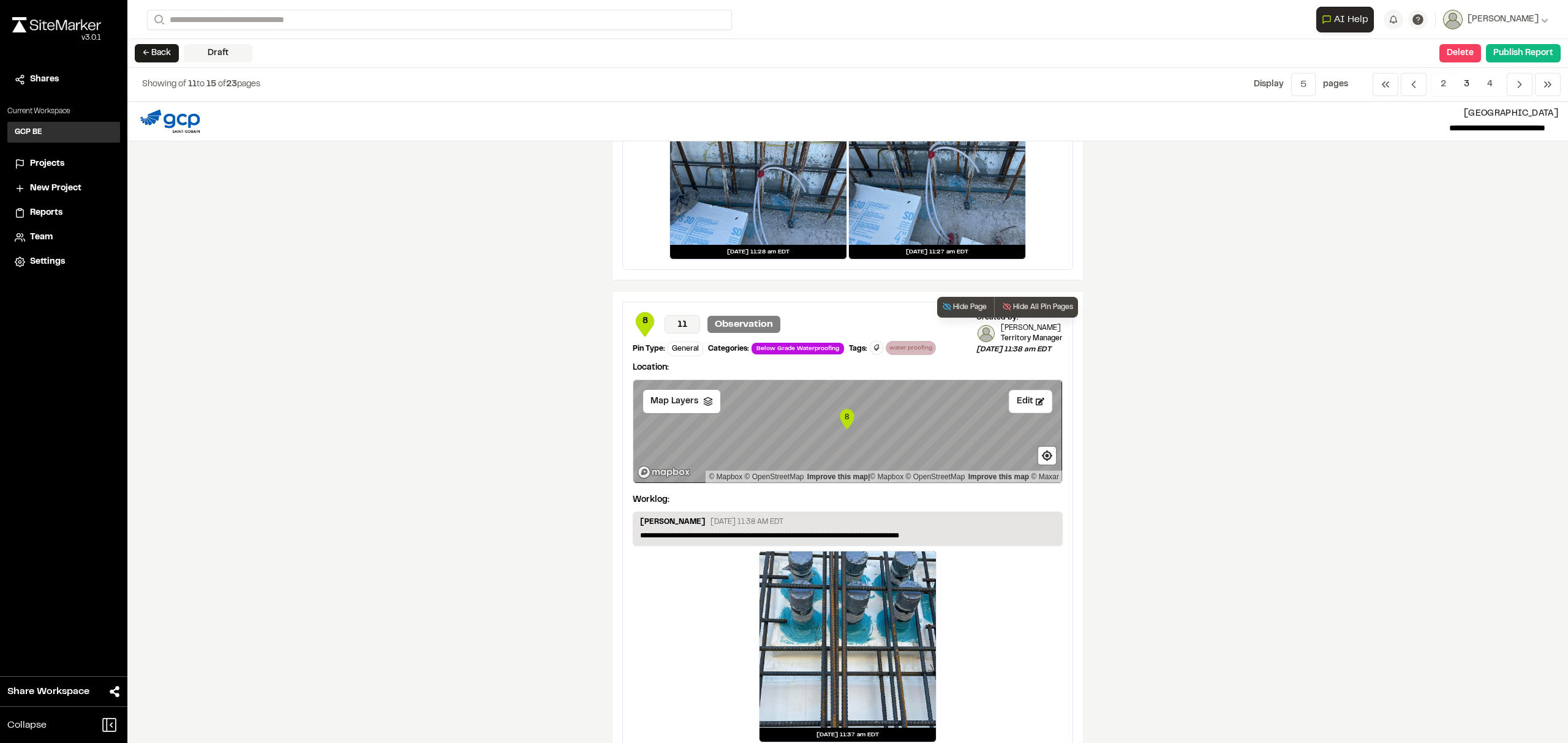
click at [636, 325] on span "8" at bounding box center [645, 321] width 25 height 13
click at [633, 325] on span "8" at bounding box center [645, 321] width 25 height 13
click at [1024, 404] on button "Edit" at bounding box center [1030, 402] width 44 height 24
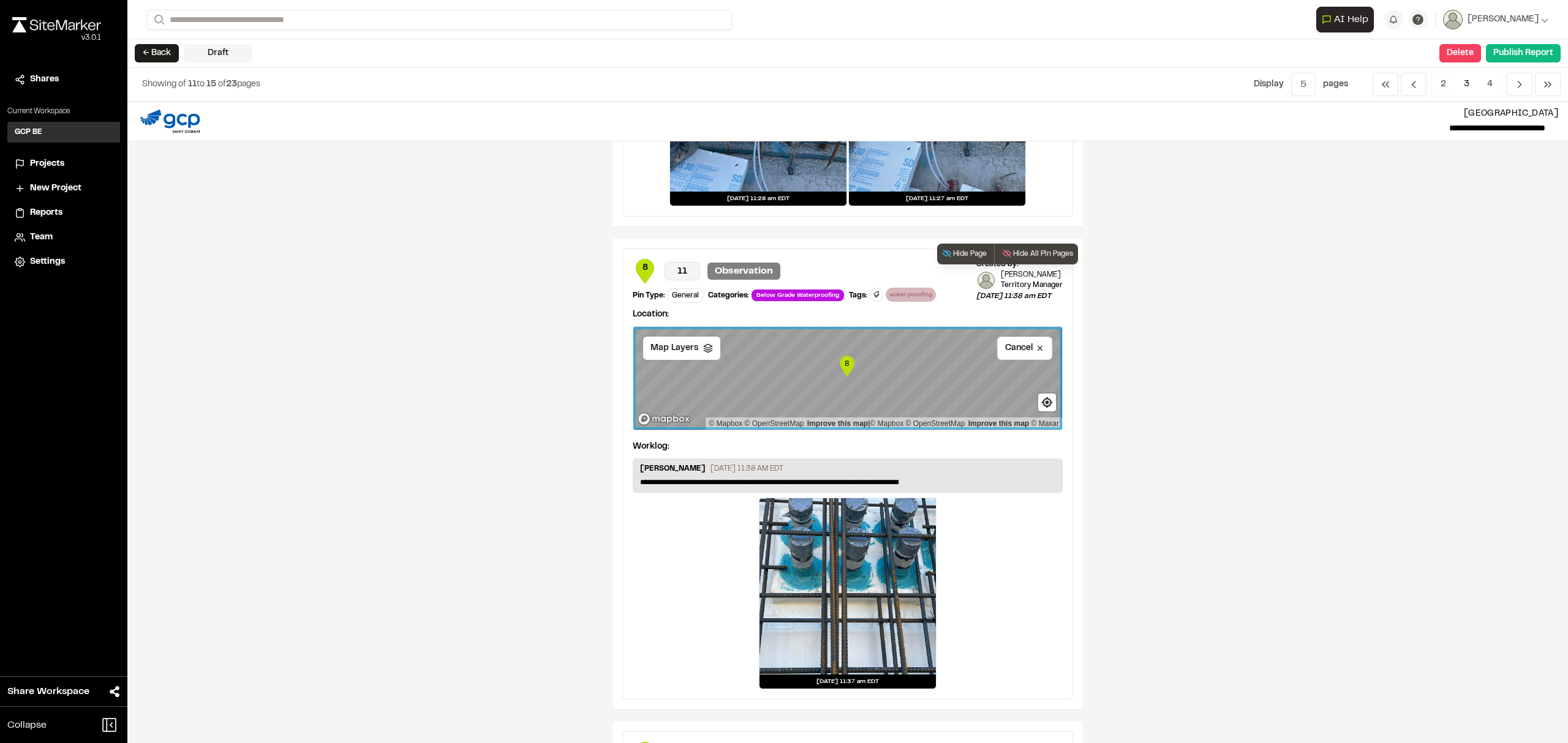
scroll to position [898, 0]
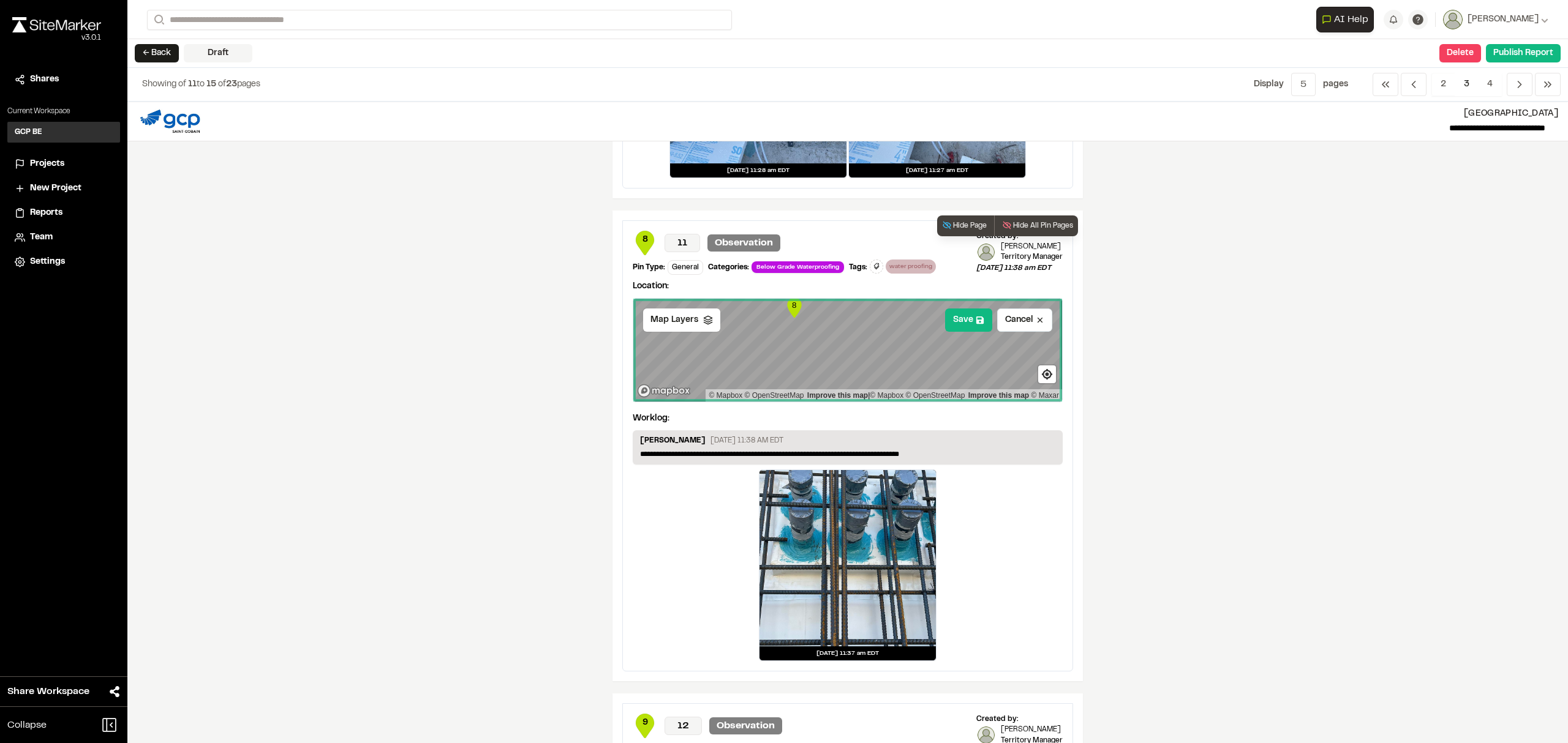
drag, startPoint x: 809, startPoint y: 366, endPoint x: 792, endPoint y: 312, distance: 56.6
click at [792, 312] on icon "Map marker" at bounding box center [794, 307] width 14 height 20
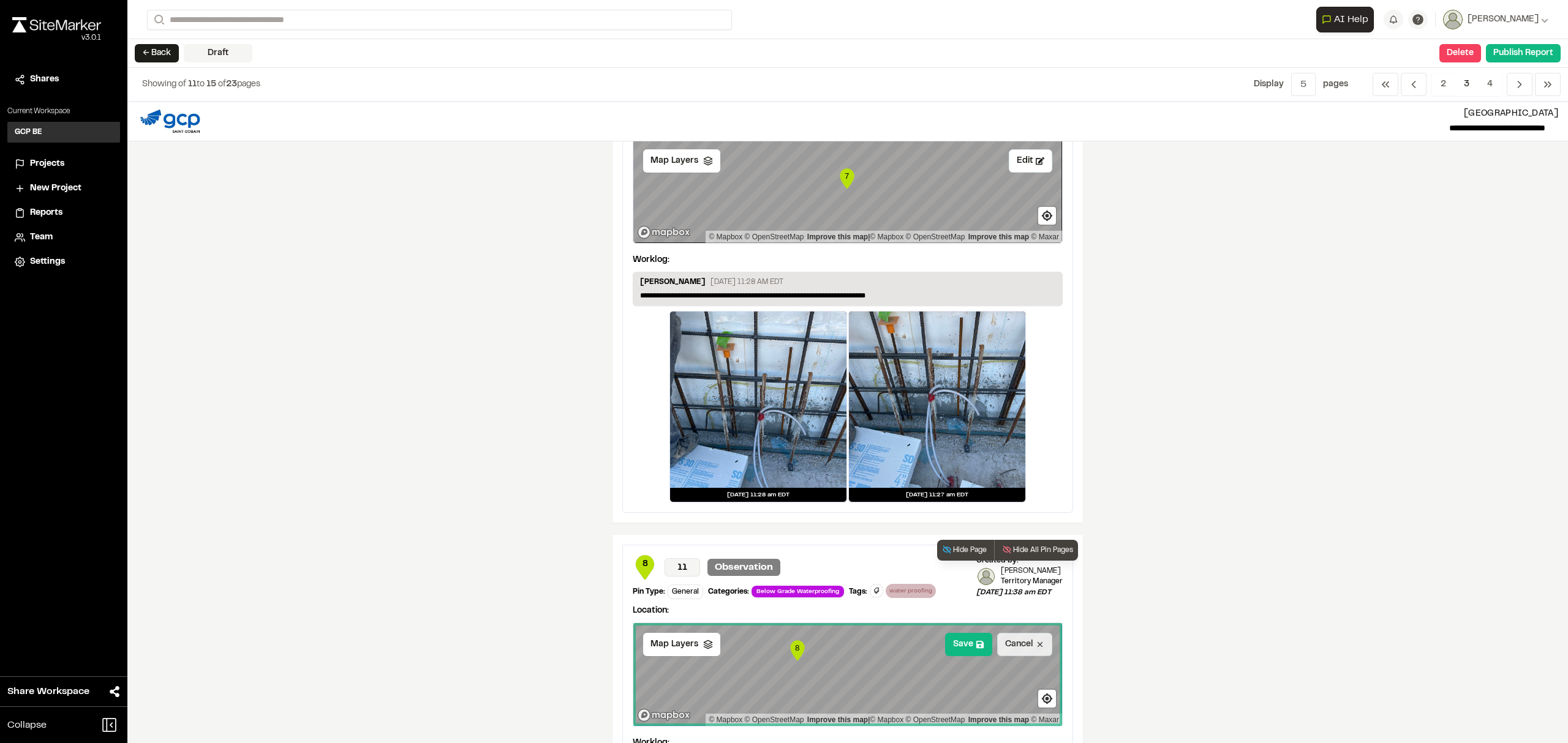
scroll to position [571, 0]
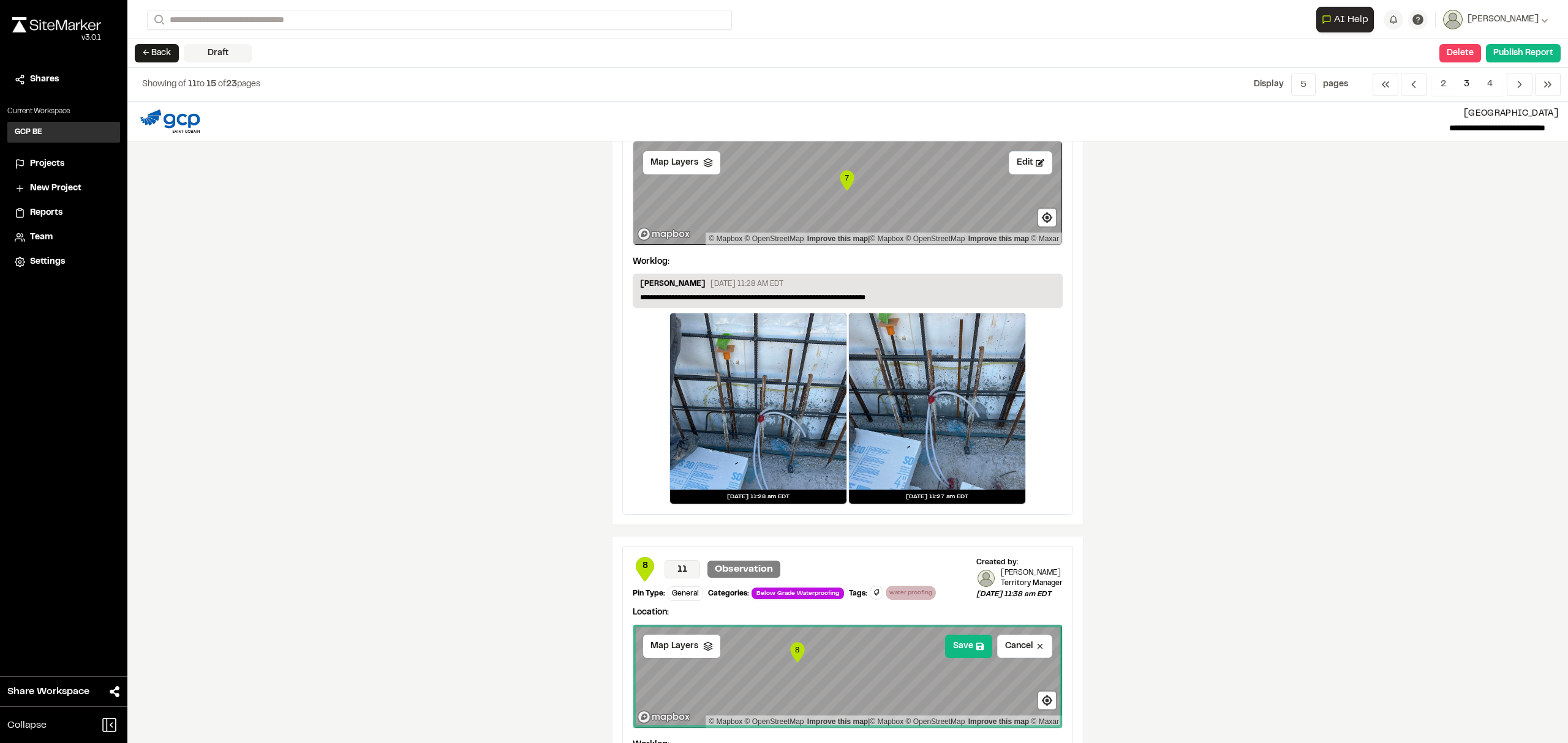
click at [1228, 453] on div "**********" at bounding box center [848, 422] width 1441 height 641
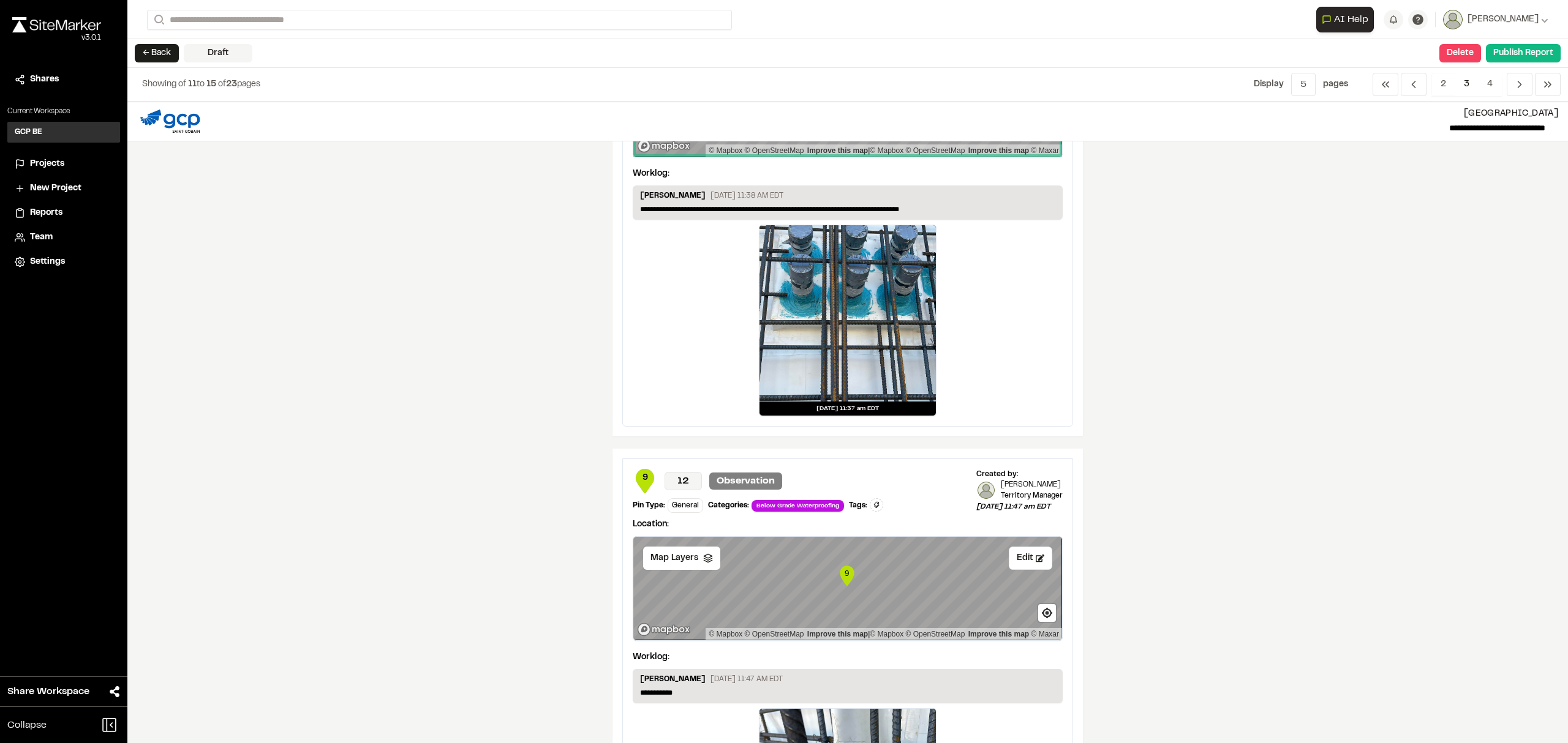
click at [821, 333] on div at bounding box center [848, 313] width 177 height 177
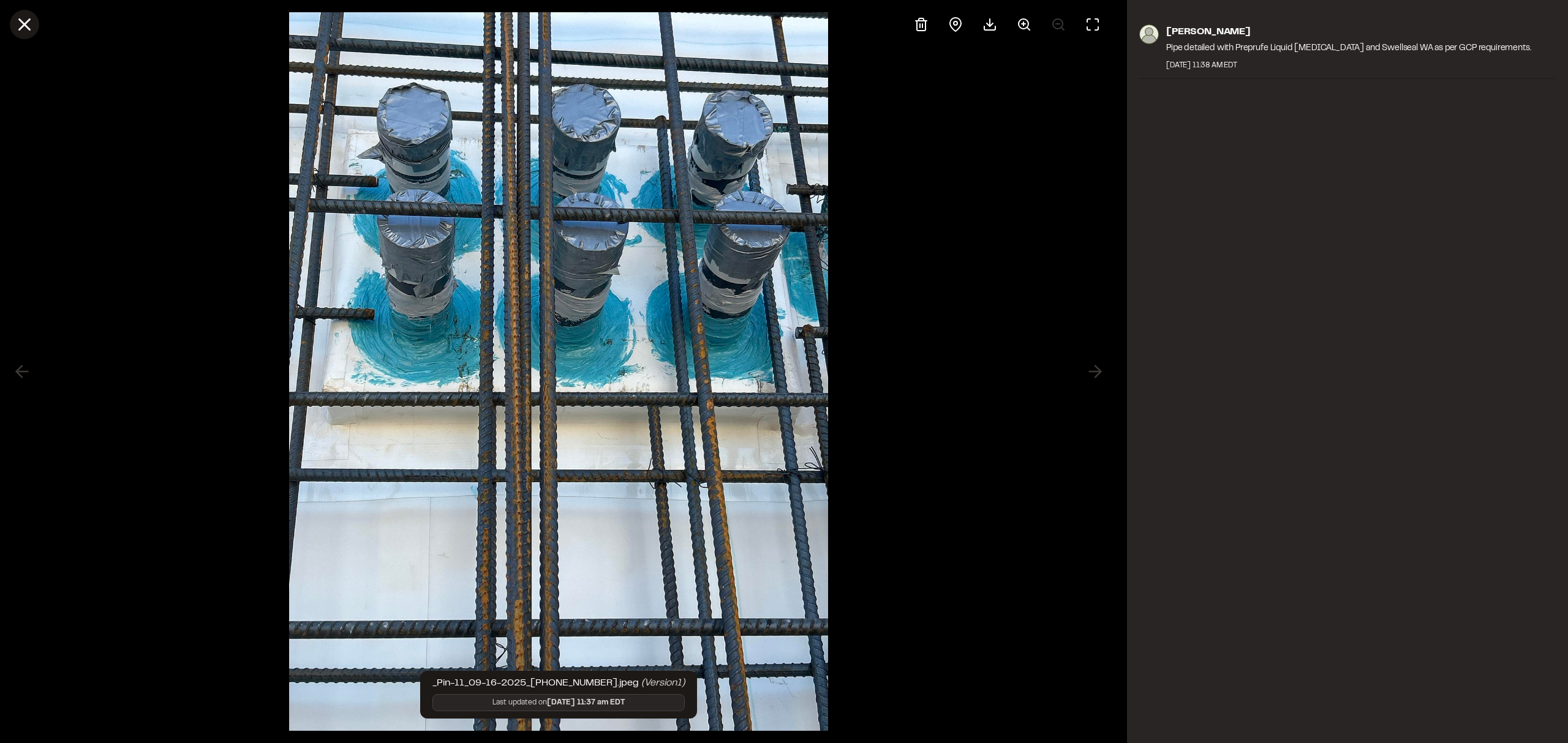
click at [20, 23] on icon at bounding box center [25, 25] width 21 height 21
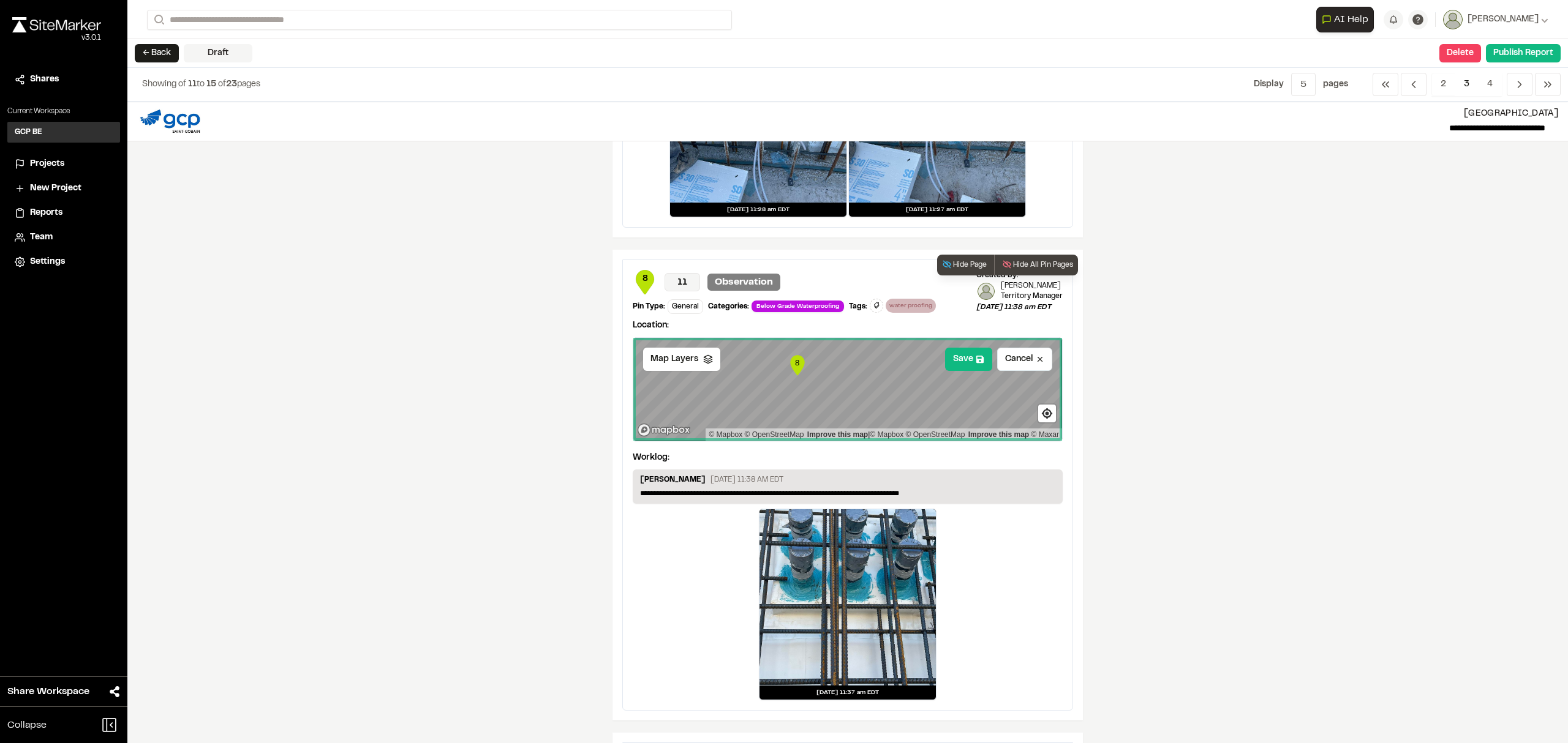
scroll to position [817, 0]
